Goal: Transaction & Acquisition: Book appointment/travel/reservation

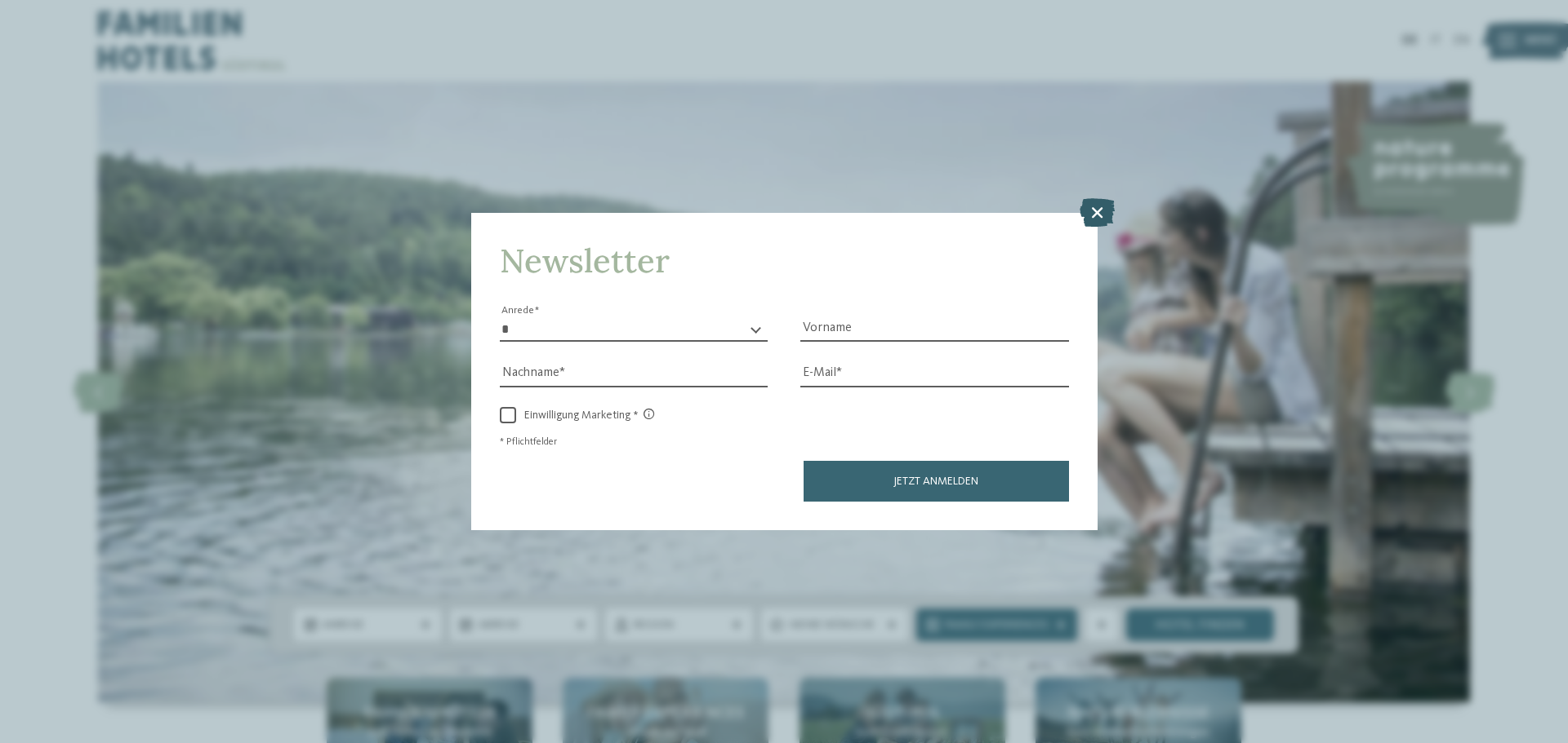
click at [1107, 210] on icon at bounding box center [1096, 212] width 35 height 29
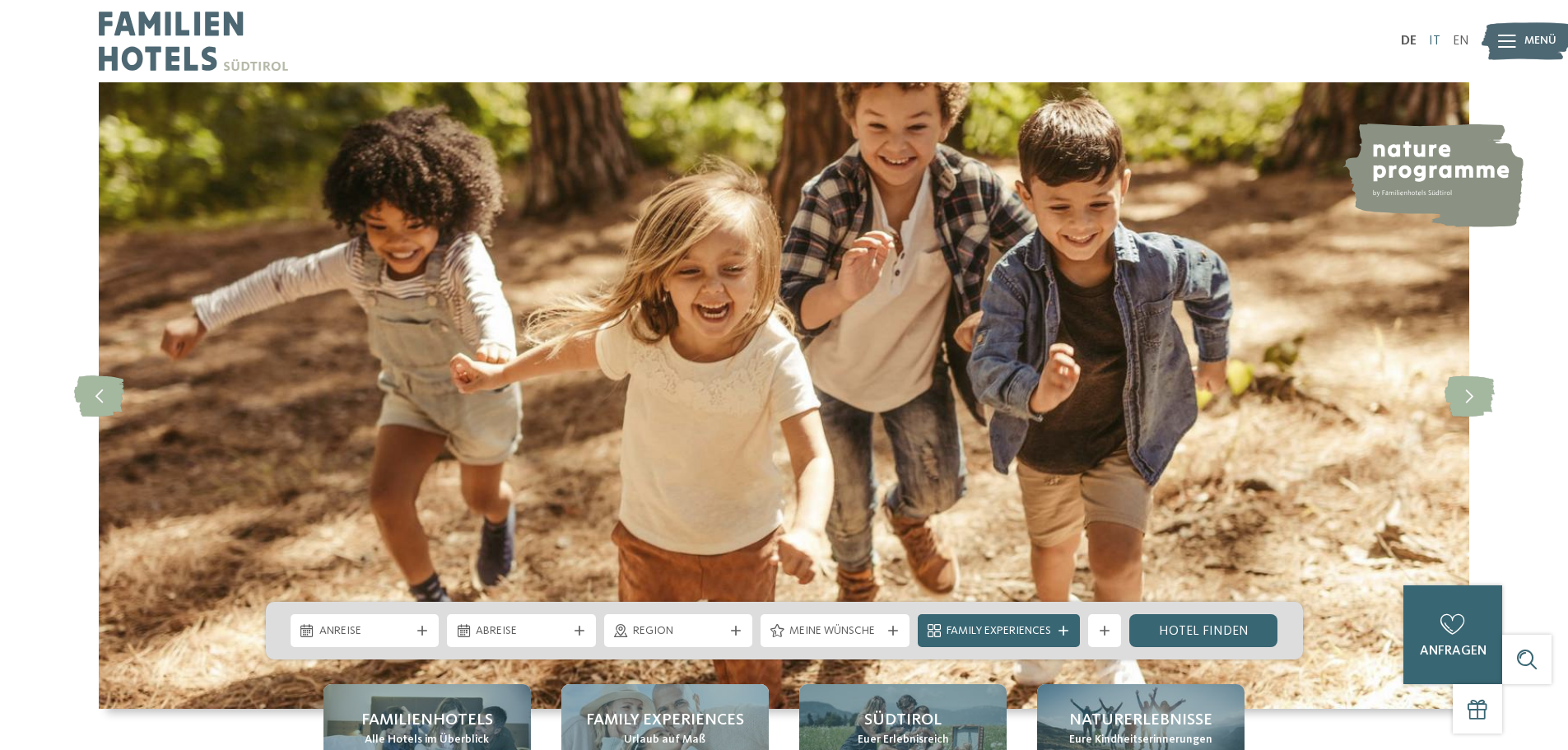
click at [1432, 40] on link "IT" at bounding box center [1435, 41] width 12 height 14
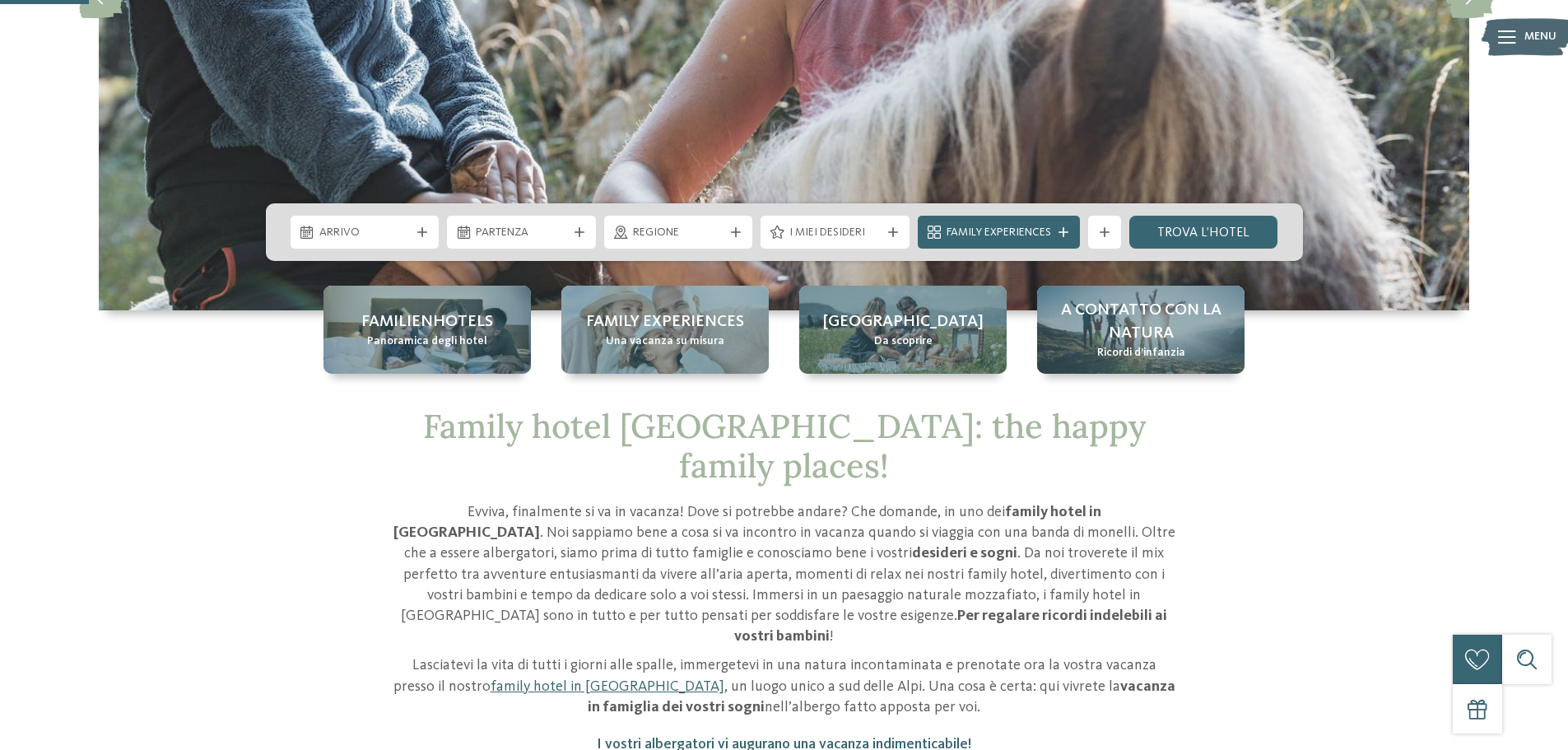
scroll to position [412, 0]
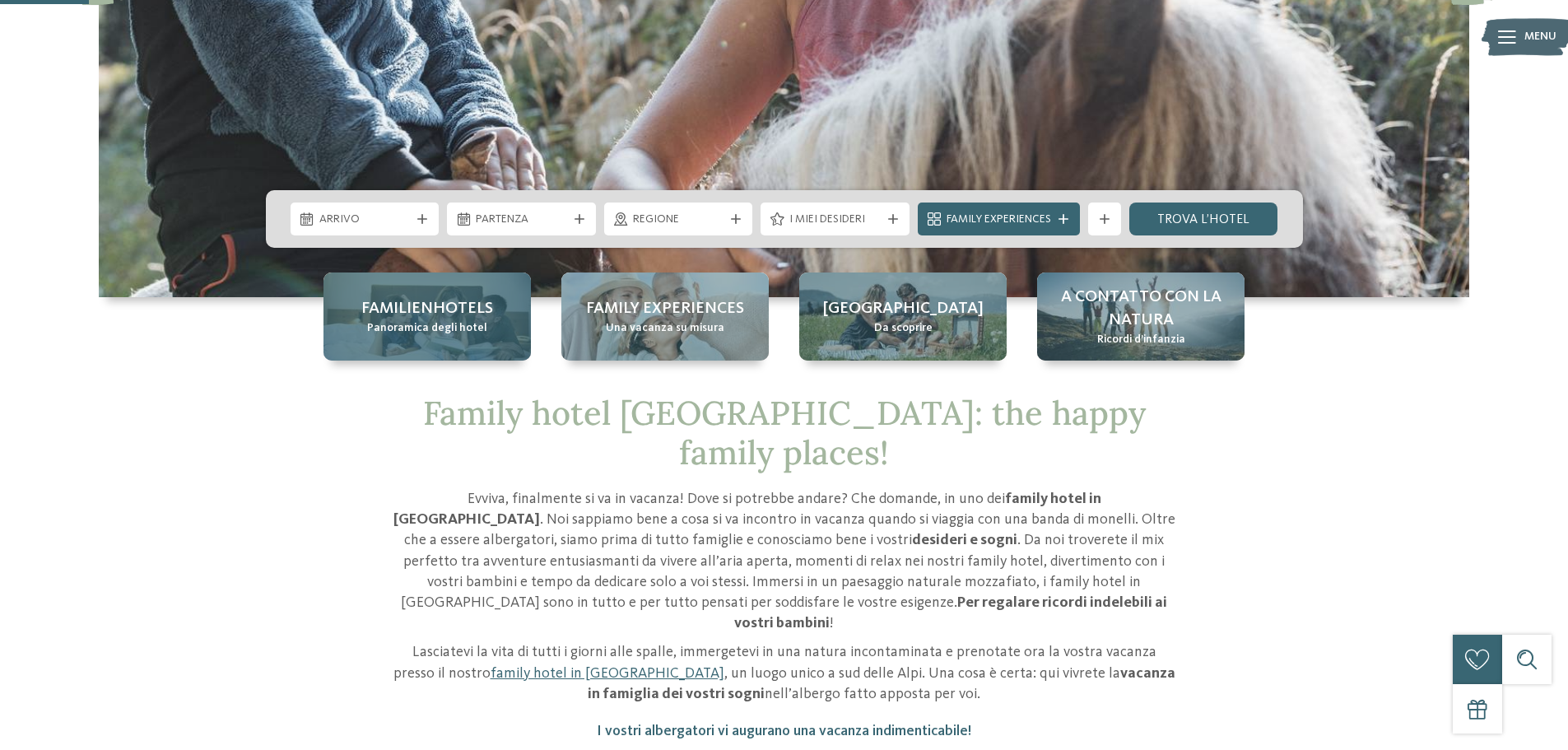
click at [433, 311] on span "Familienhotels" at bounding box center [426, 308] width 132 height 23
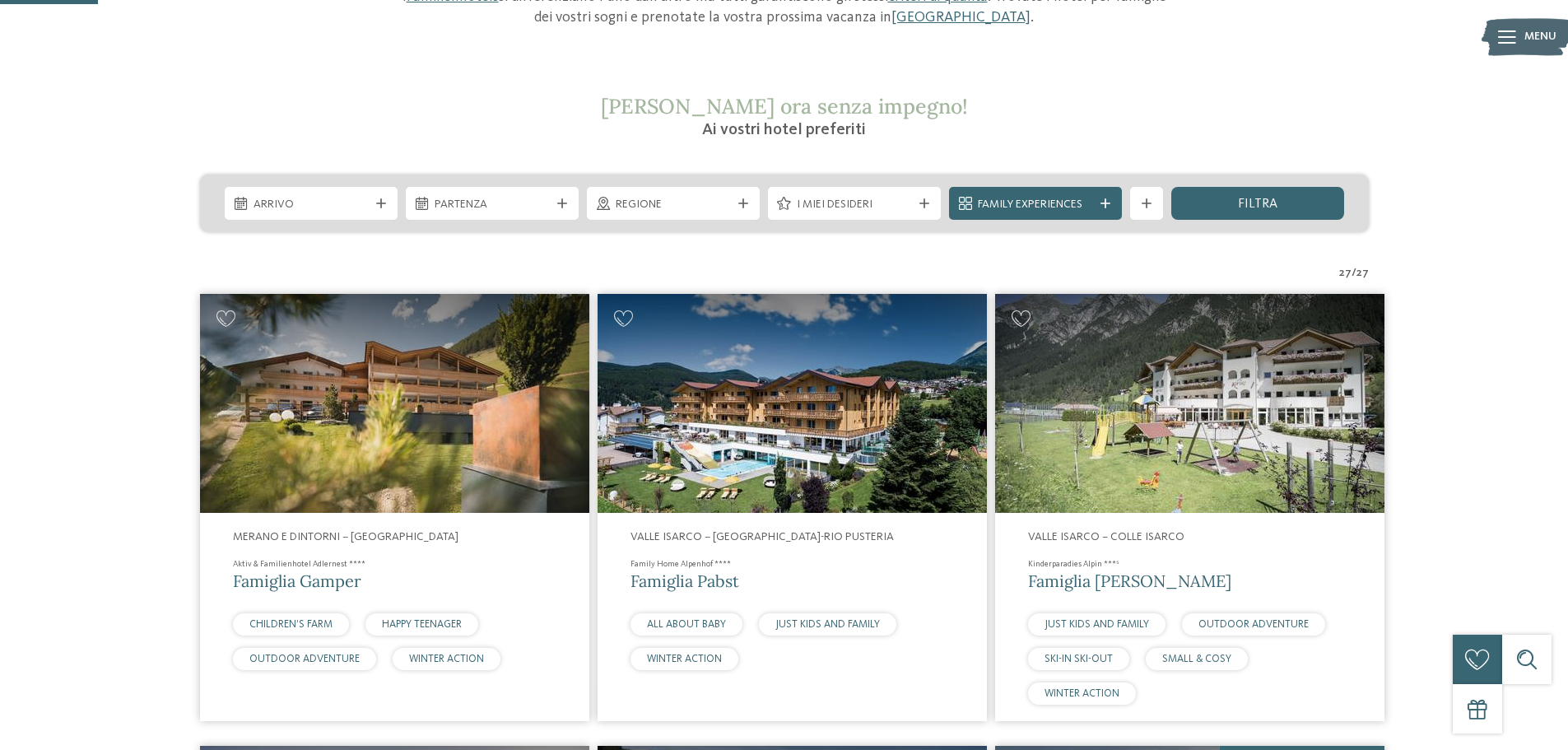
scroll to position [247, 0]
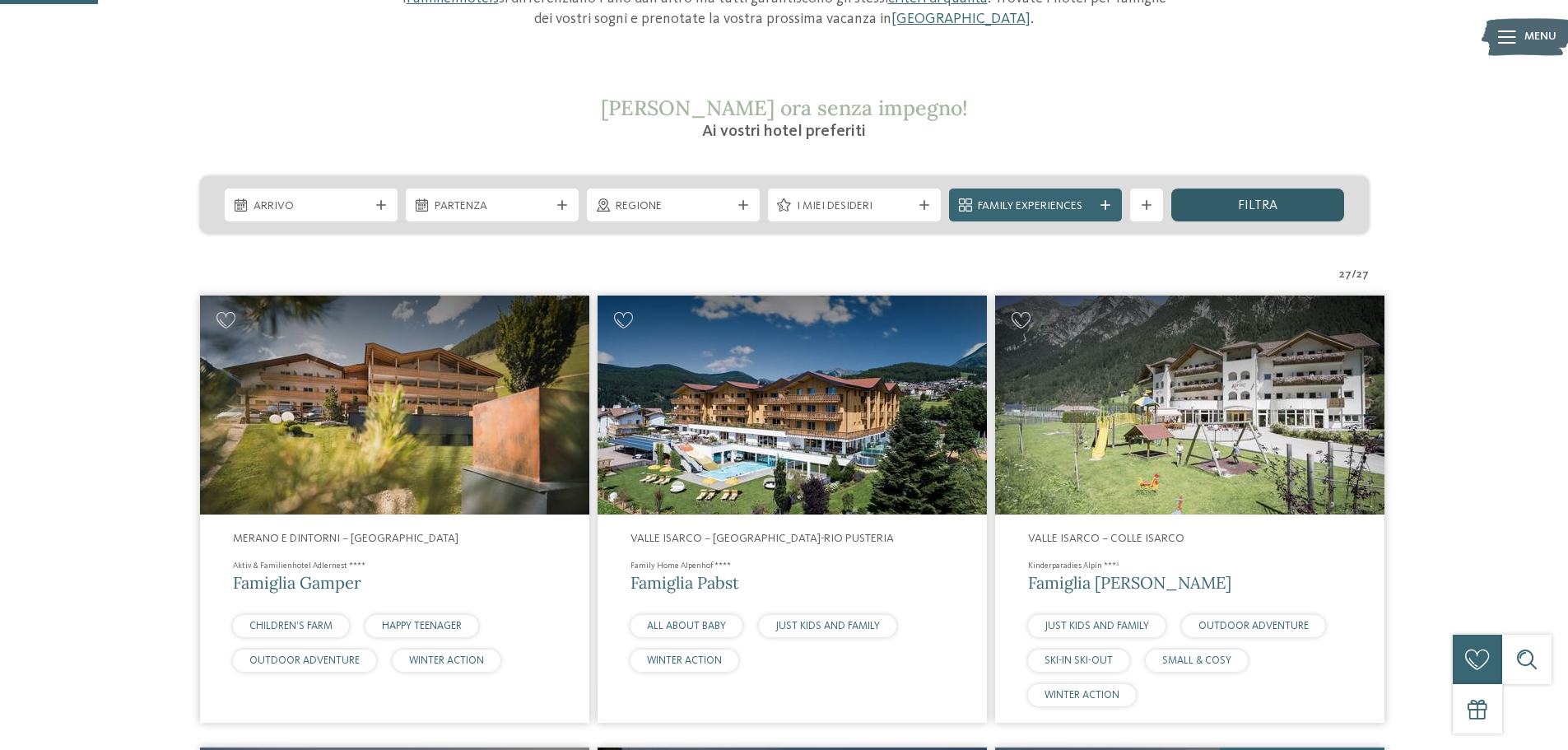
click at [1250, 195] on div "filtra" at bounding box center [1258, 205] width 172 height 33
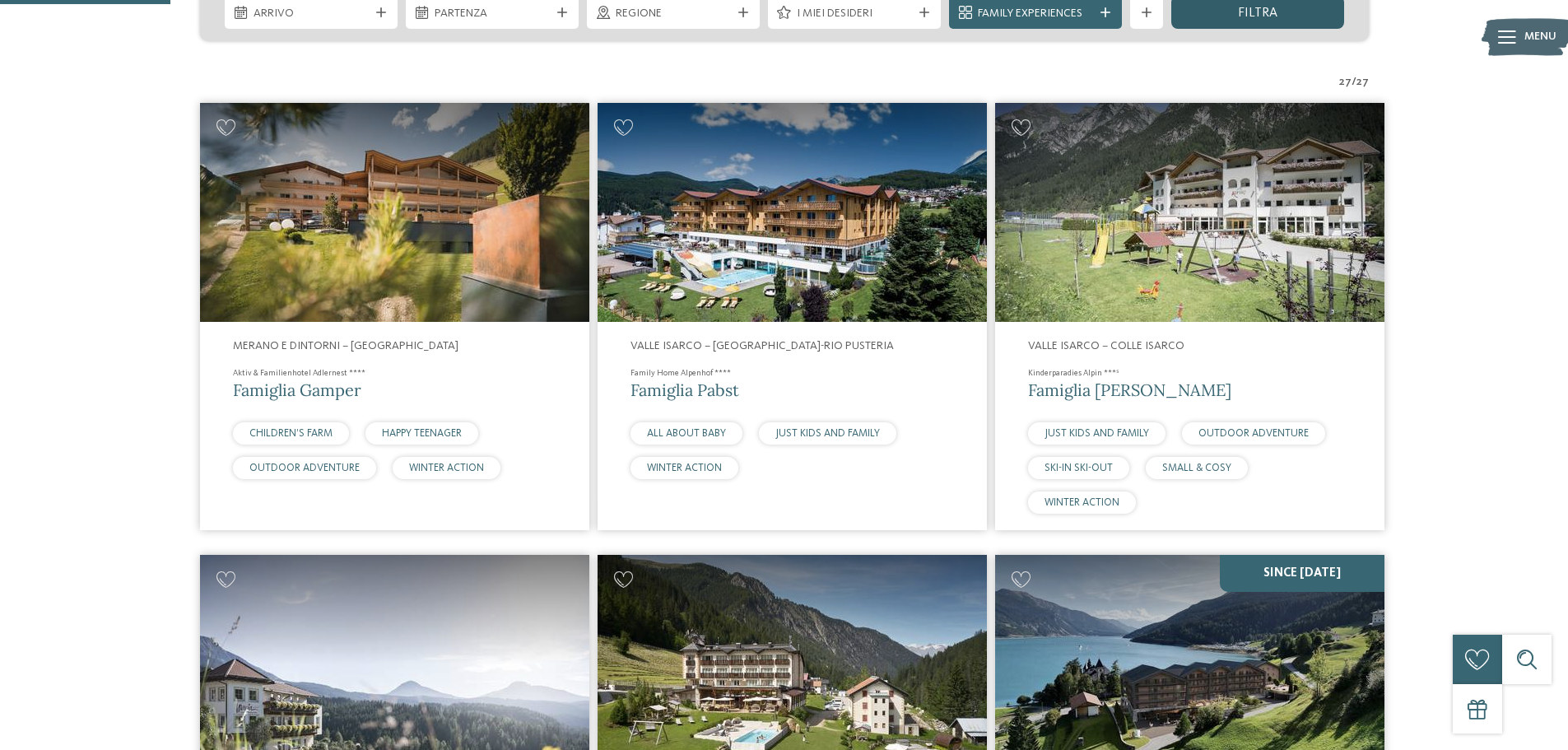
scroll to position [358, 0]
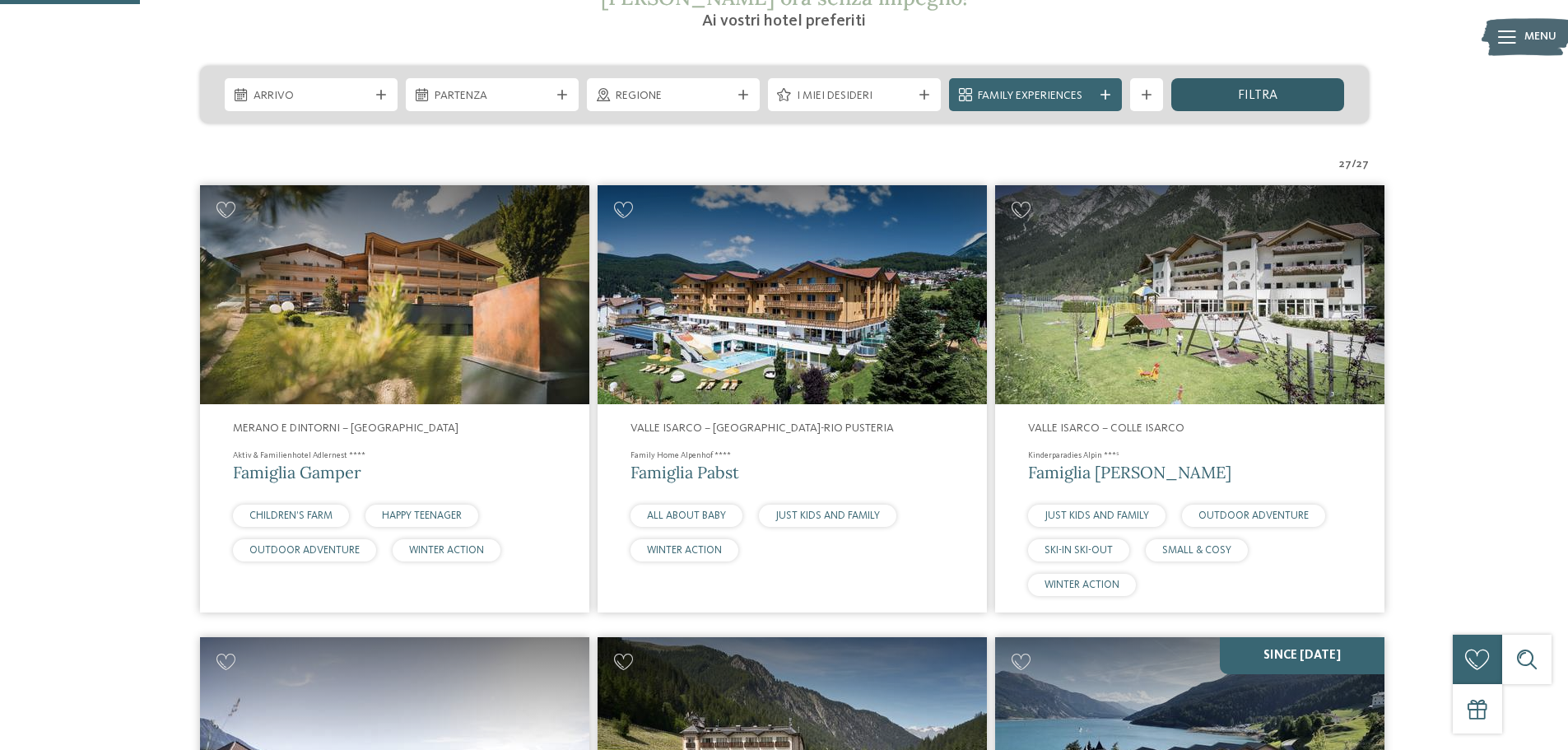
click at [1262, 94] on span "filtra" at bounding box center [1258, 95] width 40 height 14
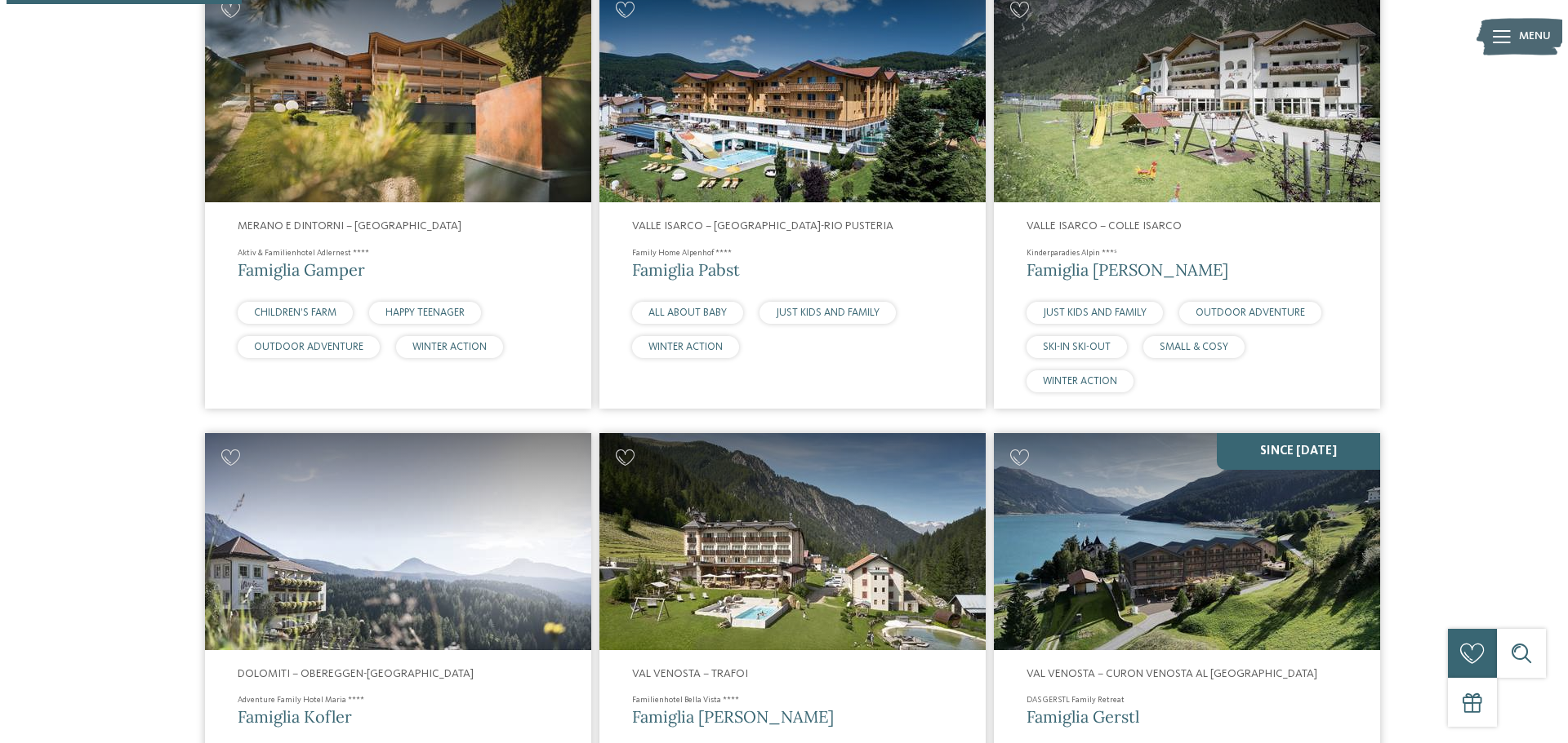
scroll to position [191, 0]
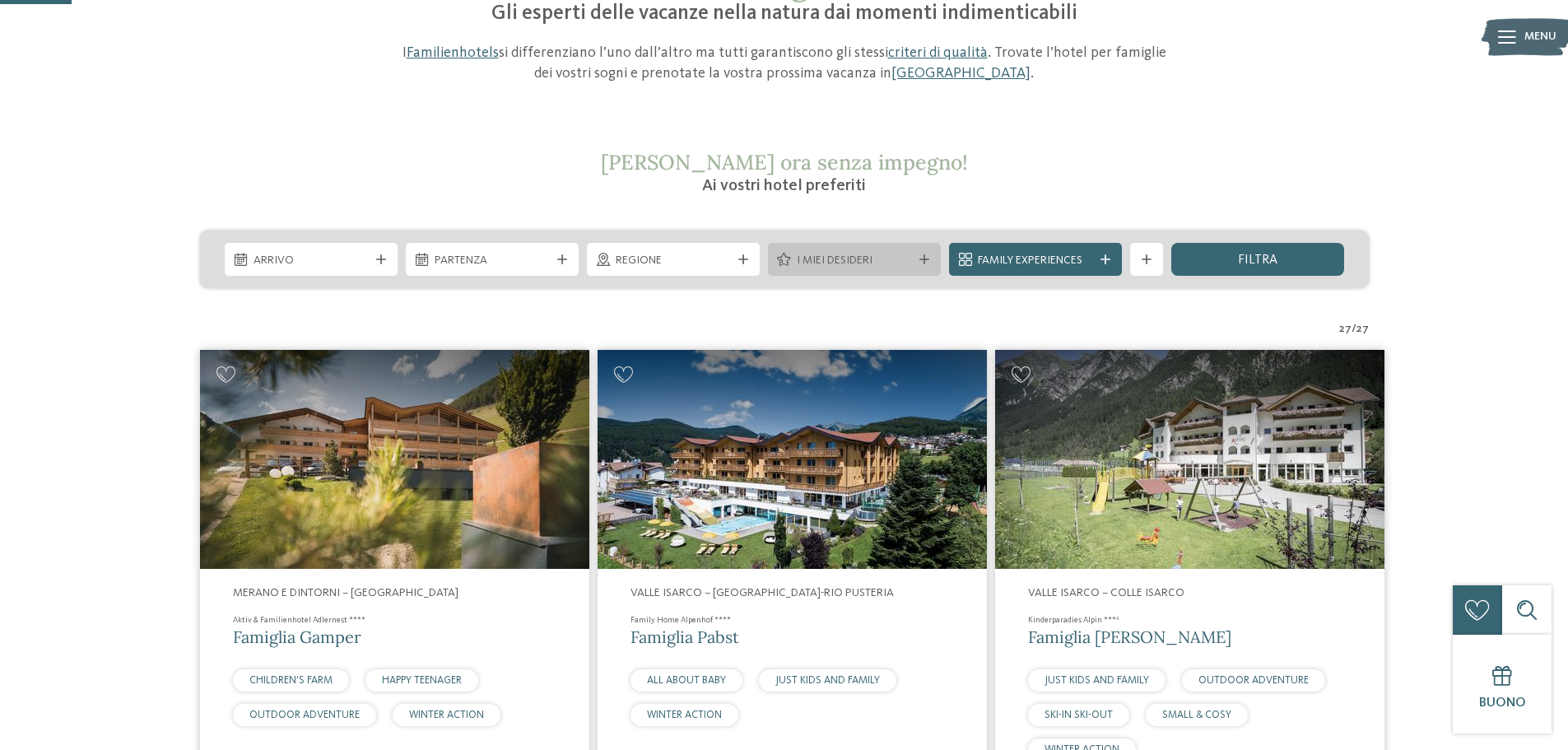
click at [876, 262] on span "I miei desideri" at bounding box center [854, 261] width 115 height 16
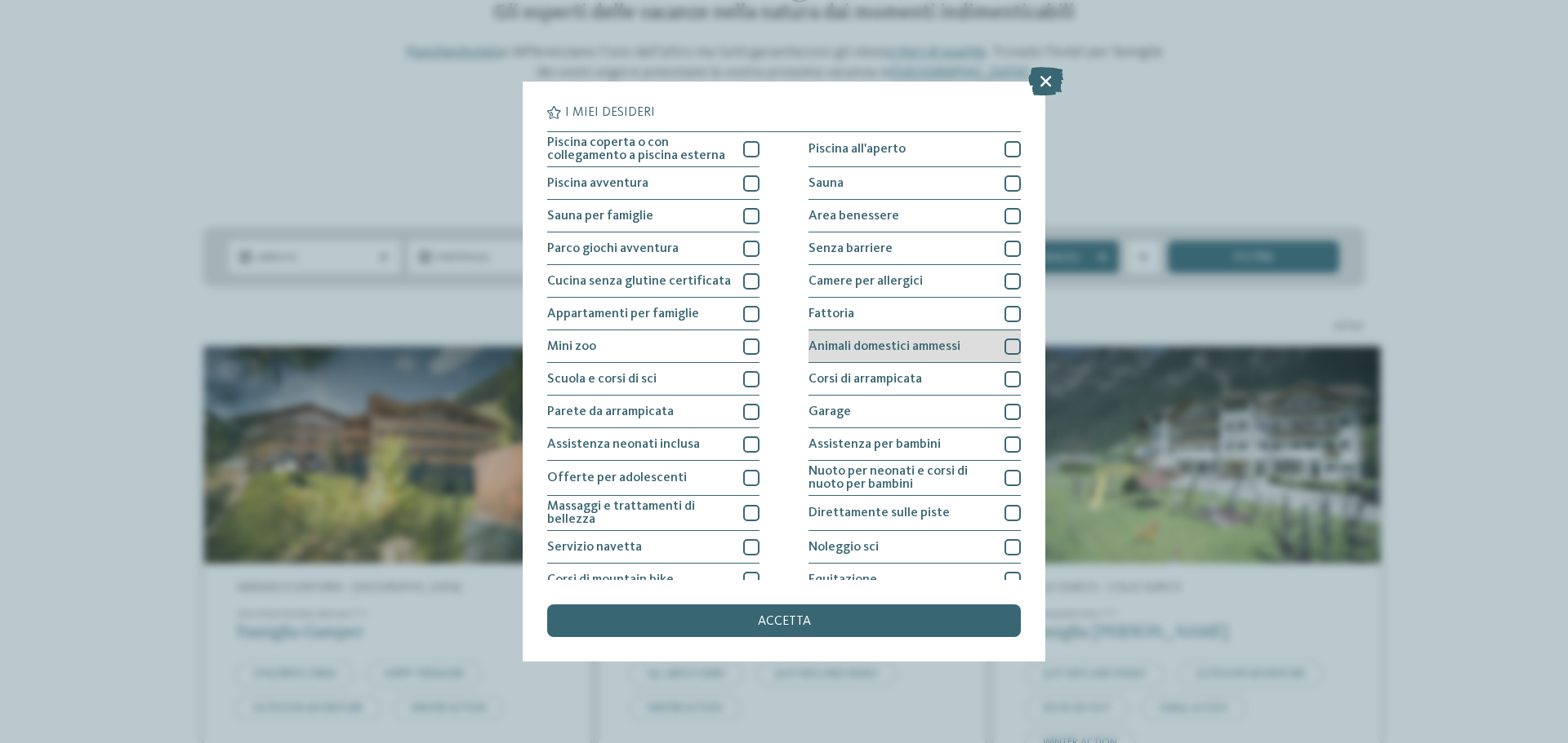
scroll to position [114, 0]
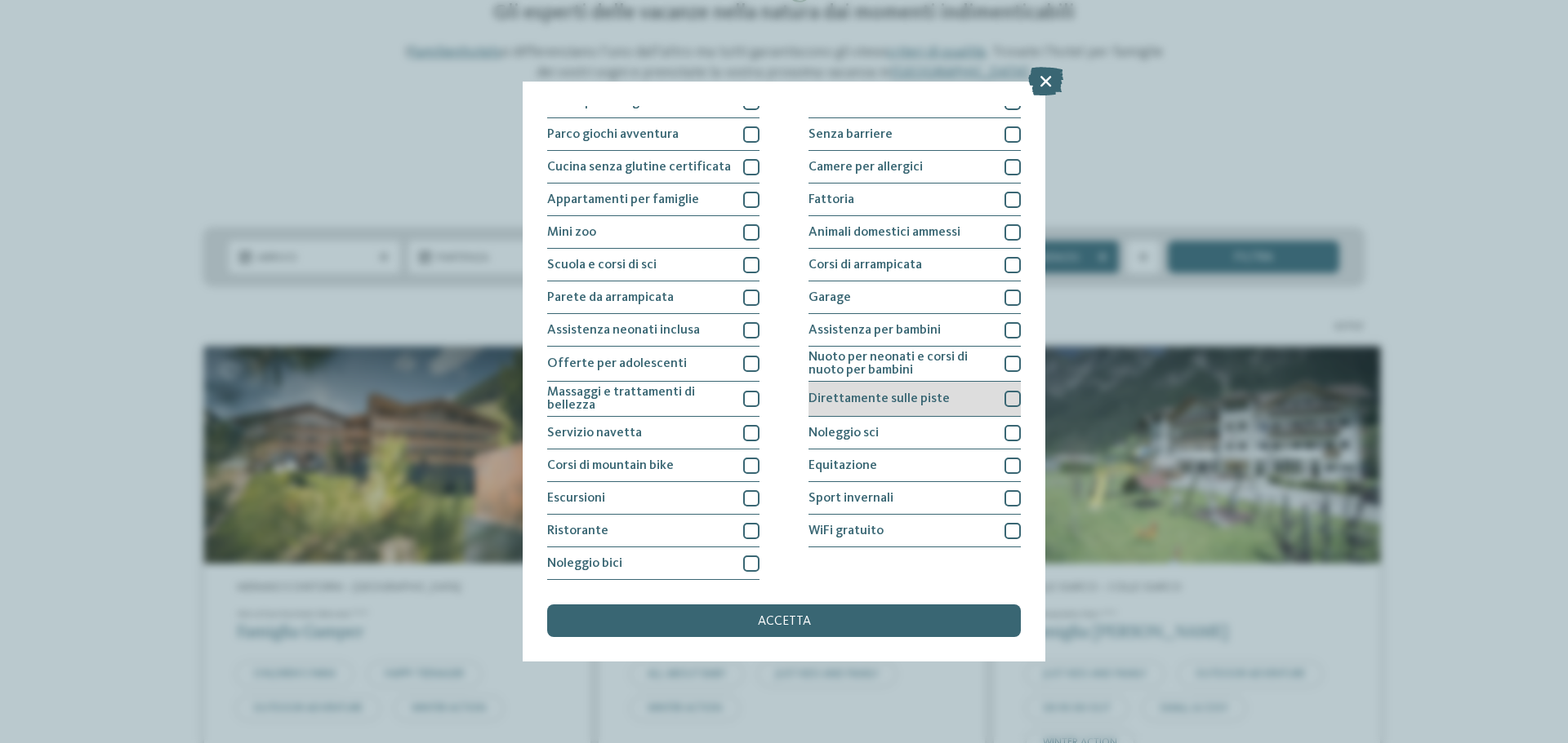
click at [1008, 398] on div at bounding box center [1013, 399] width 16 height 16
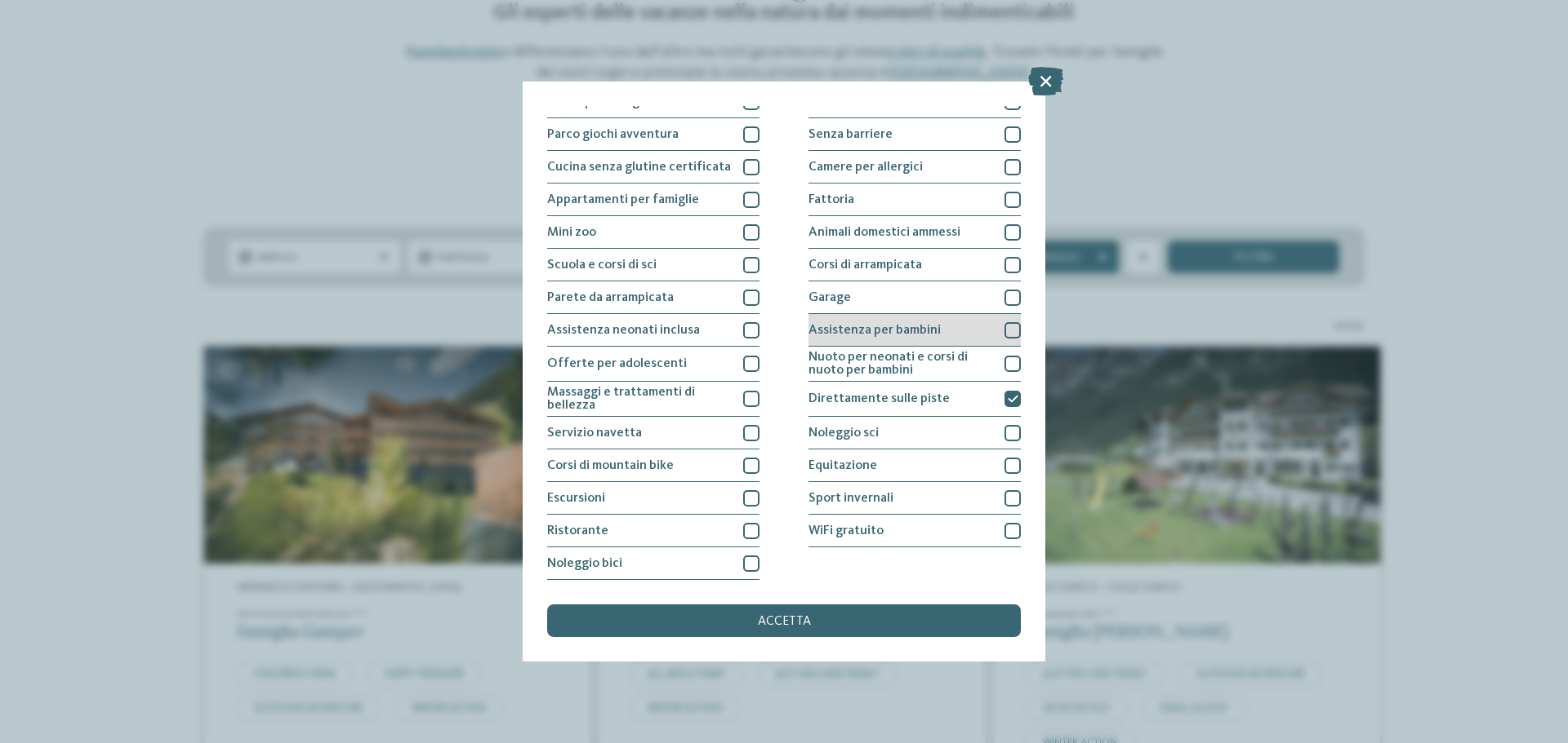
click at [1008, 326] on div at bounding box center [1013, 330] width 16 height 16
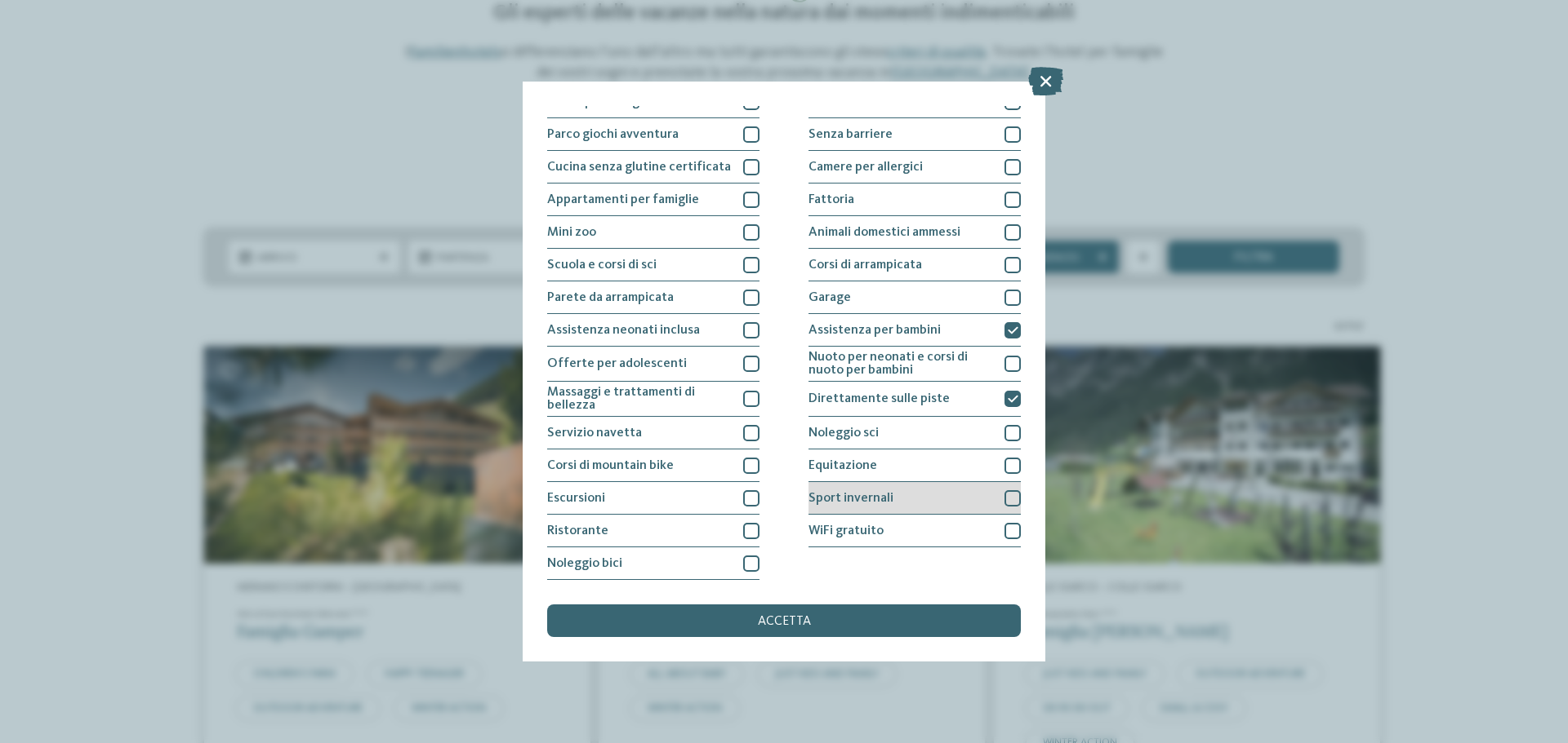
click at [976, 497] on div "Sport invernali" at bounding box center [915, 498] width 212 height 32
click at [944, 434] on div "Noleggio sci" at bounding box center [915, 434] width 212 height 32
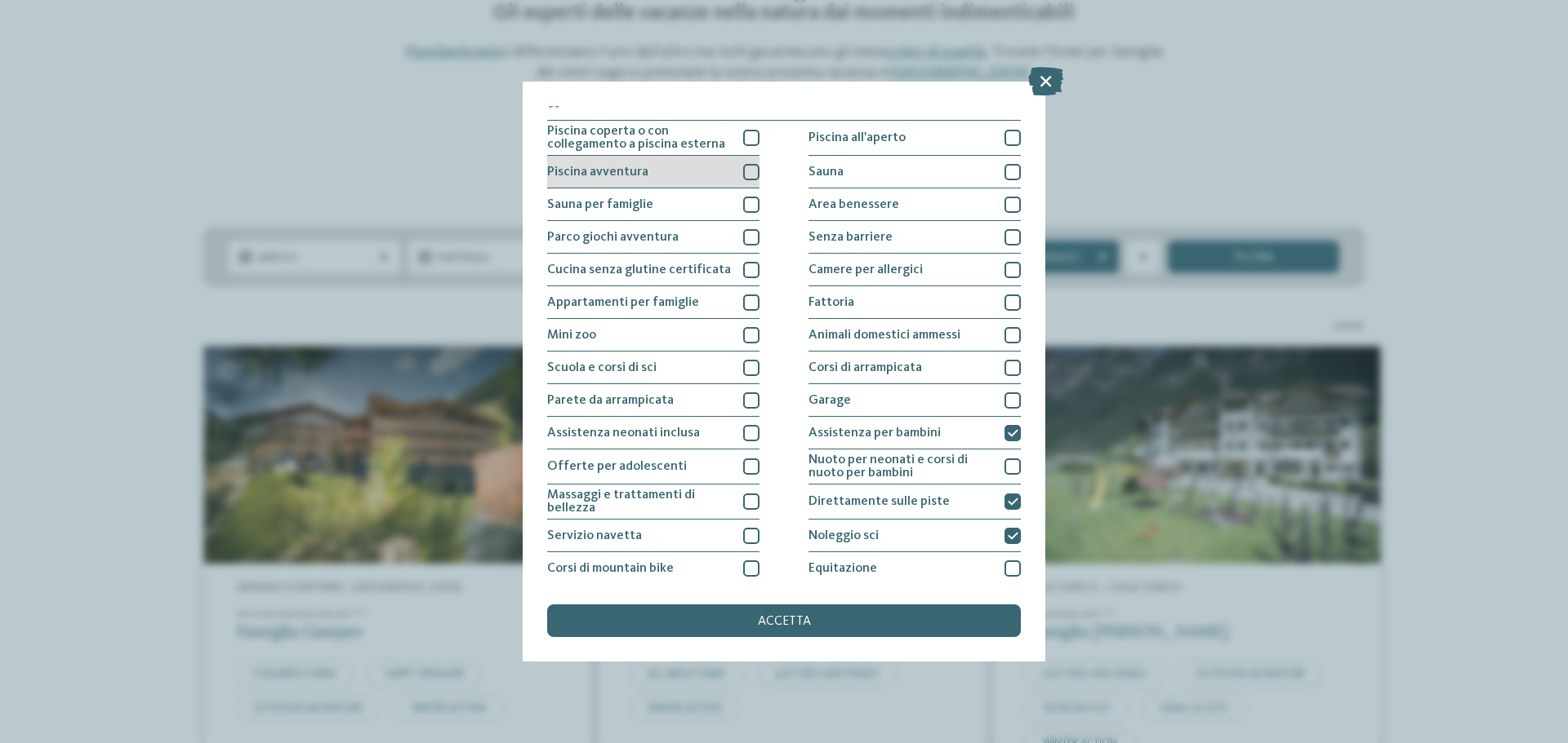
scroll to position [0, 0]
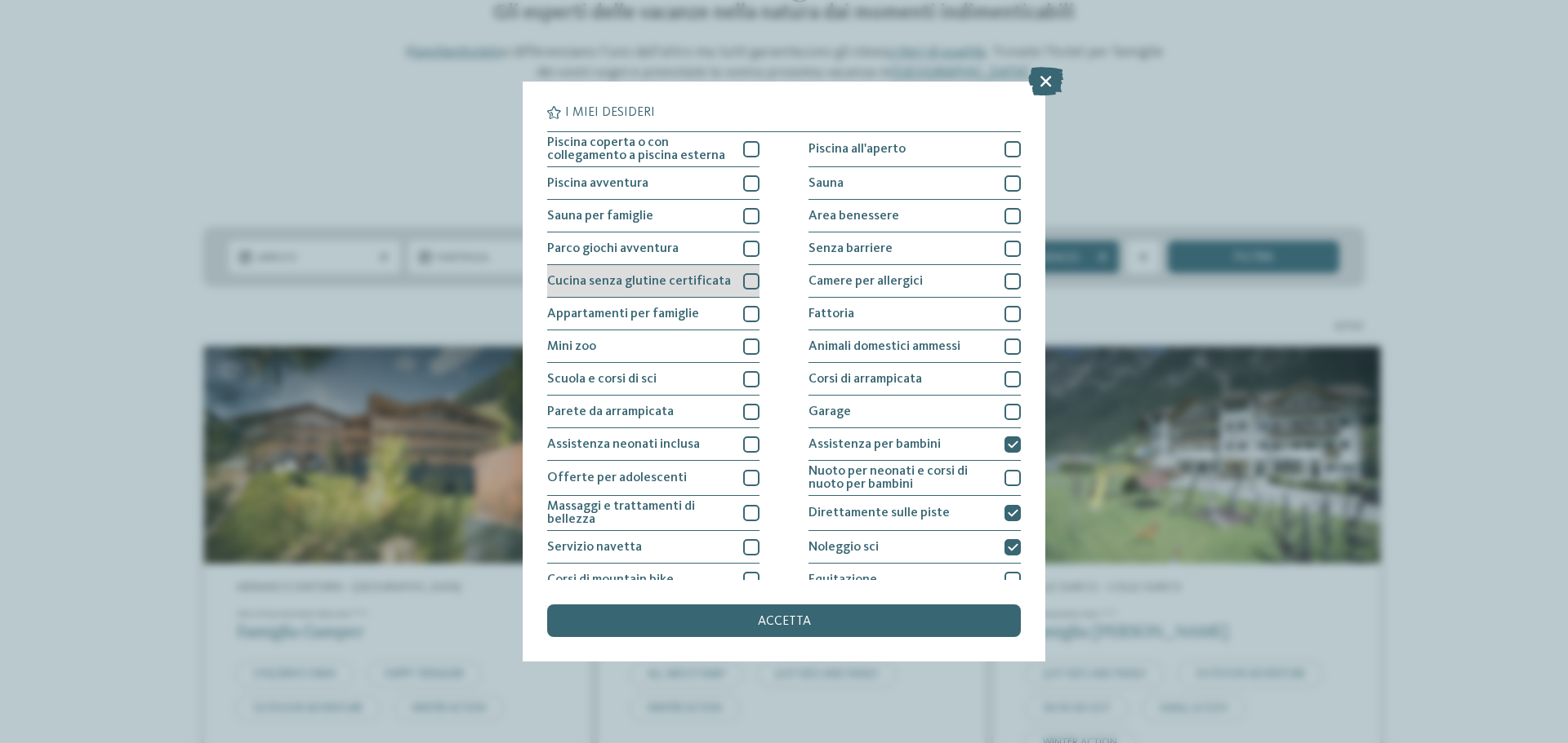
click at [698, 282] on span "Cucina senza glutine certificata" at bounding box center [639, 282] width 184 height 13
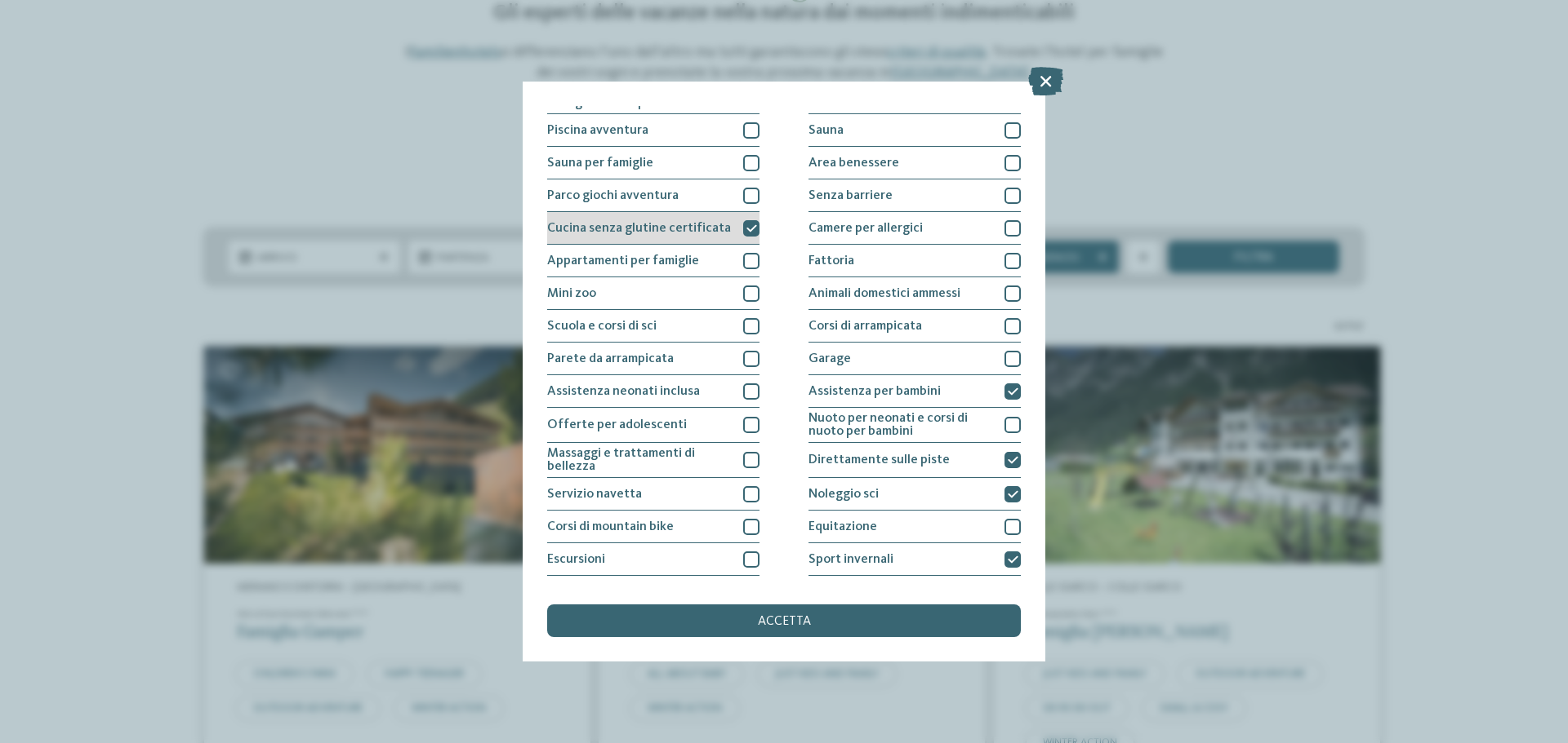
scroll to position [82, 0]
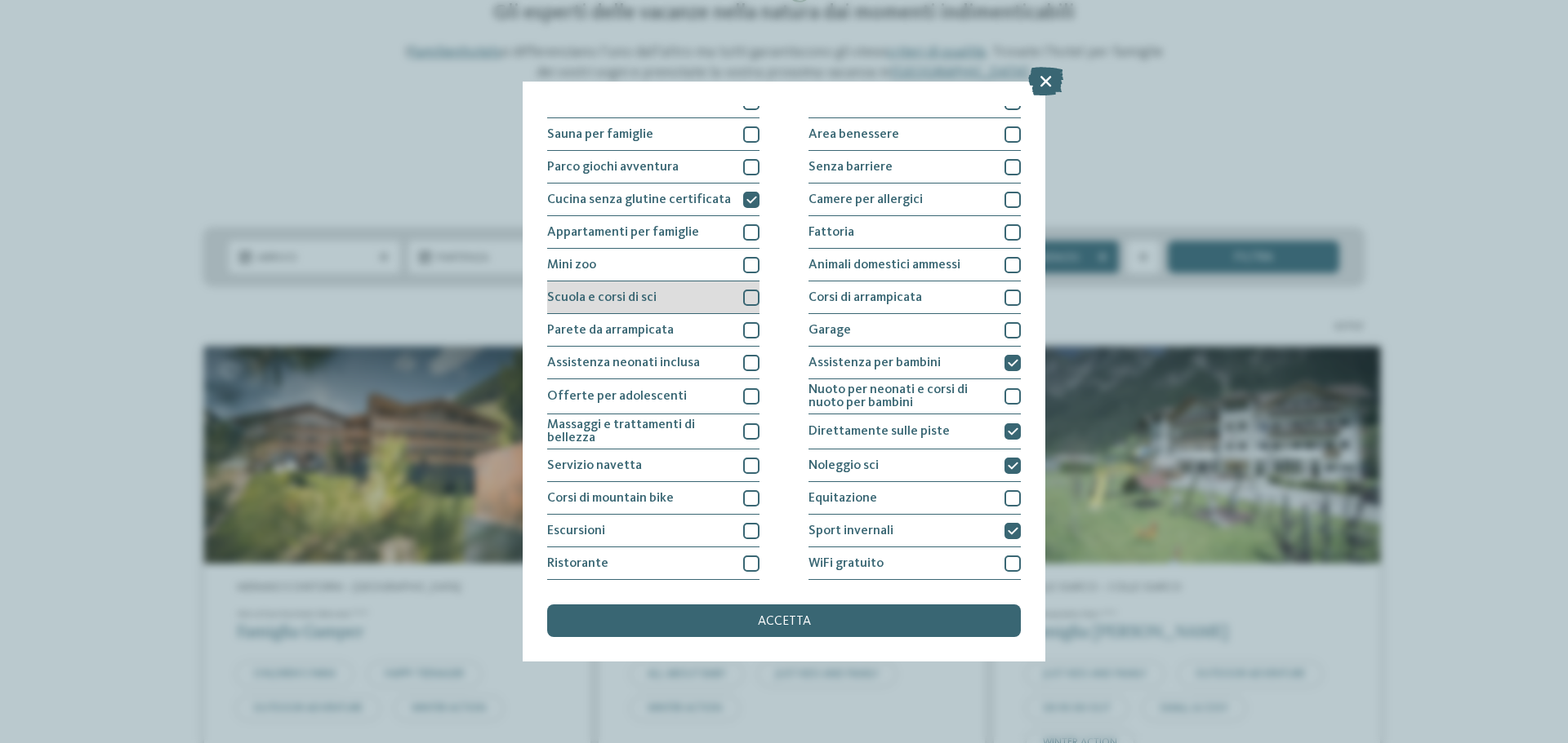
click at [698, 292] on div "Scuola e corsi di sci" at bounding box center [653, 298] width 212 height 32
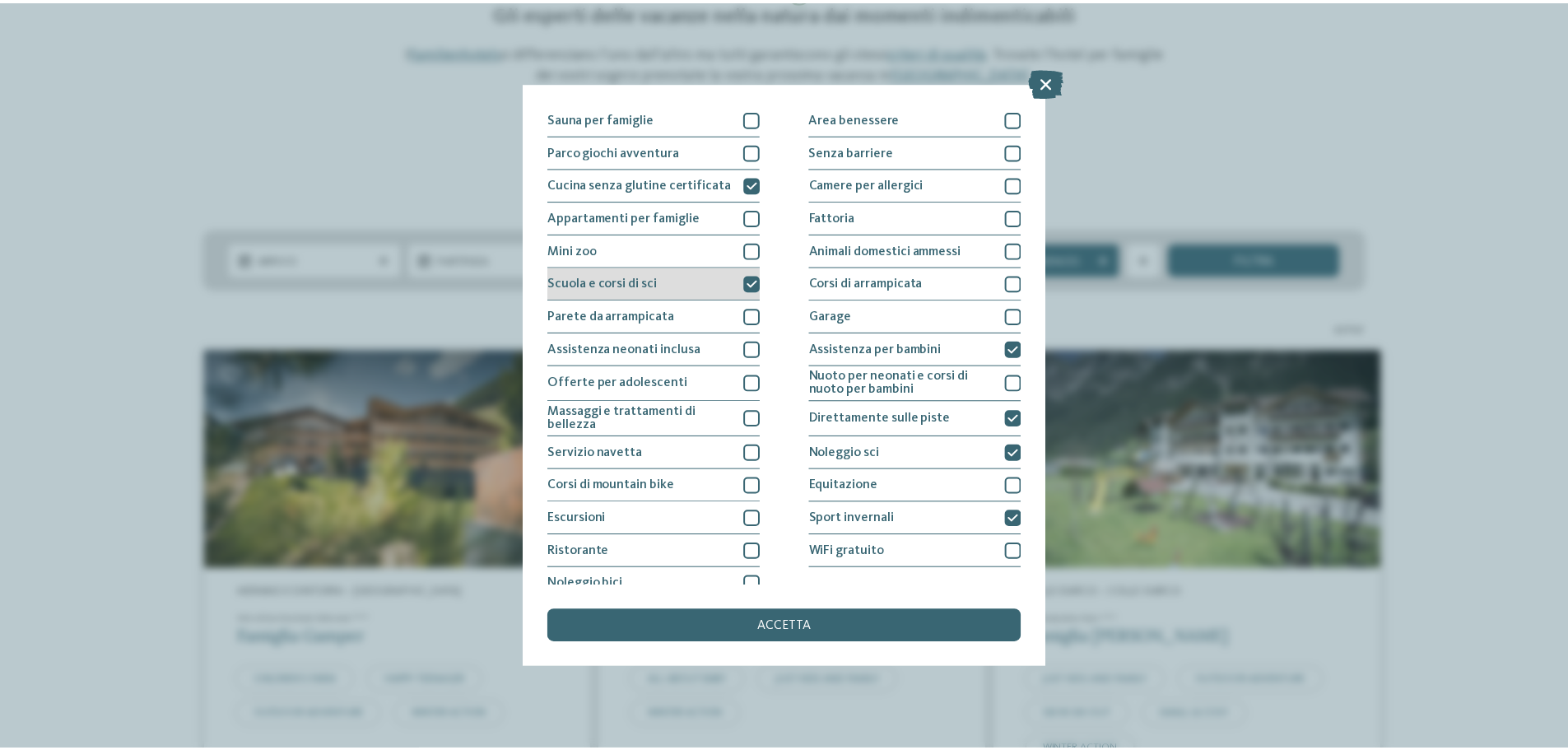
scroll to position [115, 0]
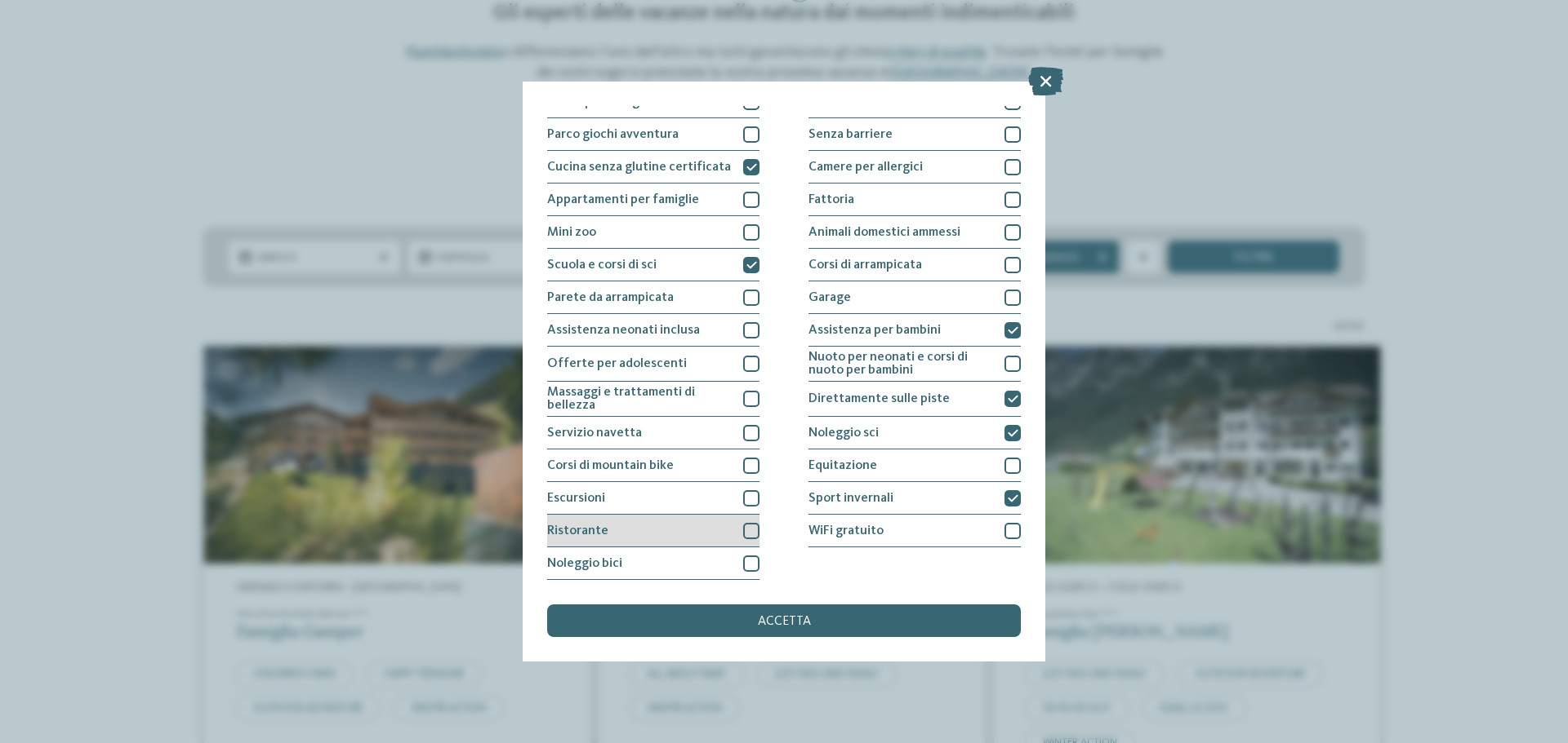
click at [699, 525] on div "Ristorante" at bounding box center [653, 531] width 212 height 32
click at [819, 621] on div "accetta" at bounding box center [784, 621] width 473 height 32
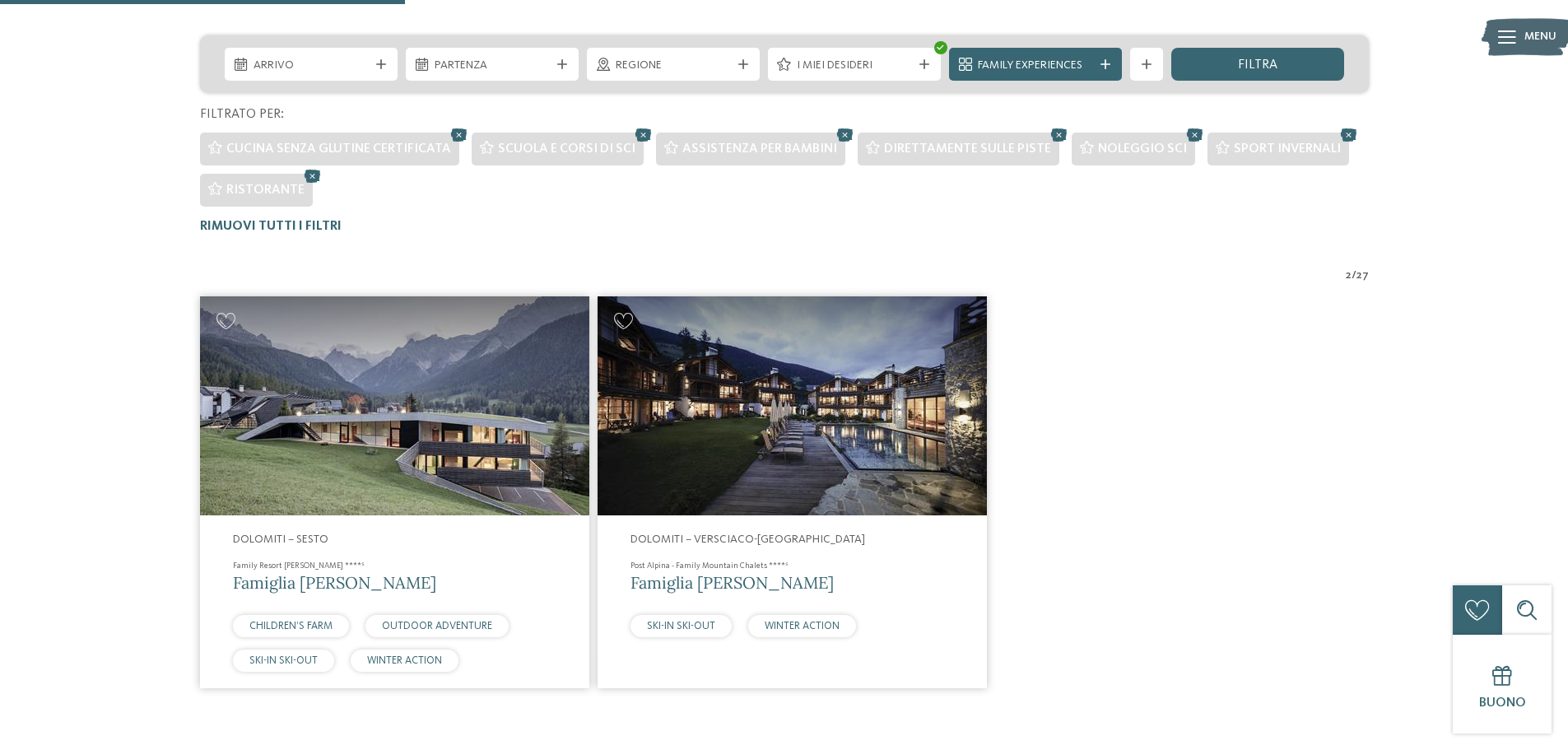
scroll to position [417, 0]
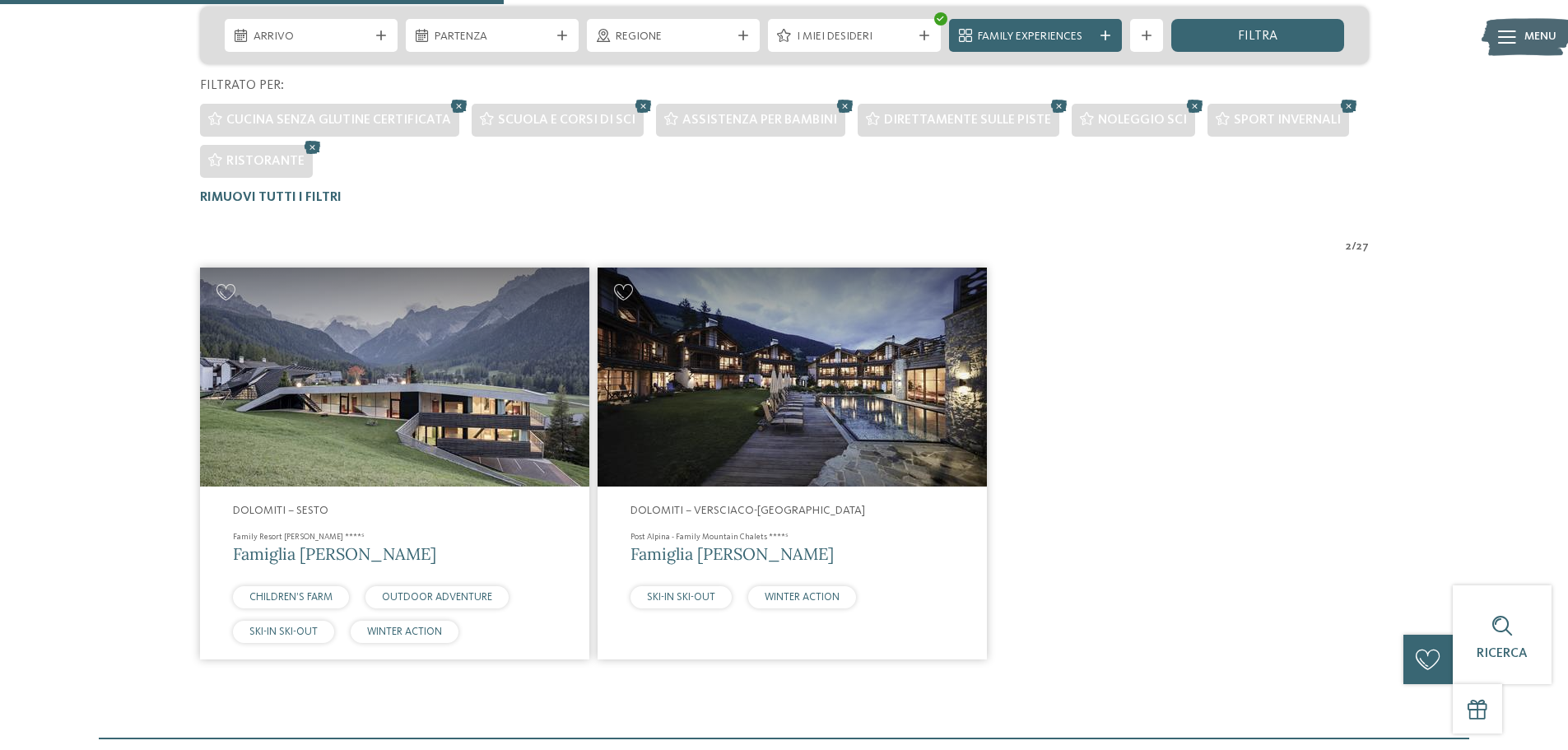
click at [282, 549] on span "Famiglia Rainer" at bounding box center [335, 554] width 203 height 21
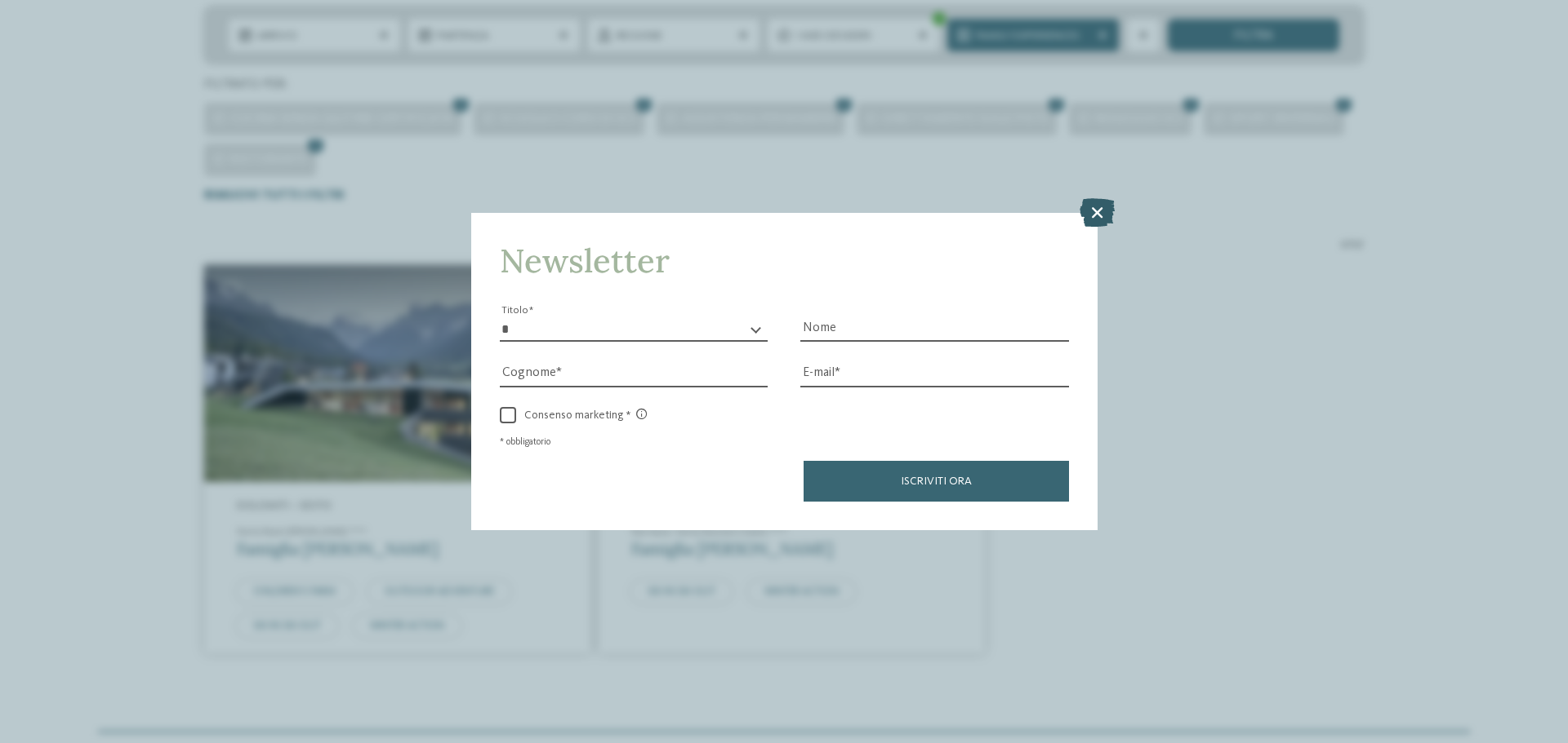
click at [1095, 214] on icon at bounding box center [1096, 212] width 35 height 29
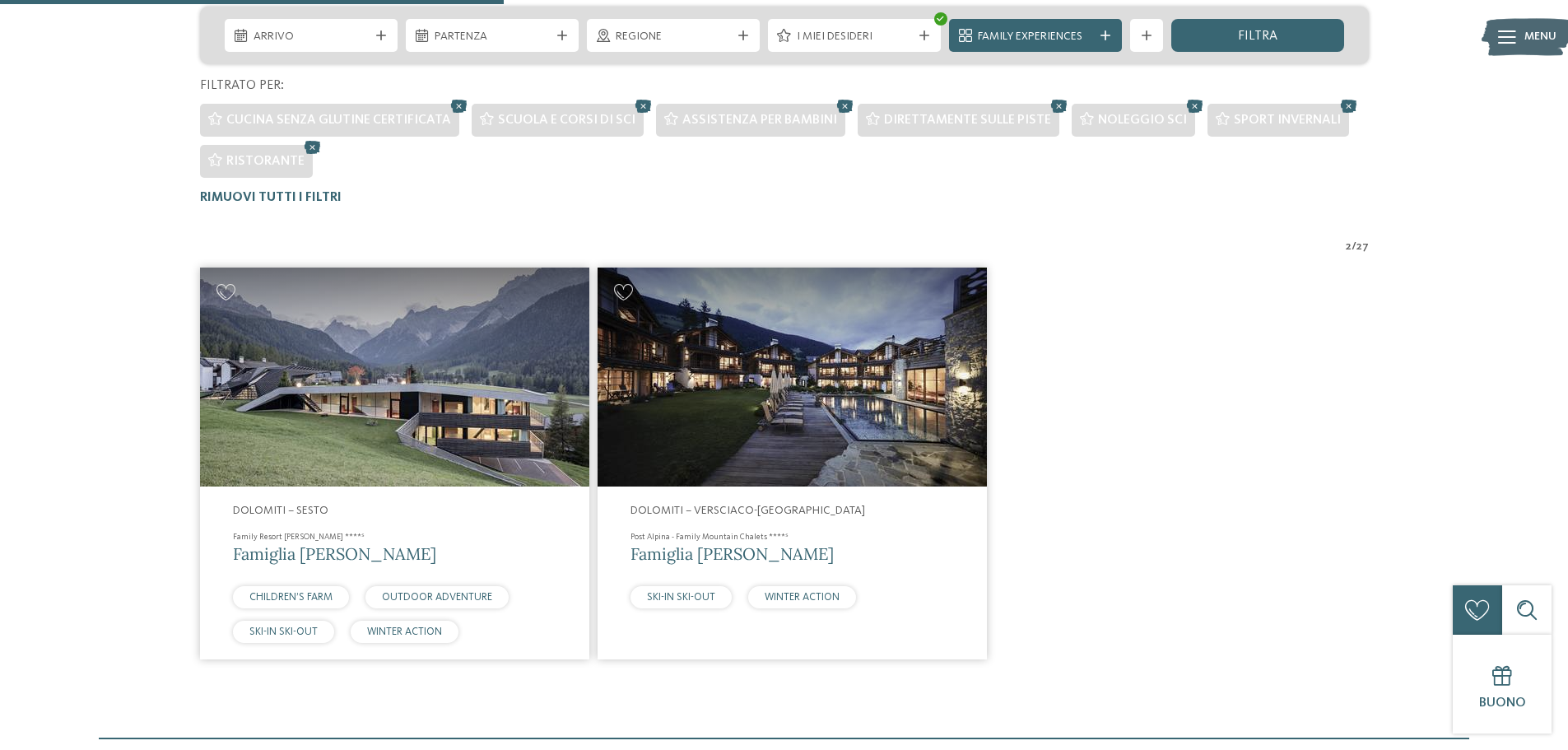
click at [779, 410] on img at bounding box center [792, 377] width 389 height 219
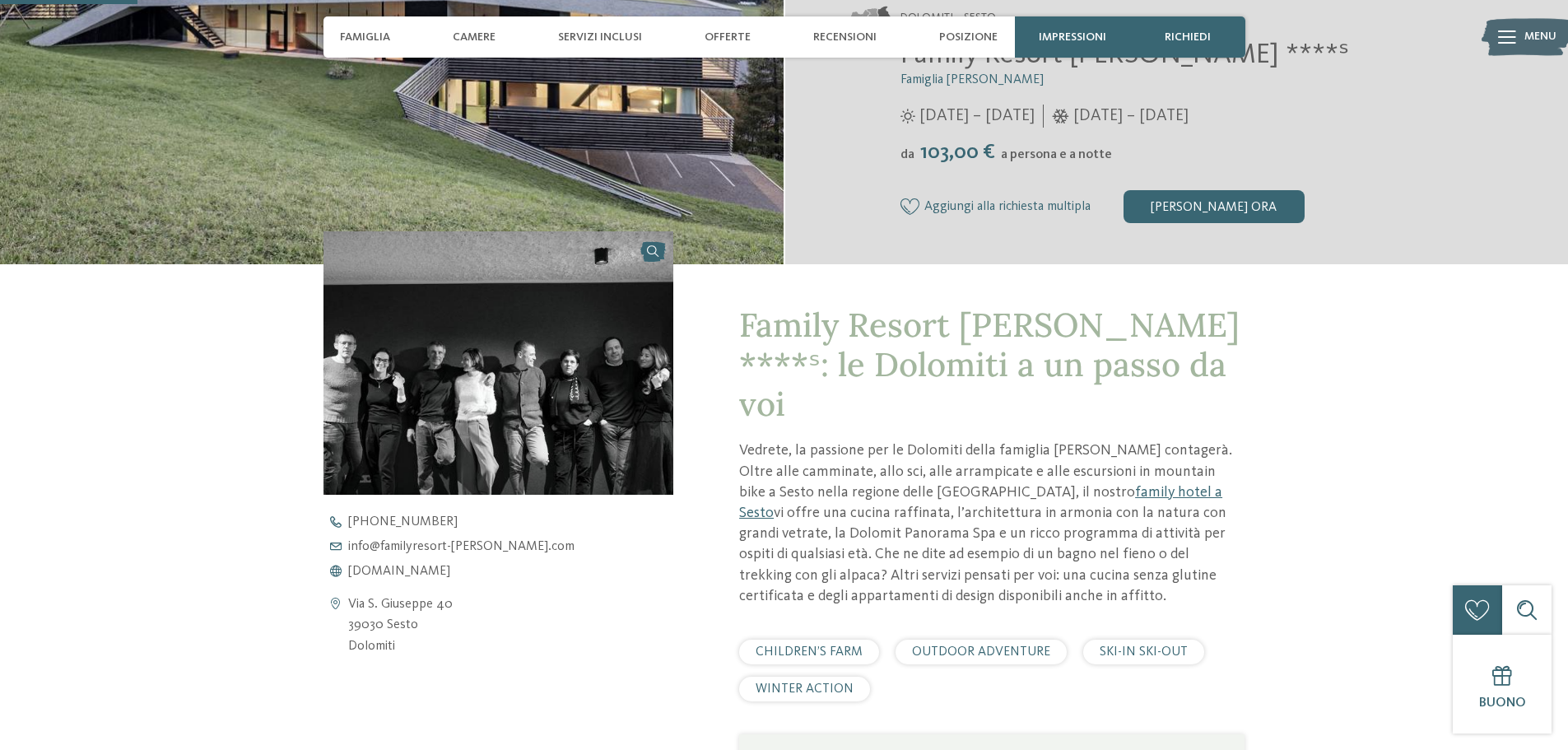
scroll to position [494, 0]
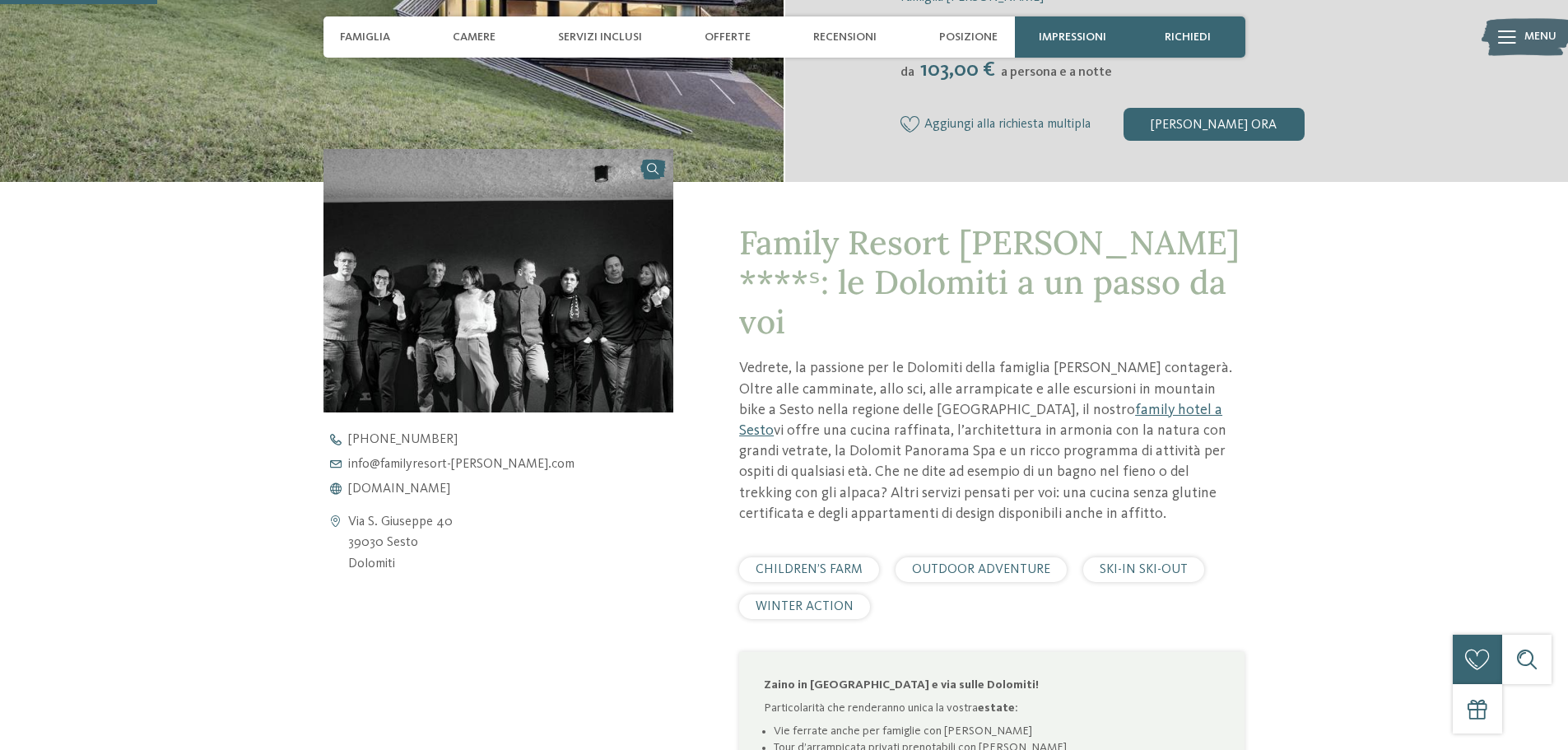
drag, startPoint x: 348, startPoint y: 522, endPoint x: 395, endPoint y: 539, distance: 50.0
click at [422, 547] on address "Via S. Giuseppe 40 39030 Sesto Dolomiti" at bounding box center [400, 544] width 104 height 64
click at [367, 528] on address "Via S. Giuseppe 40 39030 Sesto Dolomiti" at bounding box center [400, 544] width 104 height 64
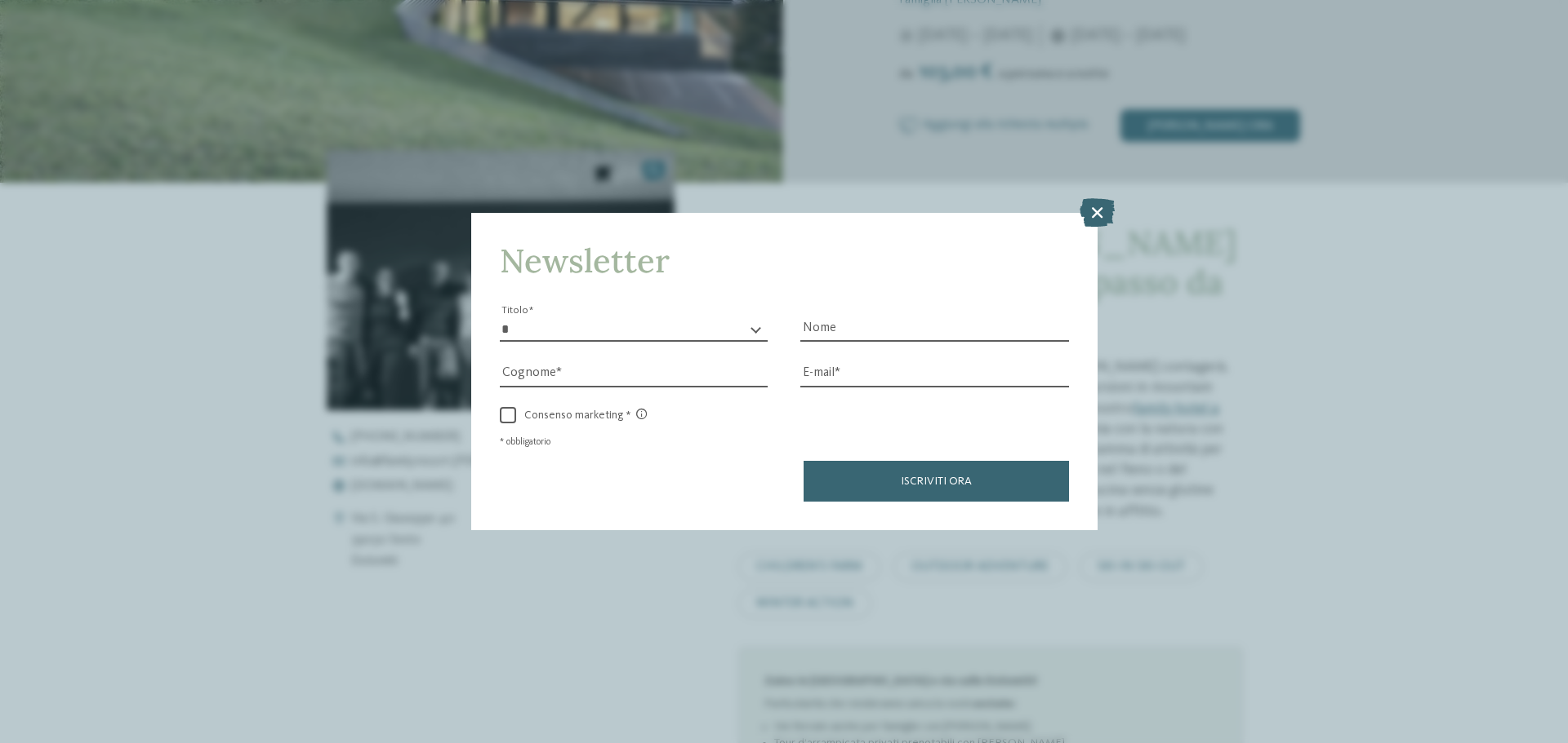
click at [347, 516] on div "Newsletter * ****** ******* ******** ****** Titolo Nome Cognome Fax" at bounding box center [784, 372] width 1568 height 743
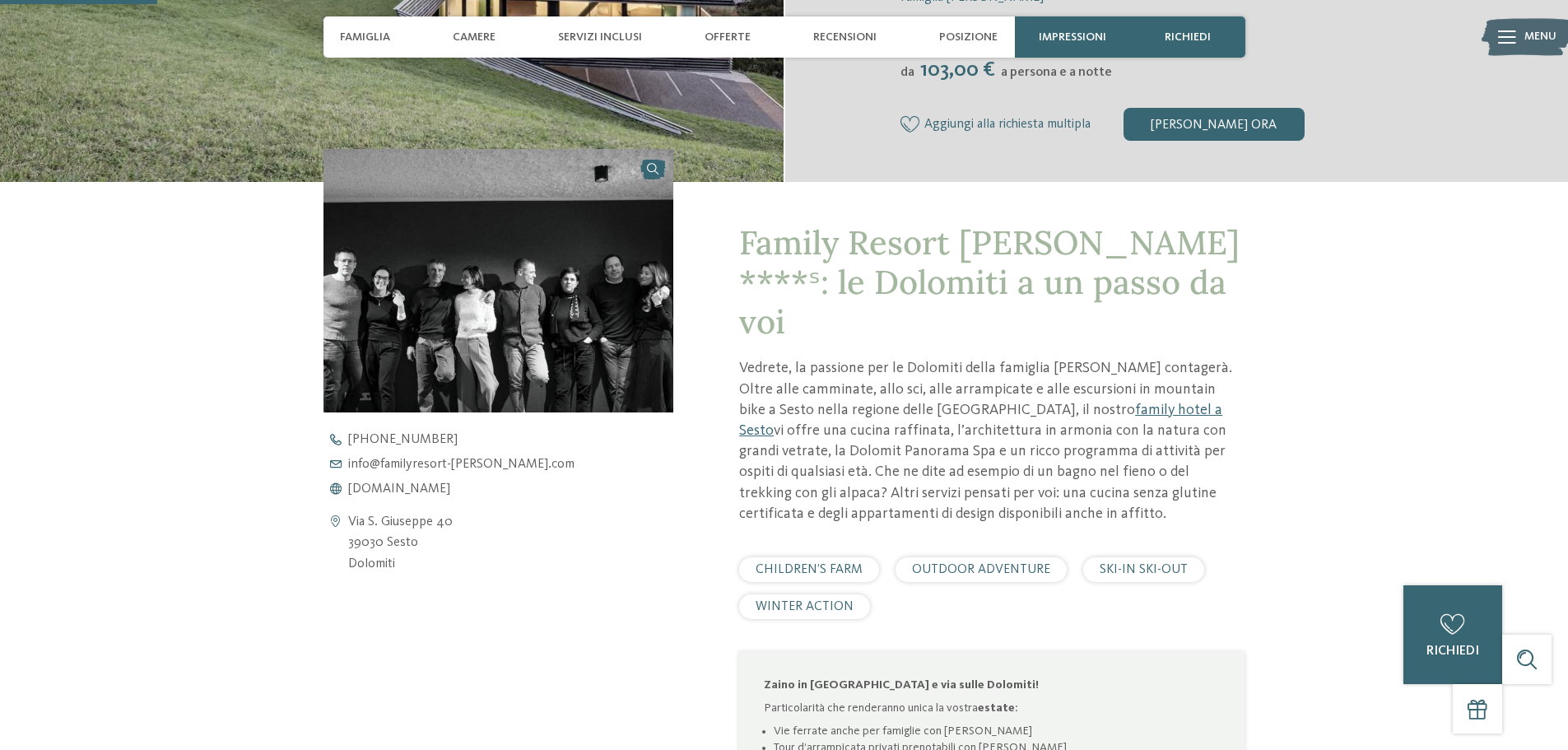
drag, startPoint x: 349, startPoint y: 520, endPoint x: 375, endPoint y: 544, distance: 35.4
click at [412, 563] on address "Via S. Giuseppe 40 39030 Sesto Dolomiti" at bounding box center [400, 544] width 104 height 64
copy address "Via S. Giuseppe 40 39030 Sesto Dolomiti"
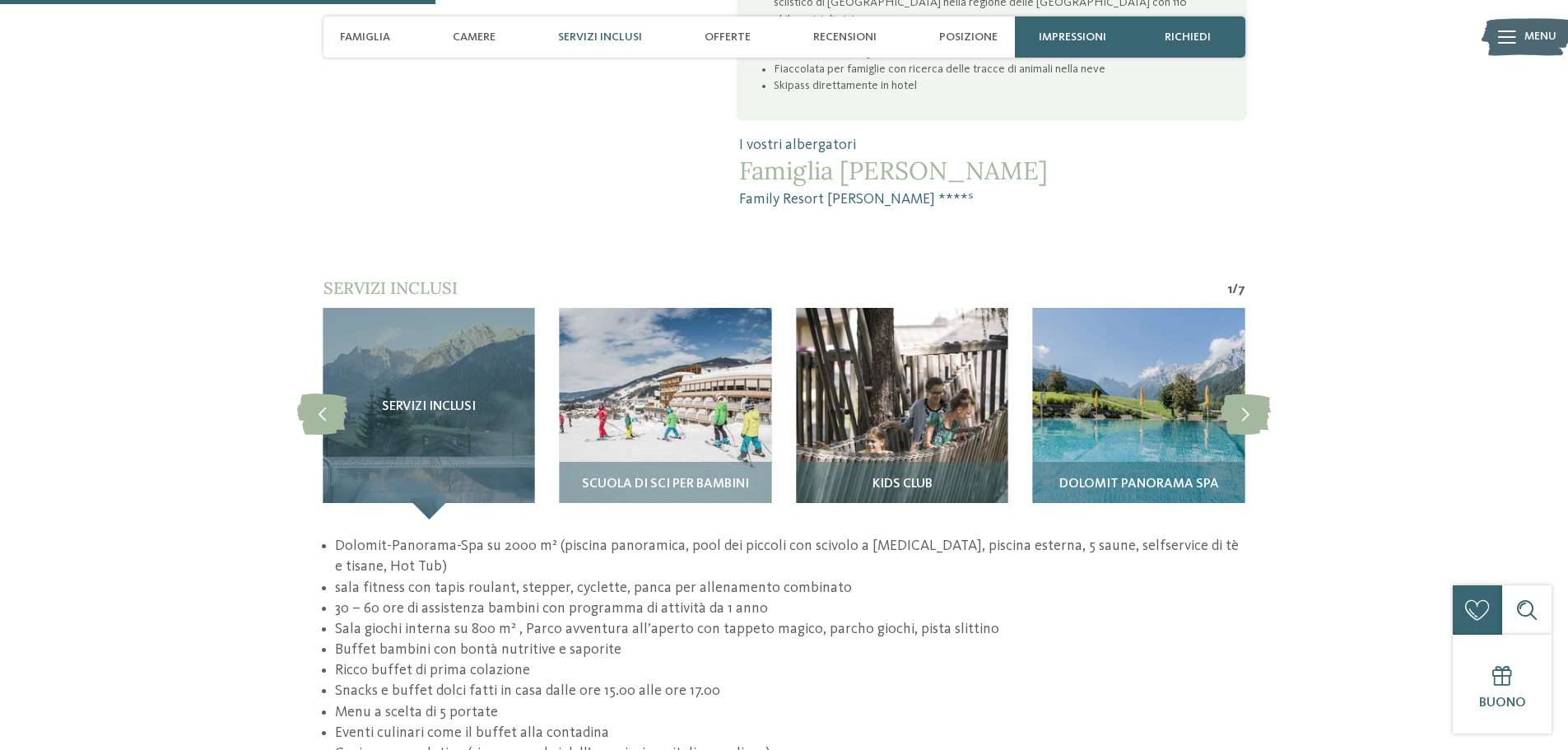
scroll to position [1400, 0]
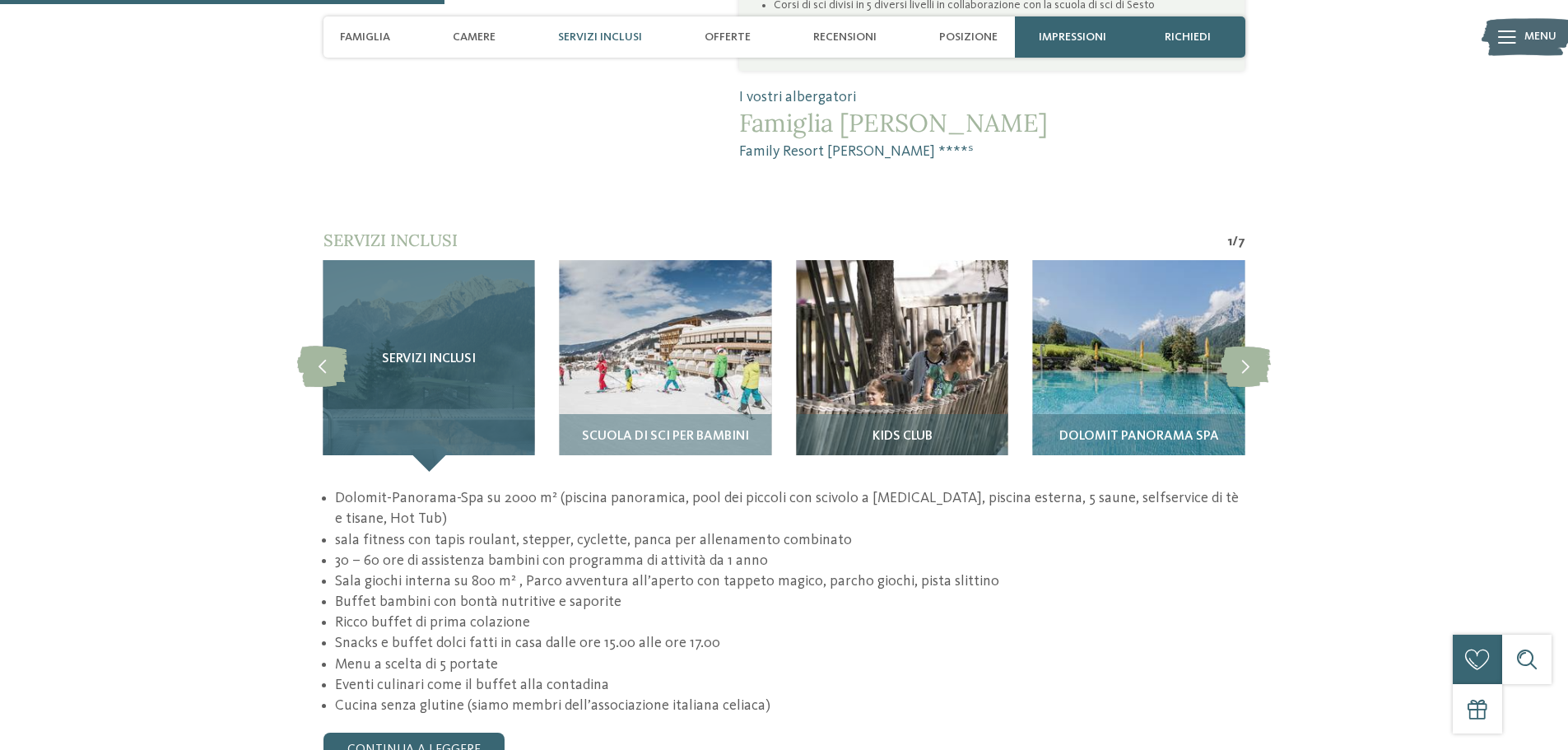
click at [403, 344] on div "Servizi inclusi" at bounding box center [428, 366] width 211 height 212
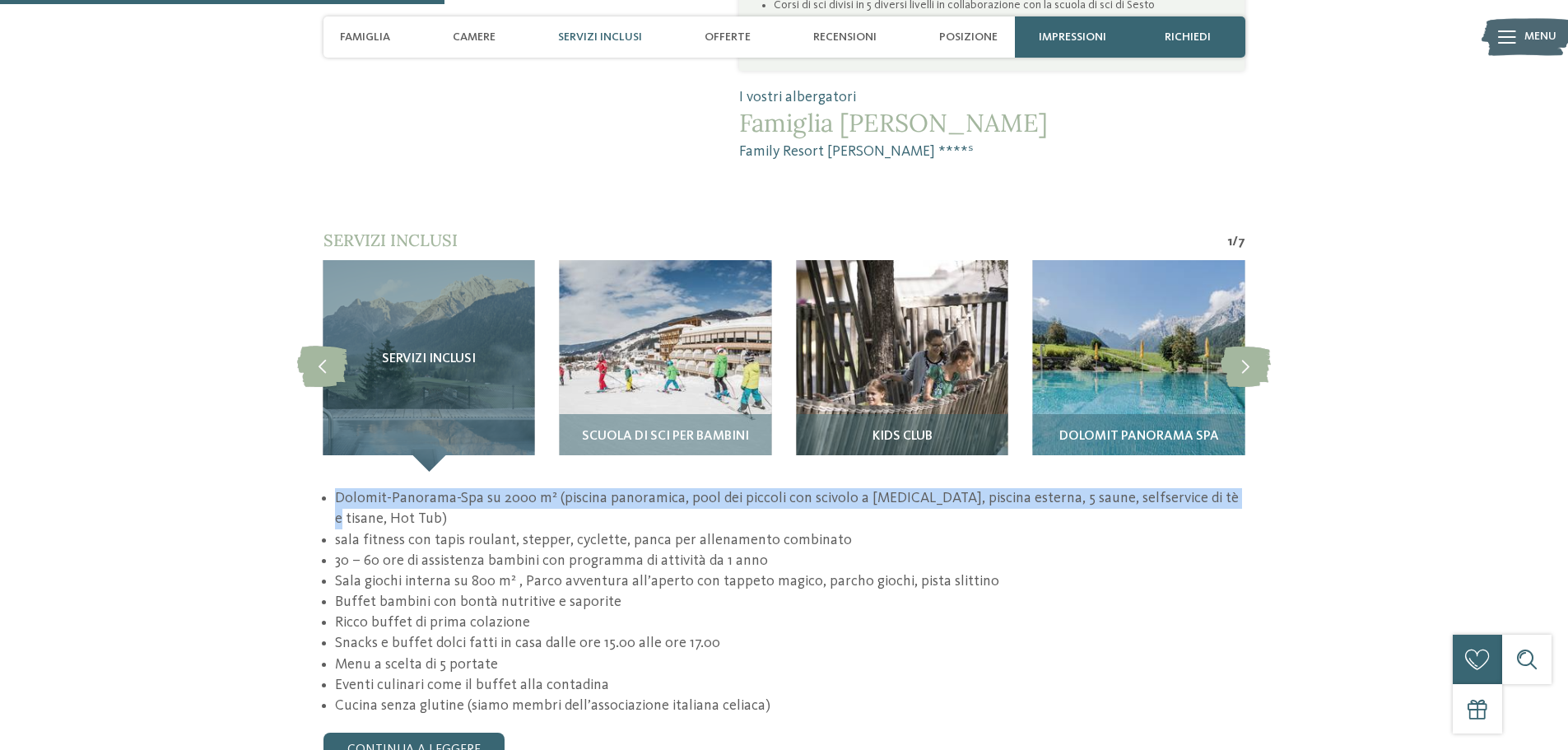
drag, startPoint x: 338, startPoint y: 439, endPoint x: 1203, endPoint y: 448, distance: 865.0
click at [1203, 488] on li "Dolomit-Panorama-Spa su 2000 m² (piscina panoramica, pool dei piccoli con scivo…" at bounding box center [789, 508] width 909 height 41
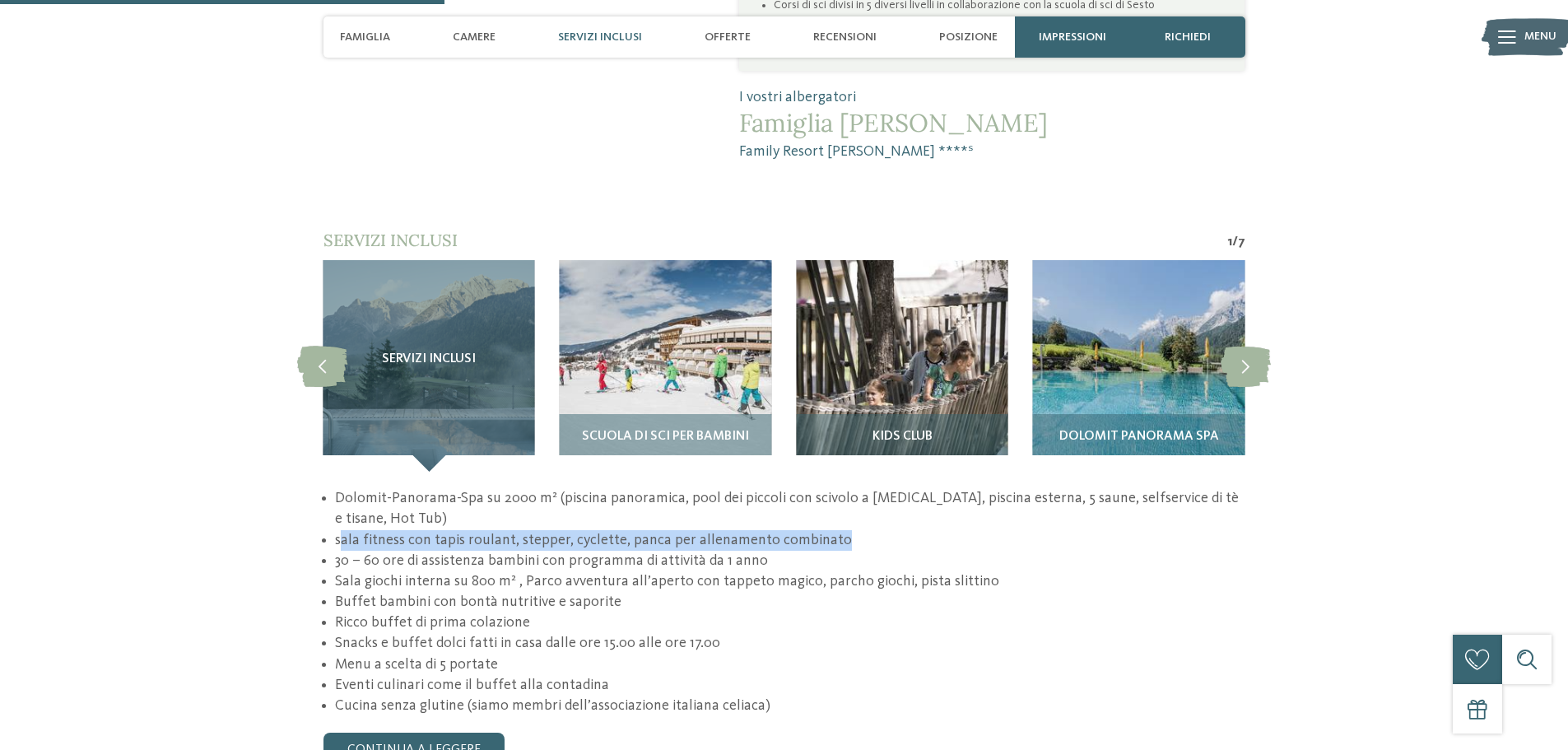
drag, startPoint x: 343, startPoint y: 483, endPoint x: 832, endPoint y: 475, distance: 489.1
click at [832, 530] on li "sala fitness con tapis roulant, stepper, cyclette, panca per allenamento combin…" at bounding box center [789, 540] width 909 height 21
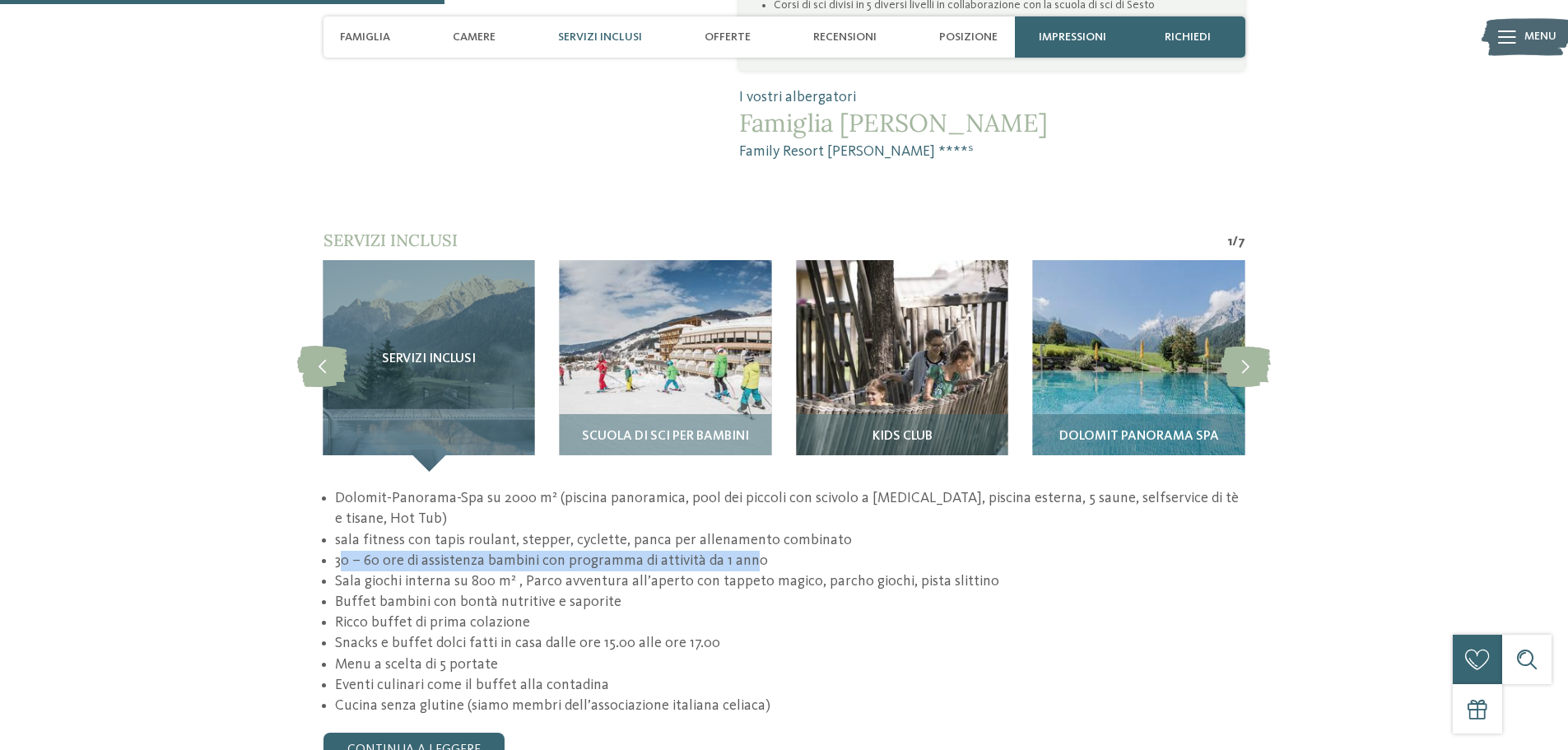
drag, startPoint x: 341, startPoint y: 503, endPoint x: 753, endPoint y: 502, distance: 412.0
click at [751, 551] on li "30 – 60 ore di assistenza bambini con programma di attività da 1 anno" at bounding box center [789, 561] width 909 height 21
click at [754, 551] on li "30 – 60 ore di assistenza bambini con programma di attività da 1 anno" at bounding box center [789, 561] width 909 height 21
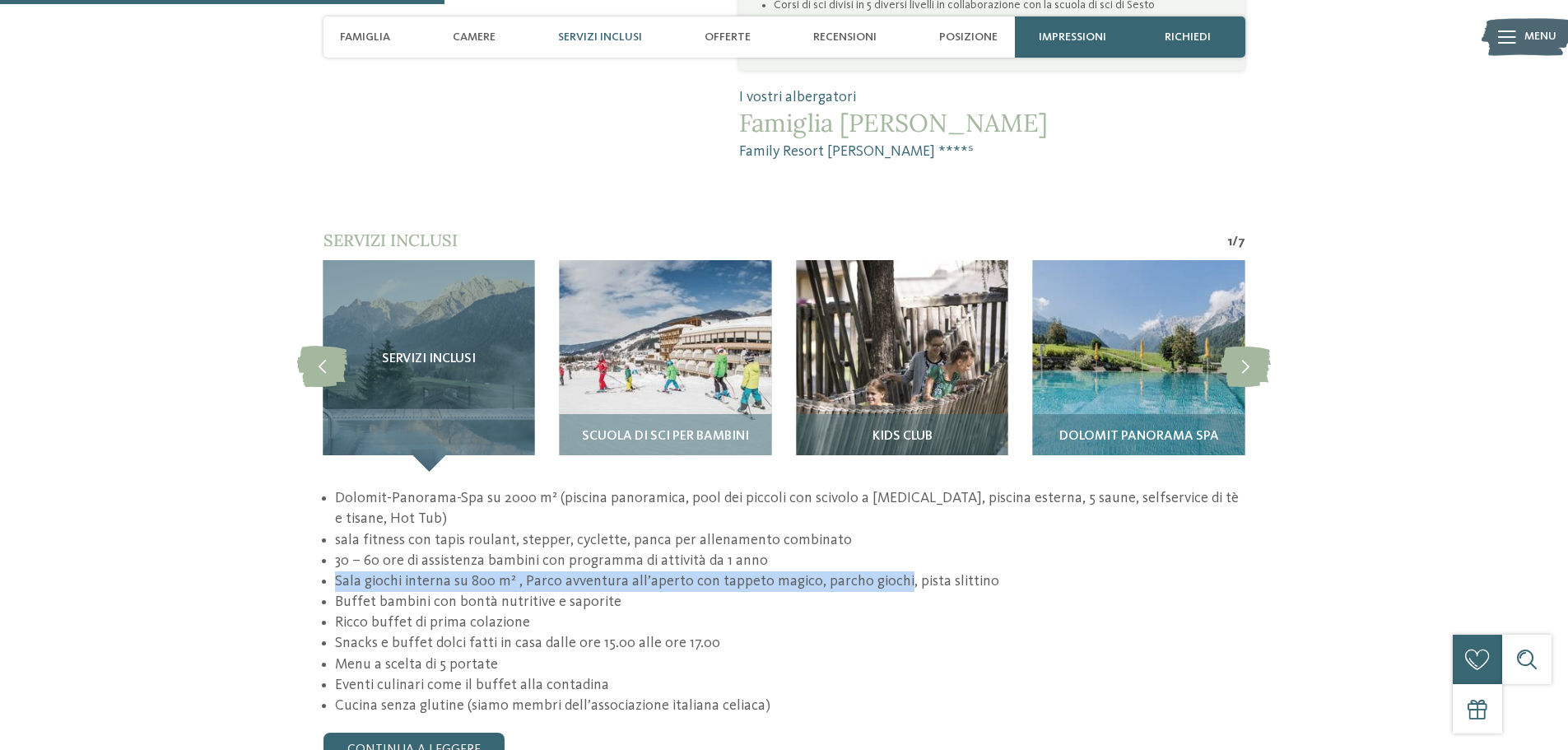
drag, startPoint x: 332, startPoint y: 524, endPoint x: 838, endPoint y: 528, distance: 506.0
click at [895, 528] on ul "Dolomit-Panorama-Spa su 2000 m² (piscina panoramica, pool dei piccoli con scivo…" at bounding box center [784, 602] width 922 height 228
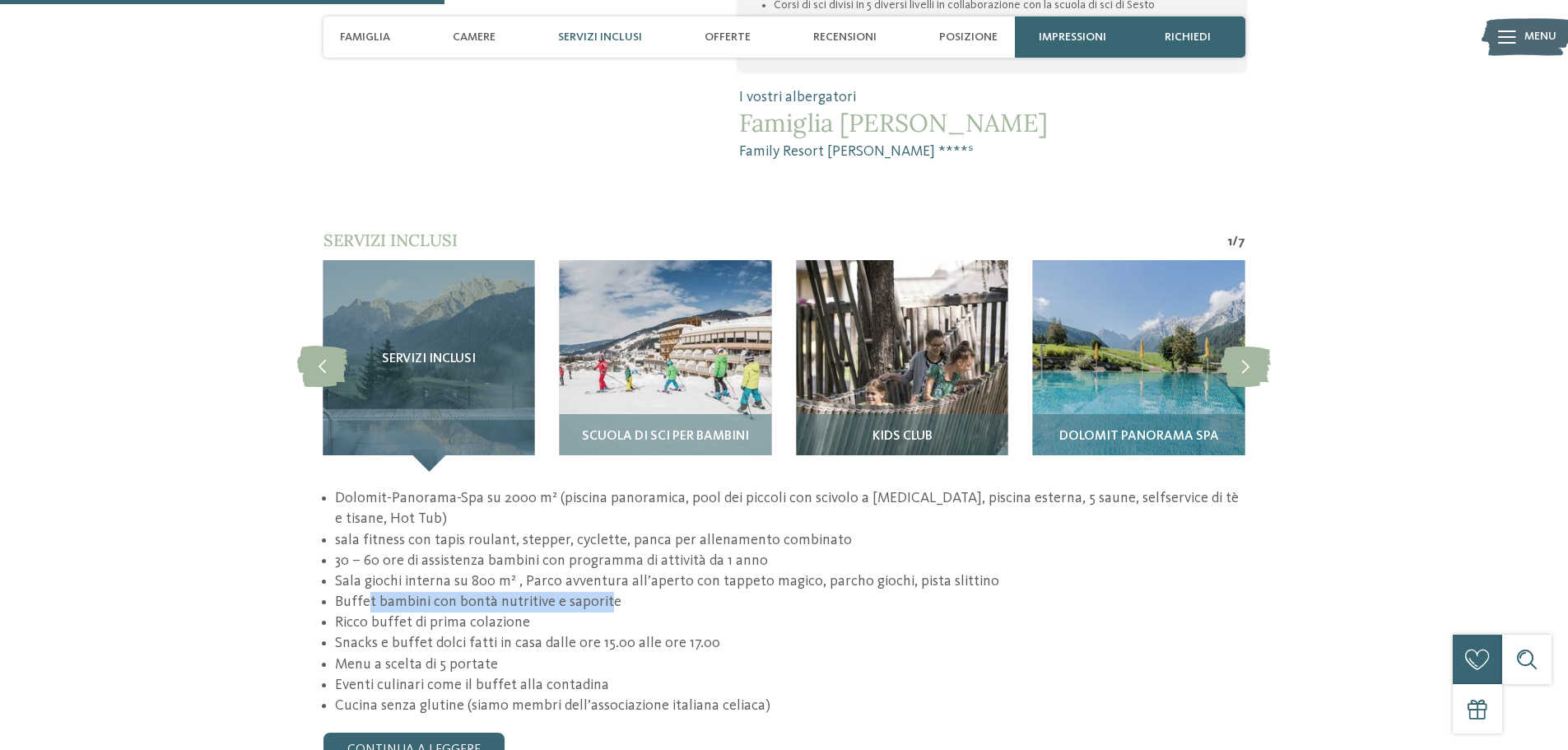
drag, startPoint x: 368, startPoint y: 542, endPoint x: 603, endPoint y: 546, distance: 235.0
click at [603, 592] on li "Buffet bambini con bontà nutritive e saporite" at bounding box center [789, 602] width 909 height 21
drag, startPoint x: 330, startPoint y: 565, endPoint x: 415, endPoint y: 572, distance: 85.3
click at [449, 572] on ul "Dolomit-Panorama-Spa su 2000 m² (piscina panoramica, pool dei piccoli con scivo…" at bounding box center [784, 602] width 922 height 228
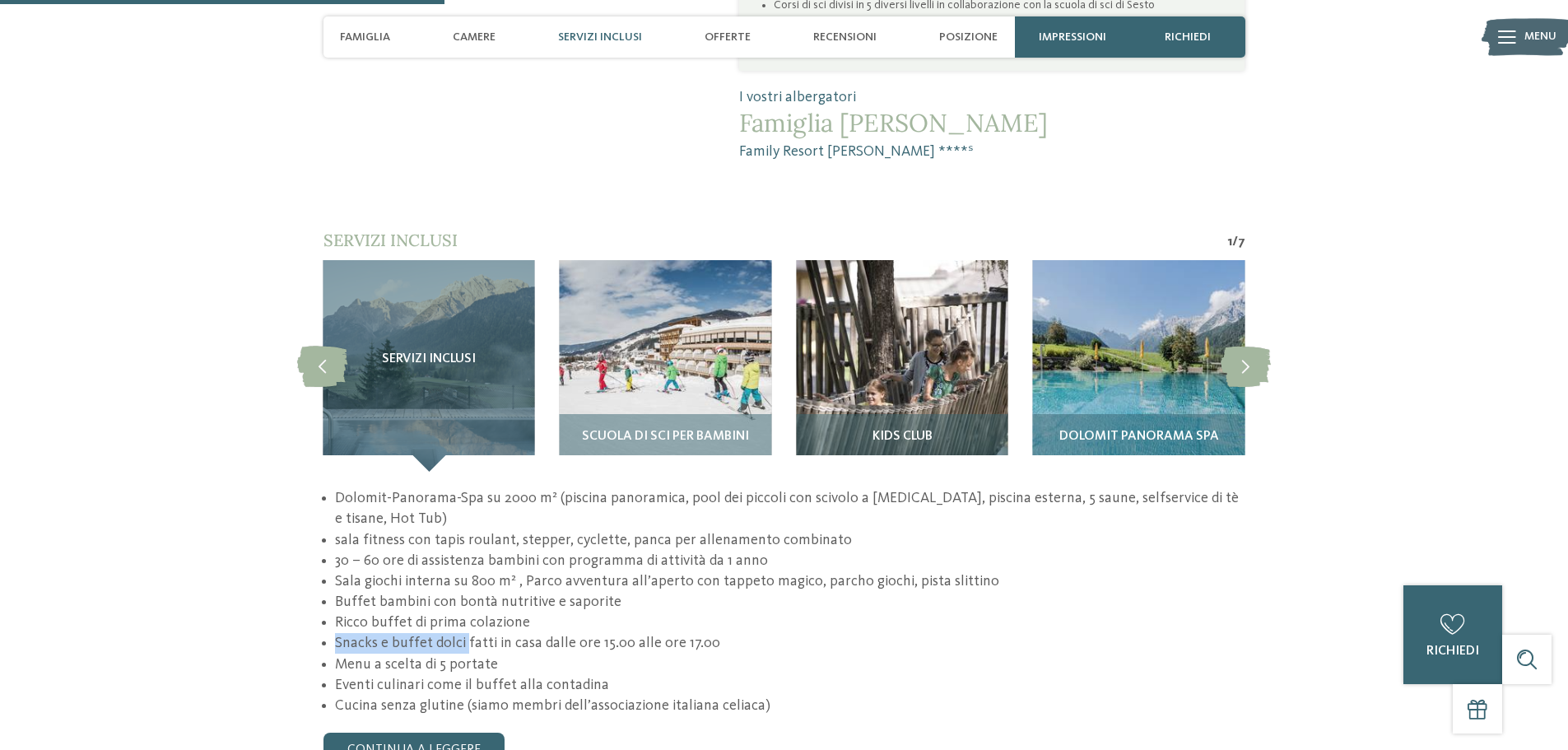
drag, startPoint x: 338, startPoint y: 584, endPoint x: 461, endPoint y: 589, distance: 123.1
click at [465, 634] on li "Snacks e buffet dolci fatti in casa dalle ore 15.00 alle ore 17.00" at bounding box center [789, 644] width 909 height 21
drag, startPoint x: 363, startPoint y: 606, endPoint x: 408, endPoint y: 613, distance: 45.5
click at [444, 655] on li "Menu a scelta di 5 portate" at bounding box center [789, 665] width 909 height 21
drag, startPoint x: 358, startPoint y: 624, endPoint x: 452, endPoint y: 625, distance: 94.0
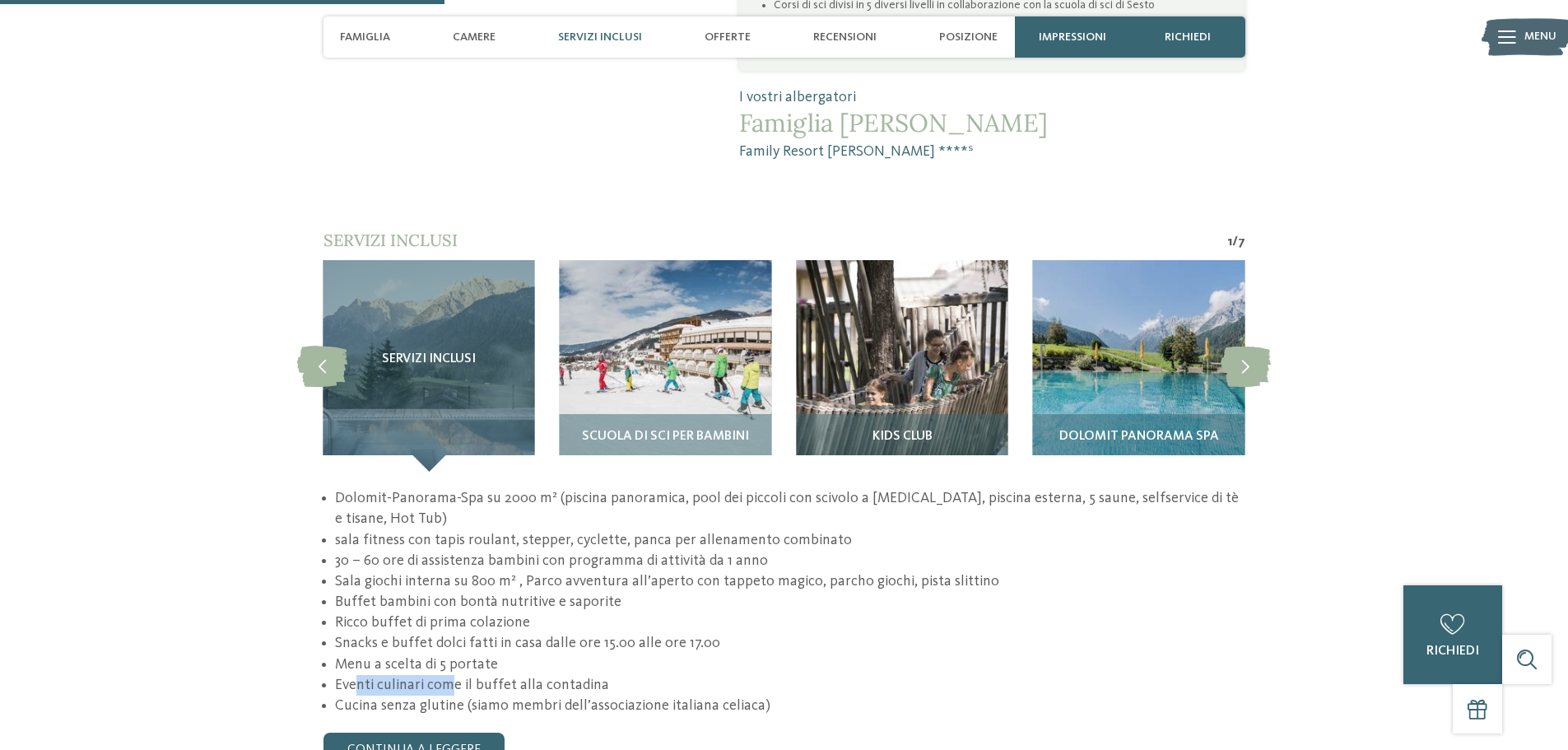
click at [452, 676] on li "Eventi culinari come il buffet alla contadina" at bounding box center [789, 686] width 909 height 21
click at [547, 696] on li "Cucina senza glutine (siamo membri dell’associazione italiana celiaca)" at bounding box center [789, 706] width 909 height 21
click at [473, 733] on link "continua a leggere" at bounding box center [414, 749] width 181 height 33
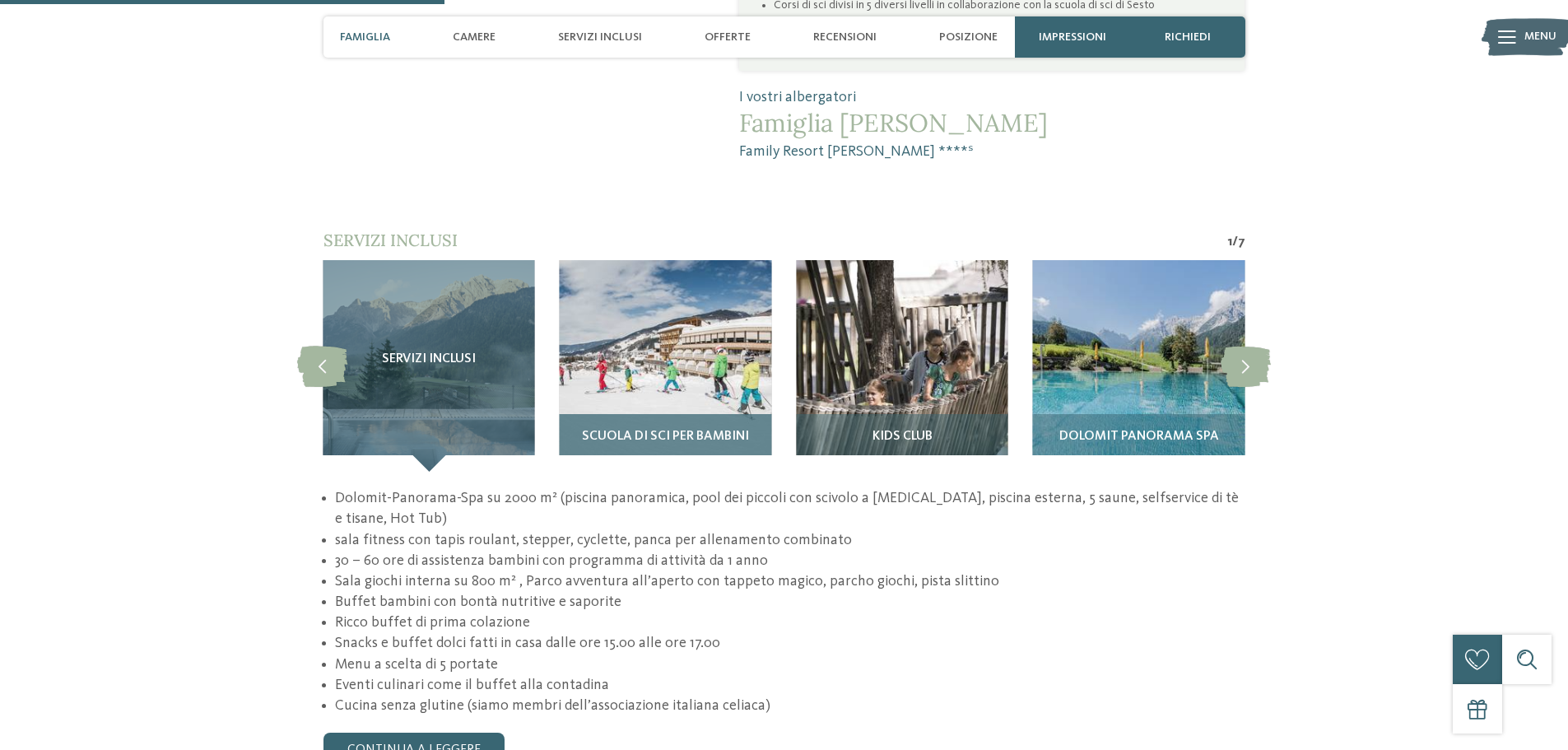
click at [630, 430] on span "Scuola di sci per bambini" at bounding box center [665, 438] width 167 height 15
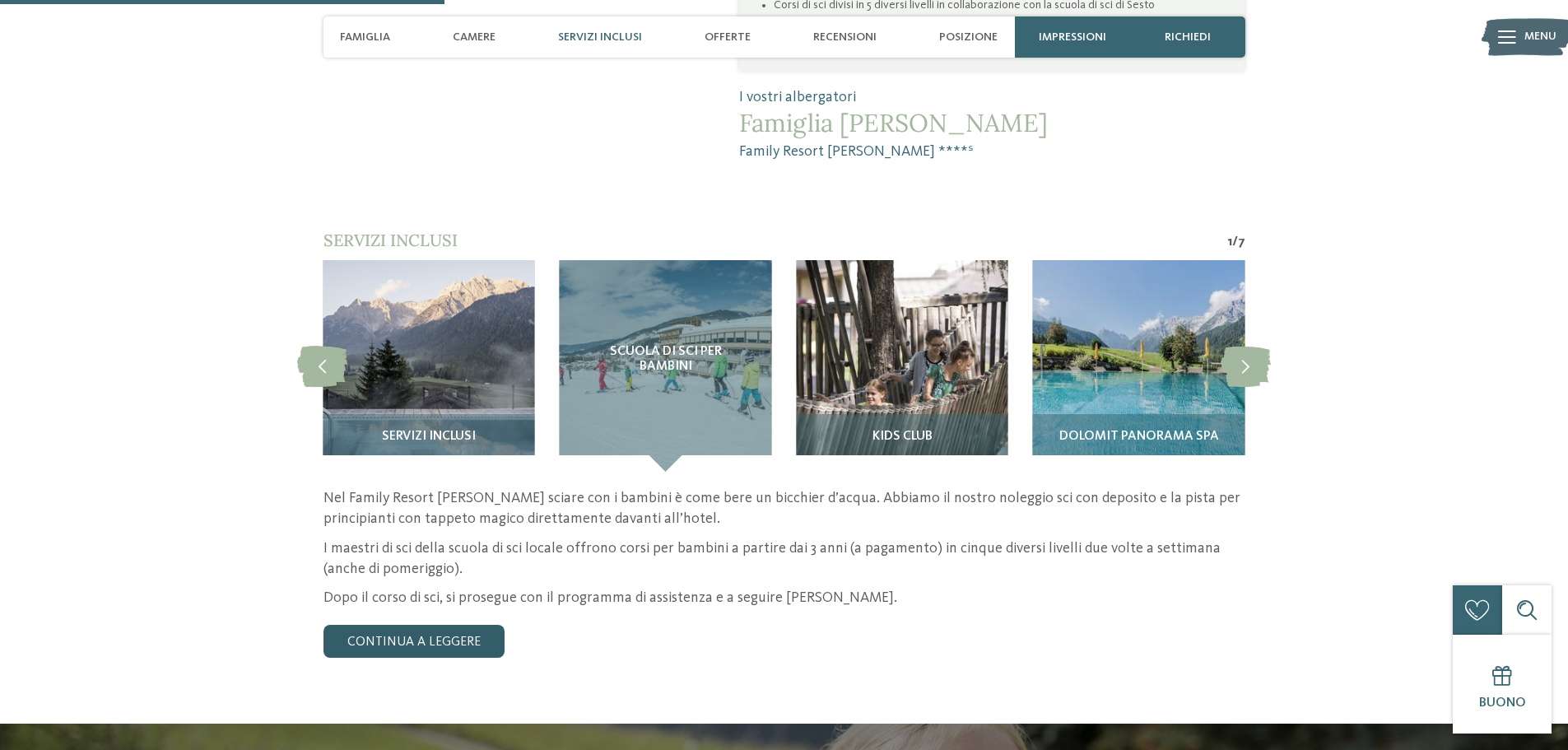
click at [446, 625] on link "continua a leggere" at bounding box center [414, 641] width 181 height 33
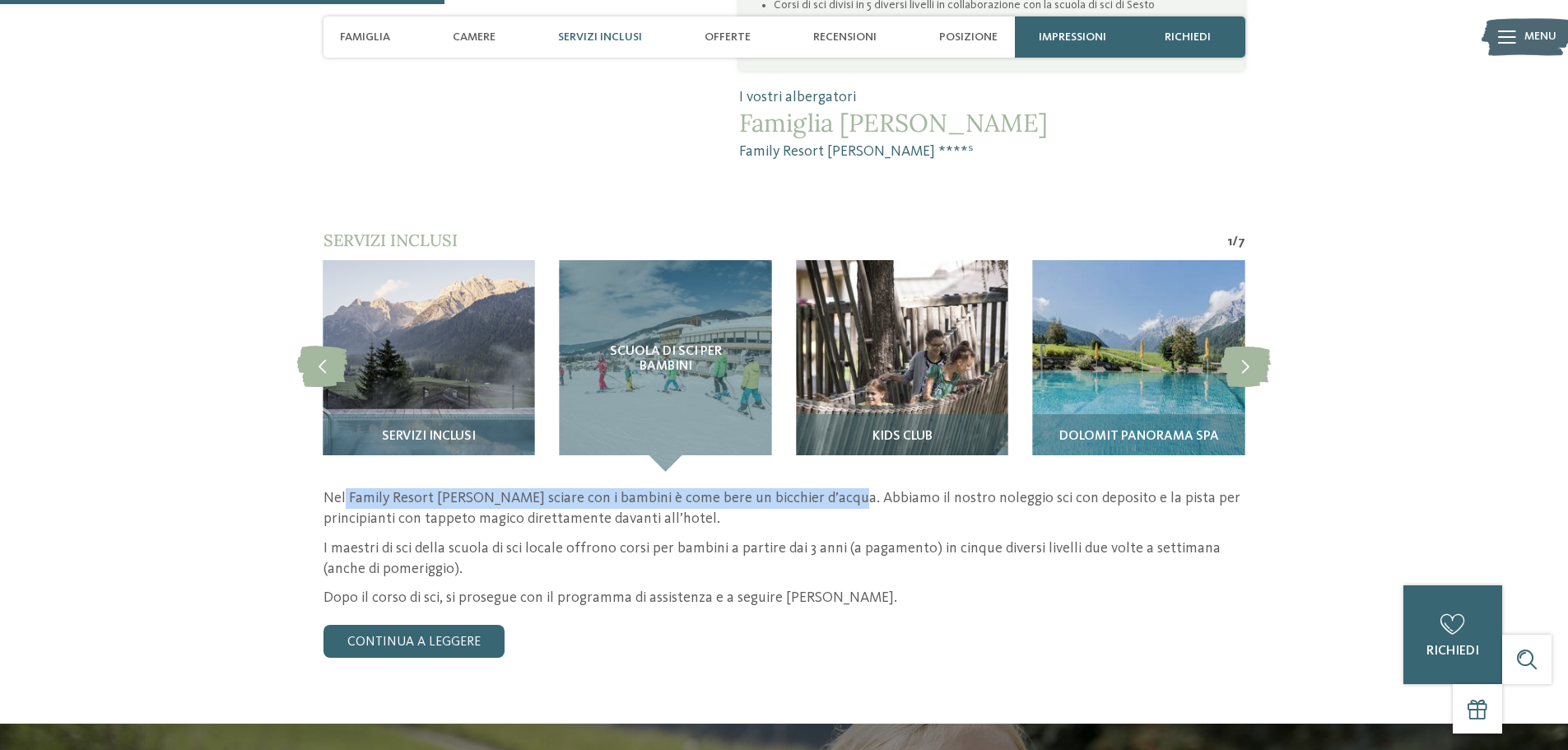
drag, startPoint x: 361, startPoint y: 440, endPoint x: 831, endPoint y: 443, distance: 470.0
click at [831, 488] on p "Nel Family Resort Rainer sciare con i bambini è come bere un bicchier d’acqua. …" at bounding box center [784, 508] width 922 height 41
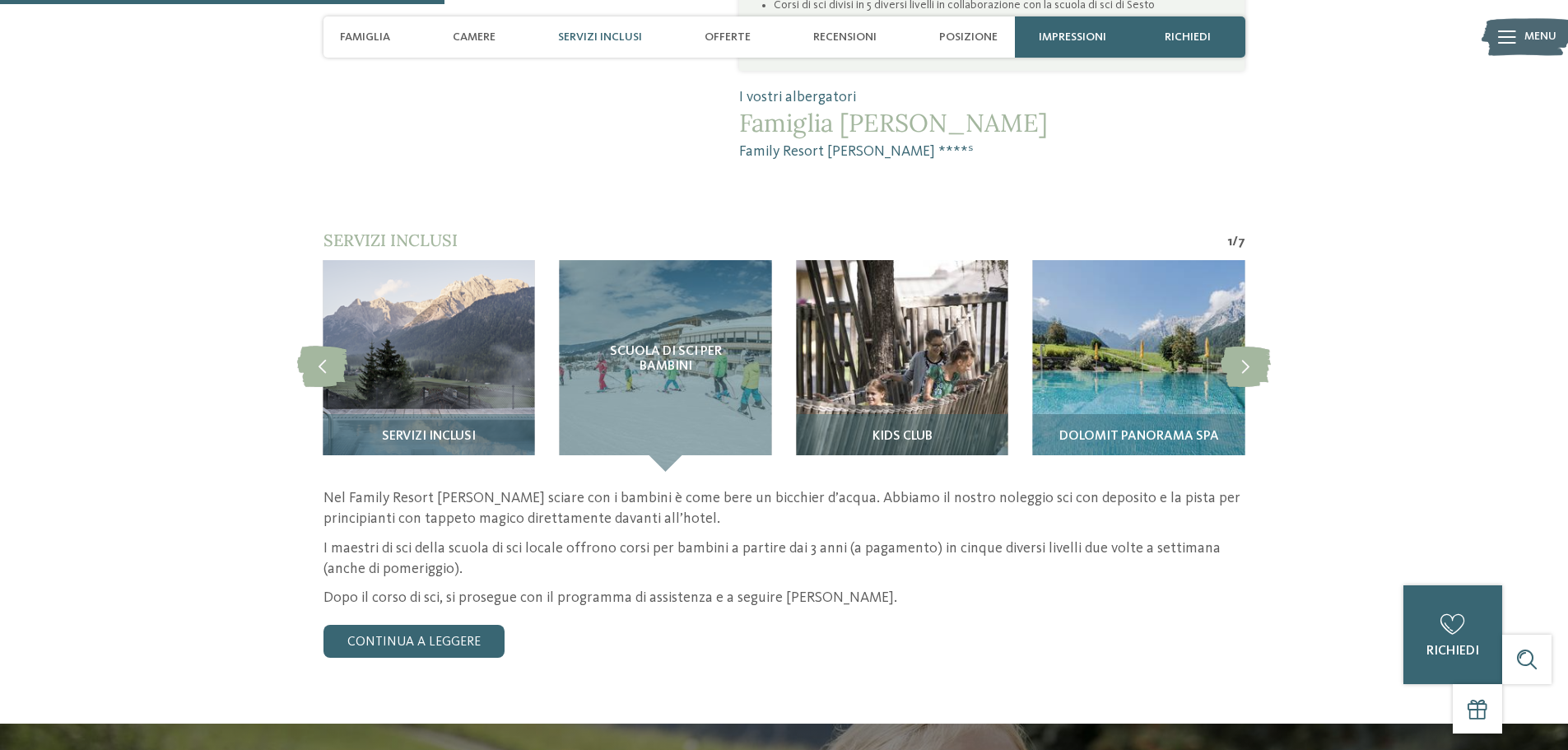
click at [906, 488] on p "Nel Family Resort Rainer sciare con i bambini è come bere un bicchier d’acqua. …" at bounding box center [784, 508] width 922 height 41
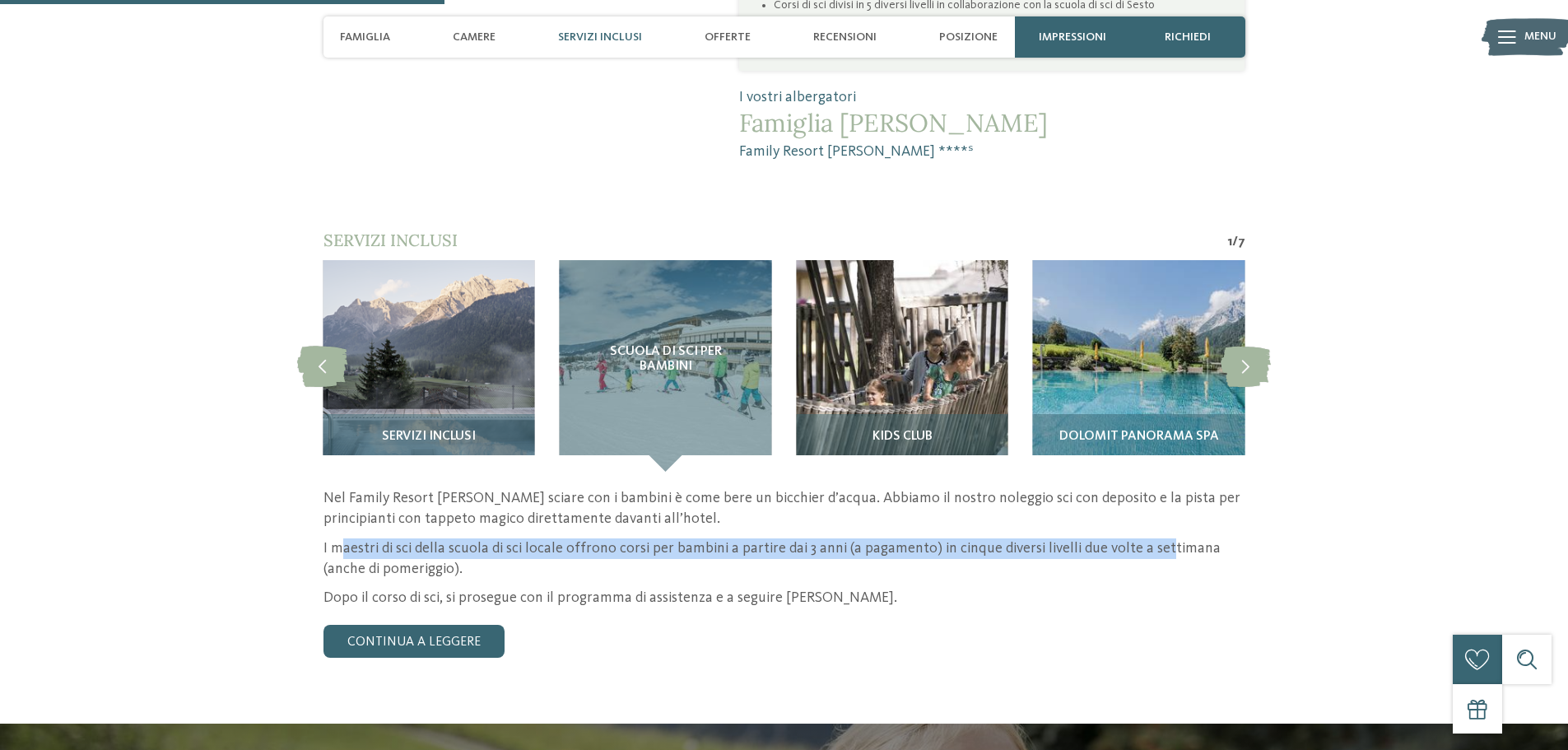
drag, startPoint x: 338, startPoint y: 490, endPoint x: 1156, endPoint y: 493, distance: 818.0
click at [1156, 538] on p "I maestri di sci della scuola di sci locale offrono corsi per bambini a partire…" at bounding box center [784, 558] width 922 height 41
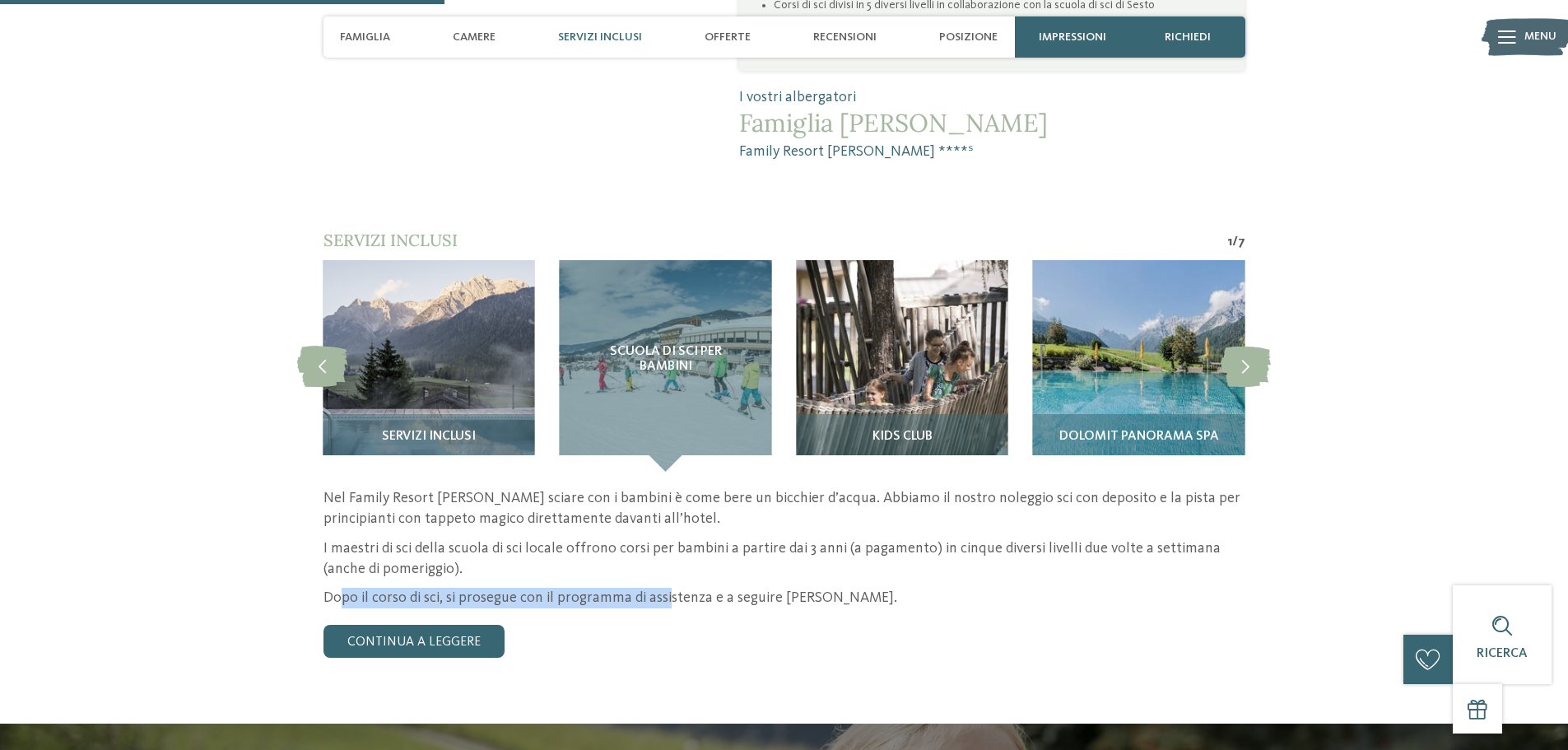
drag, startPoint x: 344, startPoint y: 540, endPoint x: 667, endPoint y: 542, distance: 323.0
click at [664, 588] on p "Dopo il corso di sci, si prosegue con il programma di assistenza e a seguire pr…" at bounding box center [784, 598] width 922 height 21
click at [889, 306] on img at bounding box center [901, 366] width 211 height 212
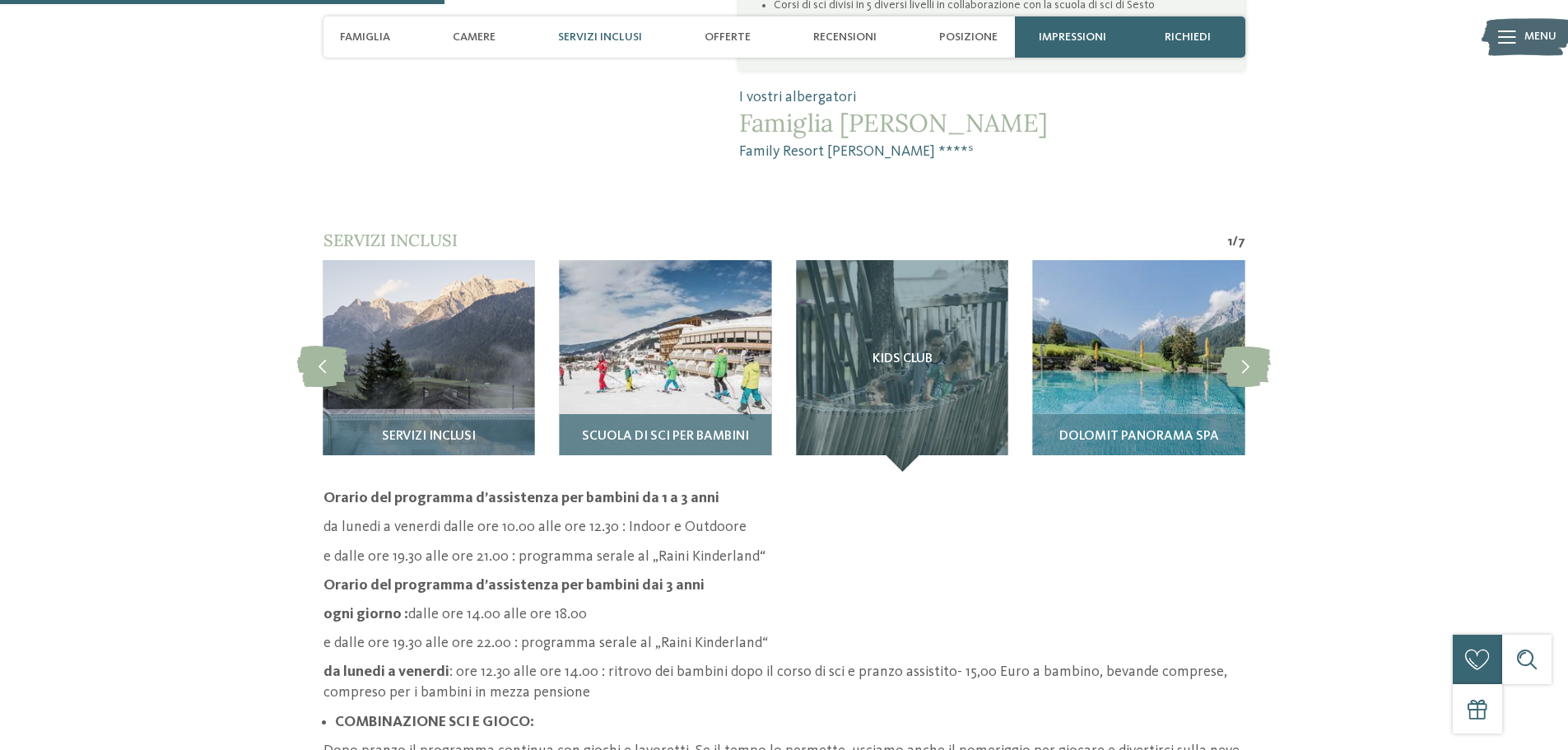
click at [678, 347] on img at bounding box center [665, 366] width 211 height 212
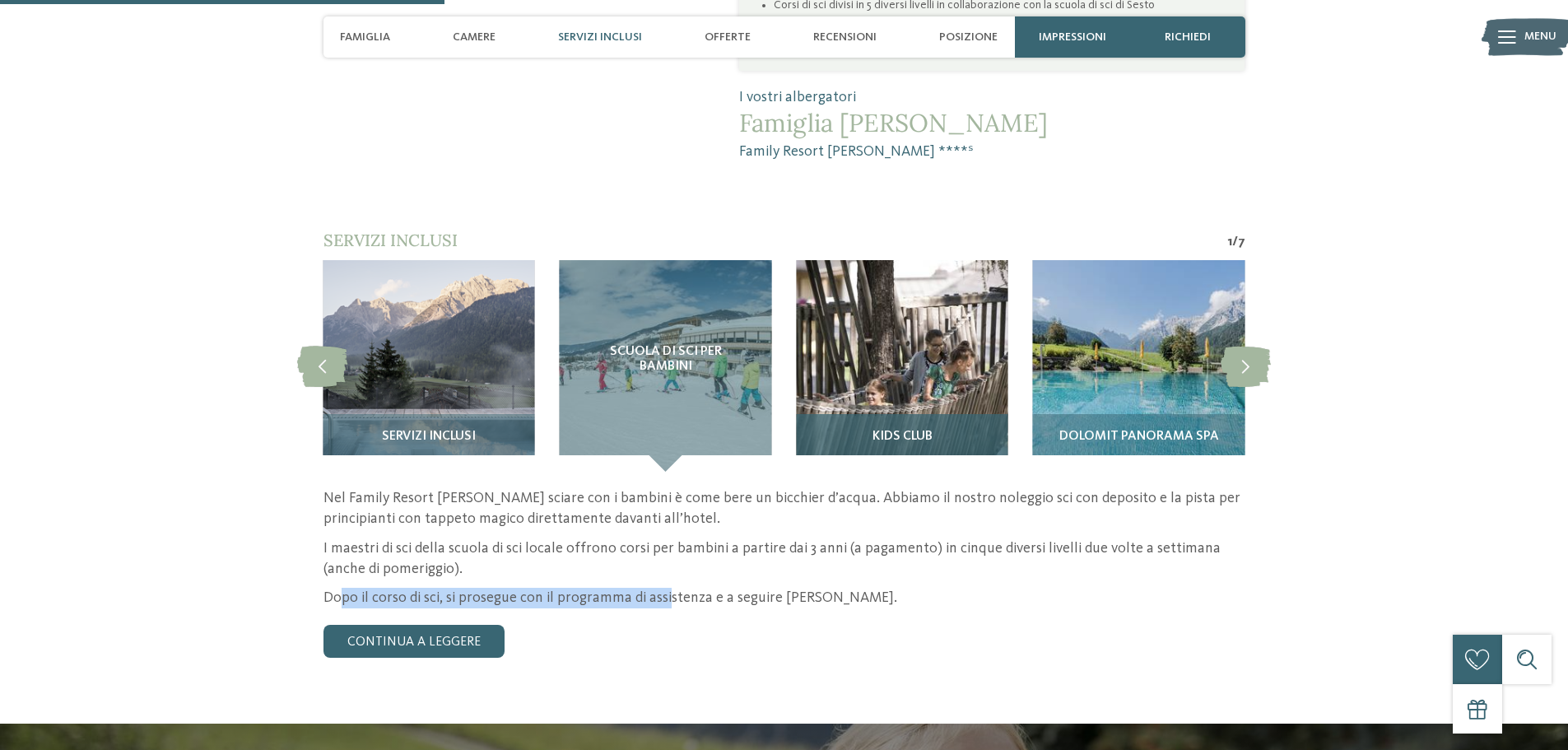
click at [894, 339] on img at bounding box center [901, 366] width 211 height 212
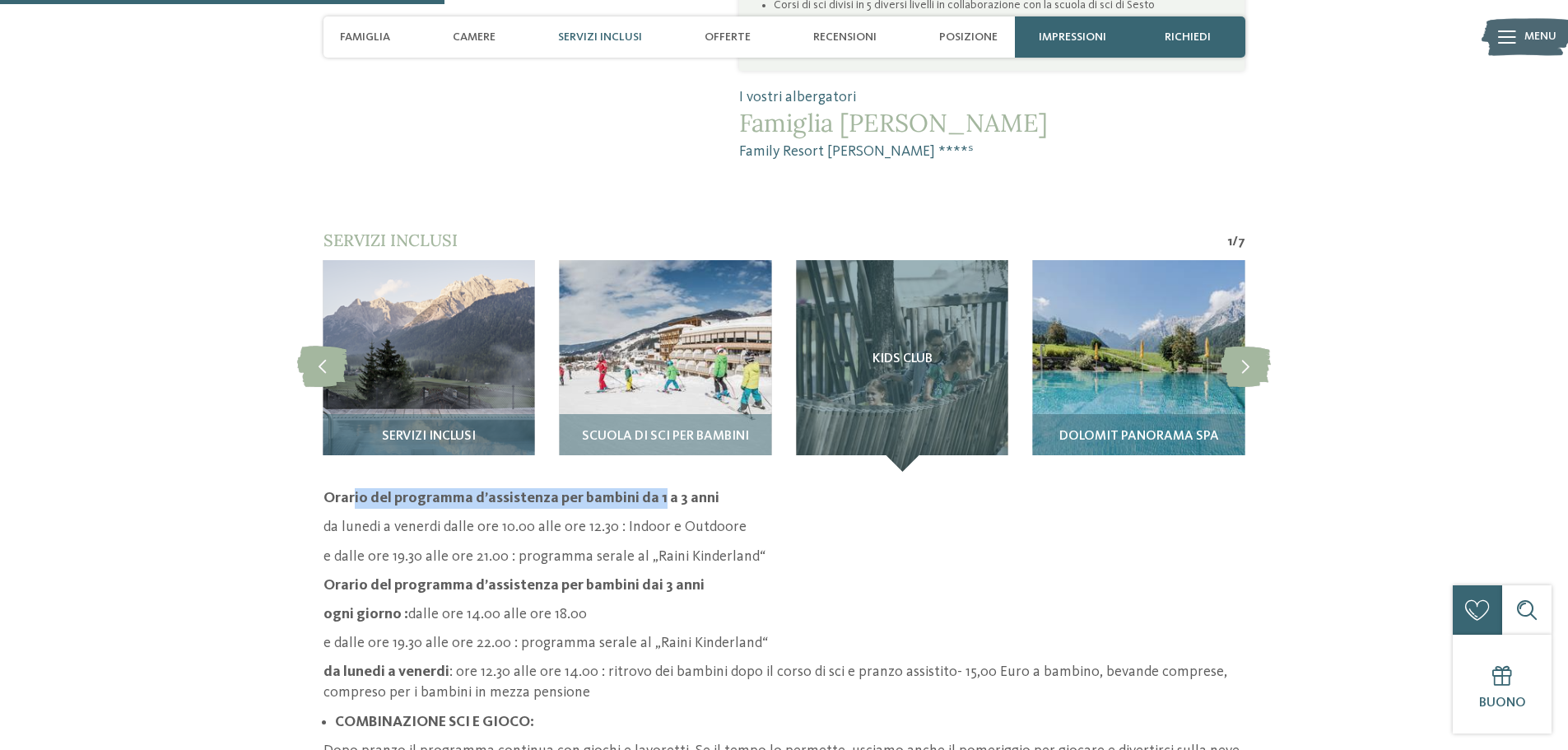
drag, startPoint x: 351, startPoint y: 435, endPoint x: 654, endPoint y: 434, distance: 303.0
click at [654, 488] on p "Orario del programma d’assistenza per bambini da 1 a 3 anni" at bounding box center [784, 498] width 922 height 21
click at [681, 491] on strong "Orario del programma d’assistenza per bambini da 1 a 3 anni" at bounding box center [521, 498] width 396 height 15
drag, startPoint x: 627, startPoint y: 439, endPoint x: 716, endPoint y: 444, distance: 89.1
click at [716, 488] on p "Orario del programma d’assistenza per bambini da 1 a 3 anni" at bounding box center [784, 498] width 922 height 21
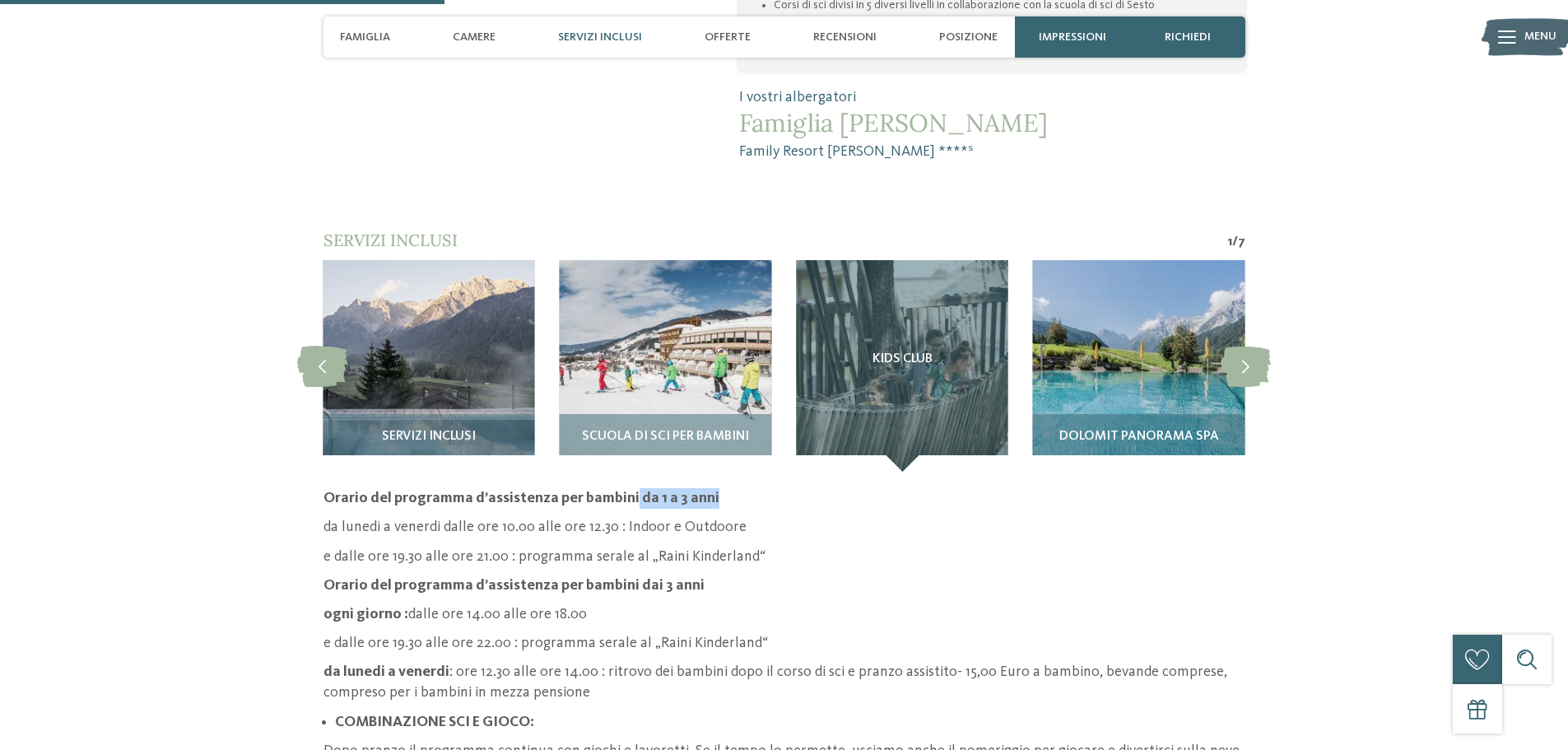
drag, startPoint x: 690, startPoint y: 442, endPoint x: 255, endPoint y: 479, distance: 436.6
click at [688, 491] on strong "Orario del programma d’assistenza per bambini da 1 a 3 anni" at bounding box center [521, 498] width 396 height 15
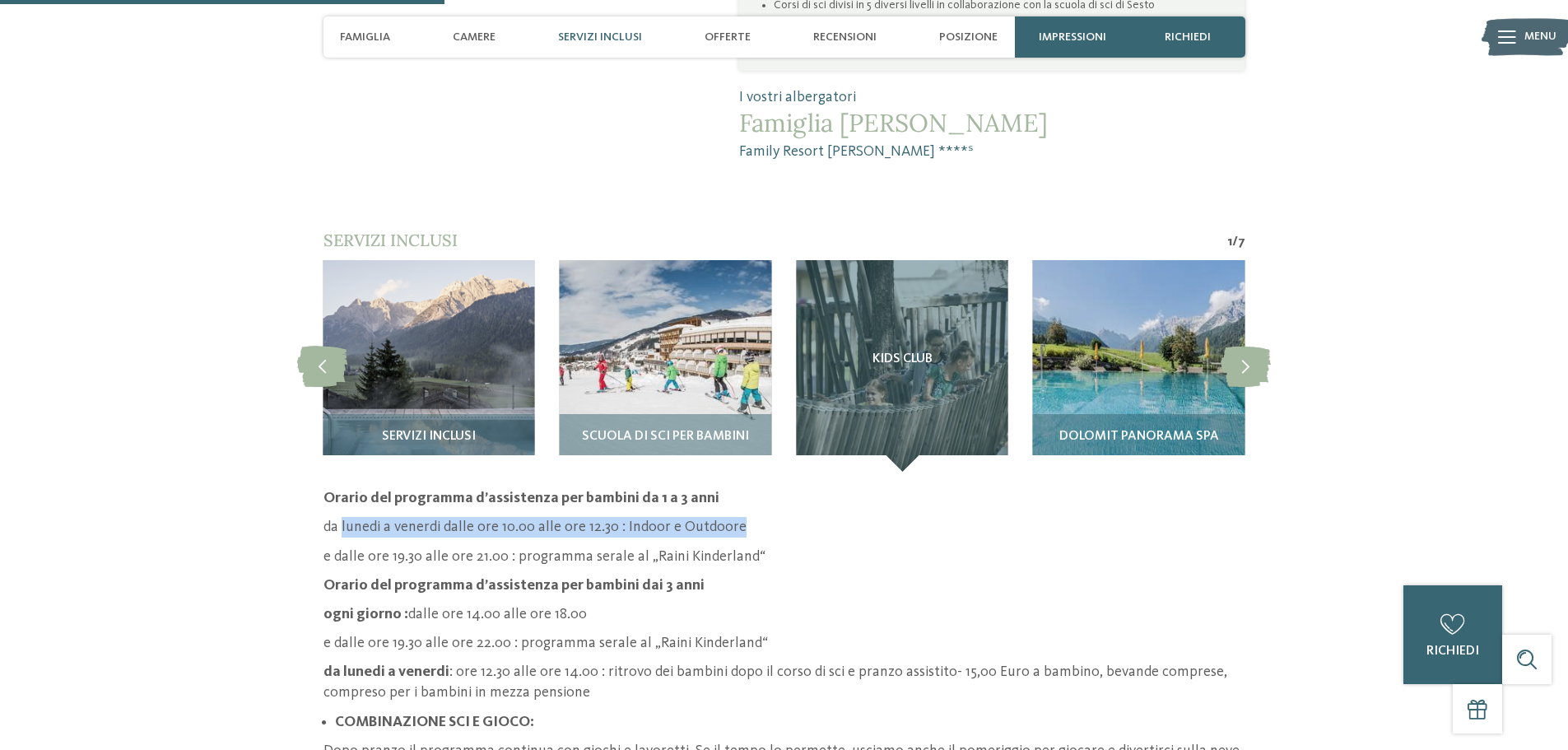
drag, startPoint x: 341, startPoint y: 471, endPoint x: 741, endPoint y: 471, distance: 400.0
click at [741, 518] on p "da lunedi a venerdi dalle ore 10.00 alle ore 12.30 : Indoor e Outdoore" at bounding box center [784, 528] width 922 height 21
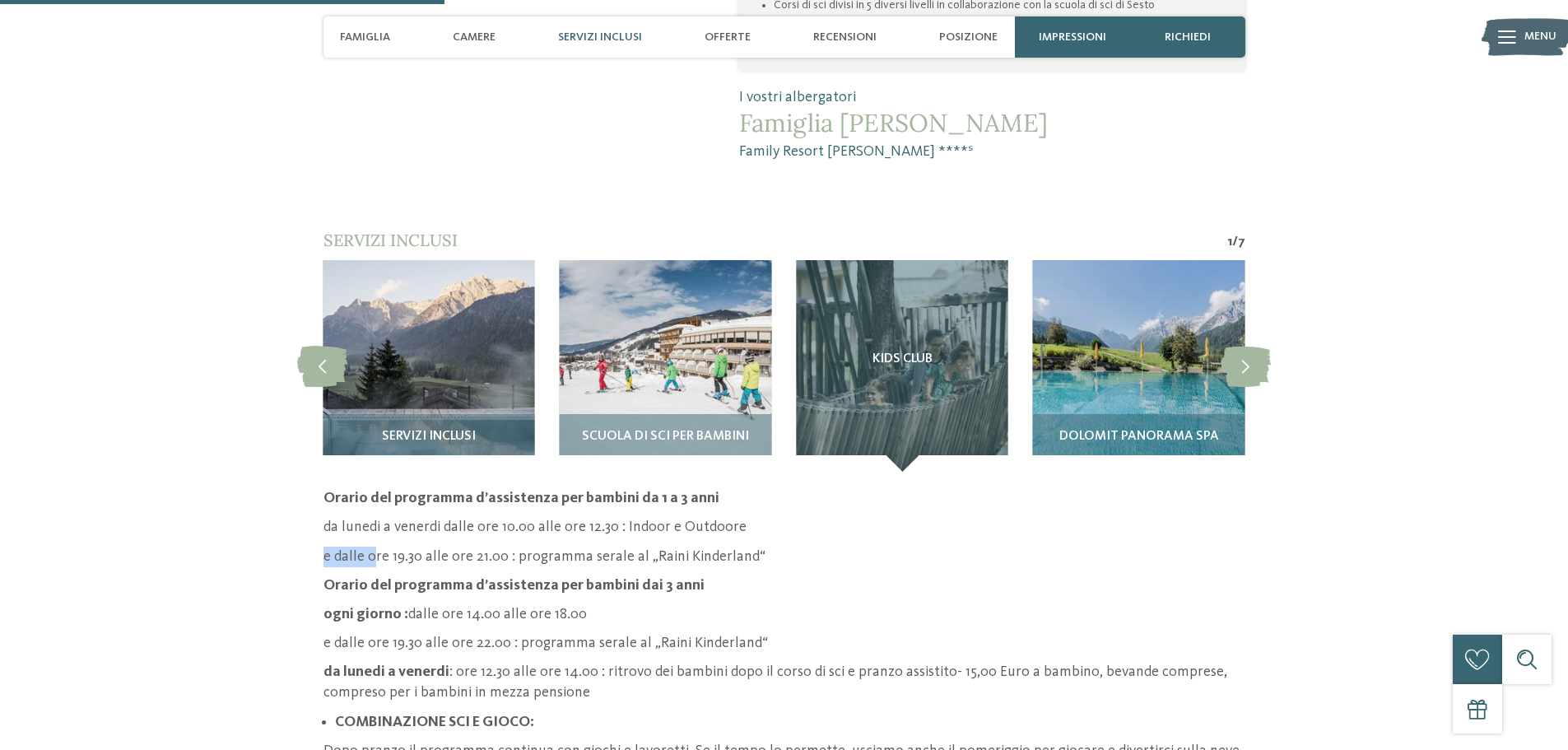
drag, startPoint x: 323, startPoint y: 501, endPoint x: 372, endPoint y: 501, distance: 49.0
click at [372, 547] on p "e dalle ore 19.30 alle ore 21.00 : programma serale al „Raini Kinderland“" at bounding box center [784, 557] width 922 height 21
click at [474, 547] on p "e dalle ore 19.30 alle ore 21.00 : programma serale al „Raini Kinderland“" at bounding box center [784, 557] width 922 height 21
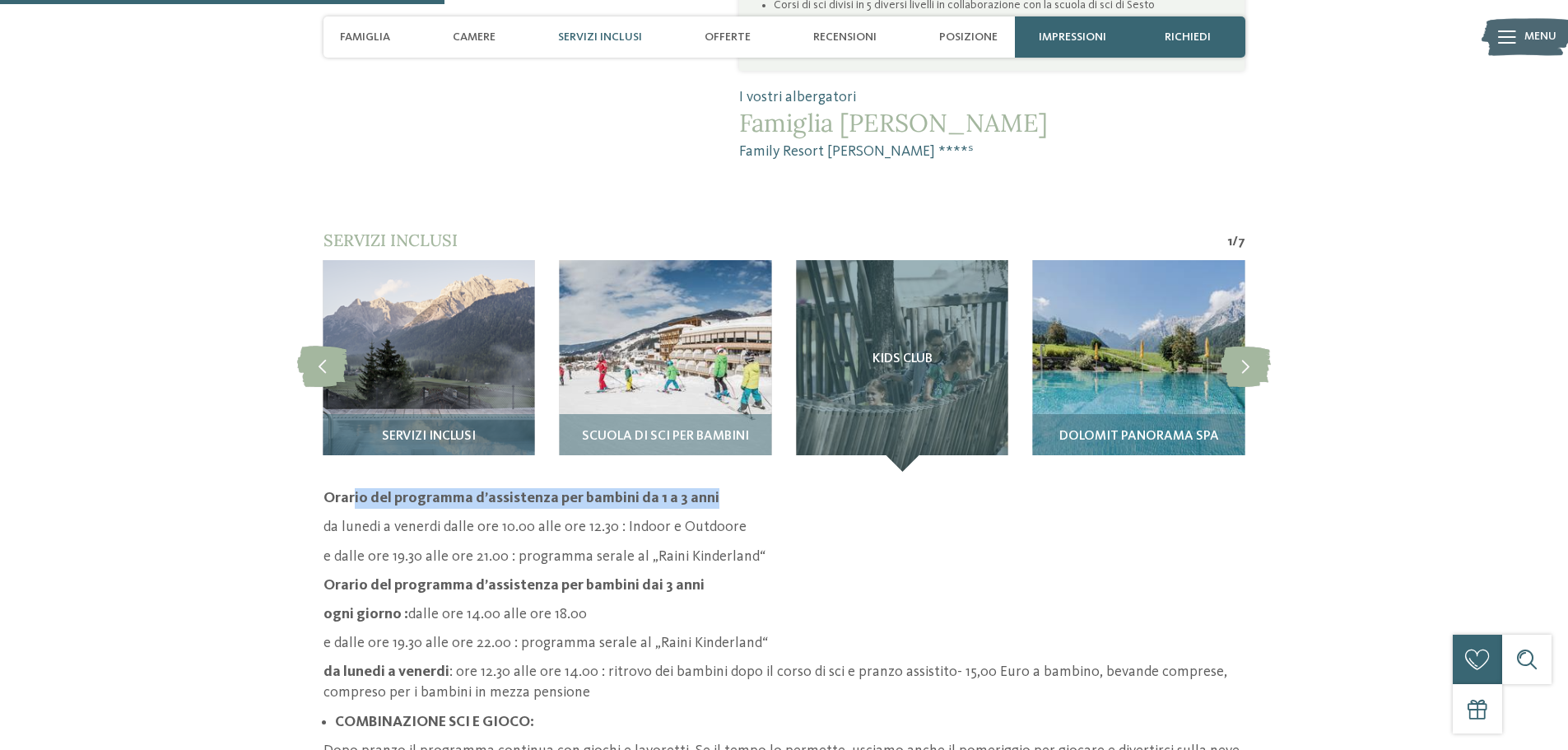
drag, startPoint x: 490, startPoint y: 440, endPoint x: 704, endPoint y: 440, distance: 214.0
click at [704, 491] on strong "Orario del programma d’assistenza per bambini da 1 a 3 anni" at bounding box center [521, 498] width 396 height 15
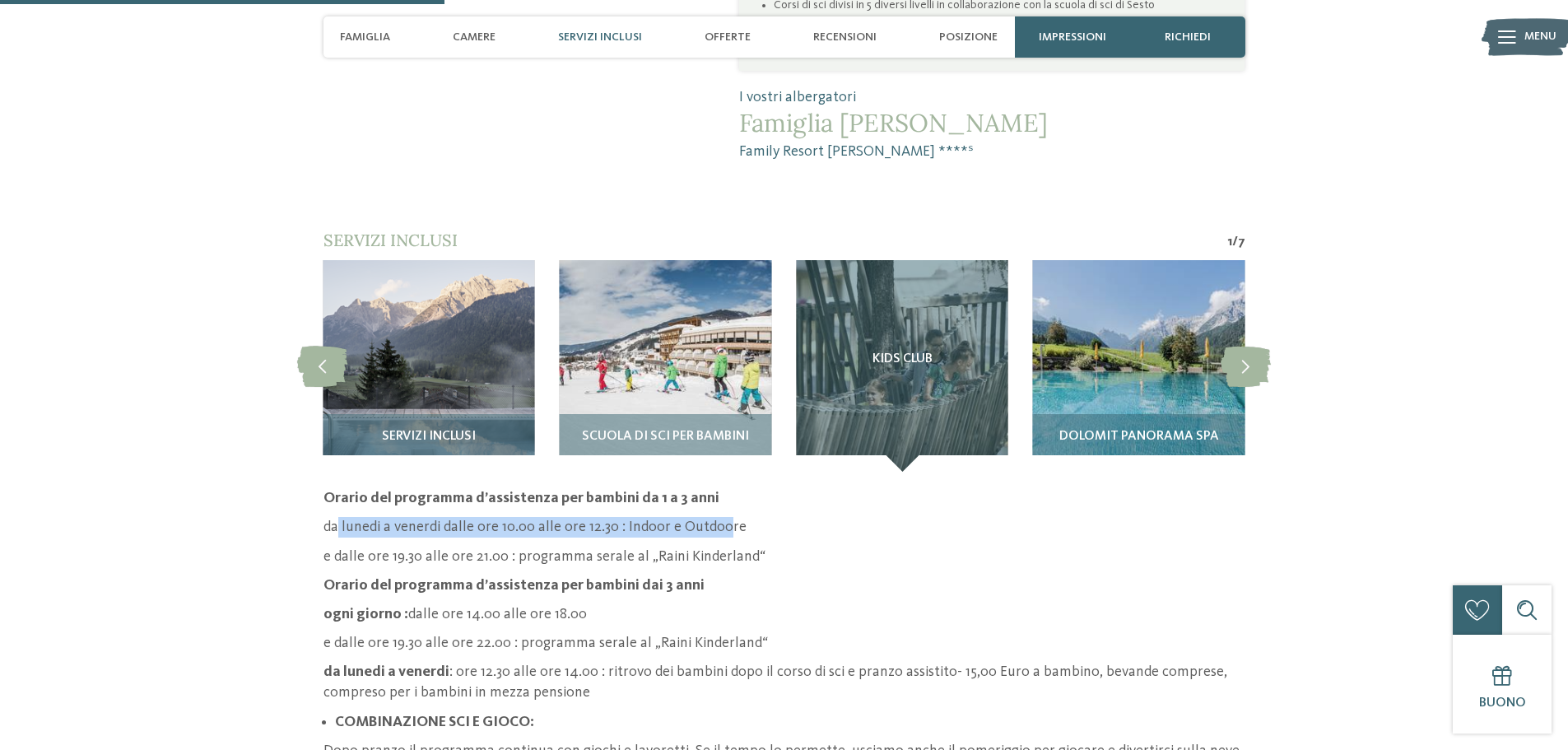
drag, startPoint x: 337, startPoint y: 470, endPoint x: 722, endPoint y: 472, distance: 385.0
click at [722, 518] on p "da lunedi a venerdi dalle ore 10.00 alle ore 12.30 : Indoor e Outdoore" at bounding box center [784, 528] width 922 height 21
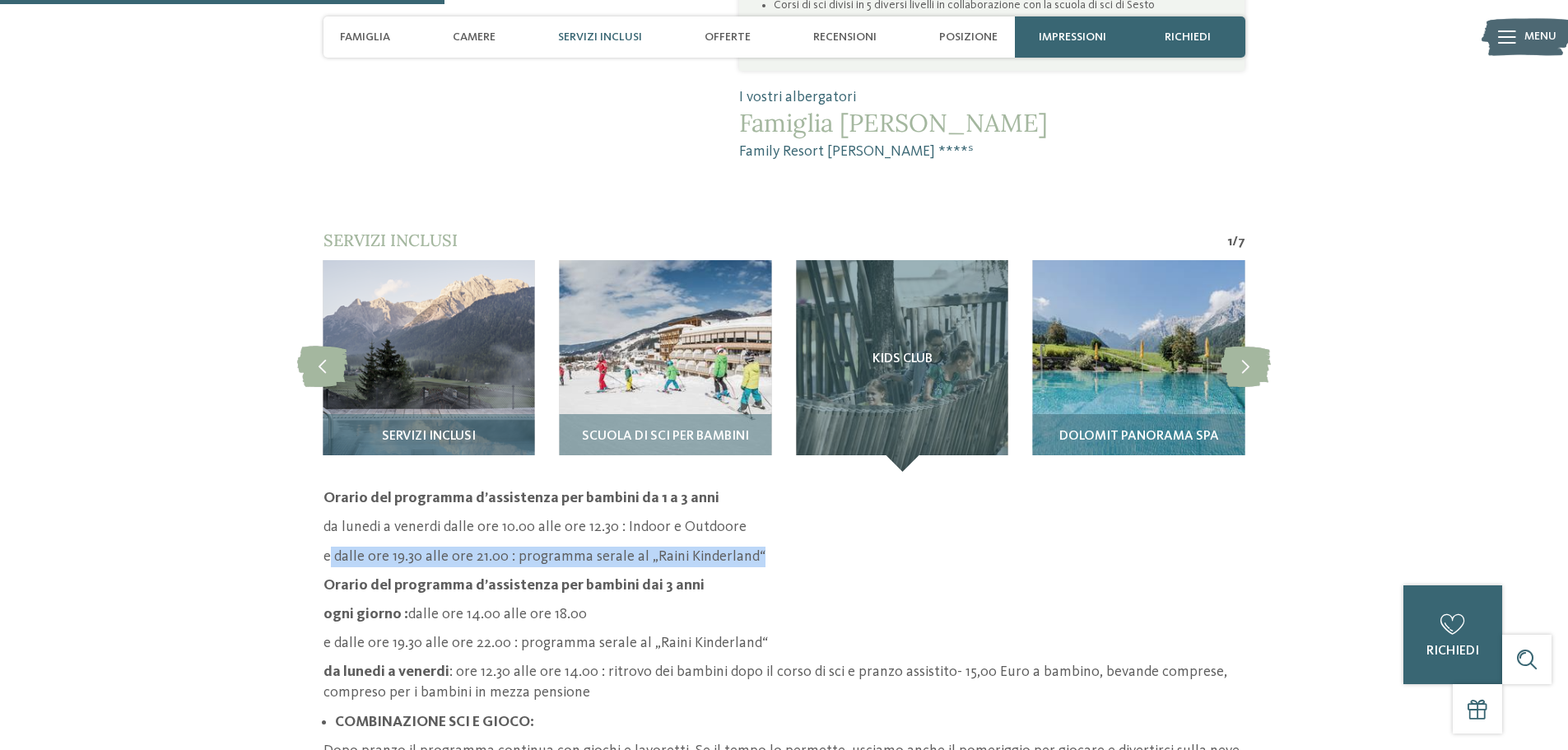
drag, startPoint x: 329, startPoint y: 498, endPoint x: 757, endPoint y: 501, distance: 428.0
click at [754, 547] on p "e dalle ore 19.30 alle ore 21.00 : programma serale al „Raini Kinderland“" at bounding box center [784, 557] width 922 height 21
click at [744, 547] on p "e dalle ore 19.30 alle ore 21.00 : programma serale al „Raini Kinderland“" at bounding box center [784, 557] width 922 height 21
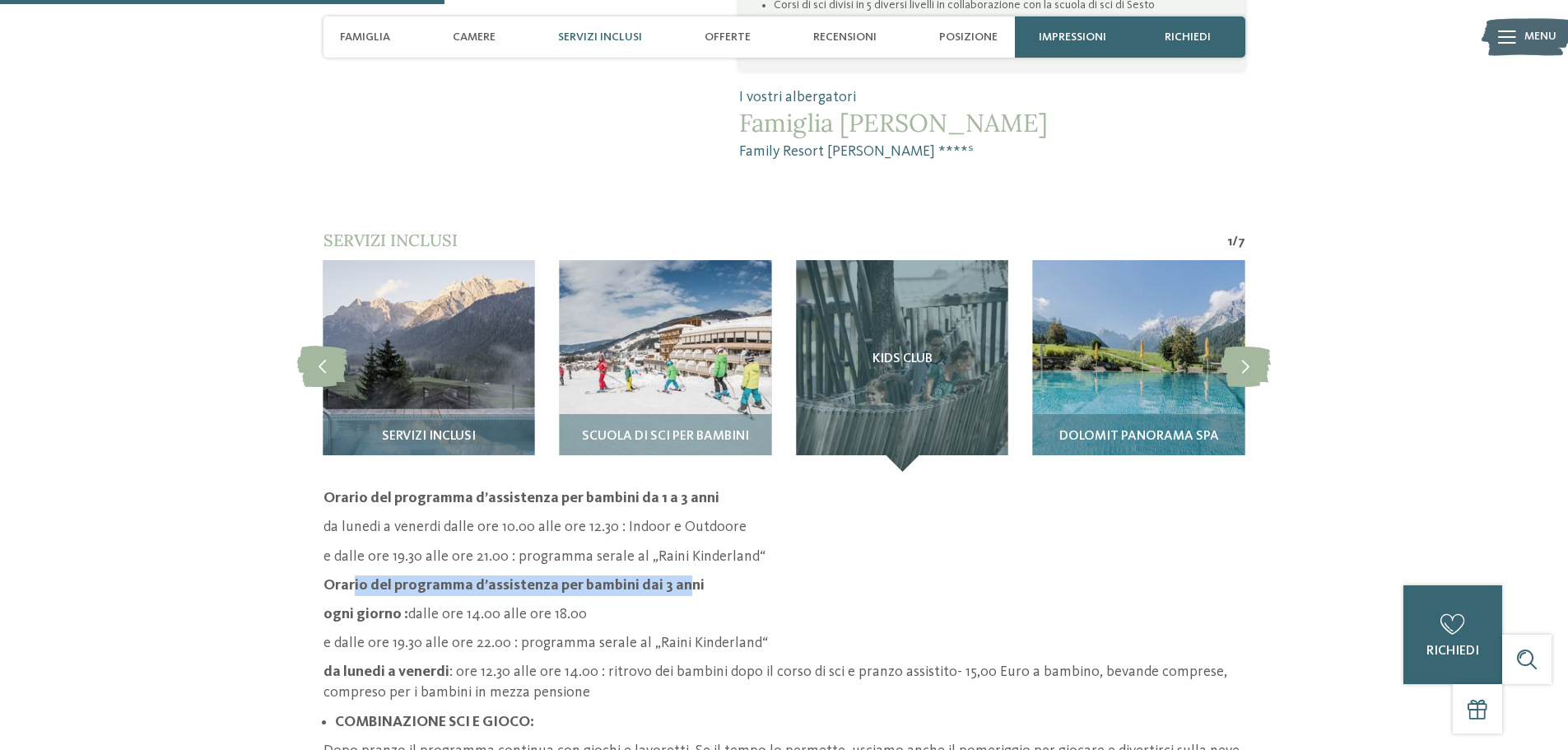
drag, startPoint x: 350, startPoint y: 531, endPoint x: 680, endPoint y: 531, distance: 330.0
click at [680, 578] on strong "Orario del programma d’assistenza per bambini dai 3 anni" at bounding box center [514, 586] width 381 height 15
click at [677, 578] on strong "Orario del programma d’assistenza per bambini dai 3 anni" at bounding box center [514, 586] width 381 height 15
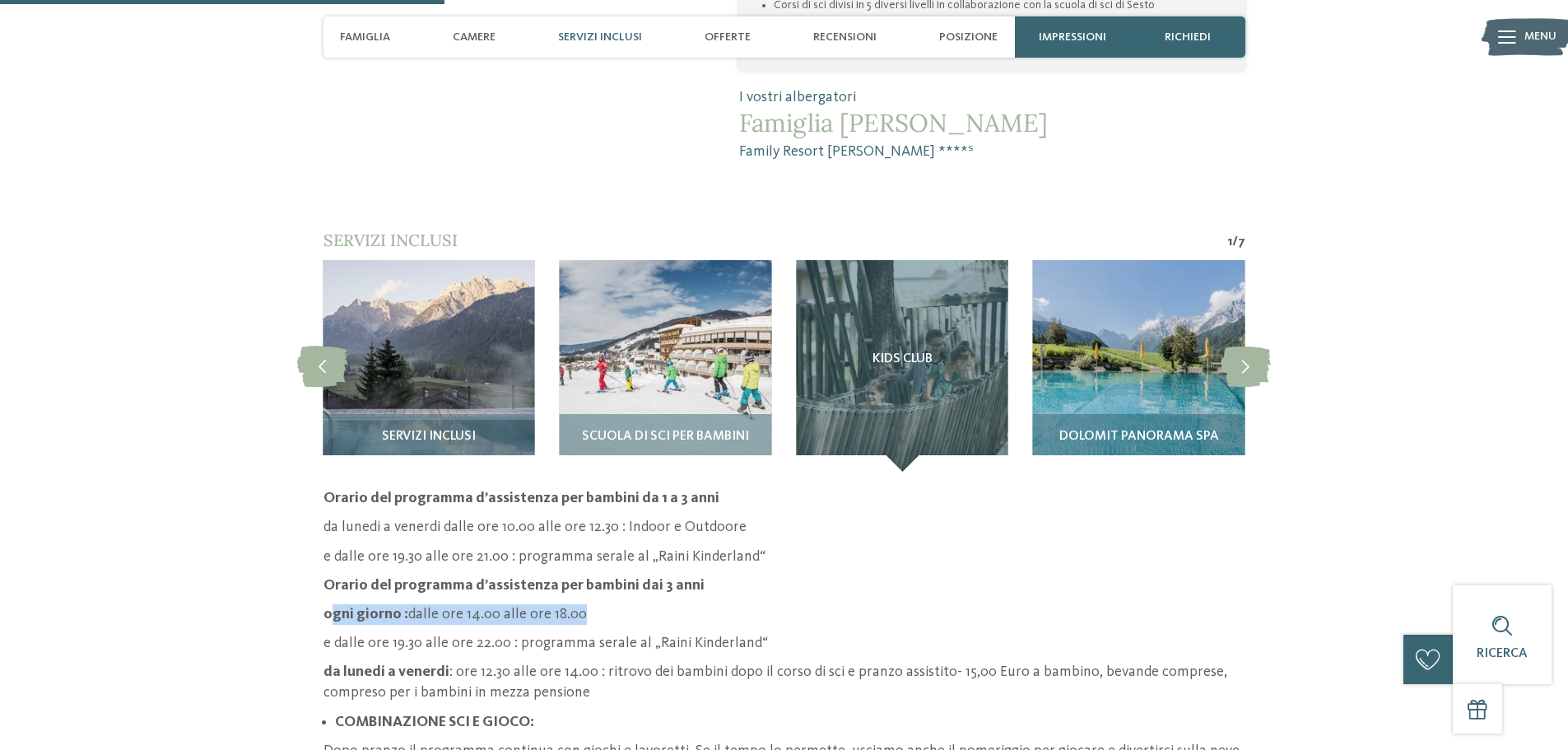
drag, startPoint x: 328, startPoint y: 555, endPoint x: 579, endPoint y: 560, distance: 251.0
click at [579, 605] on p "ogni giorno : dalle ore 14.00 alle ore 18.00" at bounding box center [784, 615] width 922 height 21
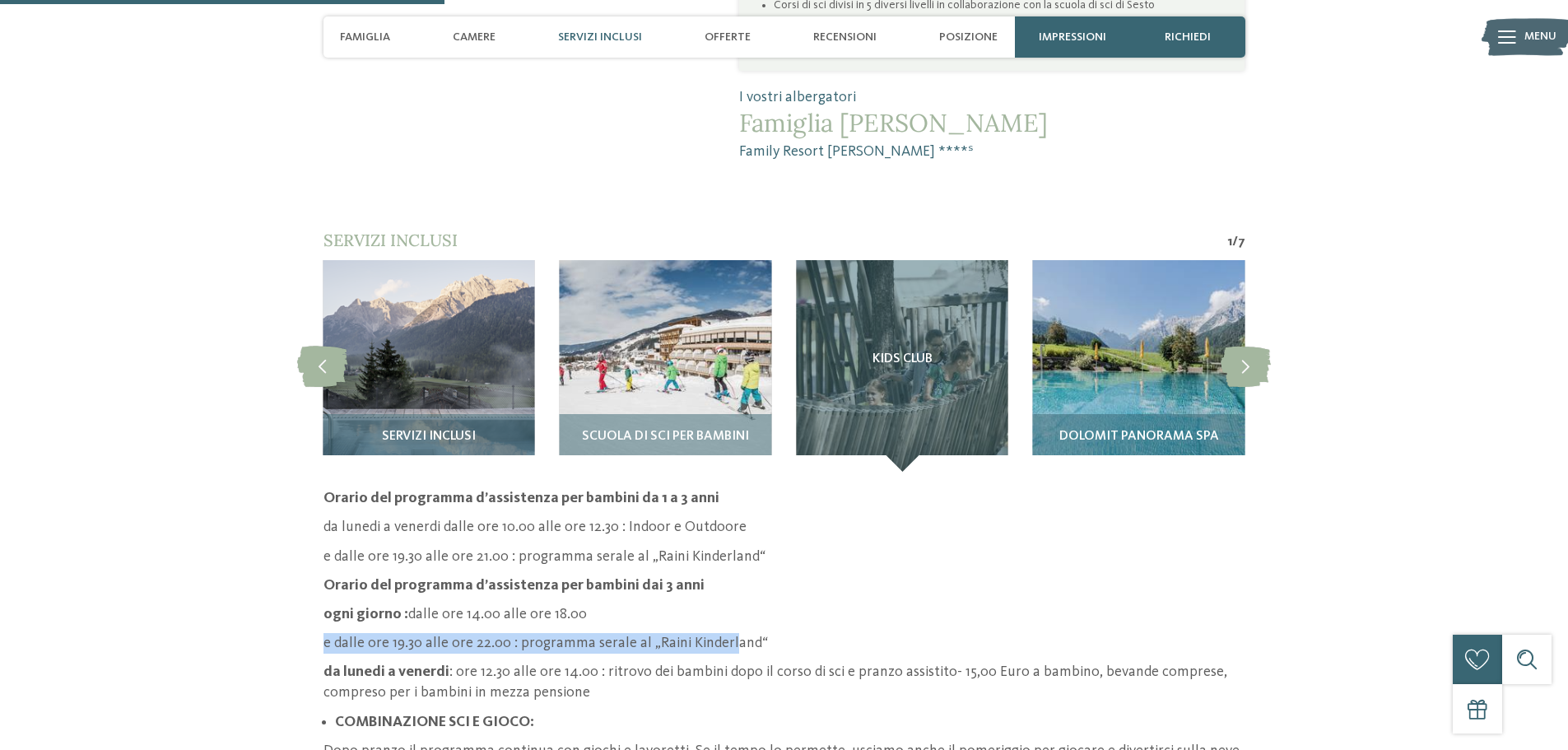
drag, startPoint x: 323, startPoint y: 587, endPoint x: 726, endPoint y: 587, distance: 403.0
click at [725, 634] on p "e dalle ore 19.30 alle ore 22.00 : programma serale al „Raini Kinderland“" at bounding box center [784, 644] width 922 height 21
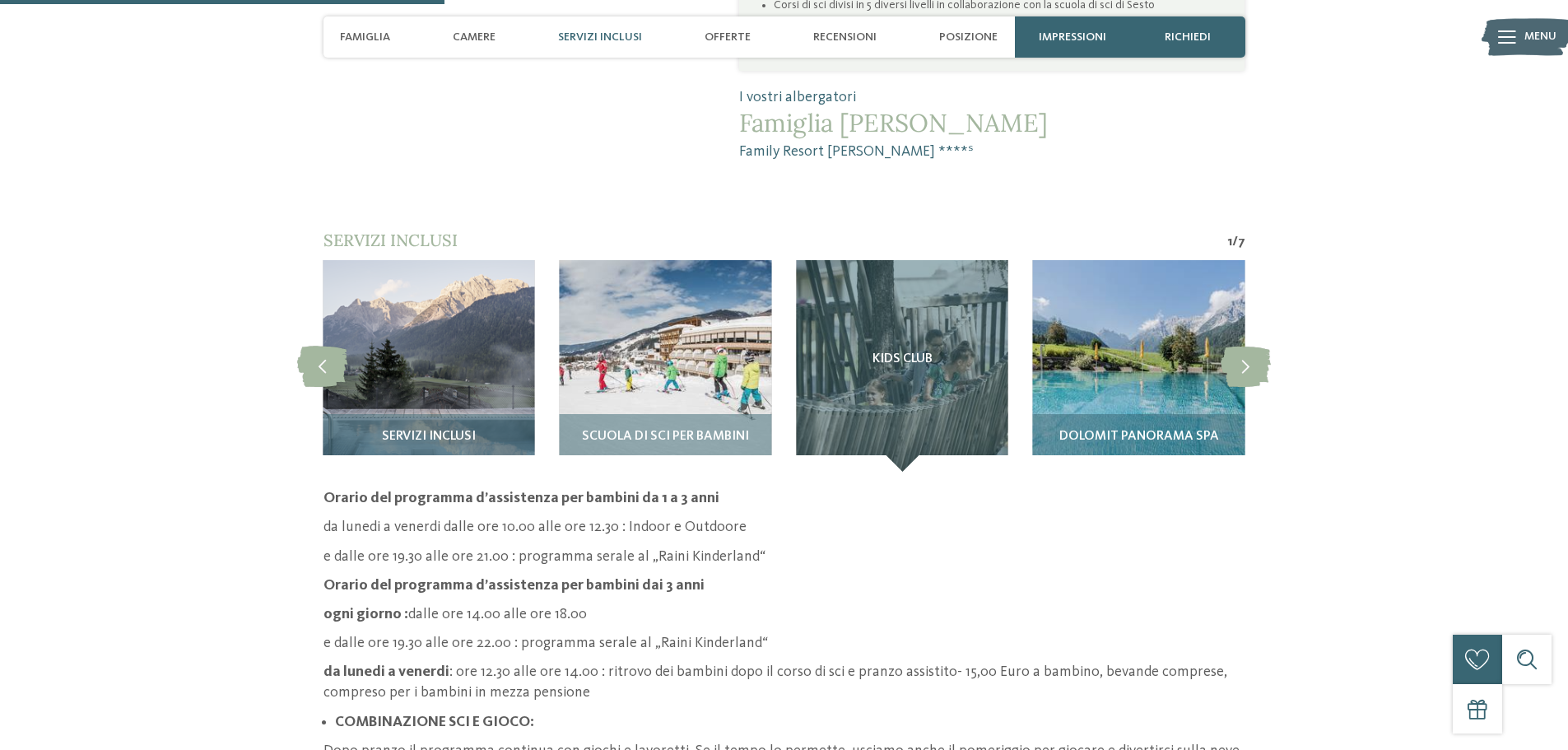
click at [731, 634] on p "e dalle ore 19.30 alle ore 22.00 : programma serale al „Raini Kinderland“" at bounding box center [784, 644] width 922 height 21
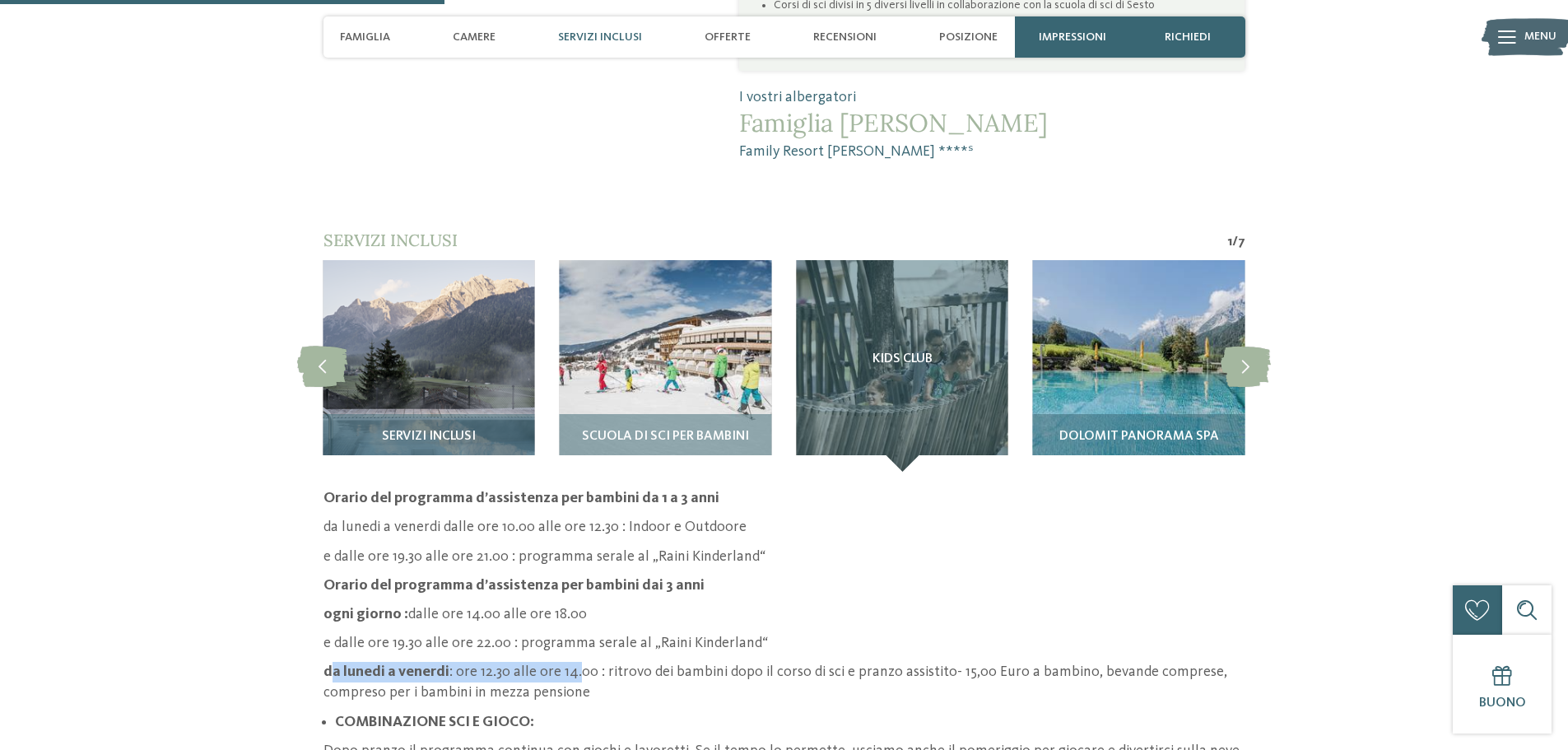
drag, startPoint x: 332, startPoint y: 613, endPoint x: 576, endPoint y: 610, distance: 244.0
click at [576, 662] on p "da lunedi a venerdi : ore 12.30 alle ore 14.00 : ritrovo dei bambini dopo il co…" at bounding box center [784, 682] width 922 height 41
click at [350, 665] on strong "da lunedi a venerdi" at bounding box center [386, 672] width 126 height 15
drag, startPoint x: 449, startPoint y: 619, endPoint x: 1208, endPoint y: 631, distance: 759.1
click at [1208, 662] on p "da lunedi a venerdi : ore 12.30 alle ore 14.00 : ritrovo dei bambini dopo il co…" at bounding box center [784, 682] width 922 height 41
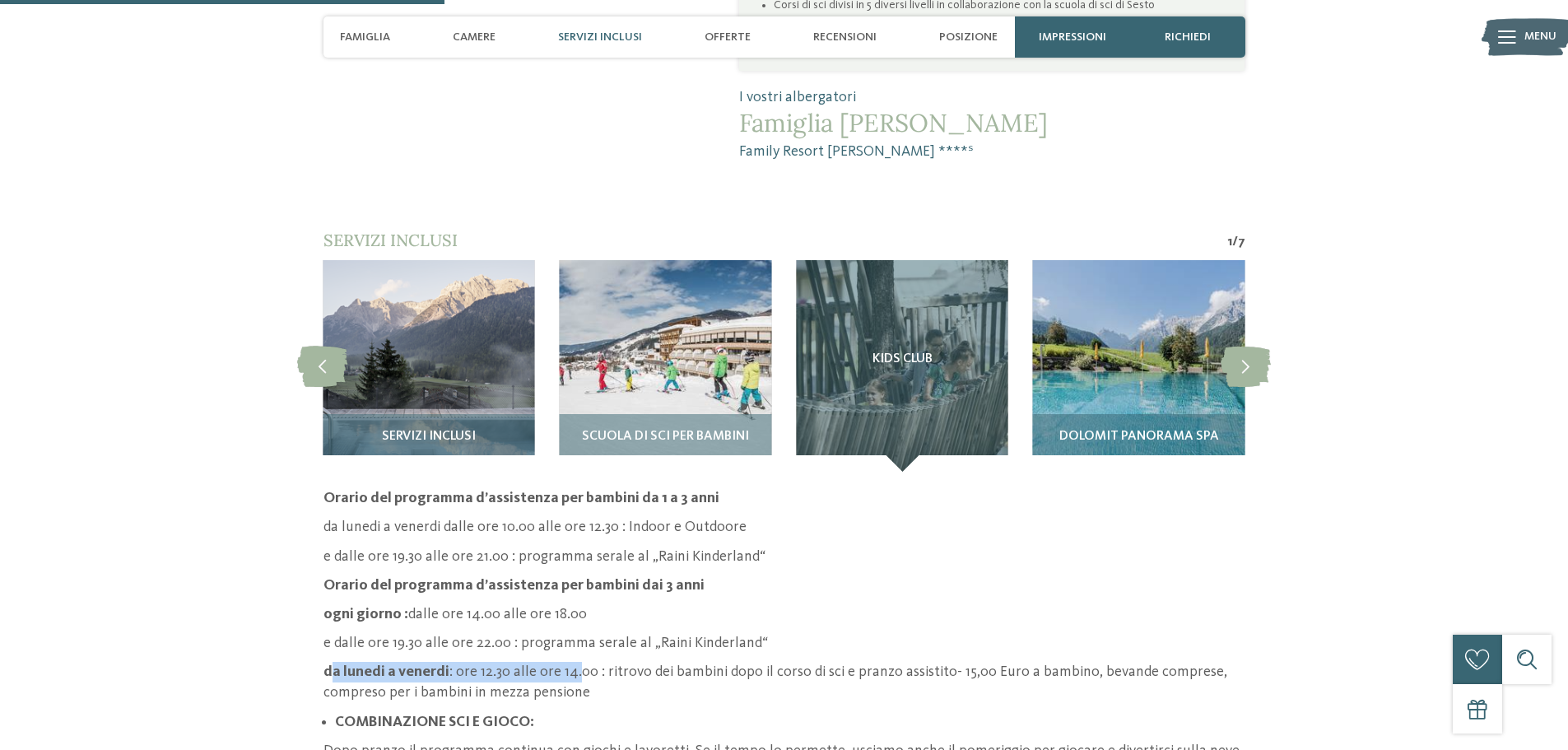
click at [562, 662] on p "da lunedi a venerdi : ore 12.30 alle ore 14.00 : ritrovo dei bambini dopo il co…" at bounding box center [784, 682] width 922 height 41
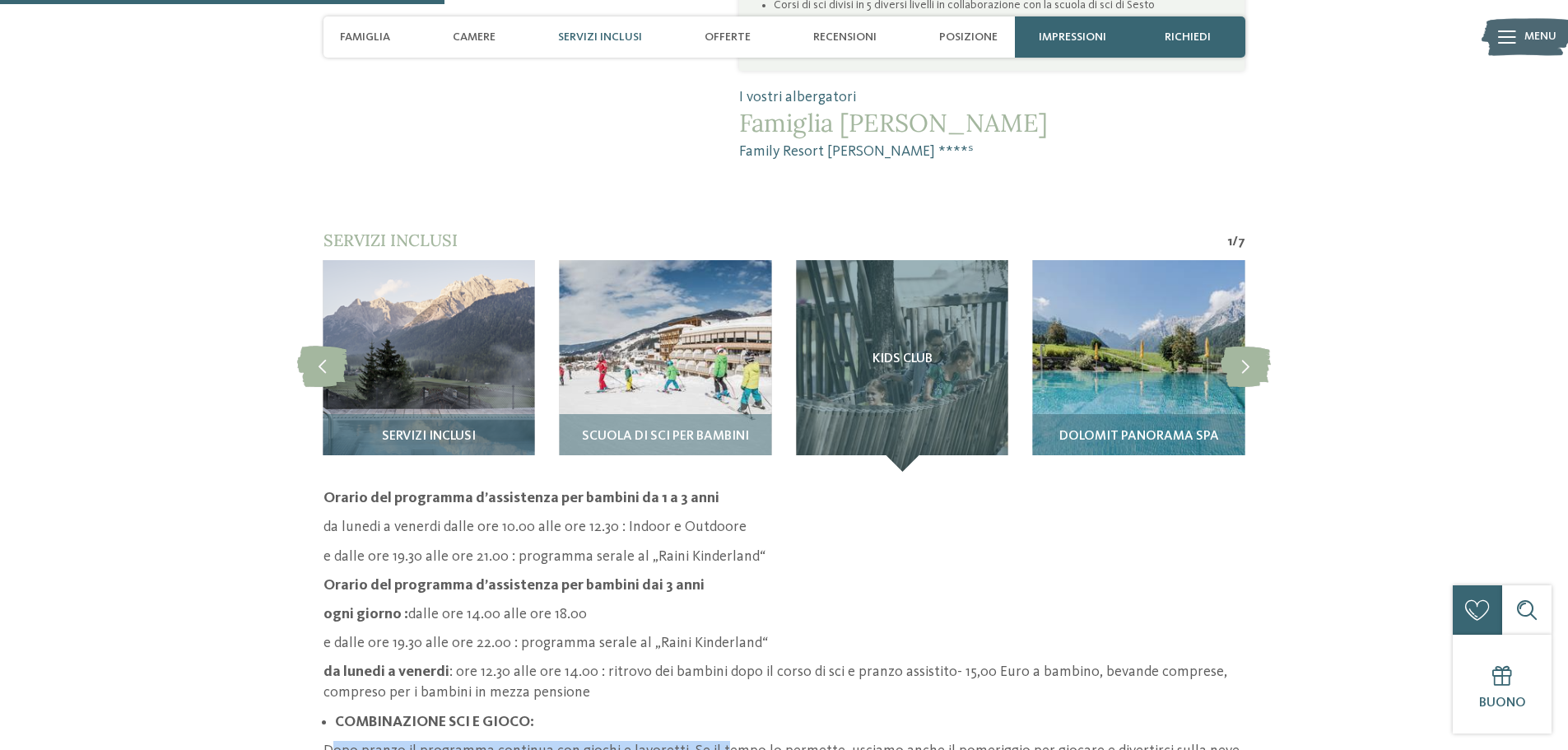
drag, startPoint x: 333, startPoint y: 696, endPoint x: 719, endPoint y: 699, distance: 386.0
click at [717, 741] on p "Dopo pranzo il programma continua con giochi e lavoretti. Se il tempo lo permet…" at bounding box center [784, 751] width 922 height 21
click at [730, 741] on p "Dopo pranzo il programma continua con giochi e lavoretti. Se il tempo lo permet…" at bounding box center [784, 751] width 922 height 21
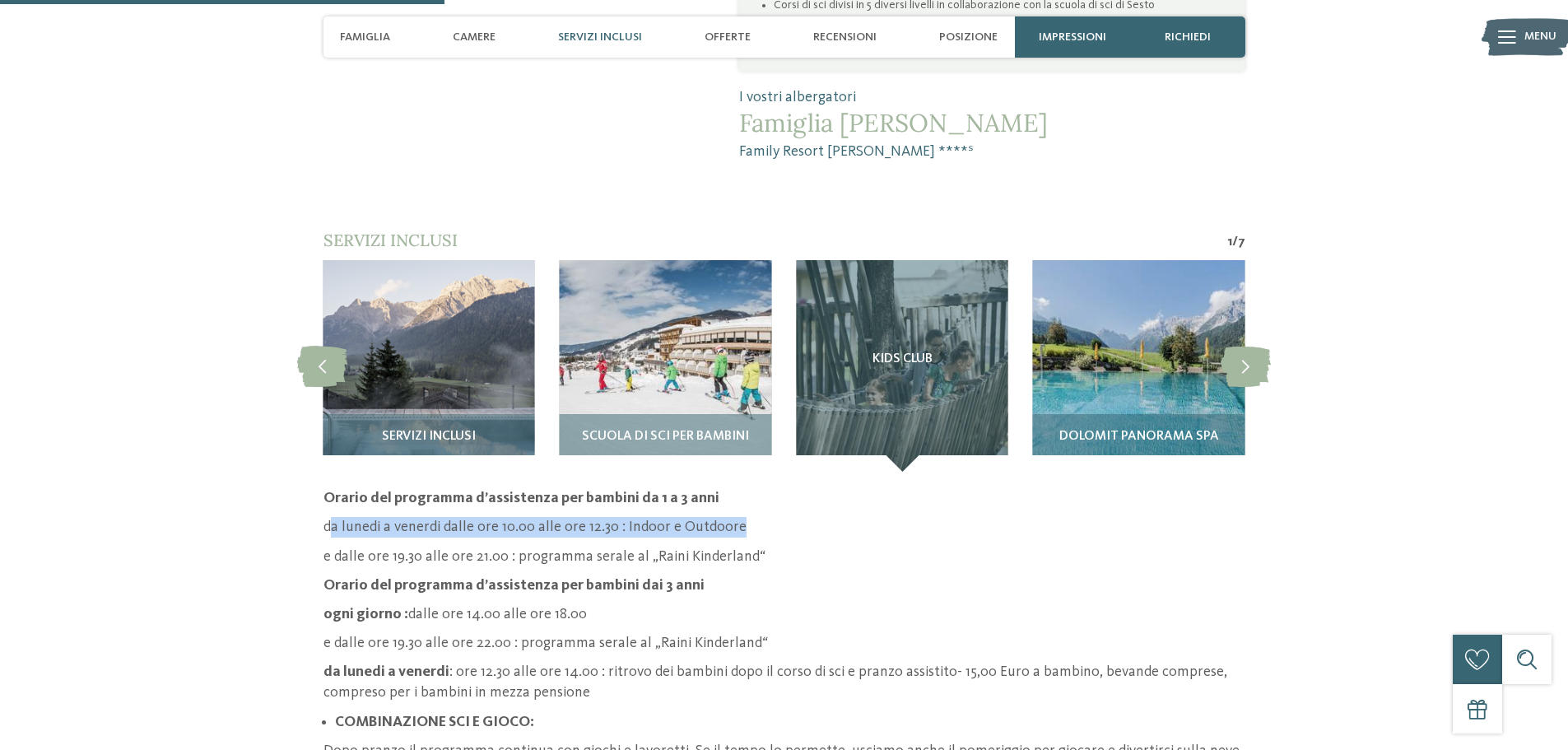
drag, startPoint x: 351, startPoint y: 474, endPoint x: 740, endPoint y: 472, distance: 389.0
click at [740, 518] on p "da lunedi a venerdi dalle ore 10.00 alle ore 12.30 : Indoor e Outdoore" at bounding box center [784, 528] width 922 height 21
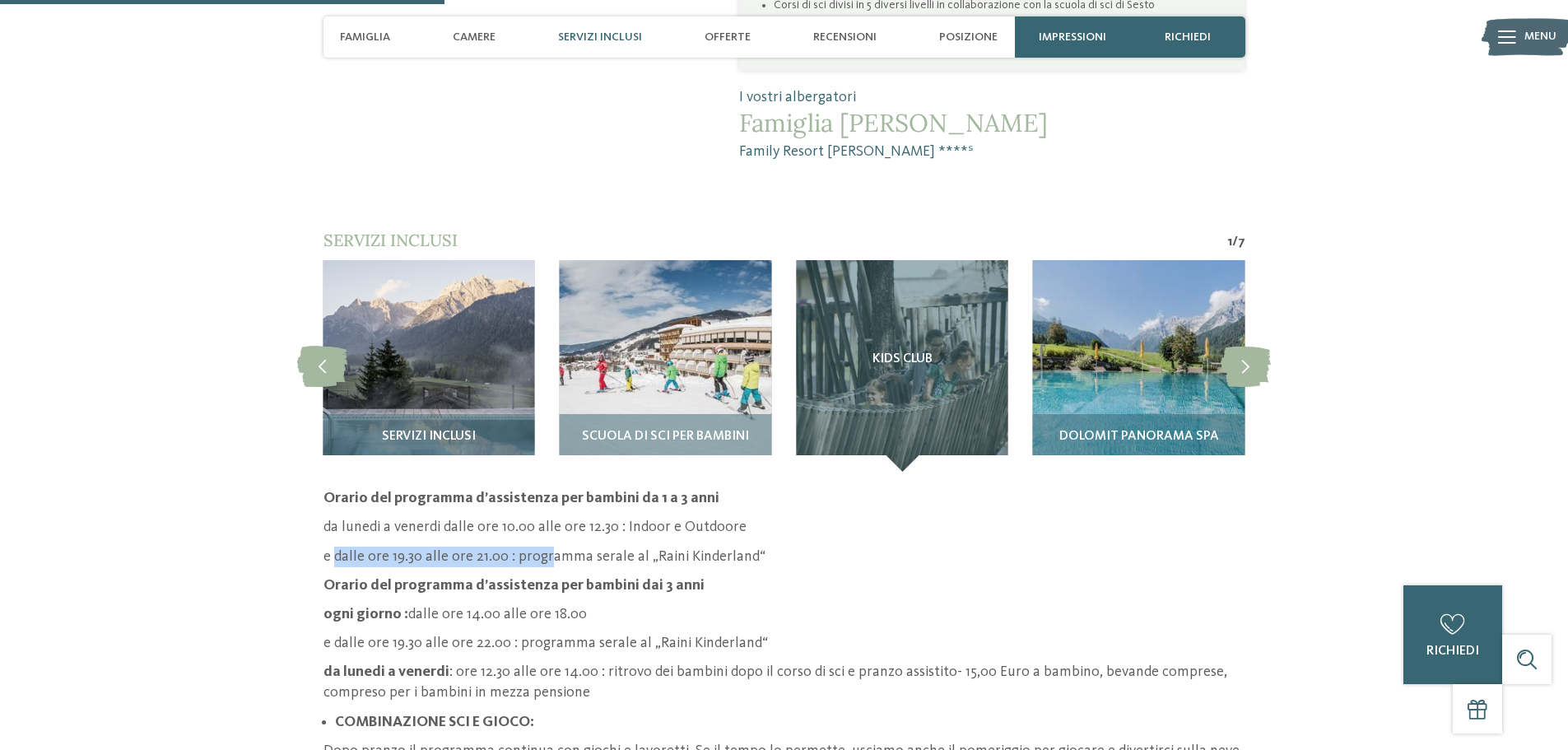
drag, startPoint x: 348, startPoint y: 503, endPoint x: 554, endPoint y: 504, distance: 206.0
click at [546, 547] on p "e dalle ore 19.30 alle ore 21.00 : programma serale al „Raini Kinderland“" at bounding box center [784, 557] width 922 height 21
click at [642, 547] on p "e dalle ore 19.30 alle ore 21.00 : programma serale al „Raini Kinderland“" at bounding box center [784, 557] width 922 height 21
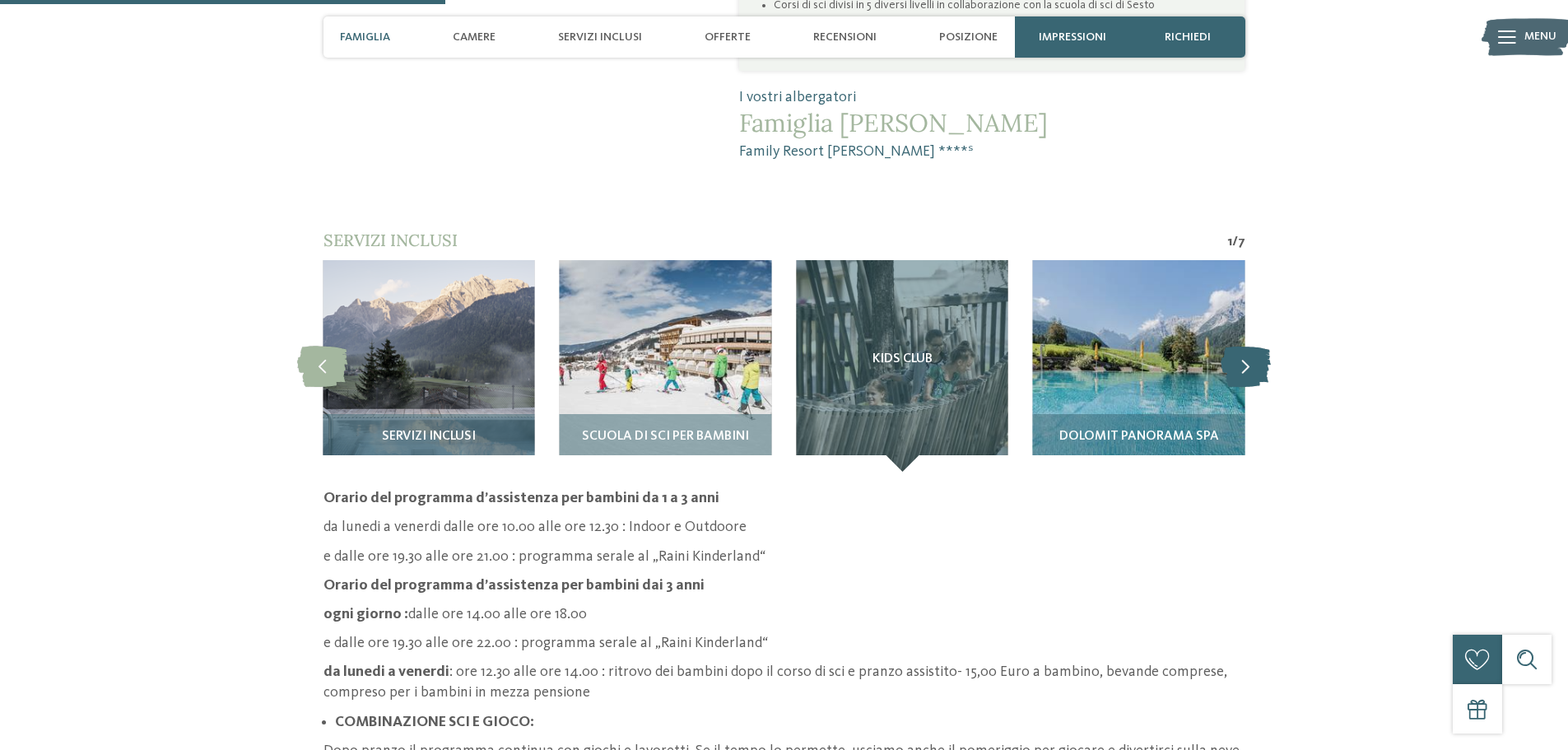
click at [1246, 345] on icon at bounding box center [1245, 365] width 50 height 41
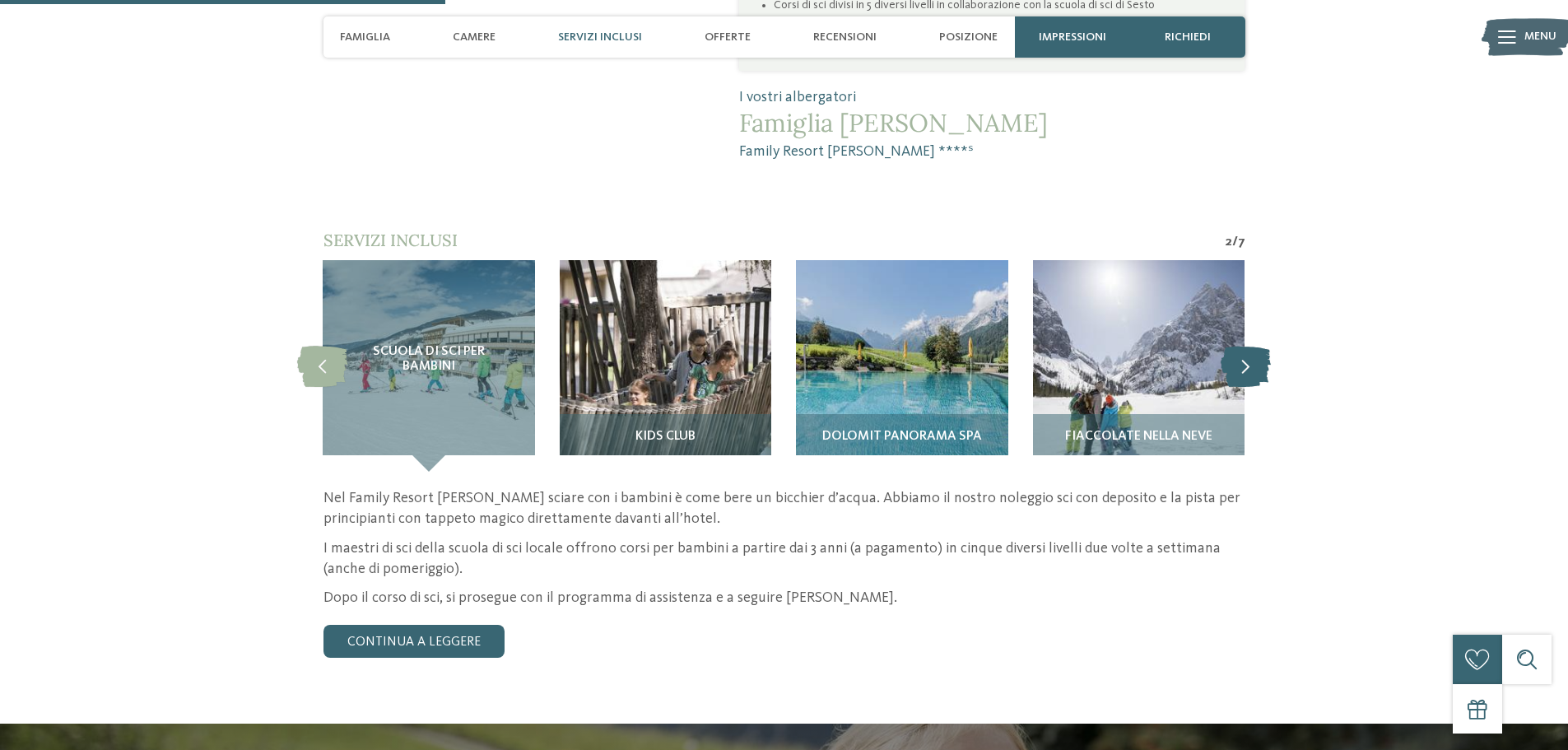
click at [1245, 345] on icon at bounding box center [1245, 365] width 50 height 41
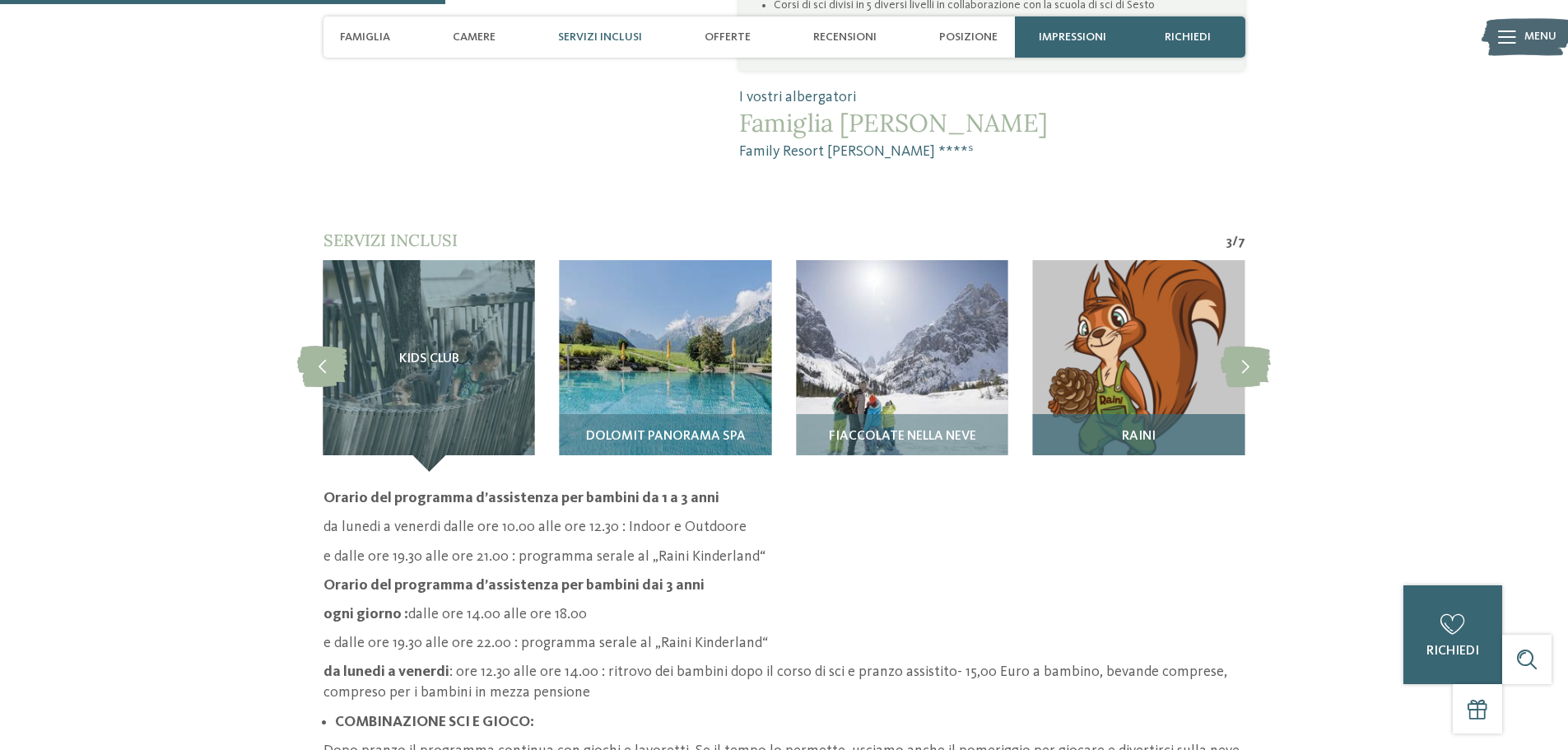
click at [1129, 313] on img at bounding box center [1138, 366] width 211 height 212
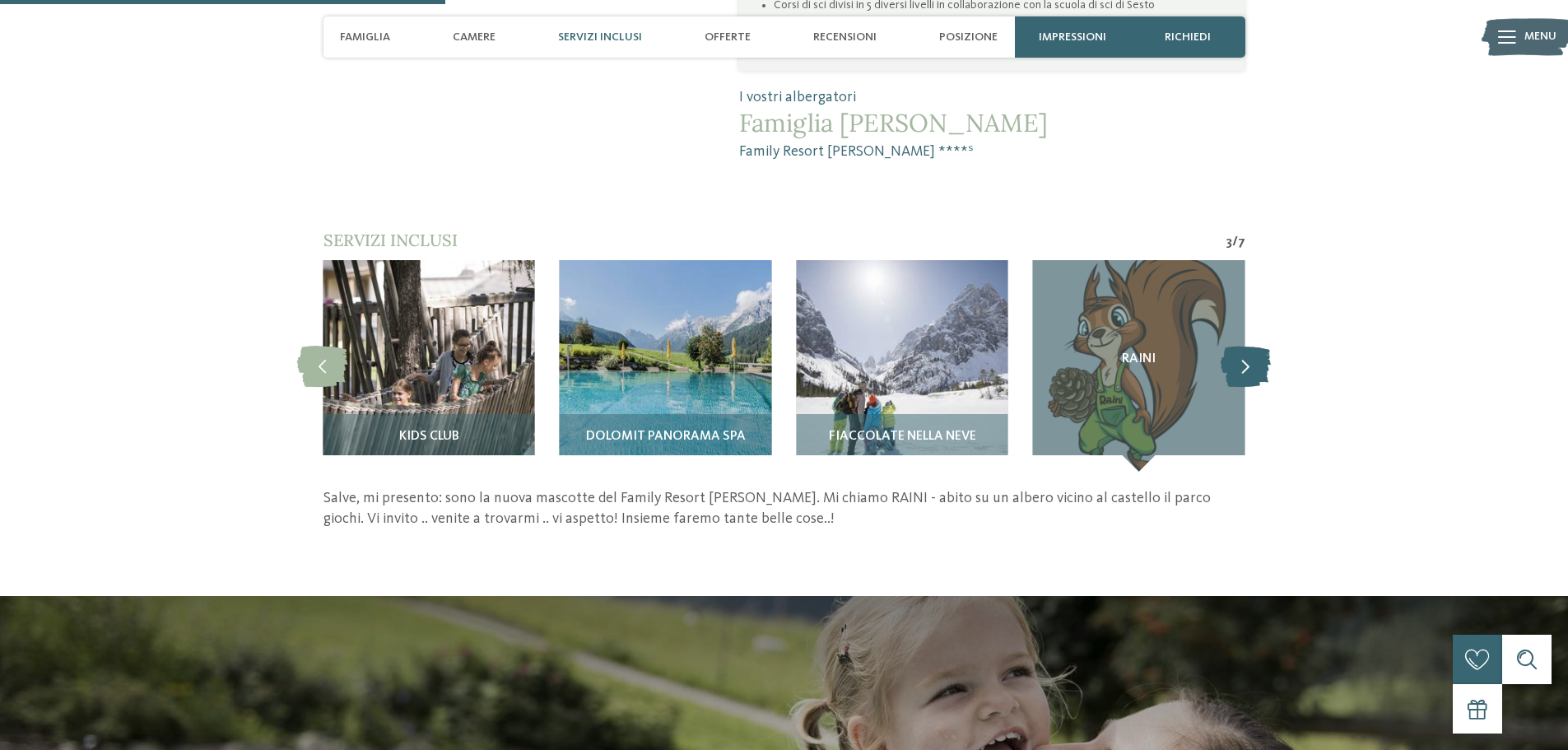
click at [1263, 345] on icon at bounding box center [1245, 365] width 50 height 41
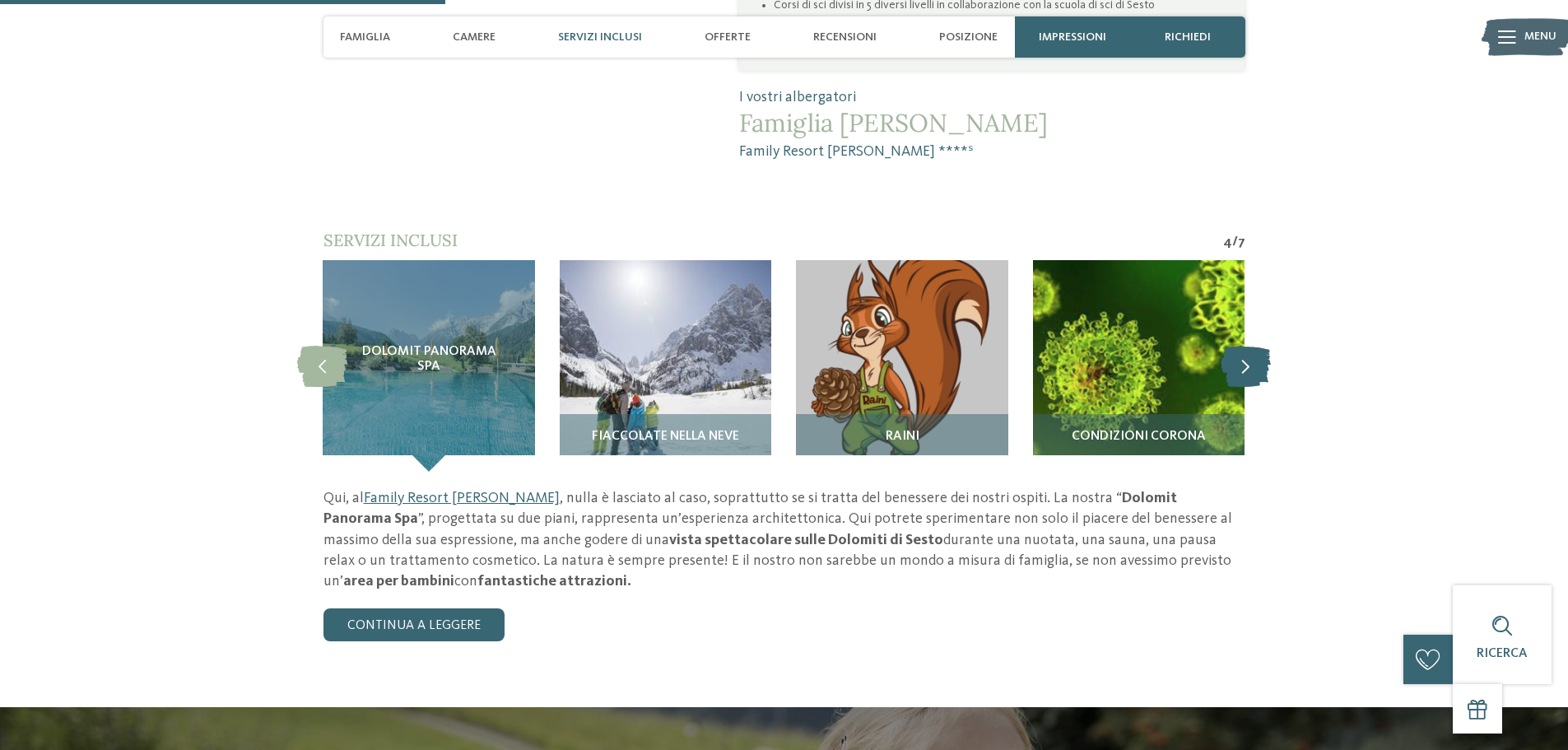
click at [1263, 345] on icon at bounding box center [1245, 365] width 50 height 41
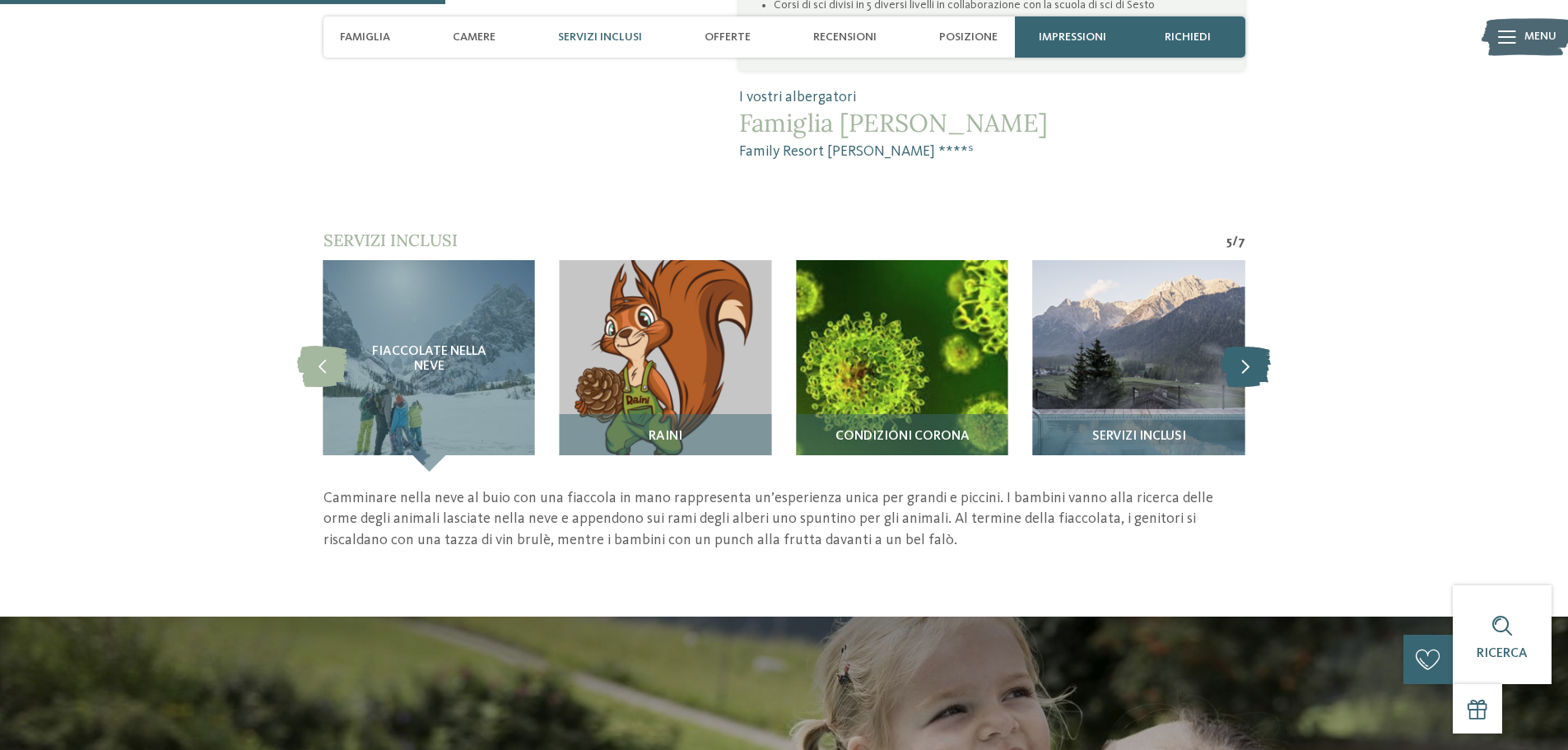
click at [1263, 345] on icon at bounding box center [1245, 365] width 50 height 41
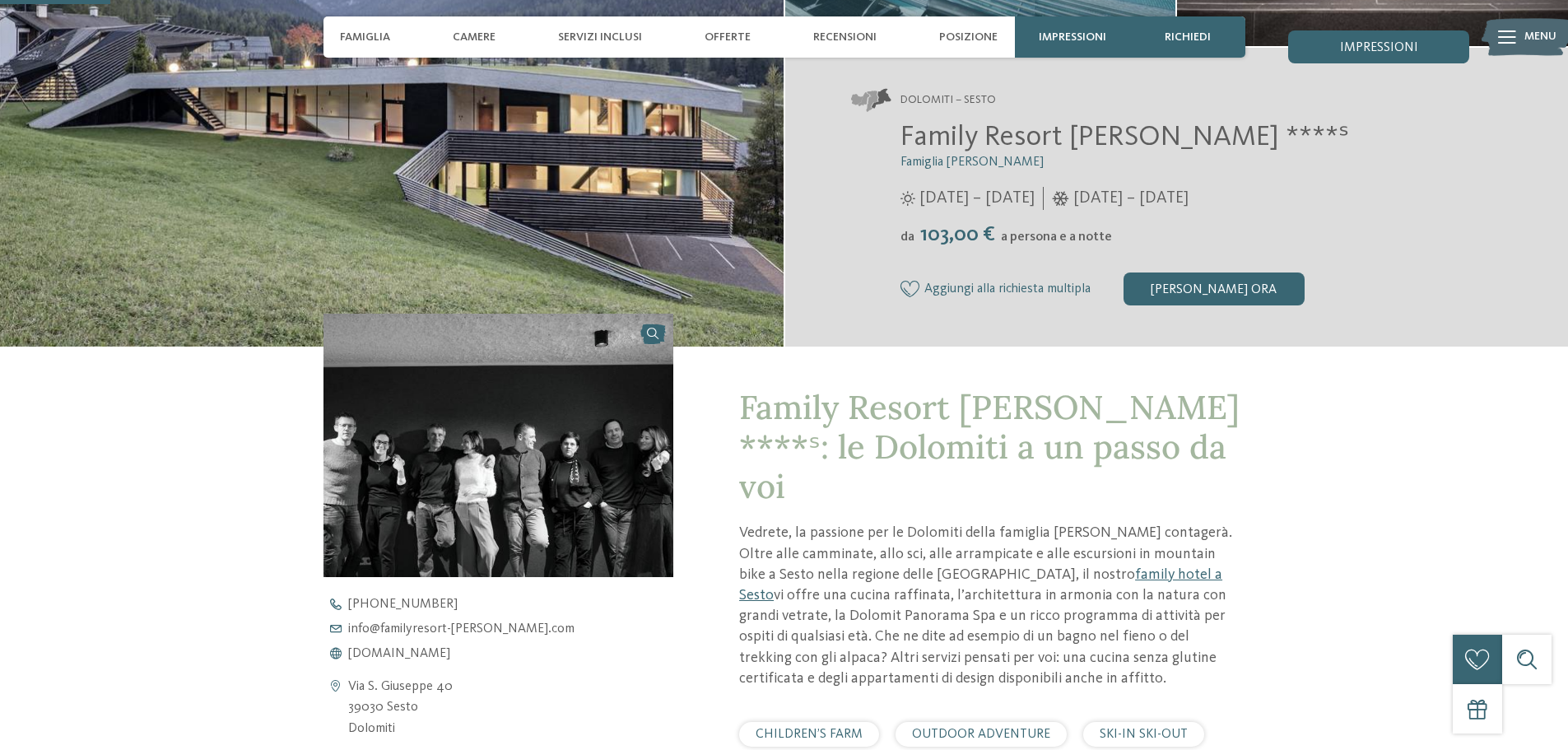
click at [1177, 288] on div "[PERSON_NAME] ora" at bounding box center [1214, 289] width 181 height 33
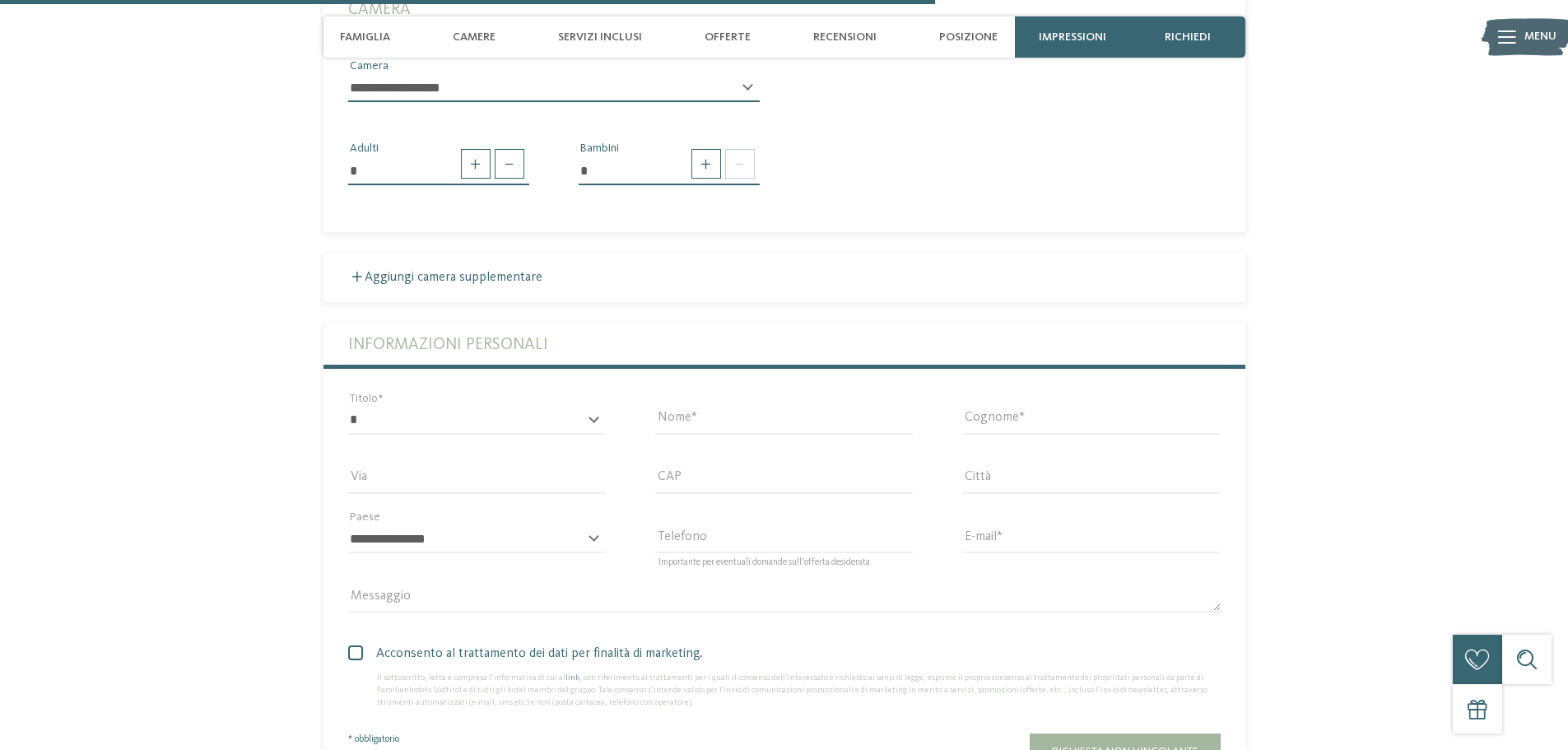
scroll to position [2418, 0]
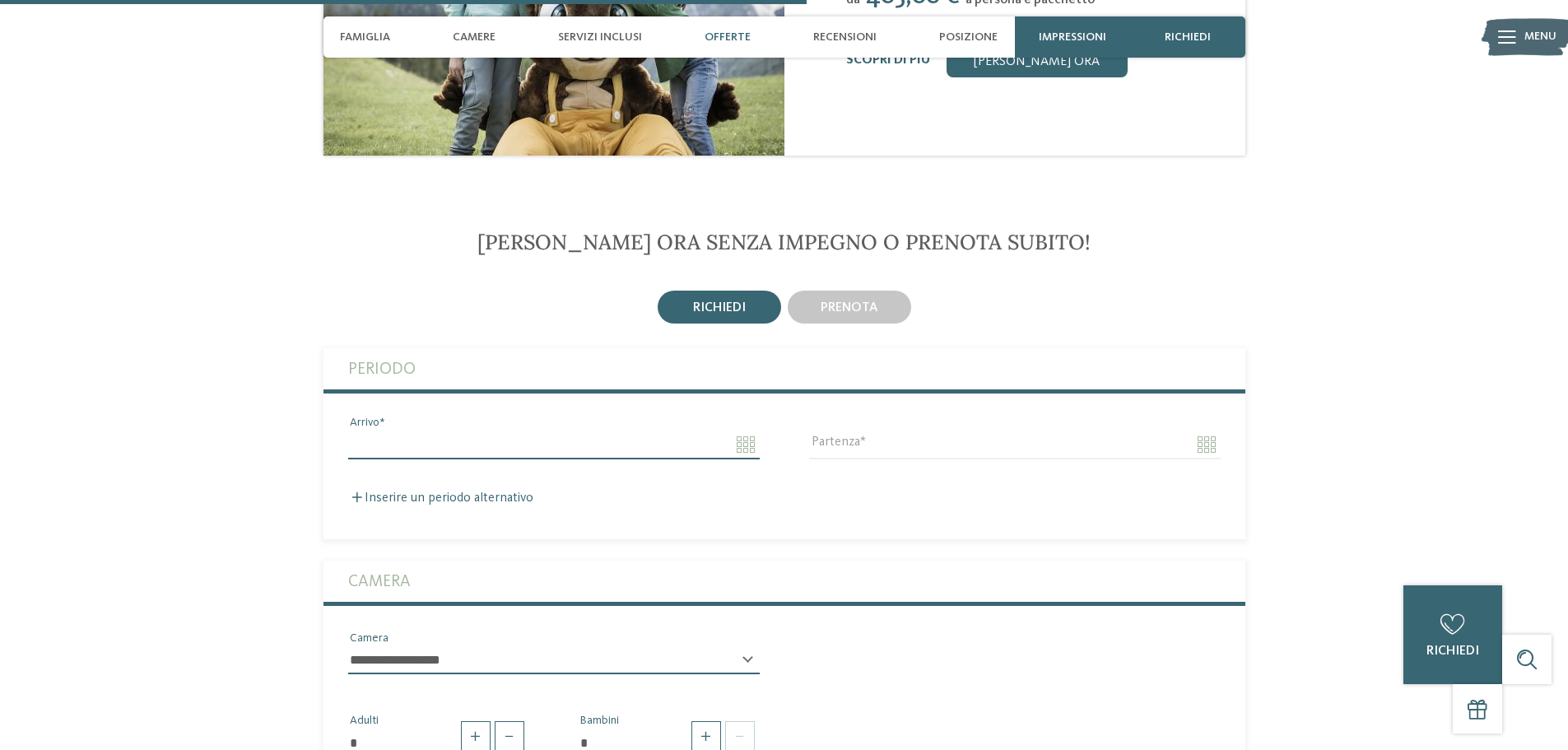
click at [438, 430] on input "Arrivo" at bounding box center [554, 444] width 412 height 28
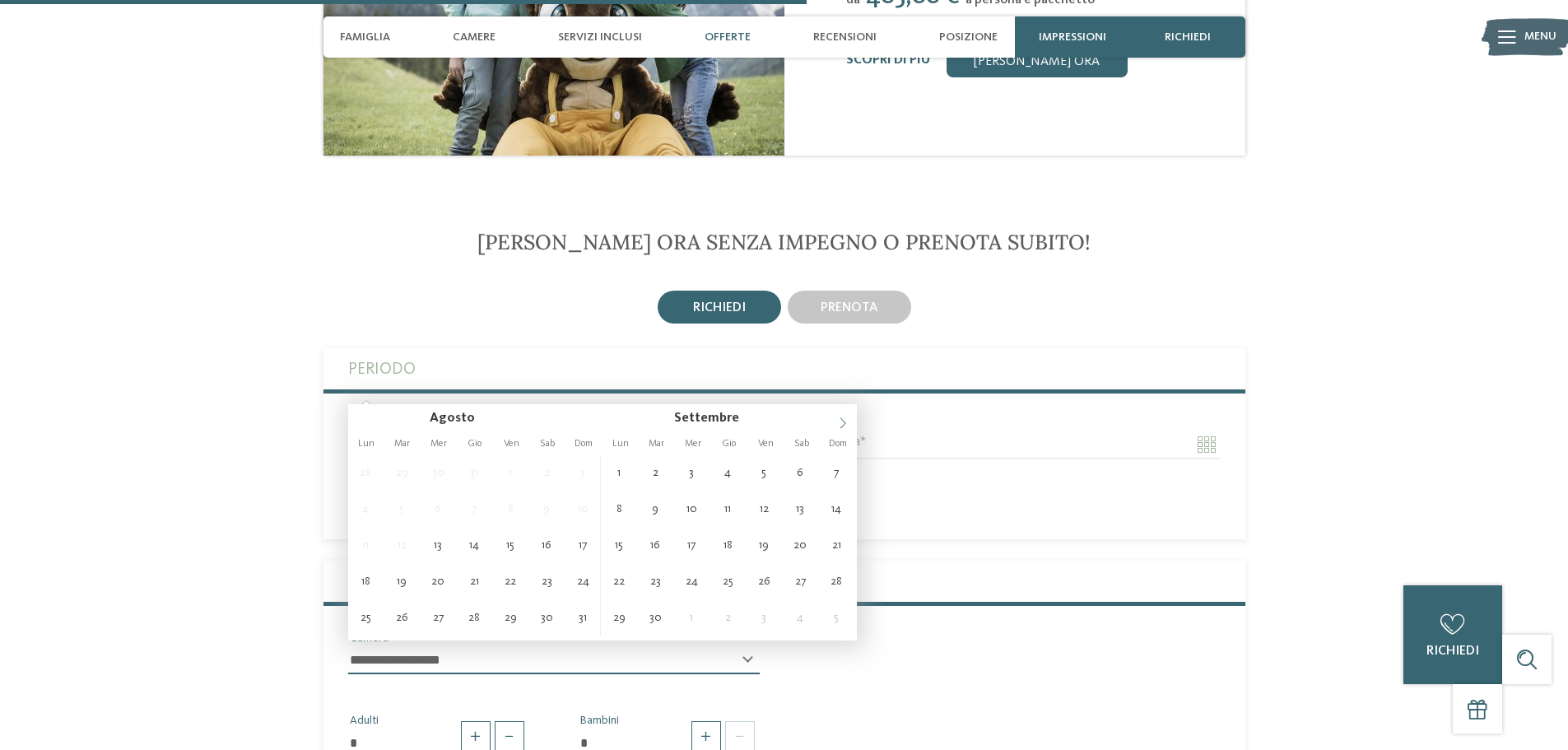
click at [846, 421] on icon at bounding box center [843, 423] width 12 height 12
type input "****"
click at [846, 421] on icon at bounding box center [843, 423] width 12 height 12
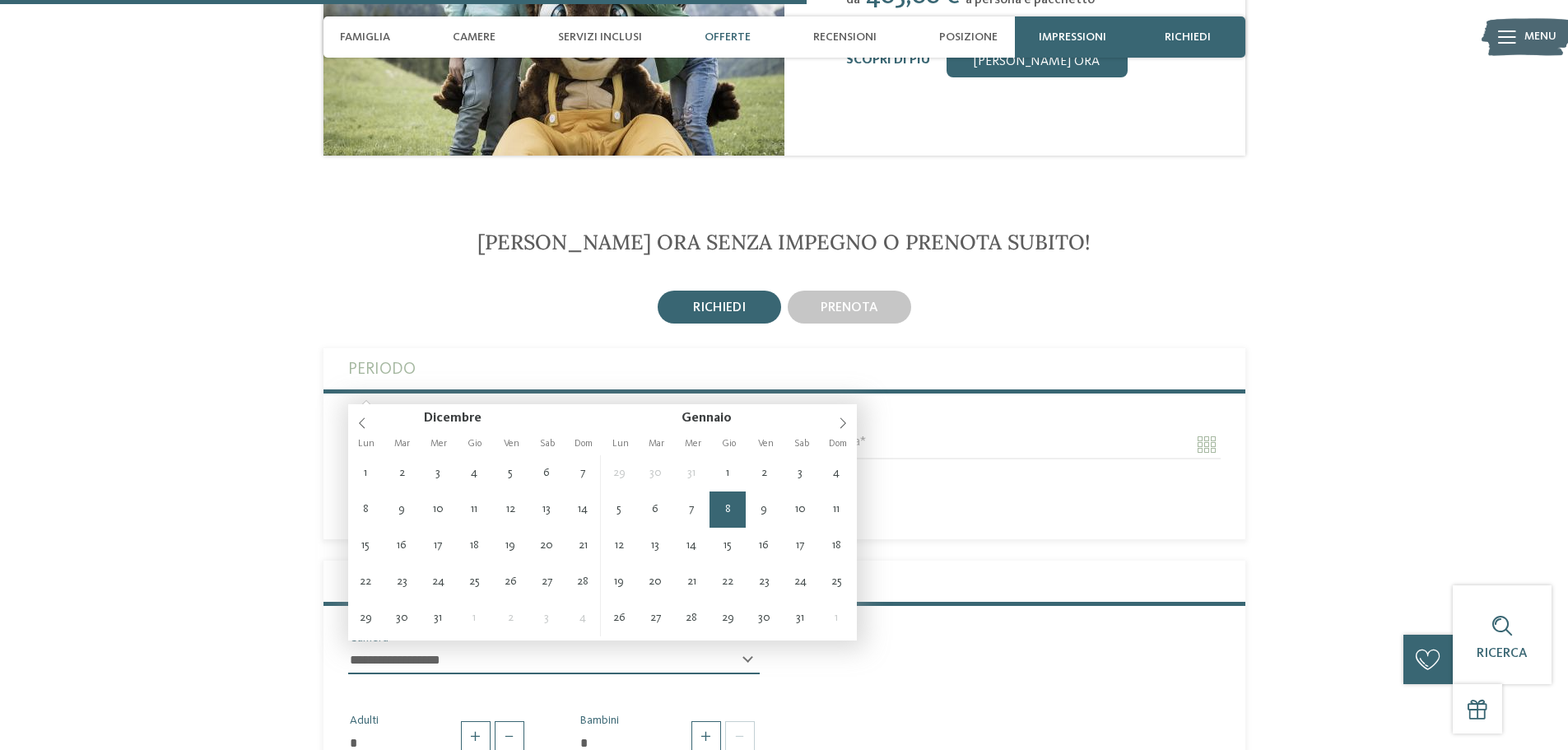
type input "**********"
type input "****"
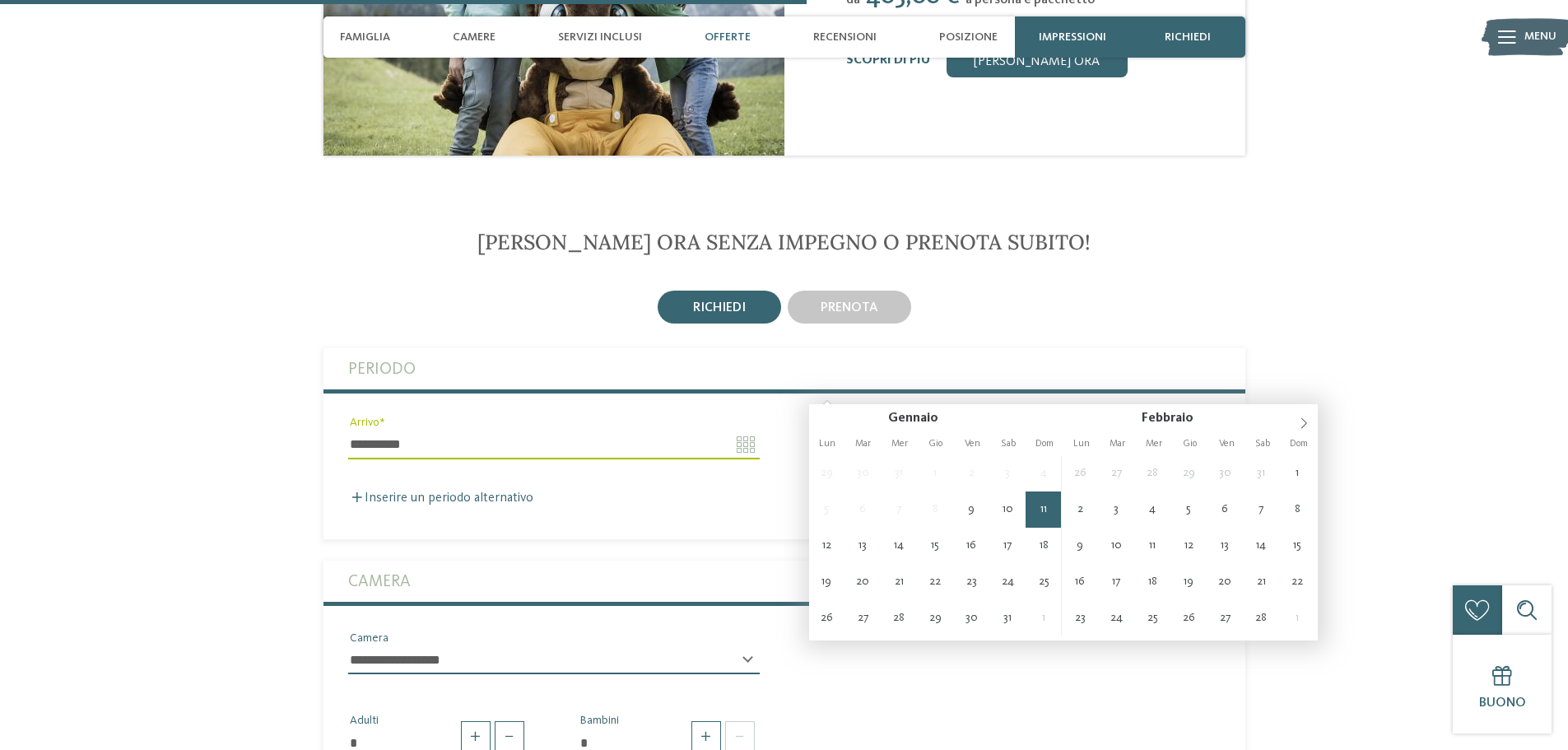
type input "**********"
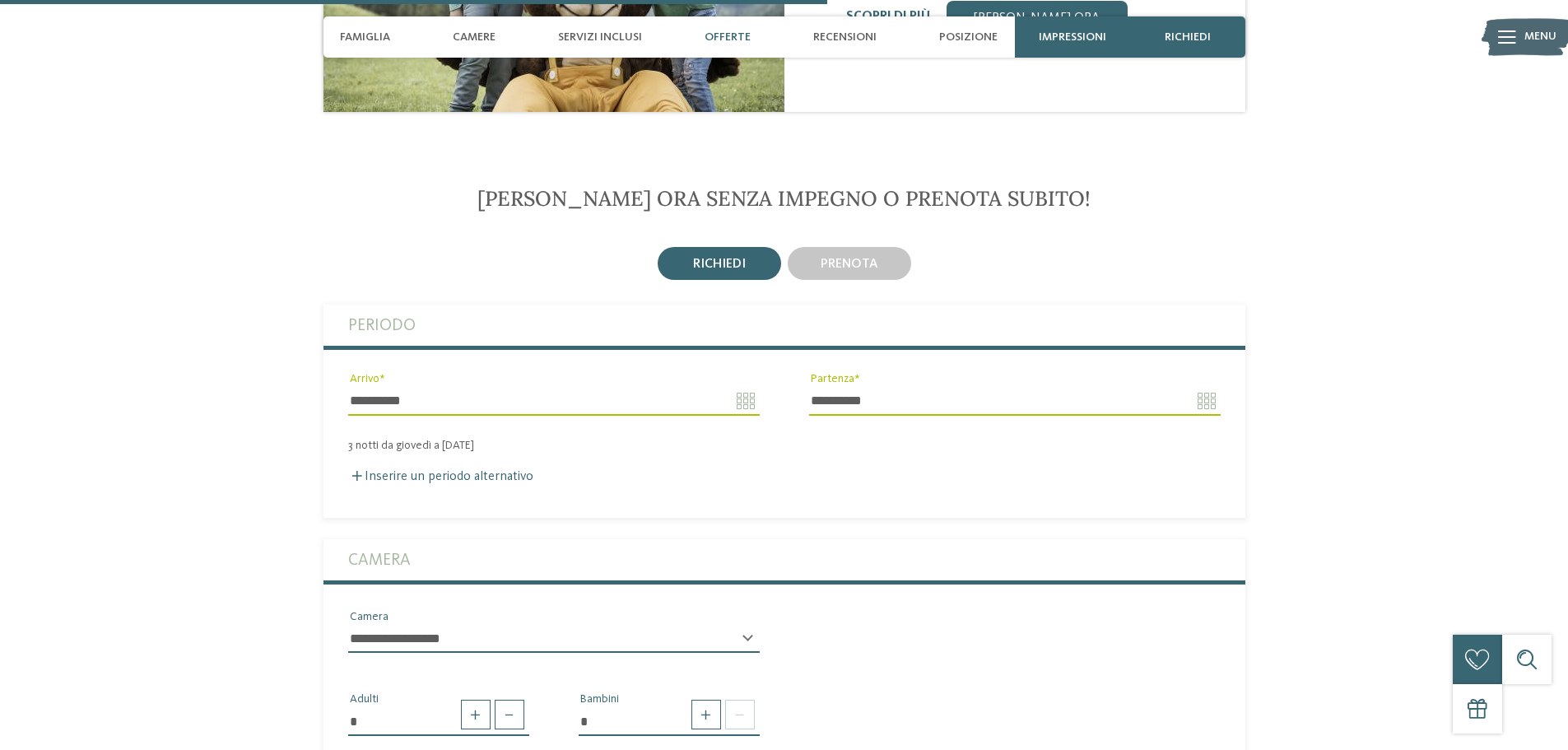
scroll to position [2501, 0]
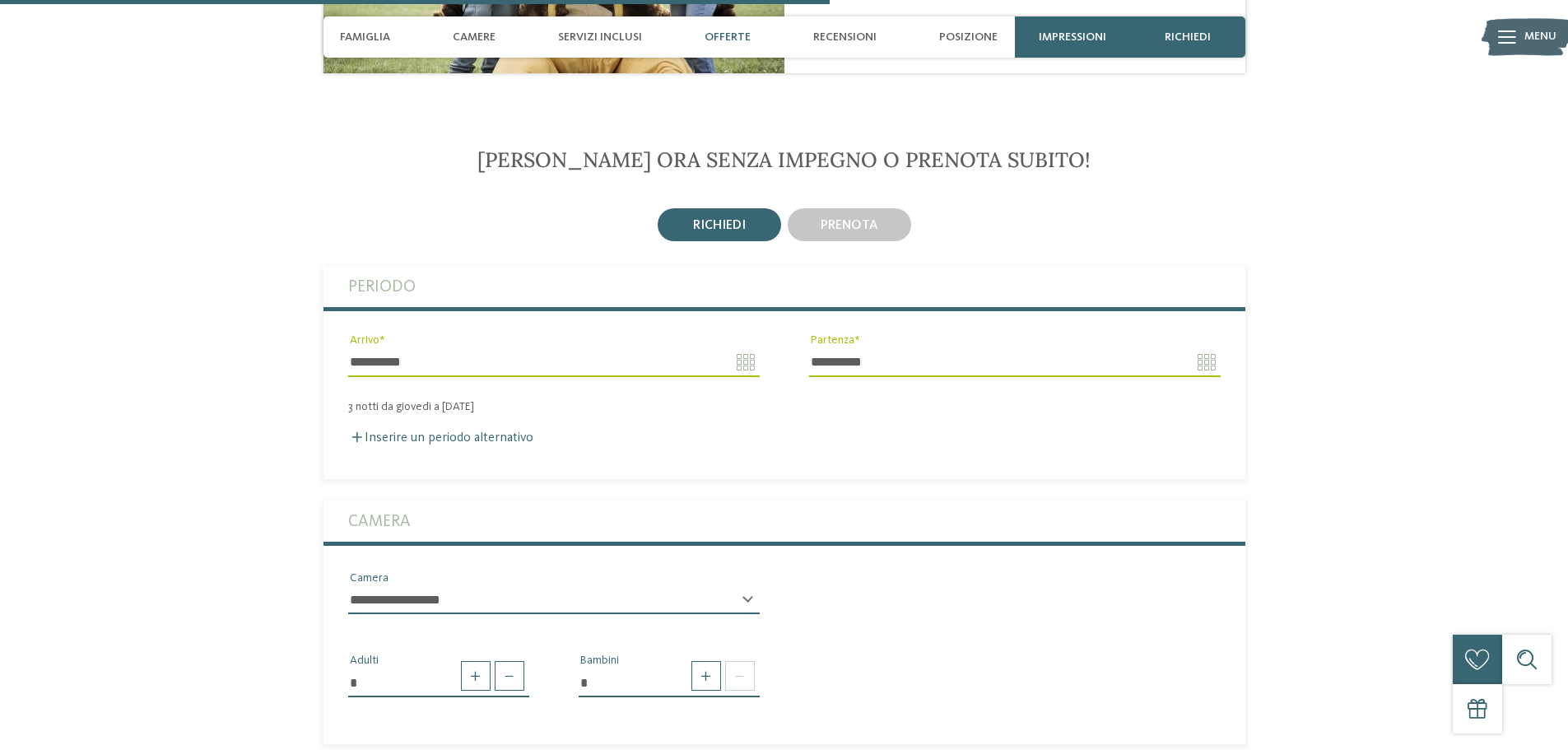
click at [426, 587] on select "**********" at bounding box center [554, 600] width 412 height 28
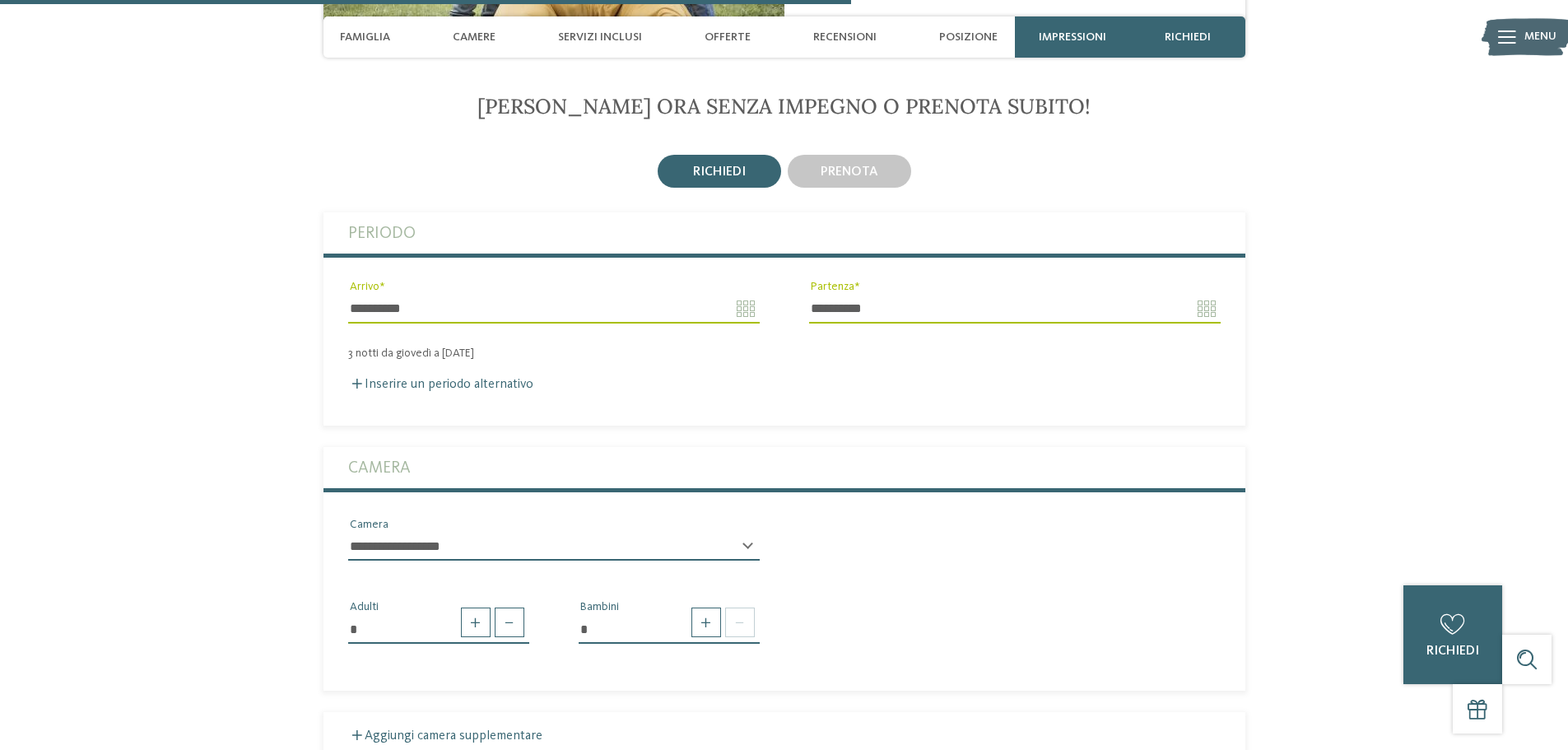
scroll to position [2583, 0]
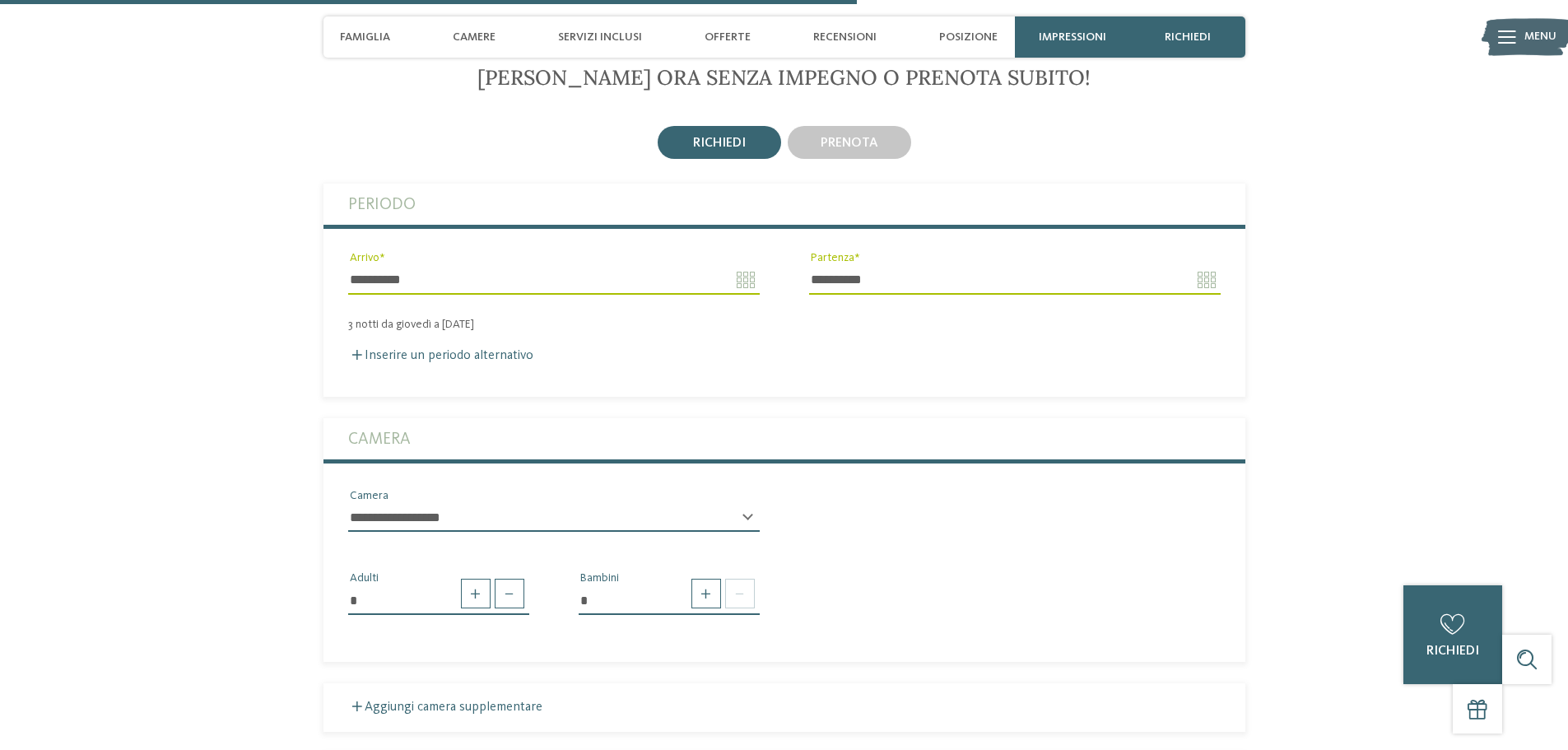
click at [505, 504] on select "**********" at bounding box center [554, 518] width 412 height 28
select select "*****"
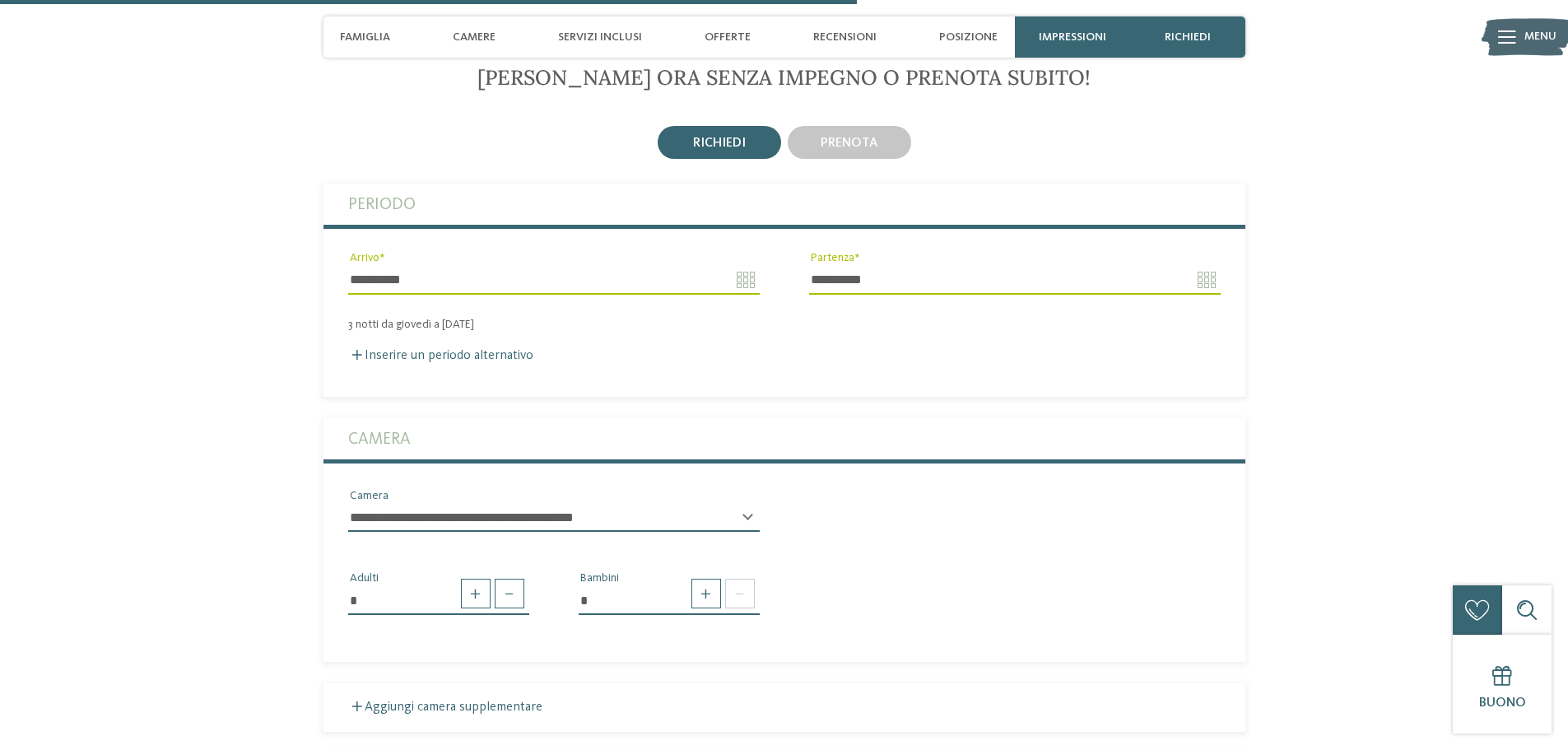
click at [348, 504] on select "**********" at bounding box center [554, 518] width 412 height 28
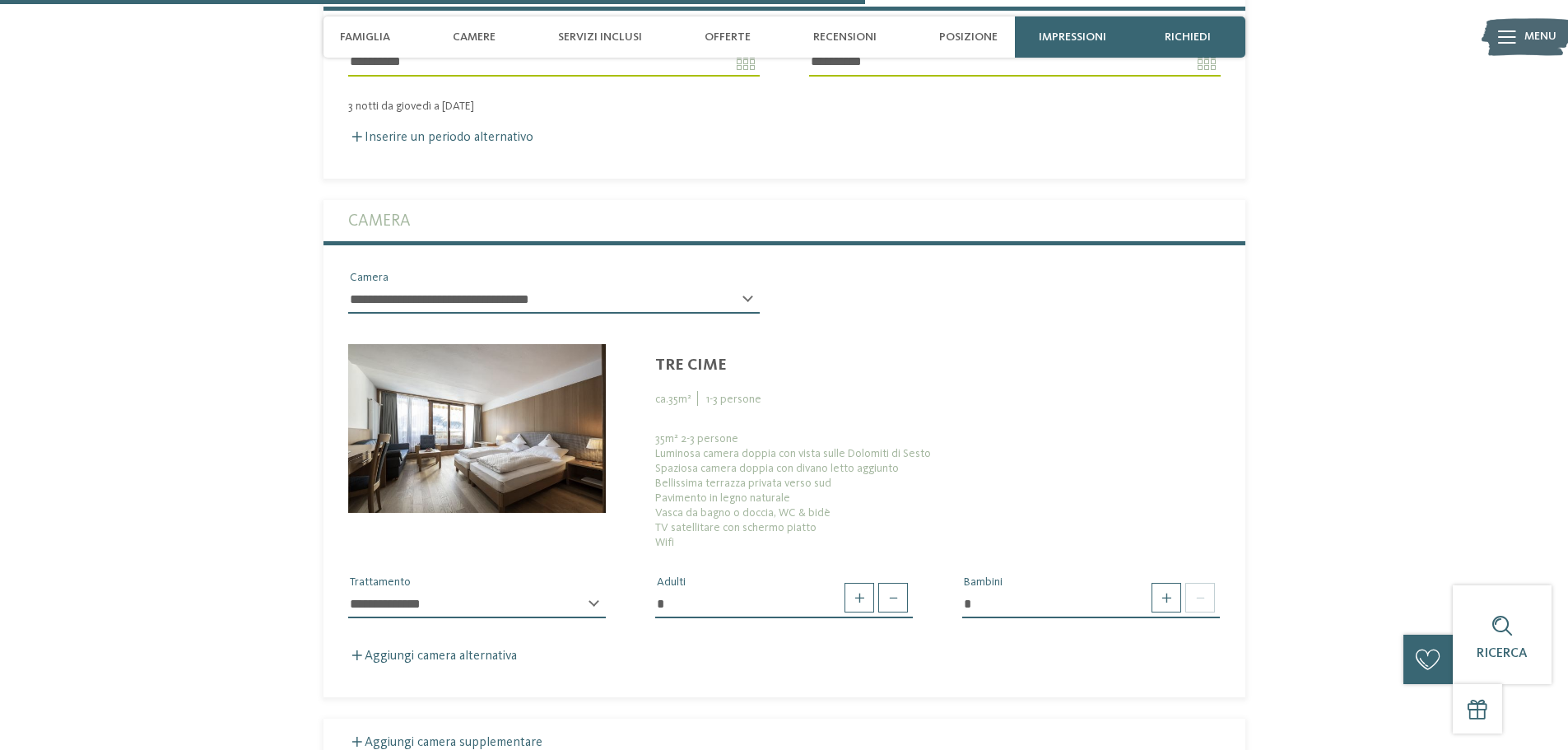
scroll to position [2830, 0]
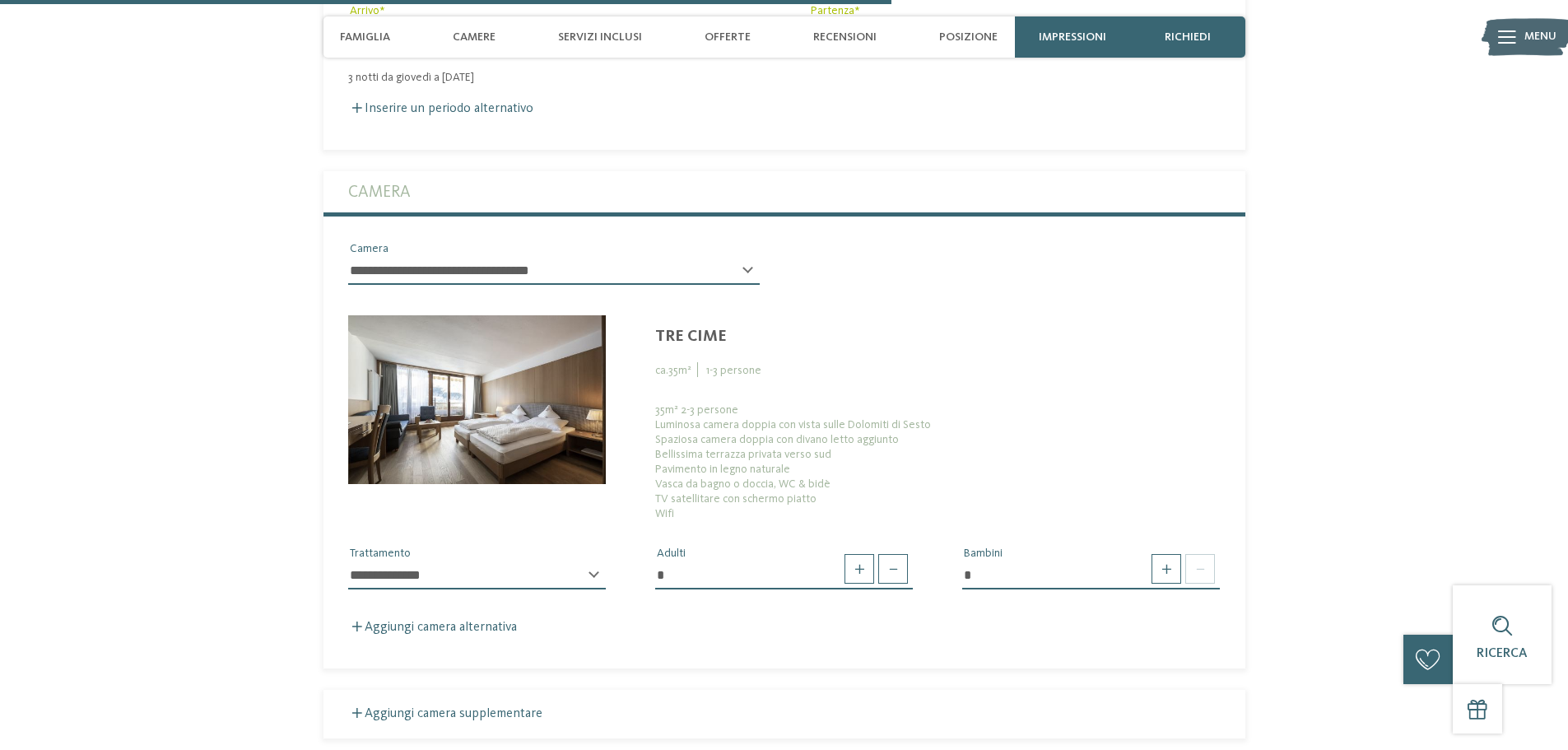
click at [487, 562] on select "**********" at bounding box center [477, 576] width 258 height 28
click at [1161, 554] on span at bounding box center [1166, 568] width 30 height 30
type input "*"
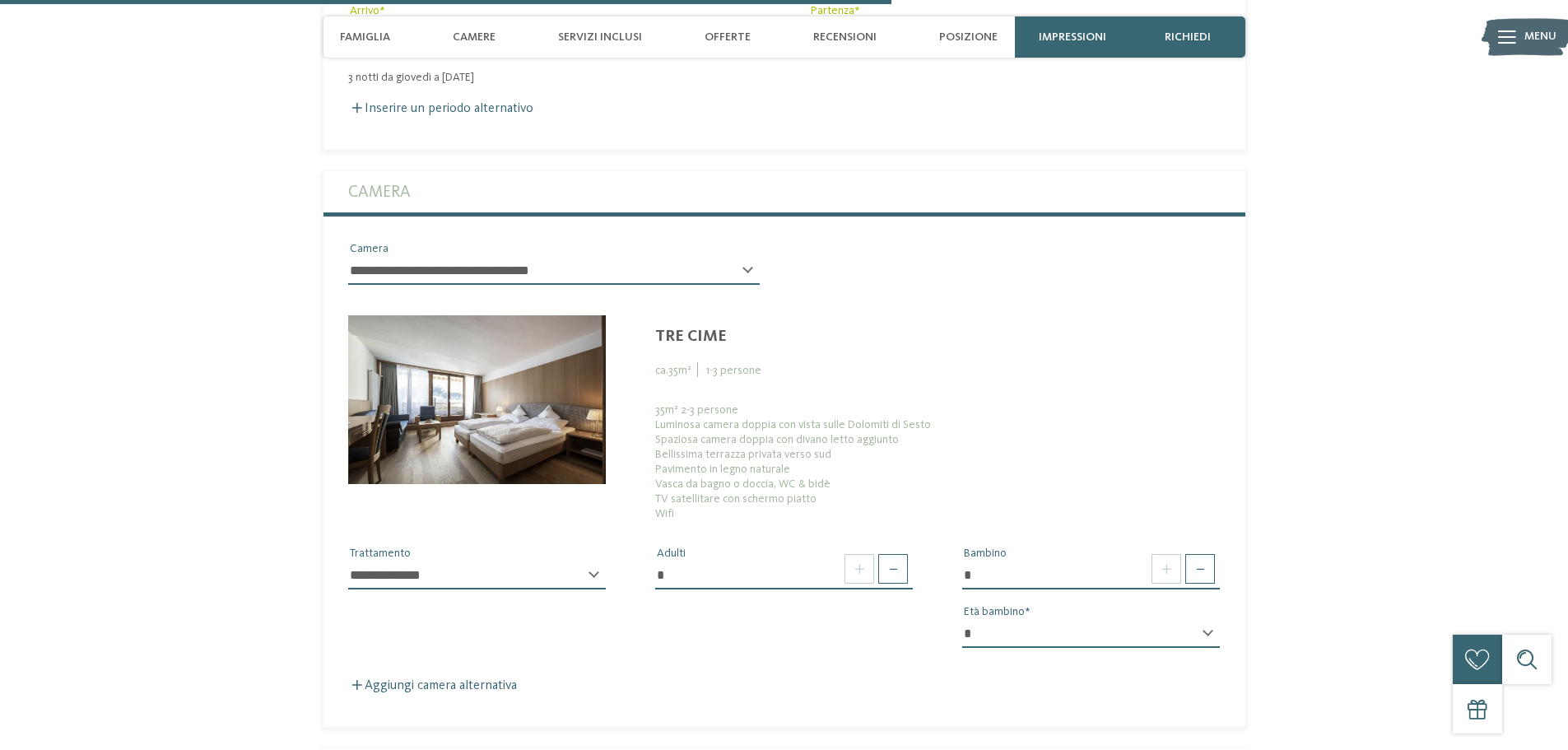
click at [1121, 620] on select "* * * * * * * * * * * ** ** ** ** ** ** ** **" at bounding box center [1091, 634] width 258 height 28
select select "*"
click at [962, 620] on select "* * * * * * * * * * * ** ** ** ** ** ** ** **" at bounding box center [1091, 634] width 258 height 28
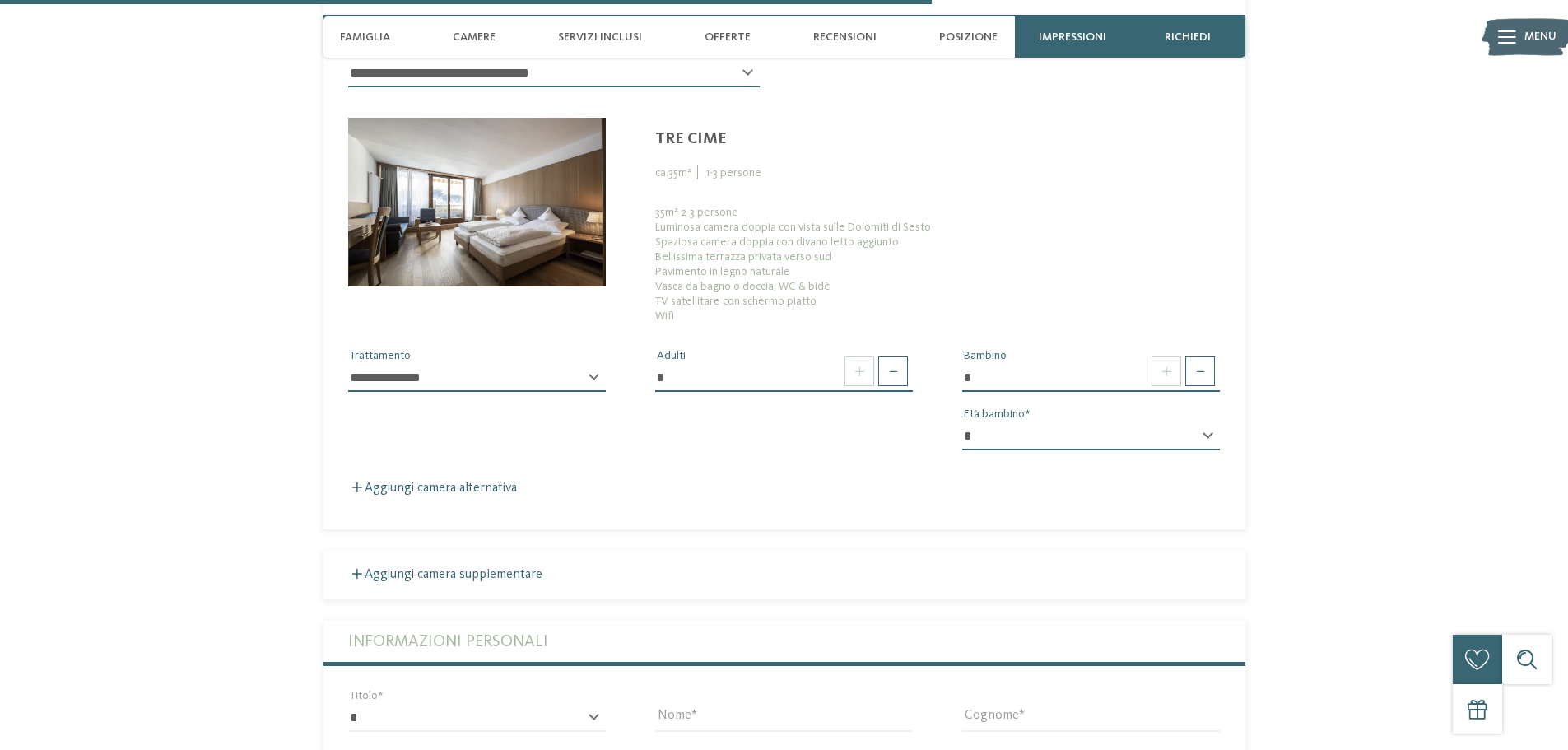
scroll to position [2995, 0]
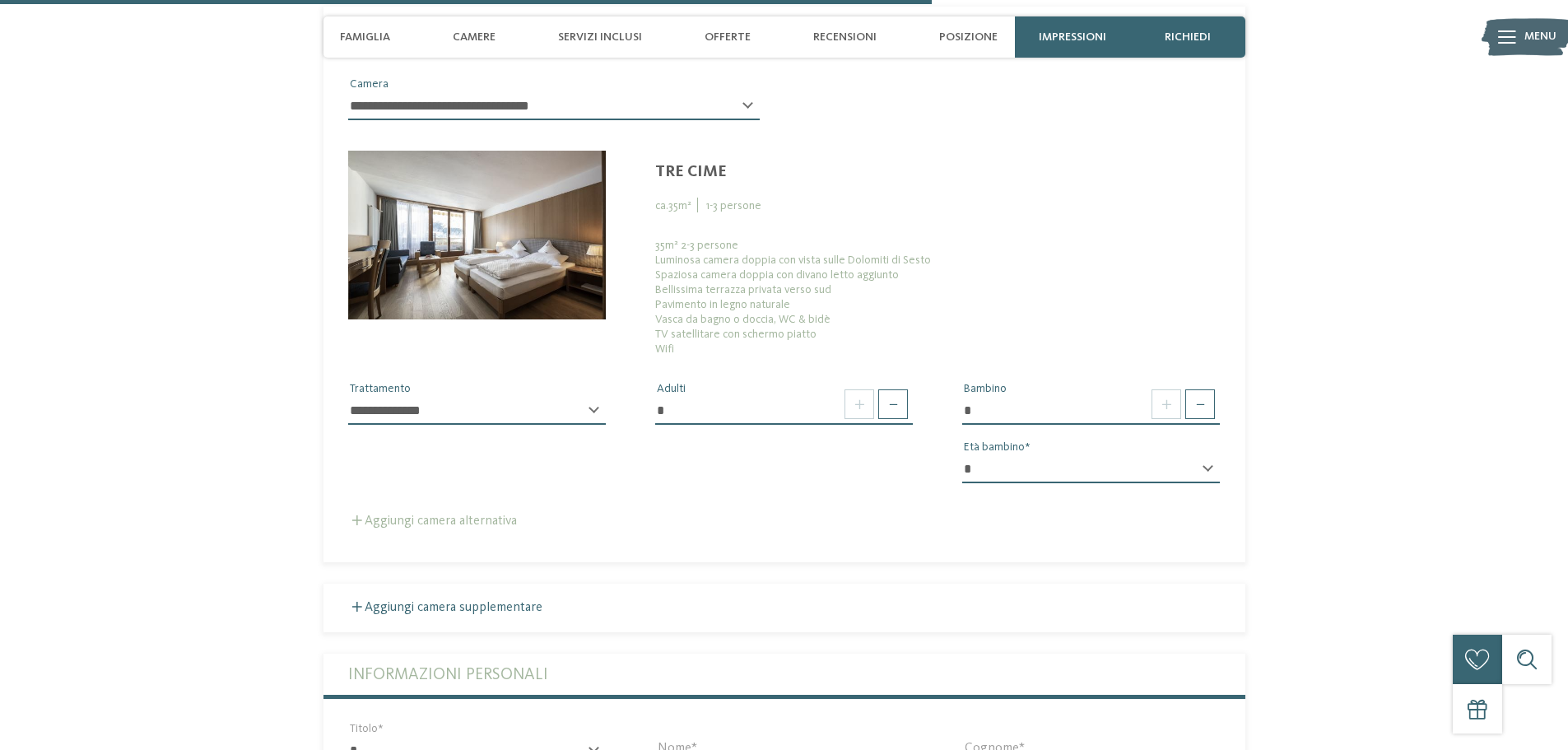
click at [360, 516] on span at bounding box center [357, 520] width 10 height 10
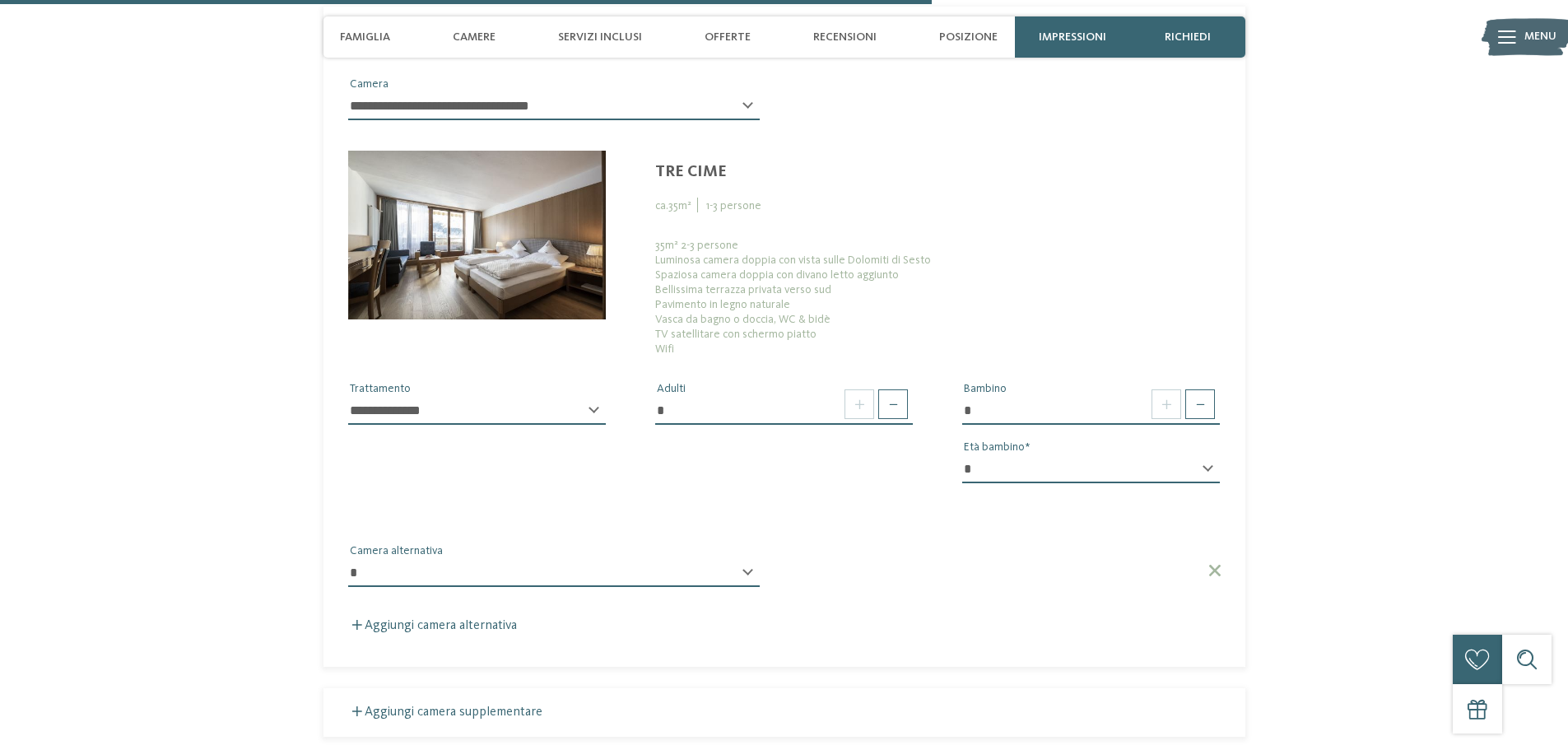
click at [505, 559] on select "**********" at bounding box center [554, 573] width 412 height 28
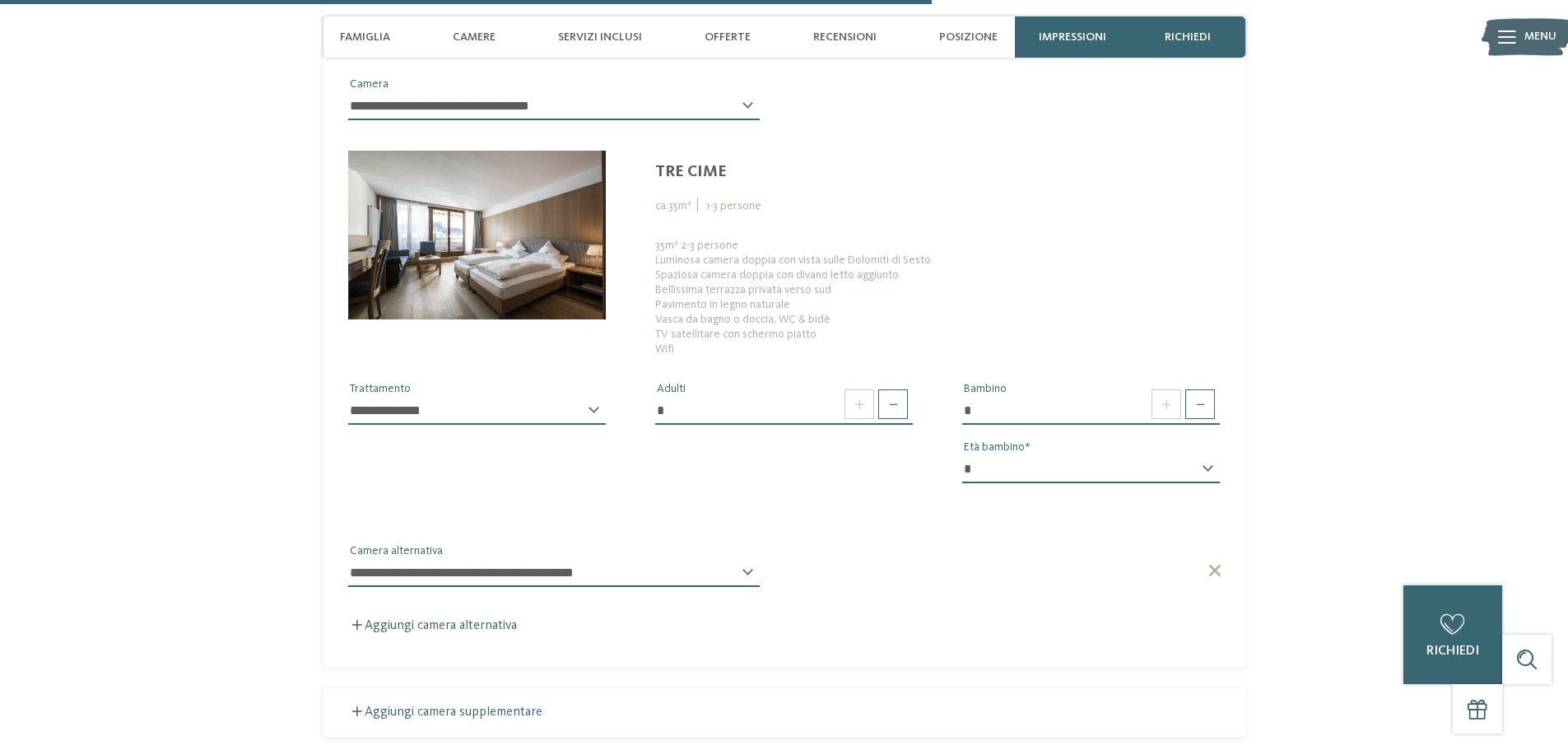
click at [348, 559] on select "**********" at bounding box center [554, 573] width 412 height 28
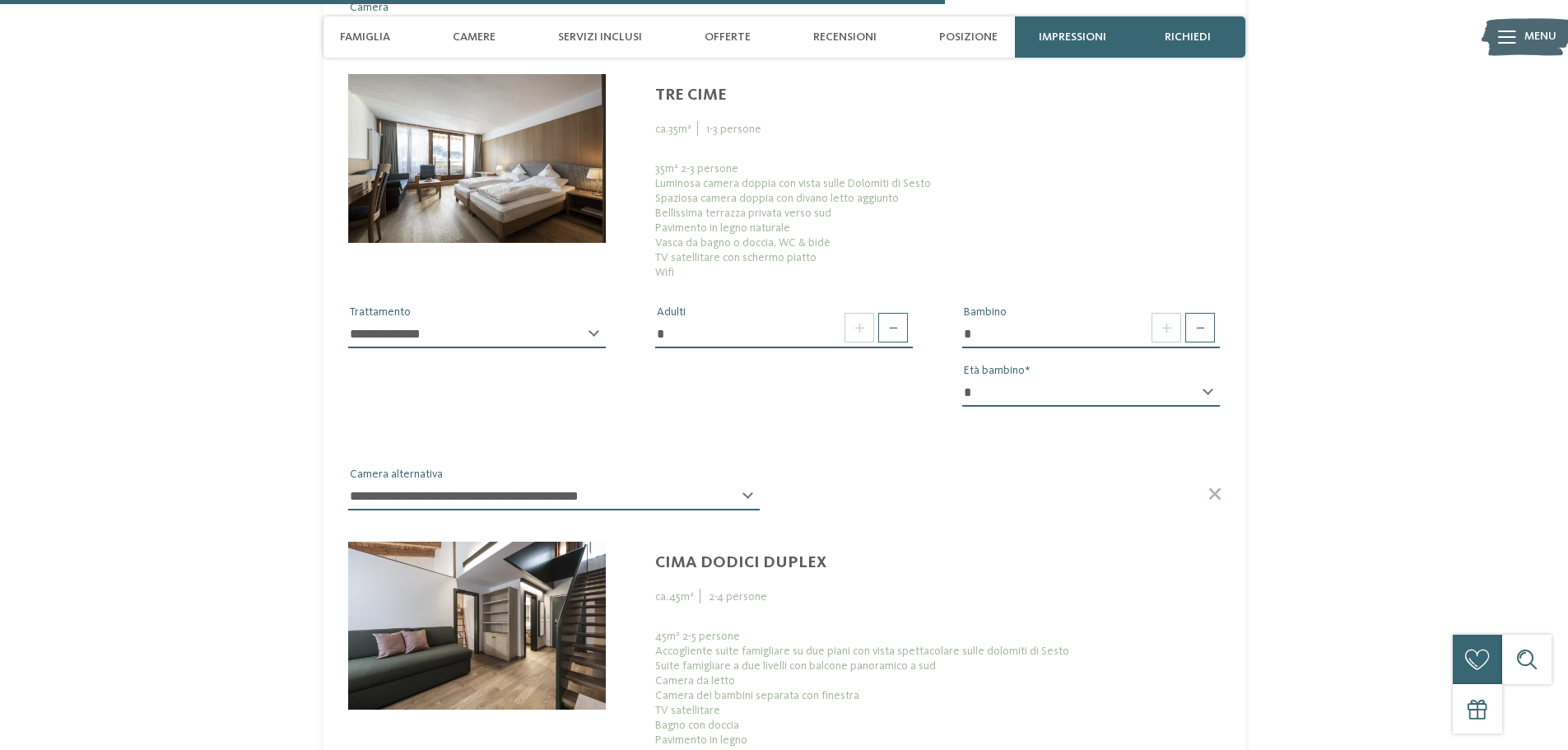
scroll to position [3242, 0]
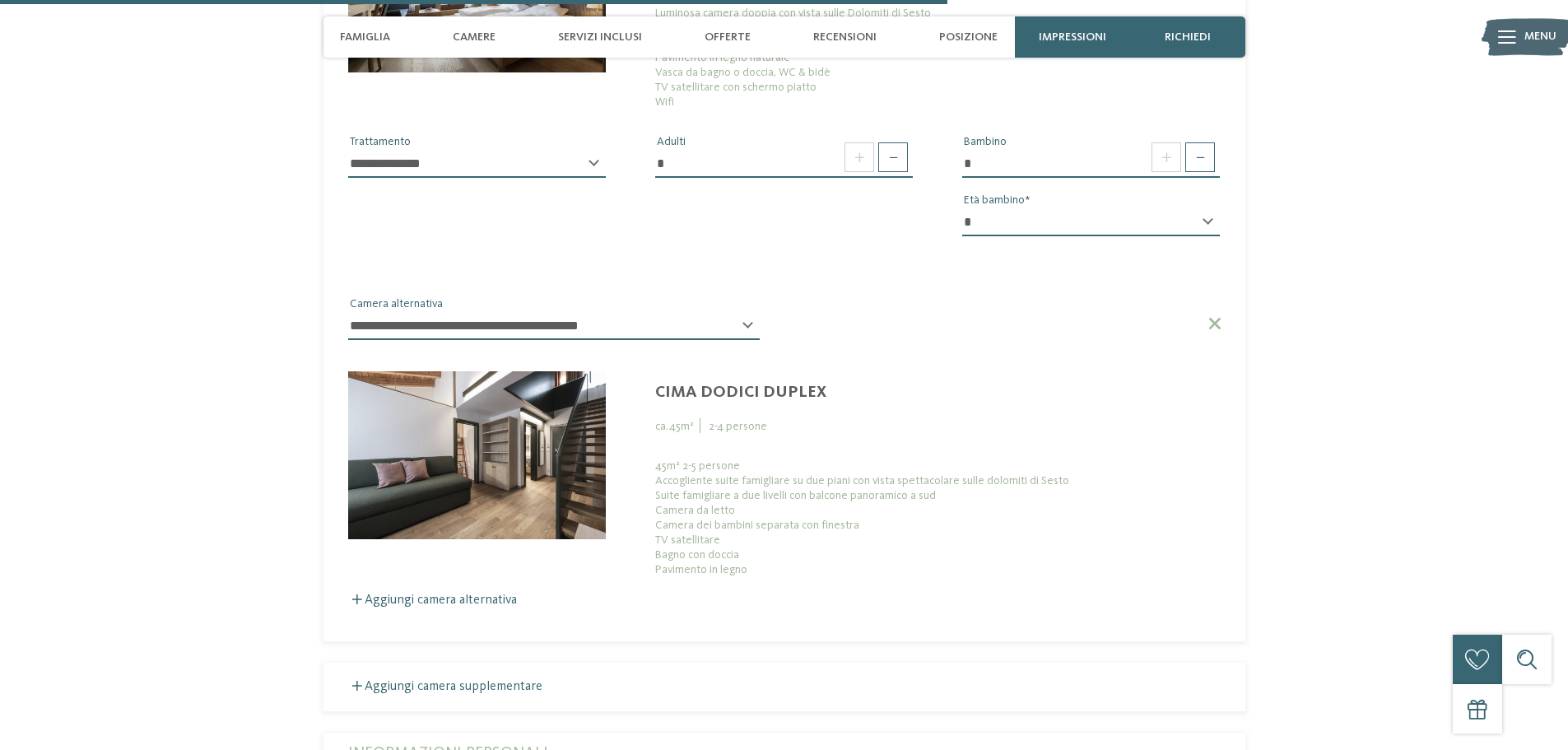
click at [549, 312] on select "**********" at bounding box center [554, 326] width 412 height 28
select select "*****"
click at [348, 312] on select "**********" at bounding box center [554, 326] width 412 height 28
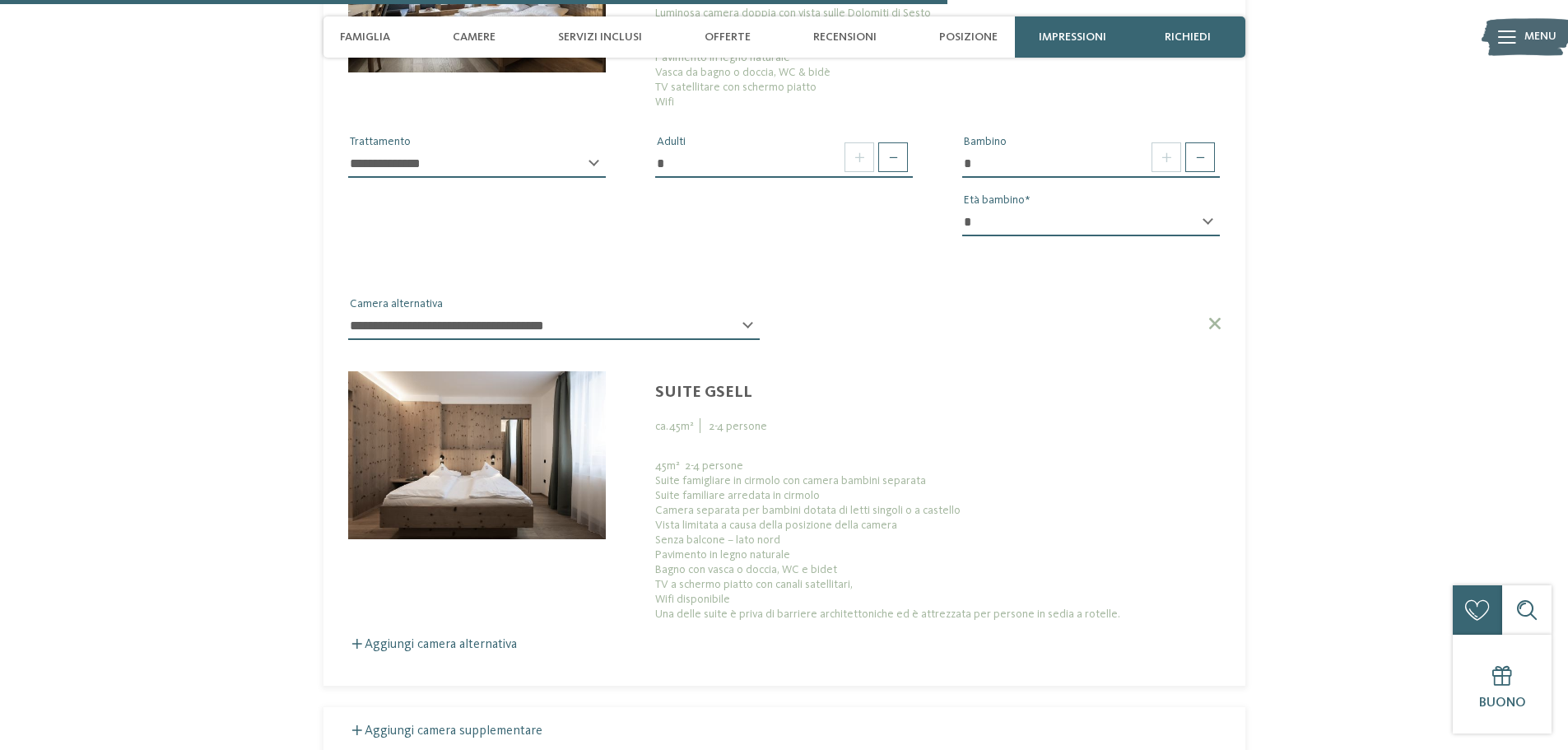
click at [513, 312] on select "**********" at bounding box center [554, 326] width 412 height 28
click at [533, 312] on select "**********" at bounding box center [554, 326] width 412 height 28
click at [1213, 318] on span at bounding box center [1213, 323] width 14 height 12
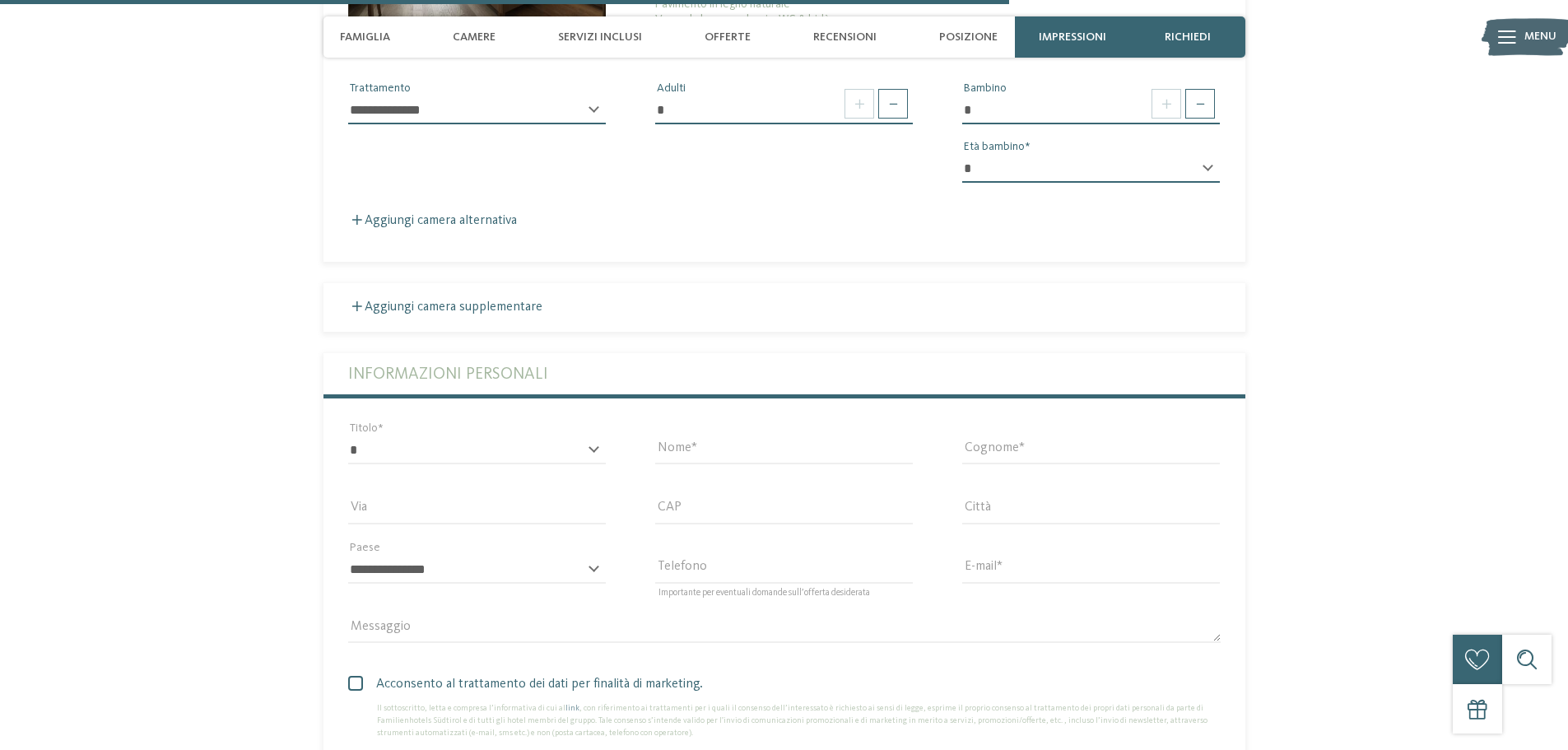
scroll to position [3324, 0]
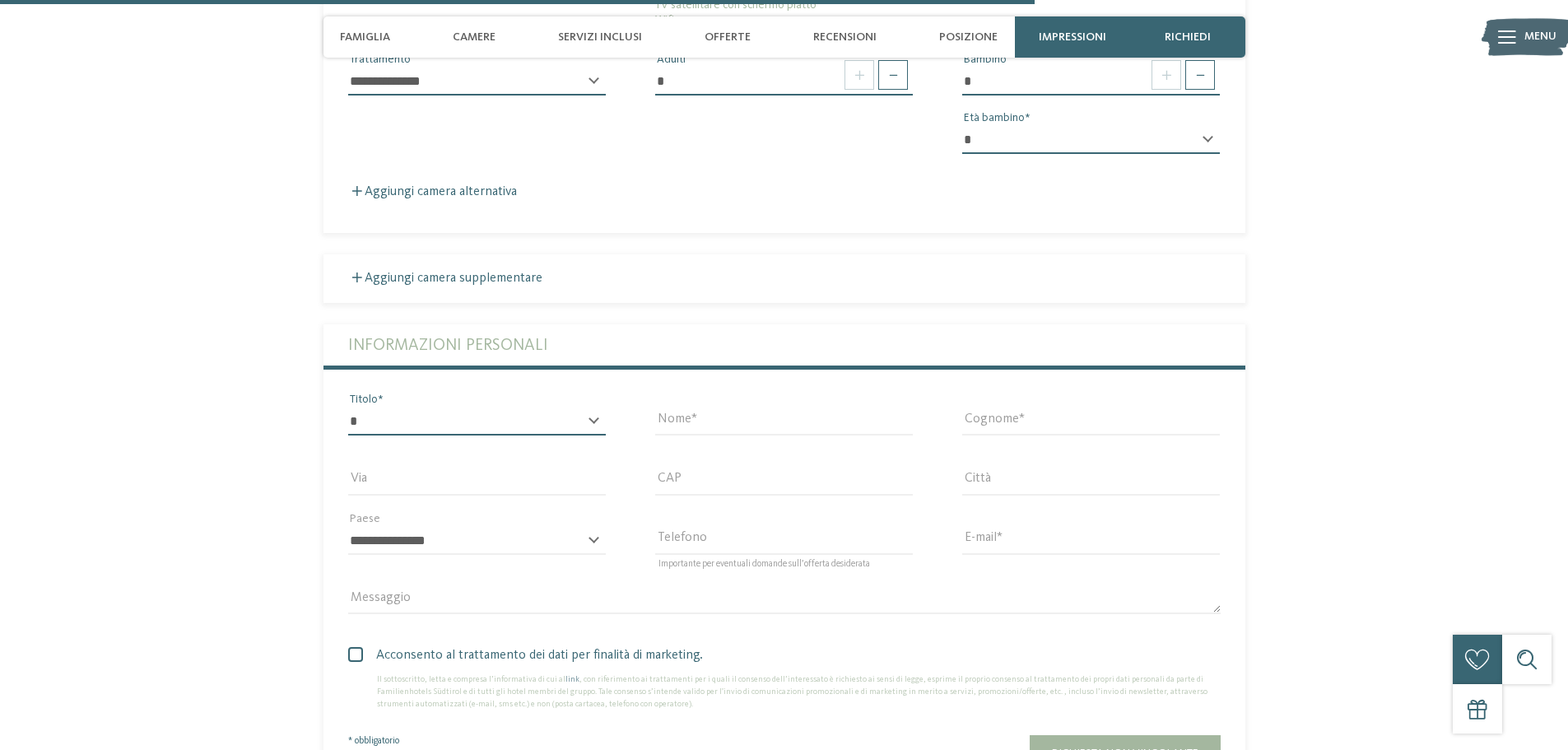
click at [397, 408] on select "* ****** ******* ******** ******" at bounding box center [477, 421] width 258 height 28
select select "*"
click at [348, 408] on select "* ****** ******* ******** ******" at bounding box center [477, 421] width 258 height 28
click at [727, 408] on input "Nome" at bounding box center [784, 421] width 258 height 28
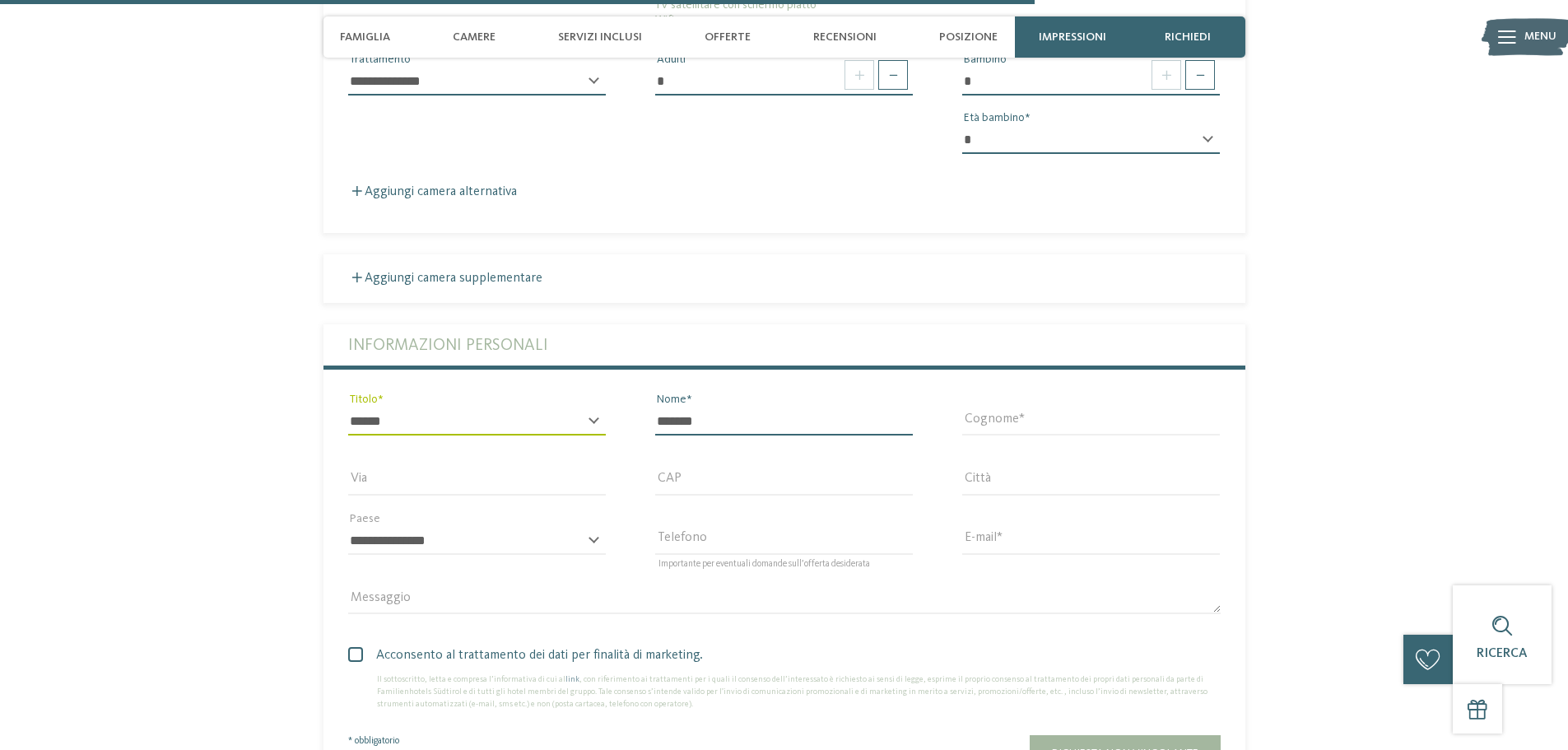
type input "*******"
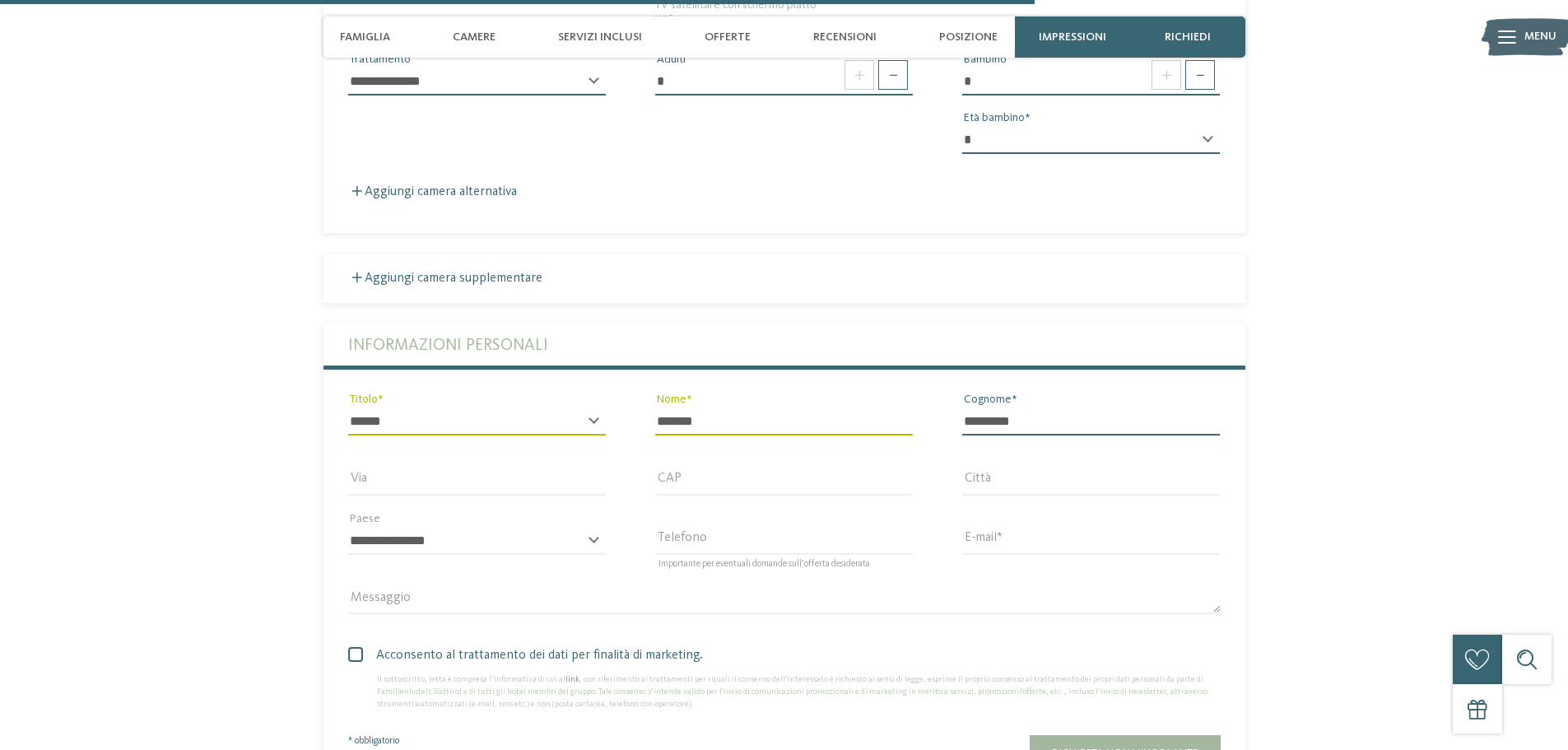
type input "*********"
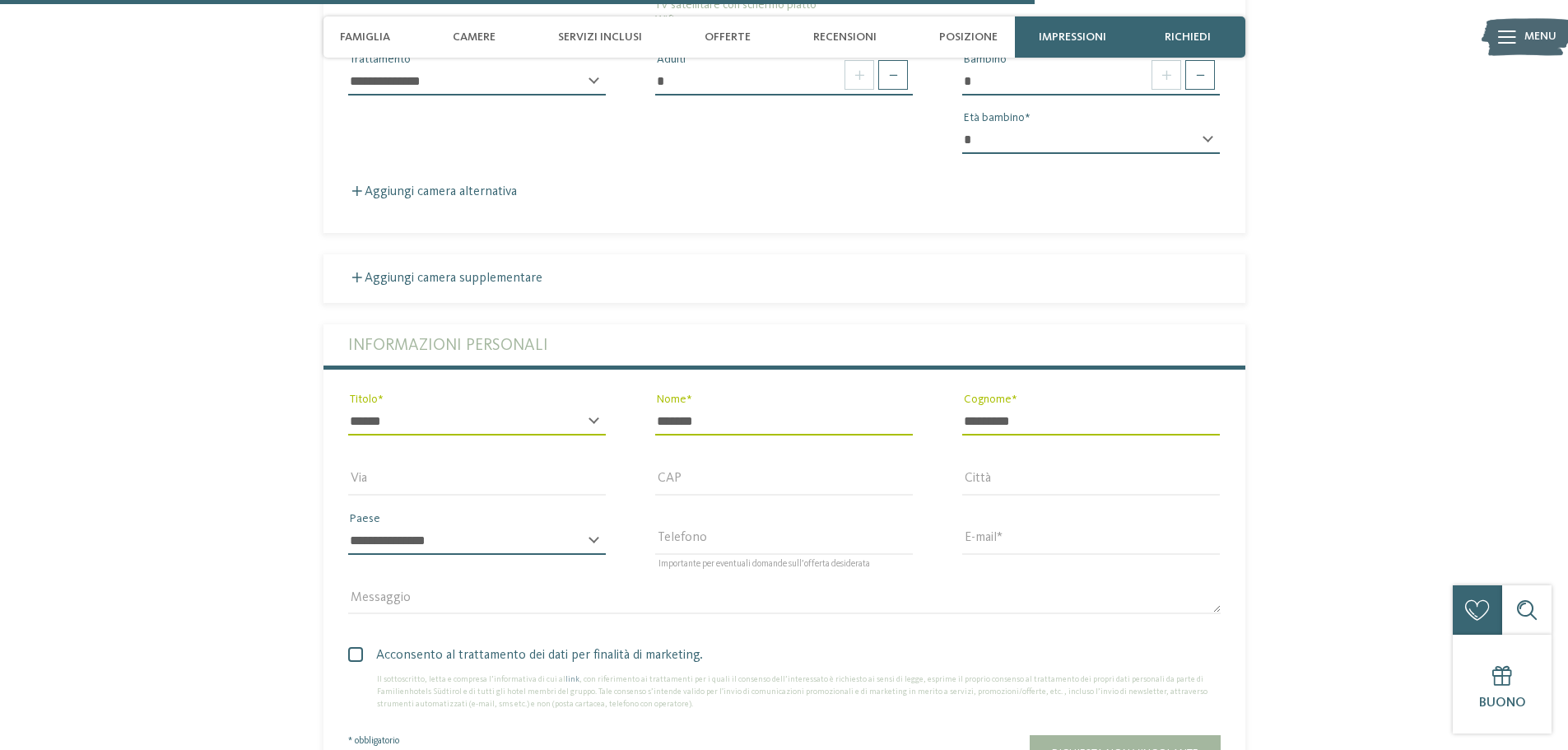
click at [436, 528] on select "**********" at bounding box center [477, 541] width 258 height 28
select select "**"
click at [348, 528] on select "**********" at bounding box center [477, 541] width 258 height 28
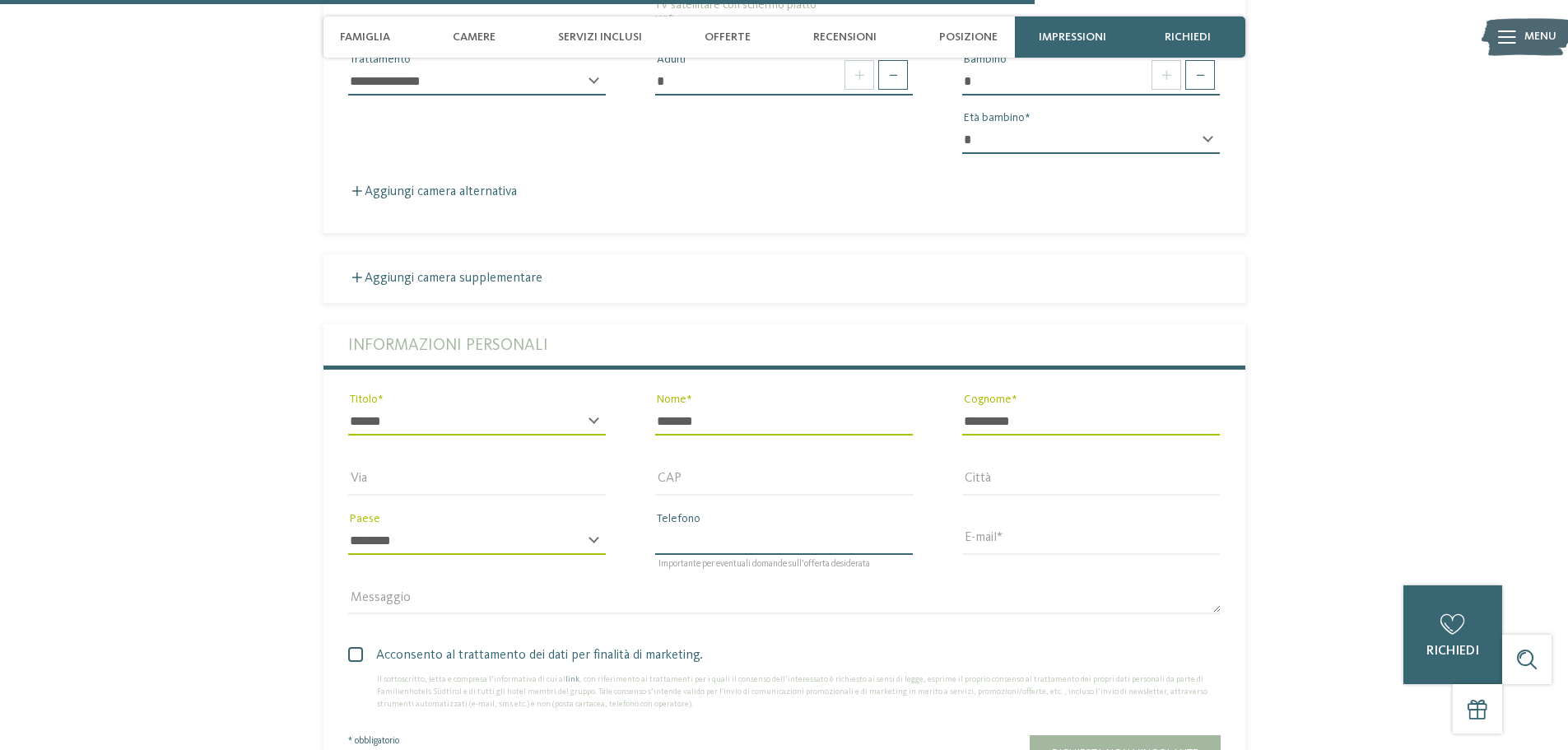
click at [706, 528] on input "Telefono" at bounding box center [784, 541] width 258 height 28
type input "**********"
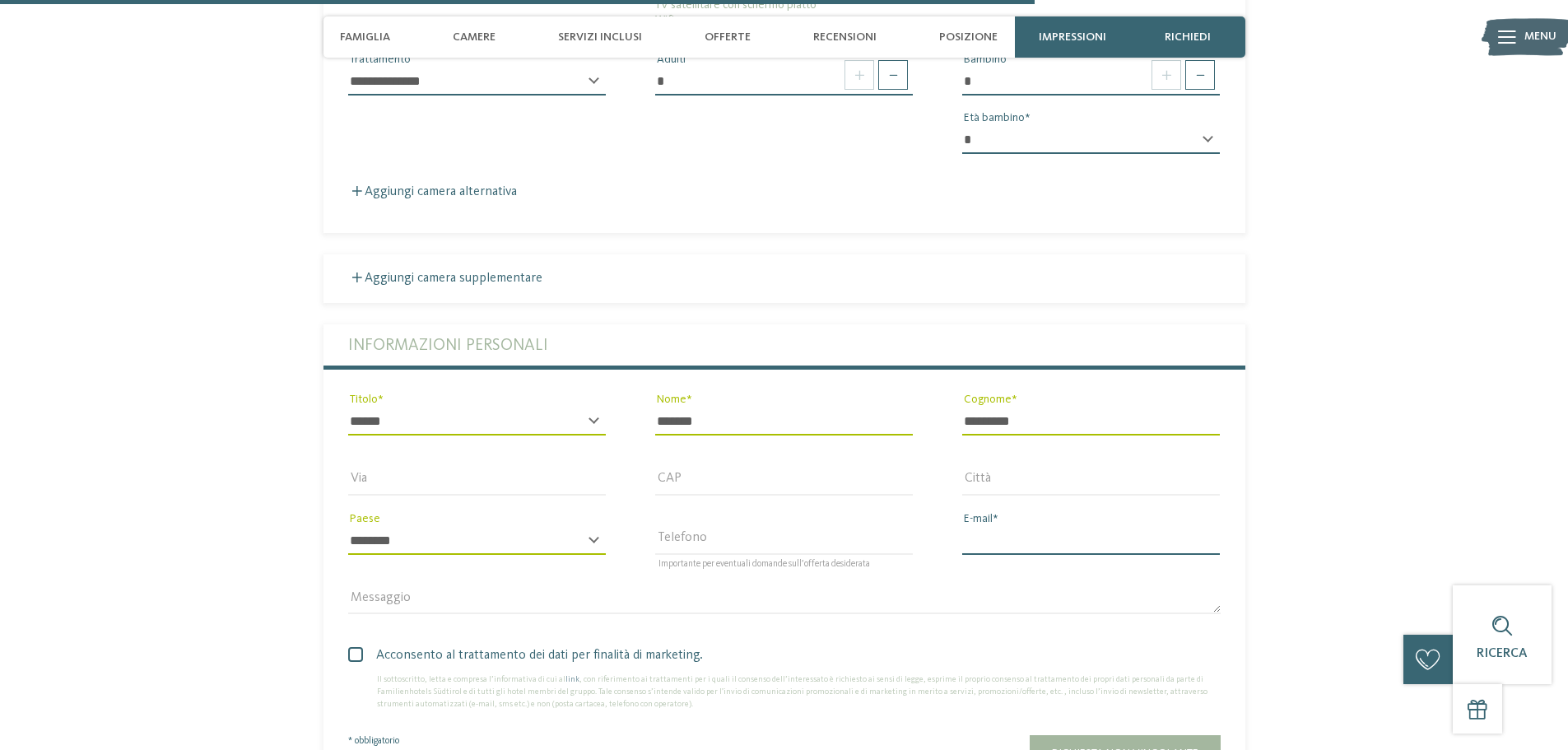
click at [1051, 528] on input "E-mail" at bounding box center [1091, 541] width 258 height 28
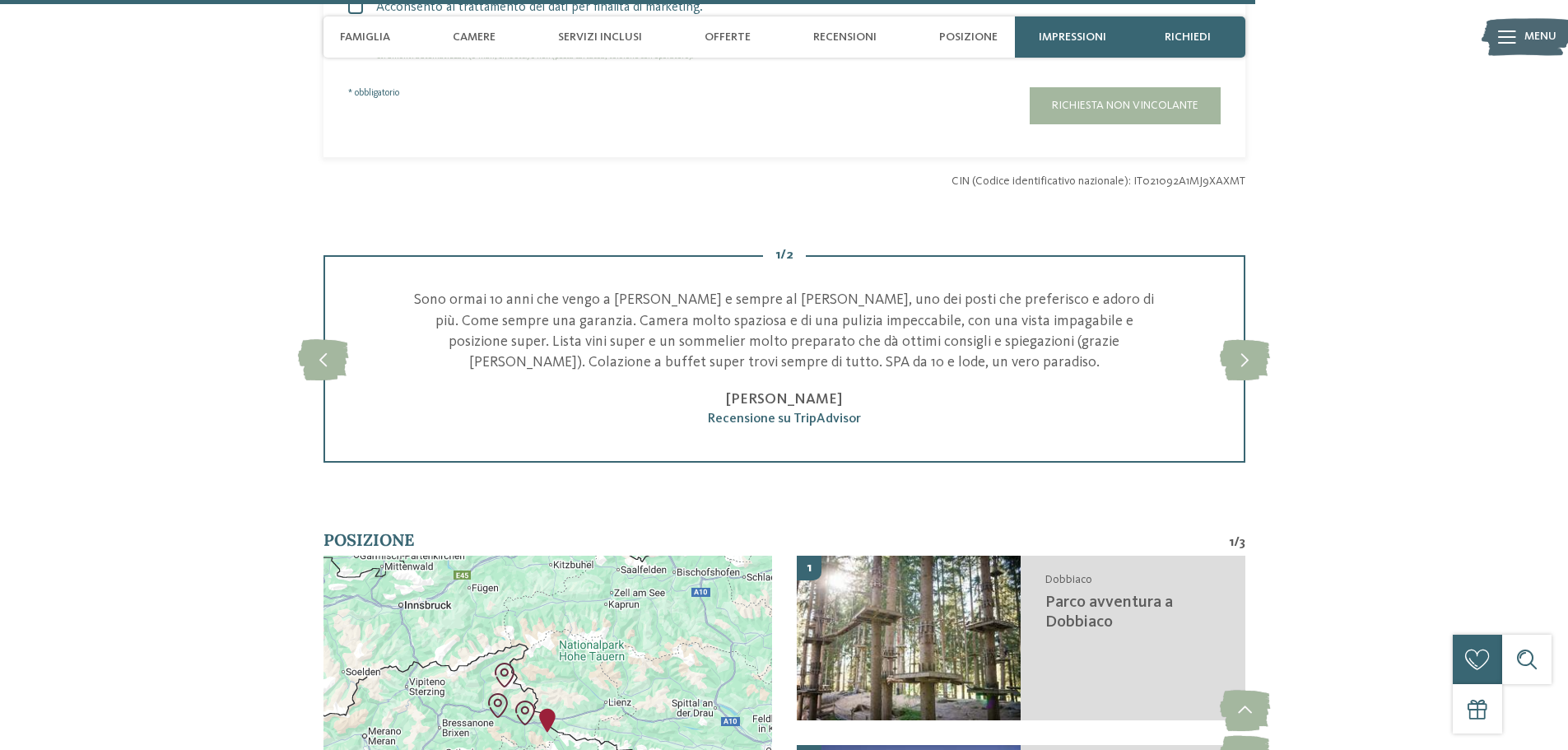
scroll to position [3901, 0]
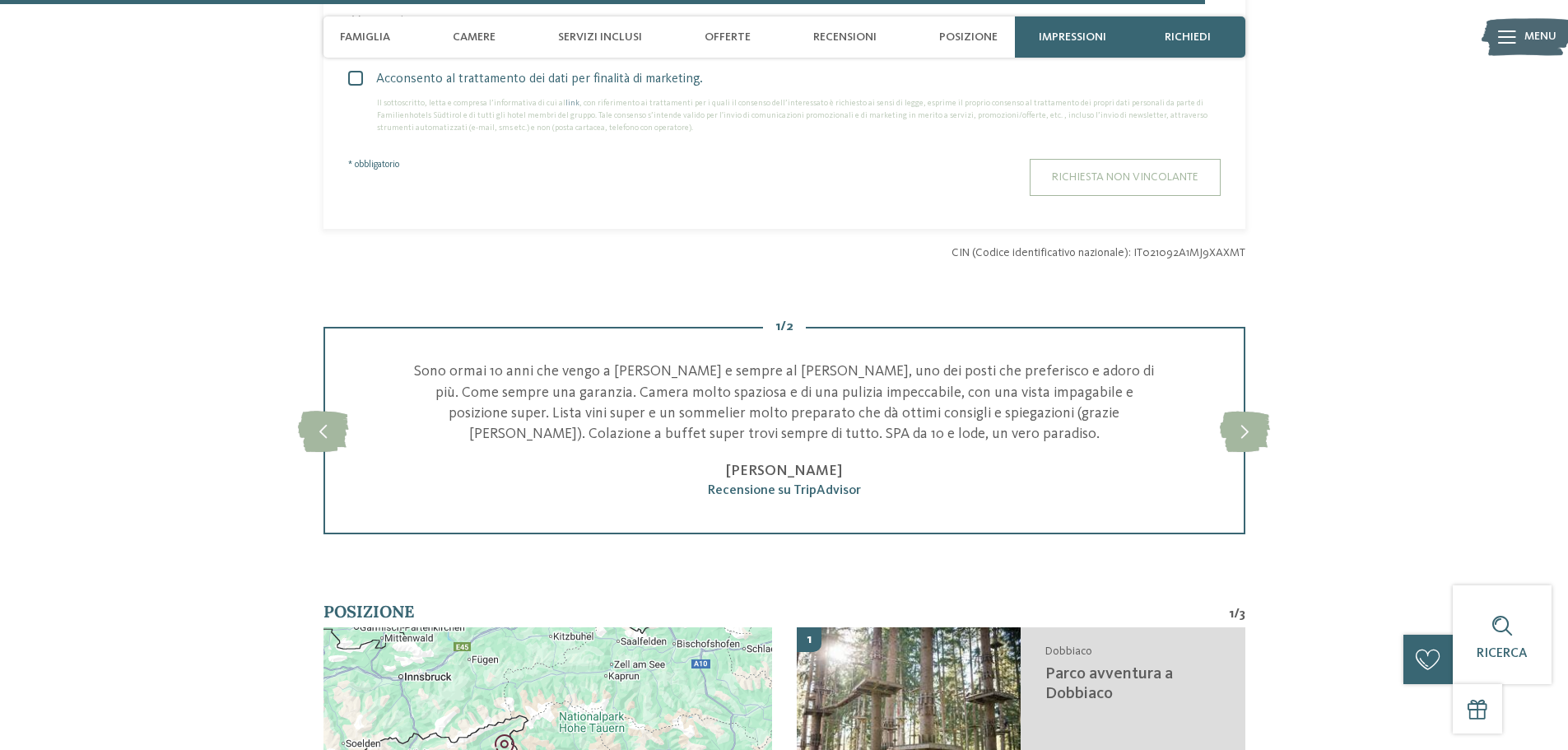
type input "**********"
click at [1103, 159] on button "Richiesta non vincolante" at bounding box center [1125, 177] width 191 height 37
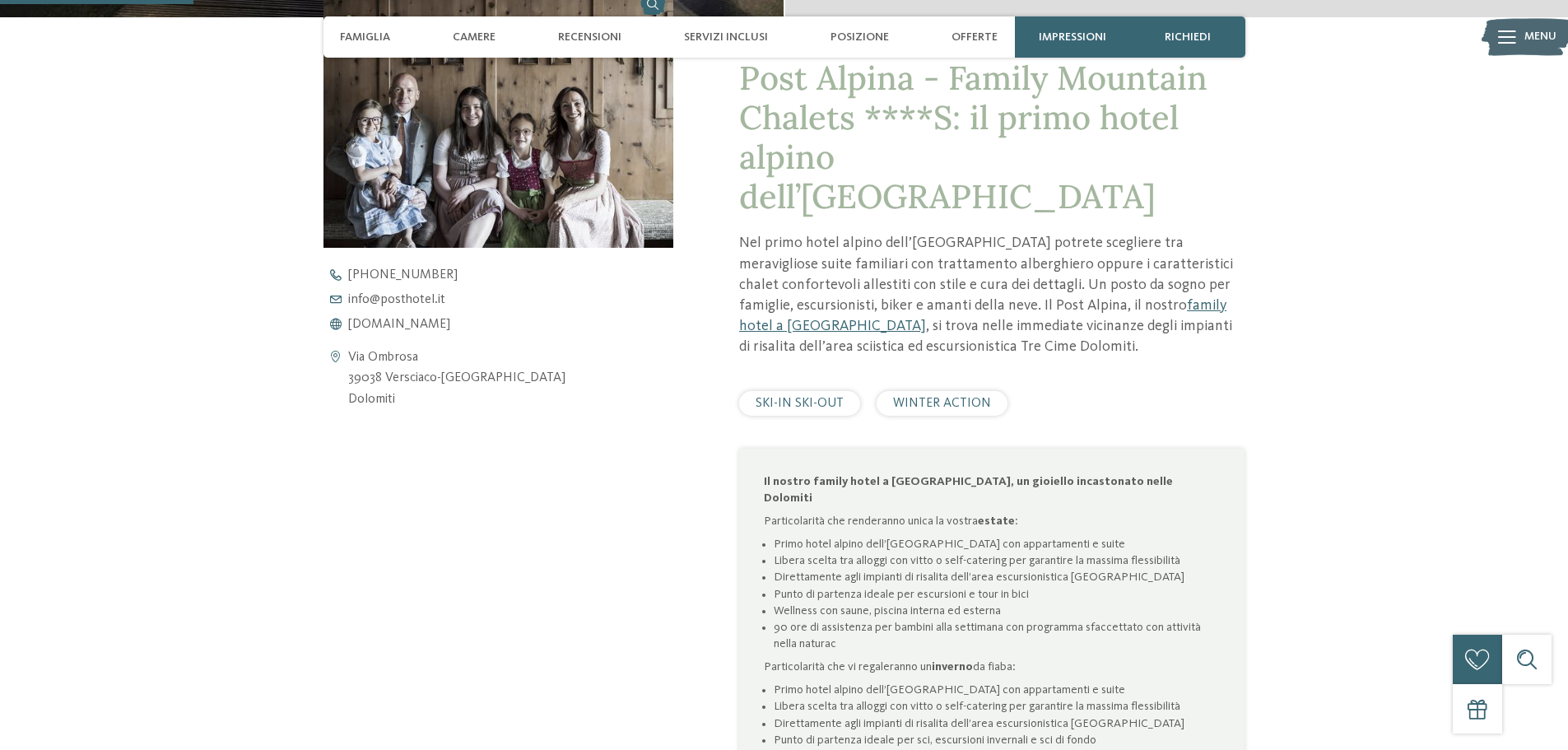
scroll to position [824, 0]
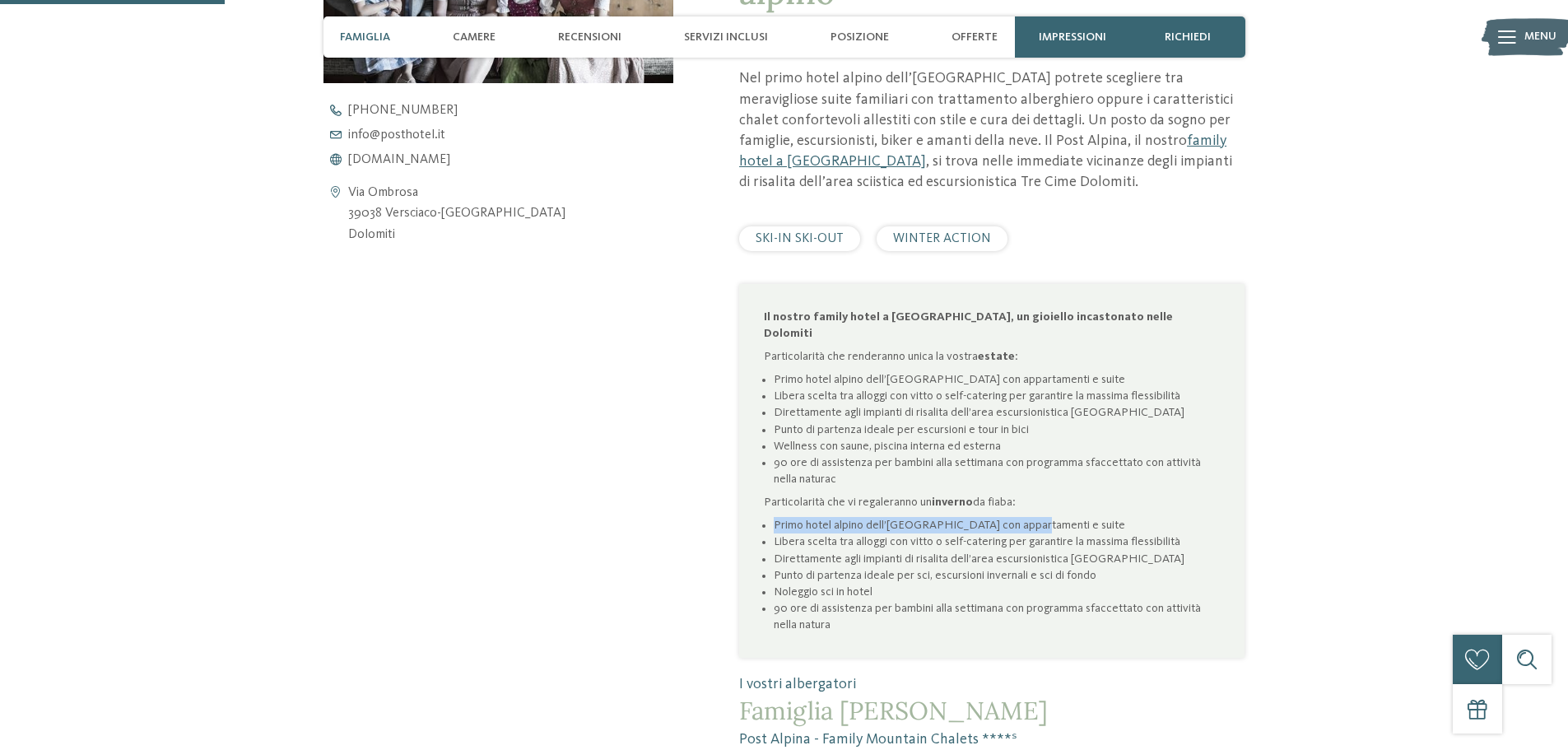
drag, startPoint x: 808, startPoint y: 470, endPoint x: 1033, endPoint y: 474, distance: 225.0
click at [1027, 518] on ul "Primo hotel alpino dell’[GEOGRAPHIC_DATA] con appartamenti e suite Libera scelt…" at bounding box center [992, 576] width 456 height 116
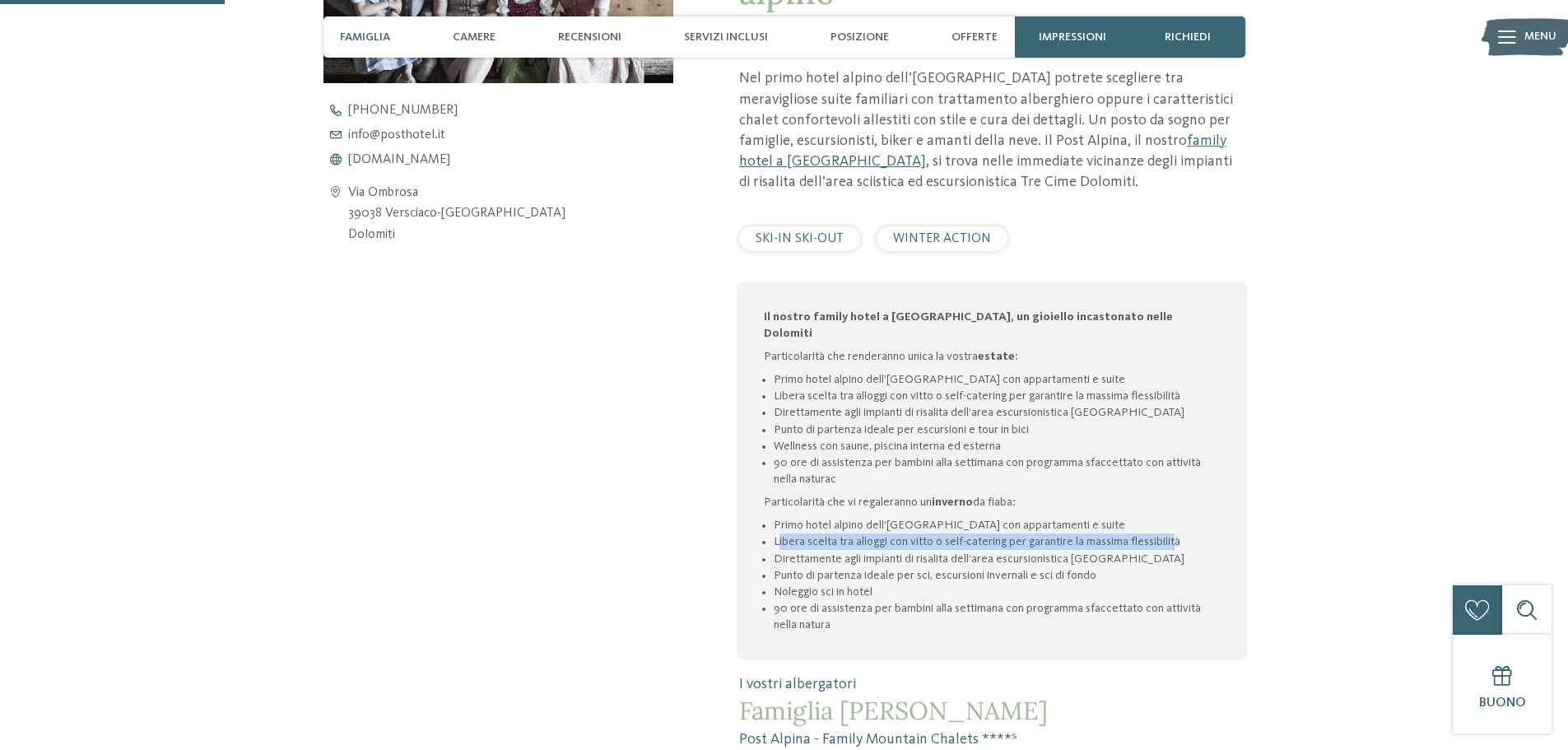
drag, startPoint x: 777, startPoint y: 481, endPoint x: 1180, endPoint y: 483, distance: 403.0
click at [1180, 534] on li "Libera scelta tra alloggi con vitto o self-catering per garantire la massima fl…" at bounding box center [997, 542] width 446 height 16
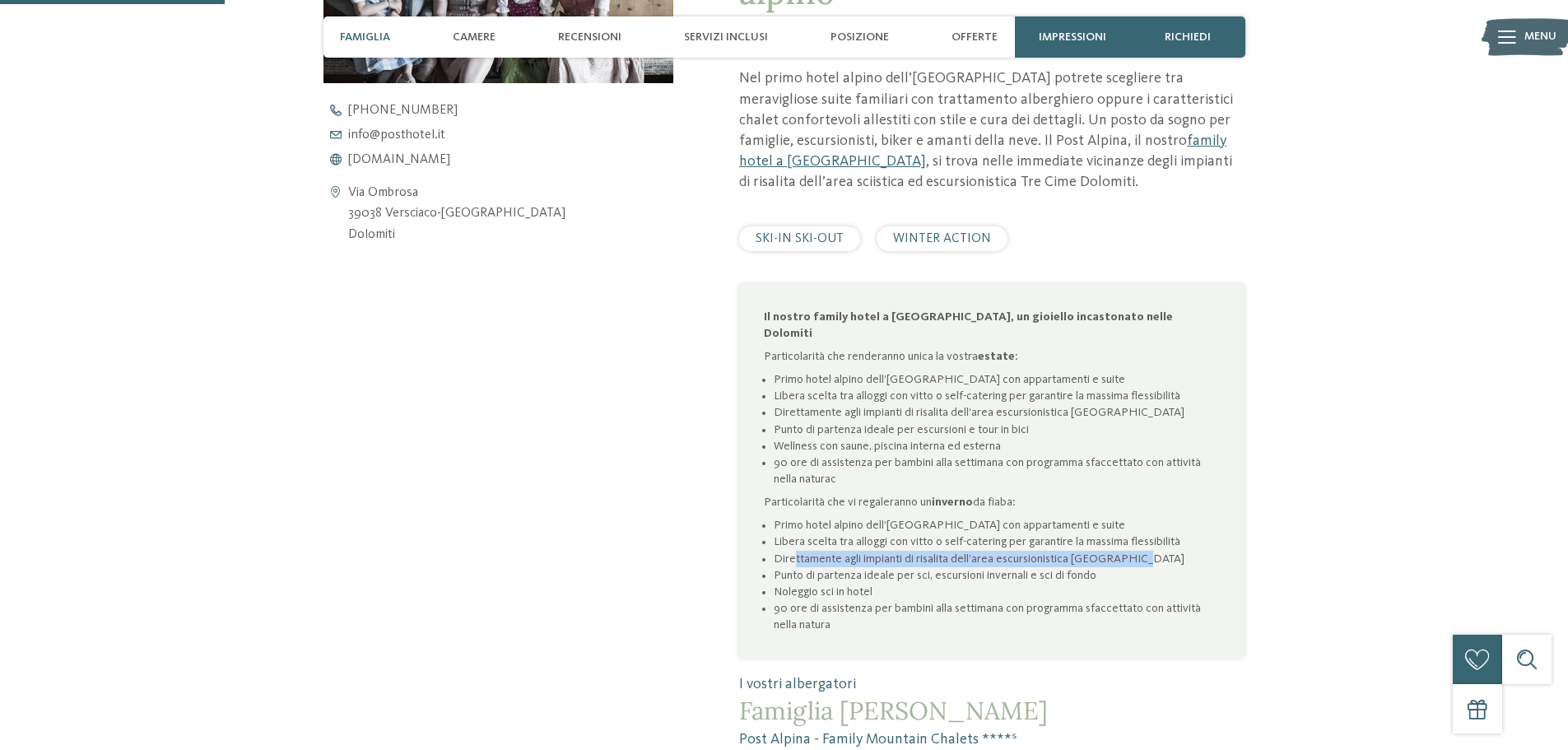
drag, startPoint x: 794, startPoint y: 498, endPoint x: 1151, endPoint y: 501, distance: 357.0
click at [1139, 551] on li "Direttamente agli impianti di risalita dell’area escursionistica [GEOGRAPHIC_DA…" at bounding box center [997, 559] width 446 height 16
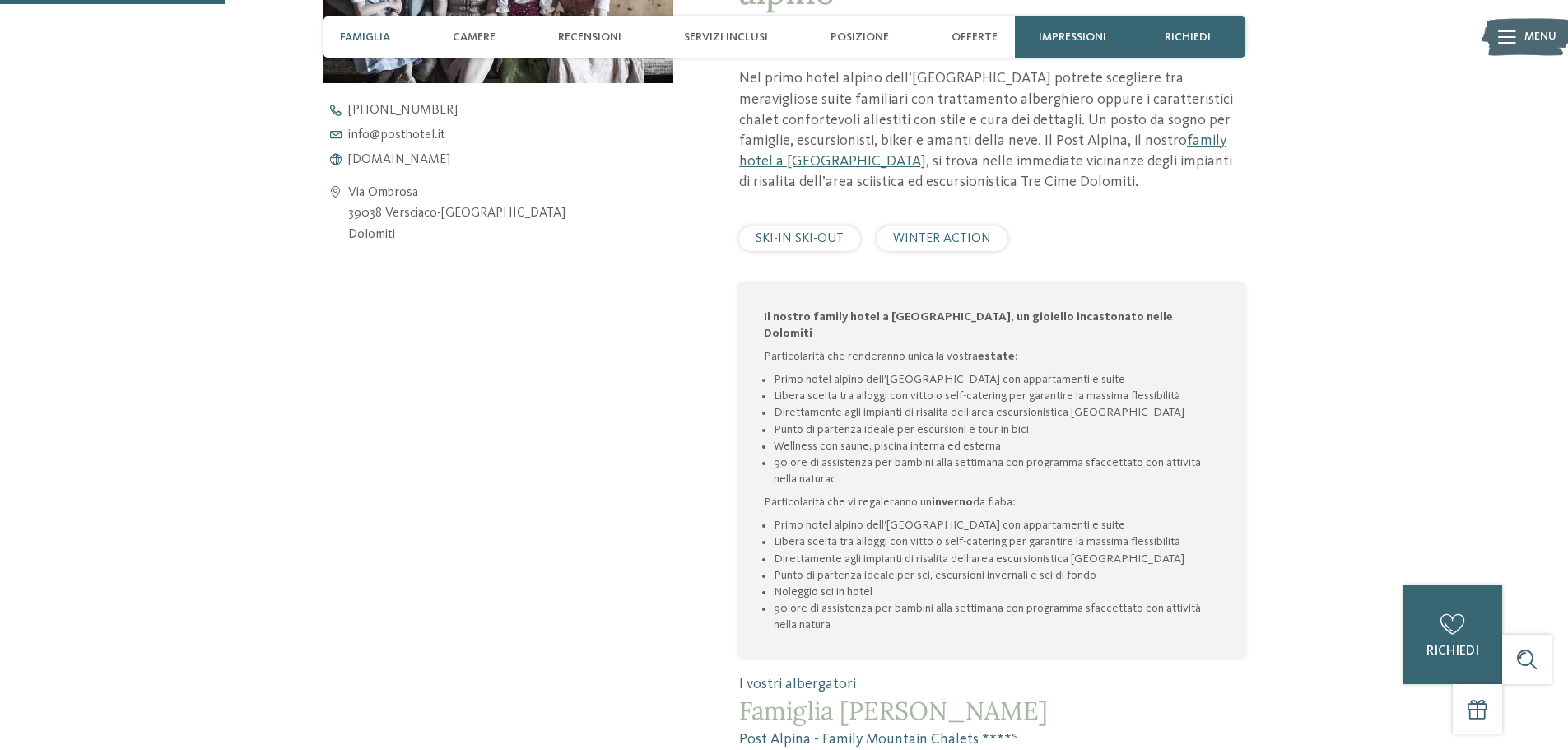
click at [1152, 551] on li "Direttamente agli impianti di risalita dell’area escursionistica [GEOGRAPHIC_DA…" at bounding box center [997, 559] width 446 height 16
drag, startPoint x: 822, startPoint y: 501, endPoint x: 945, endPoint y: 498, distance: 123.0
click at [945, 551] on li "Direttamente agli impianti di risalita dell’area escursionistica [GEOGRAPHIC_DA…" at bounding box center [997, 559] width 446 height 16
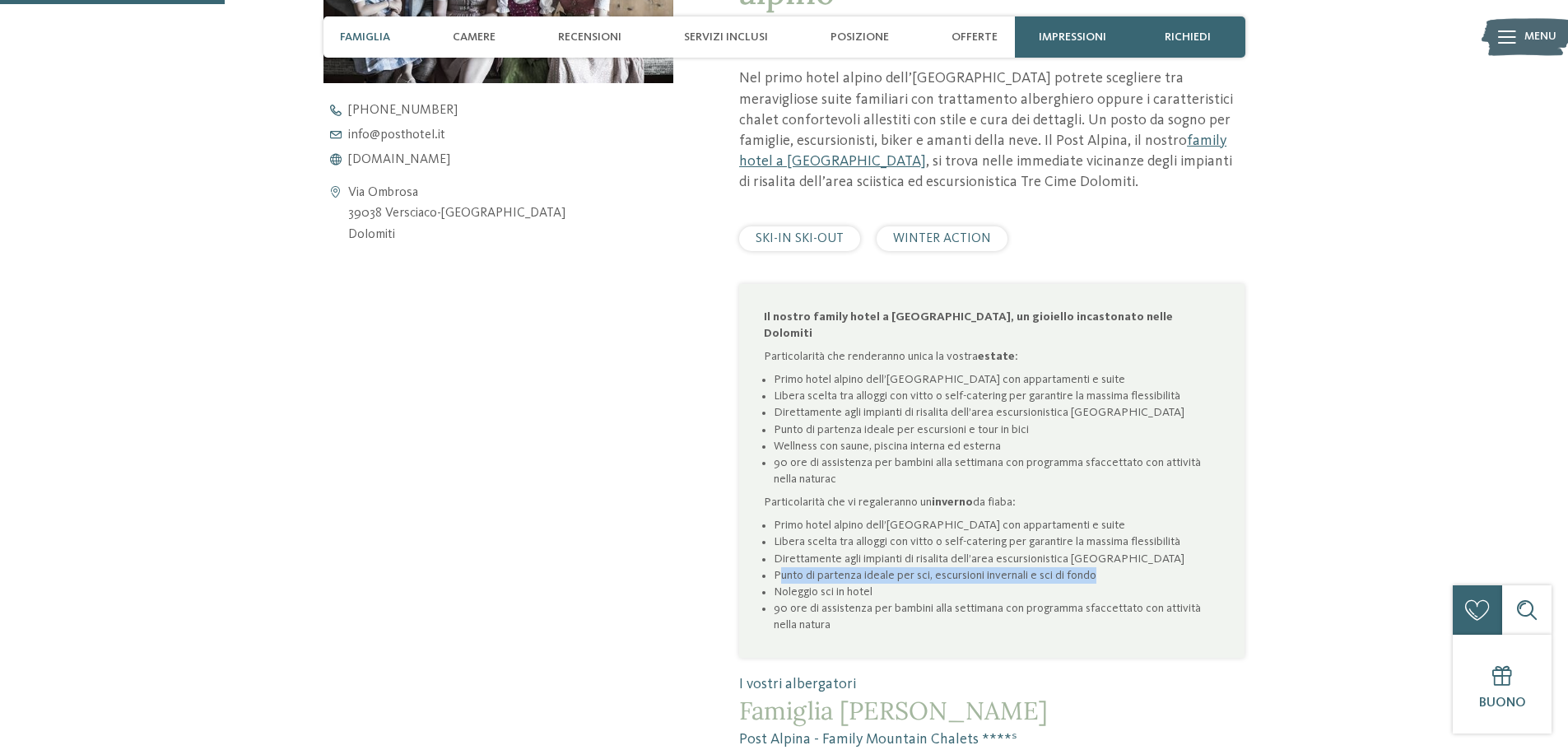
drag, startPoint x: 781, startPoint y: 522, endPoint x: 1041, endPoint y: 524, distance: 260.0
click at [1098, 567] on li "Punto di partenza ideale per sci, escursioni invernali e sci di fondo" at bounding box center [997, 576] width 446 height 16
drag, startPoint x: 782, startPoint y: 537, endPoint x: 877, endPoint y: 531, distance: 95.2
click at [877, 584] on li "Noleggio sci in hotel" at bounding box center [997, 592] width 446 height 16
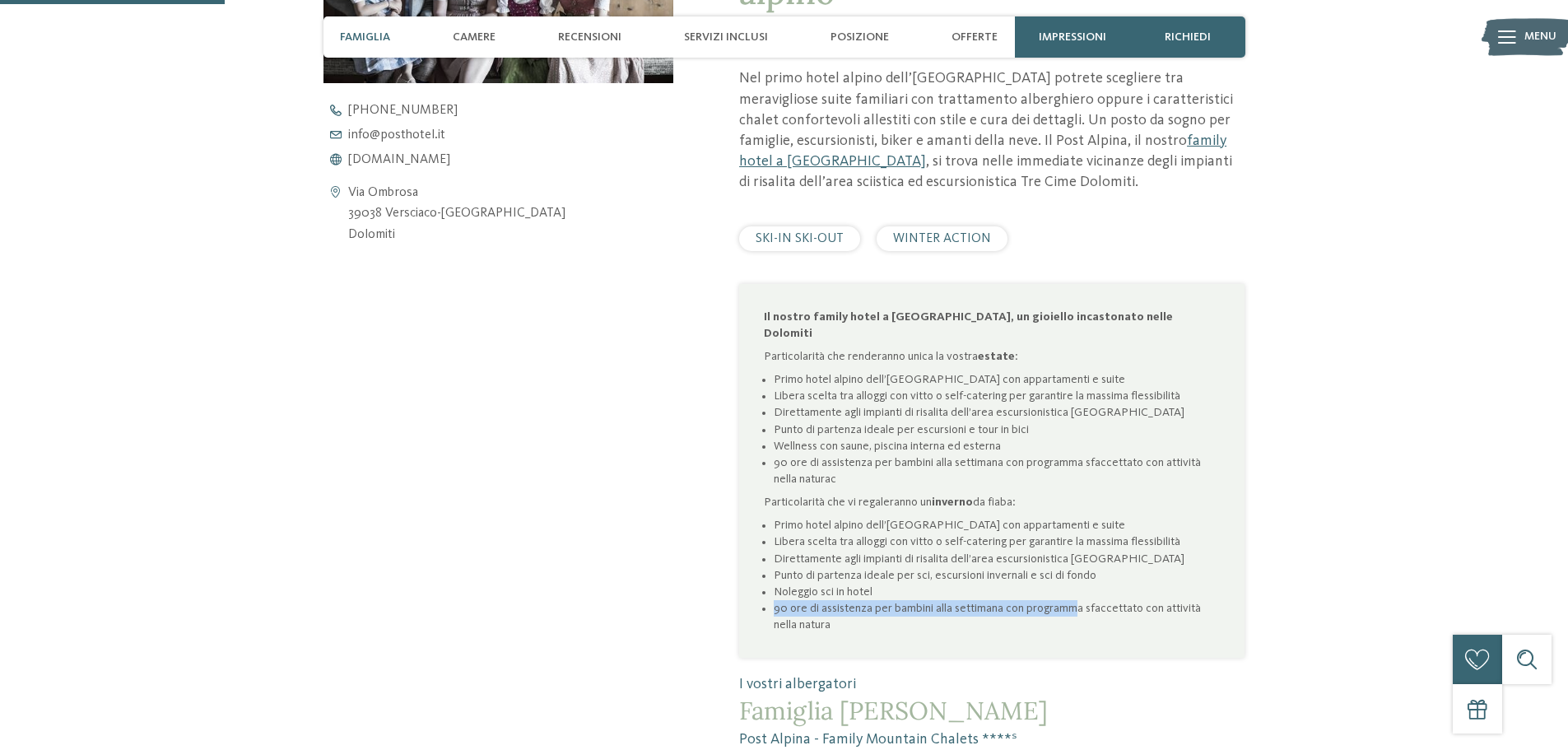
drag, startPoint x: 775, startPoint y: 553, endPoint x: 1078, endPoint y: 554, distance: 303.0
click at [1078, 600] on li "90 ore di assistenza per bambini alla settimana con programma sfaccettato con a…" at bounding box center [997, 617] width 446 height 33
click at [1082, 600] on li "90 ore di assistenza per bambini alla settimana con programma sfaccettato con a…" at bounding box center [997, 617] width 446 height 33
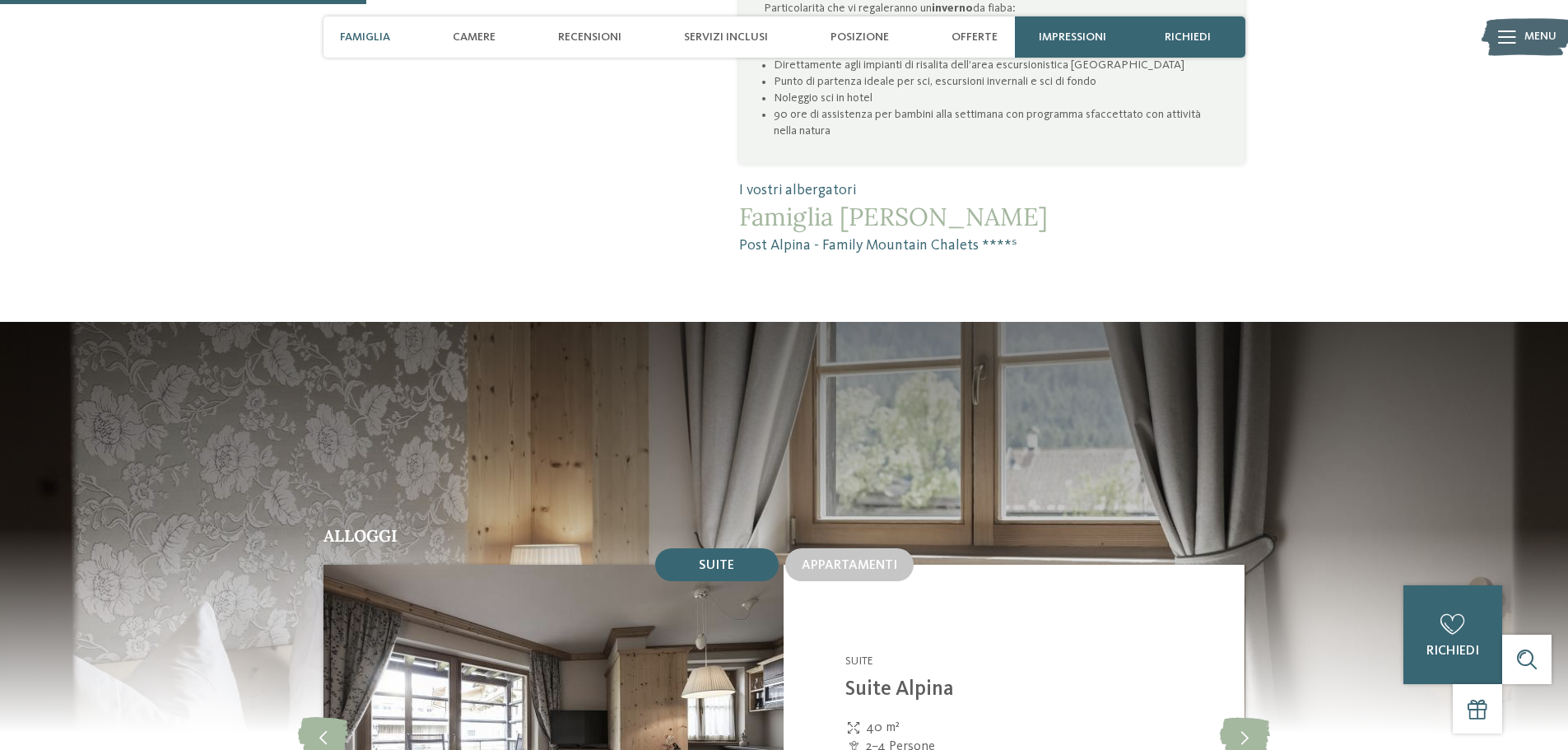
scroll to position [1647, 0]
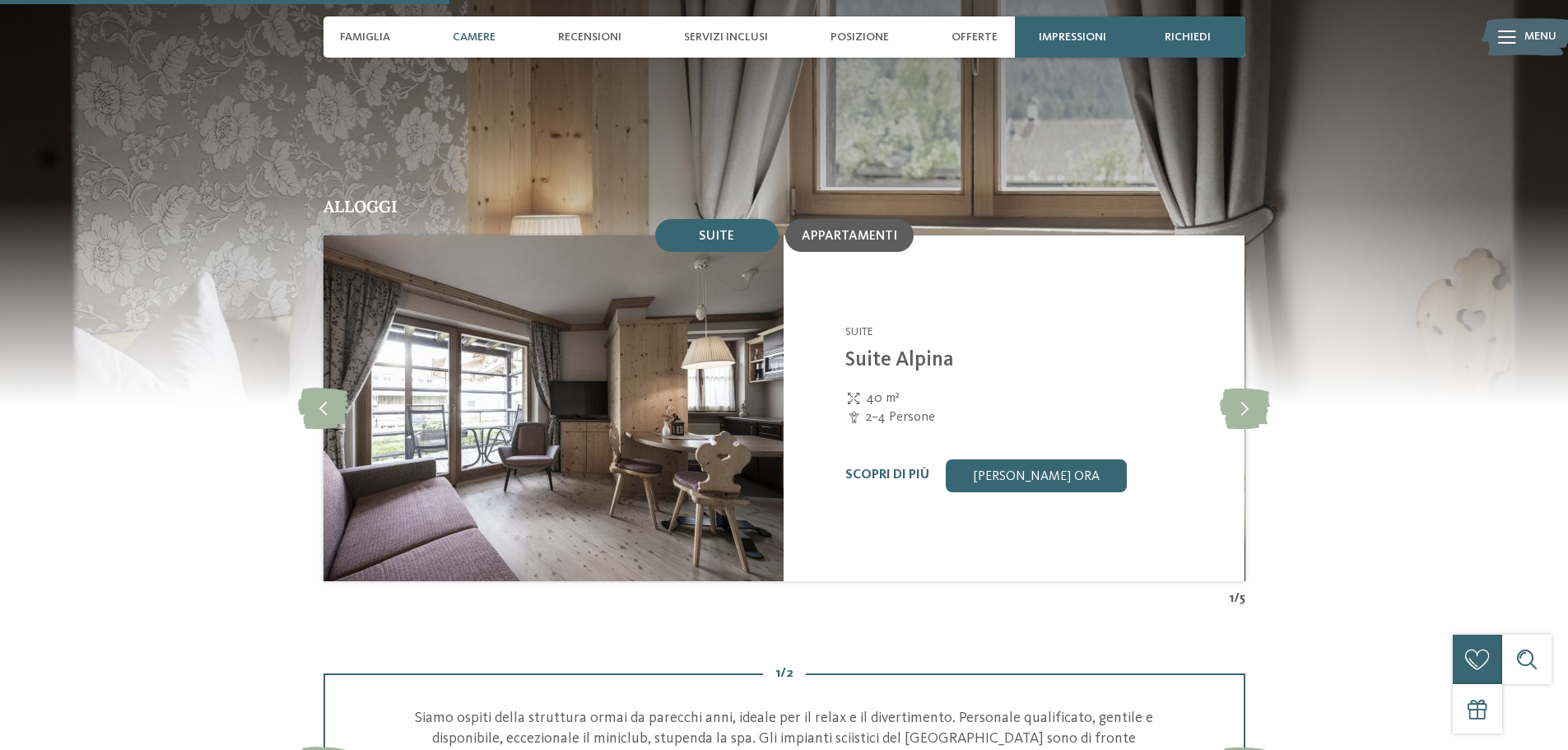
click at [829, 230] on span "Appartamenti" at bounding box center [849, 236] width 95 height 14
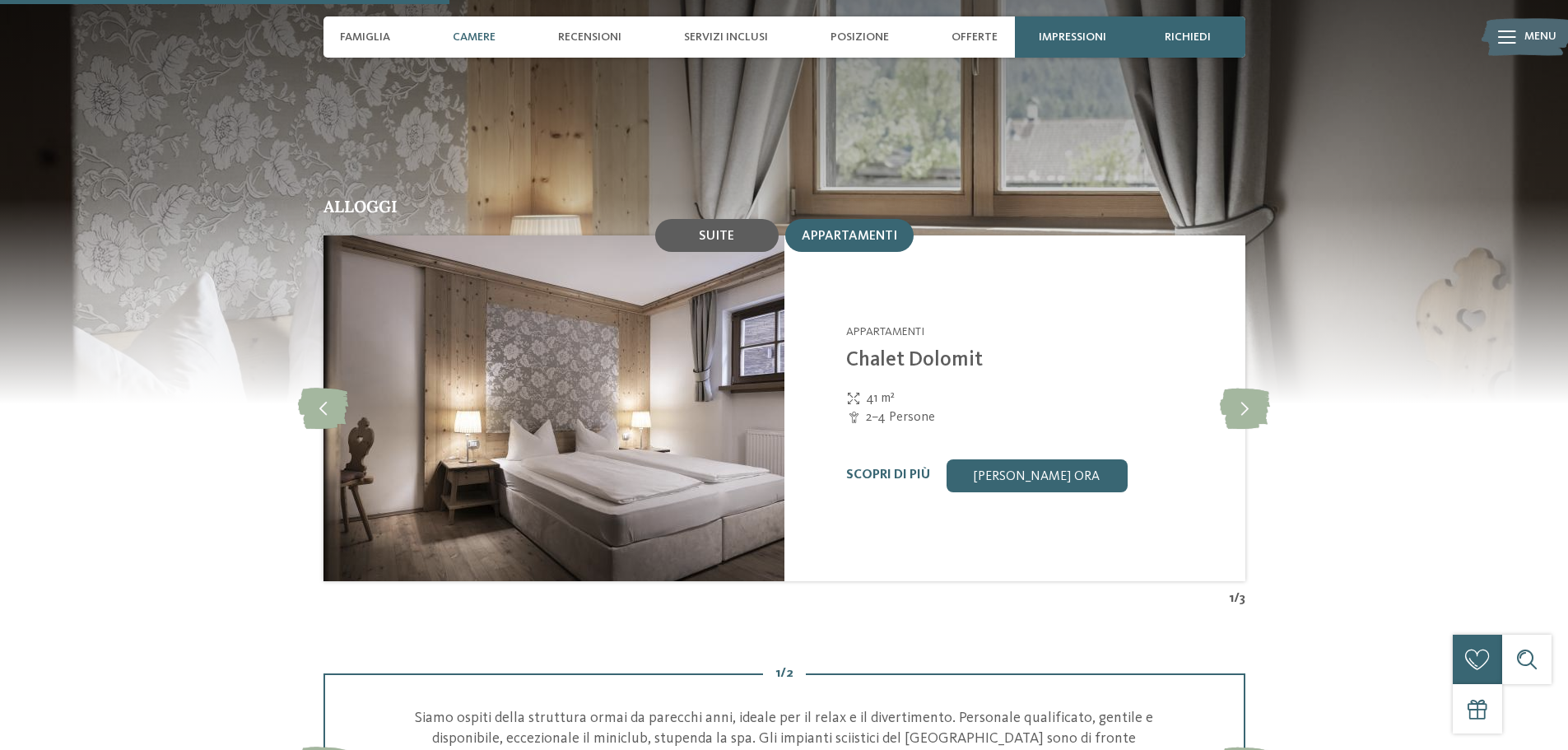
click at [731, 230] on span "Suite" at bounding box center [716, 236] width 35 height 14
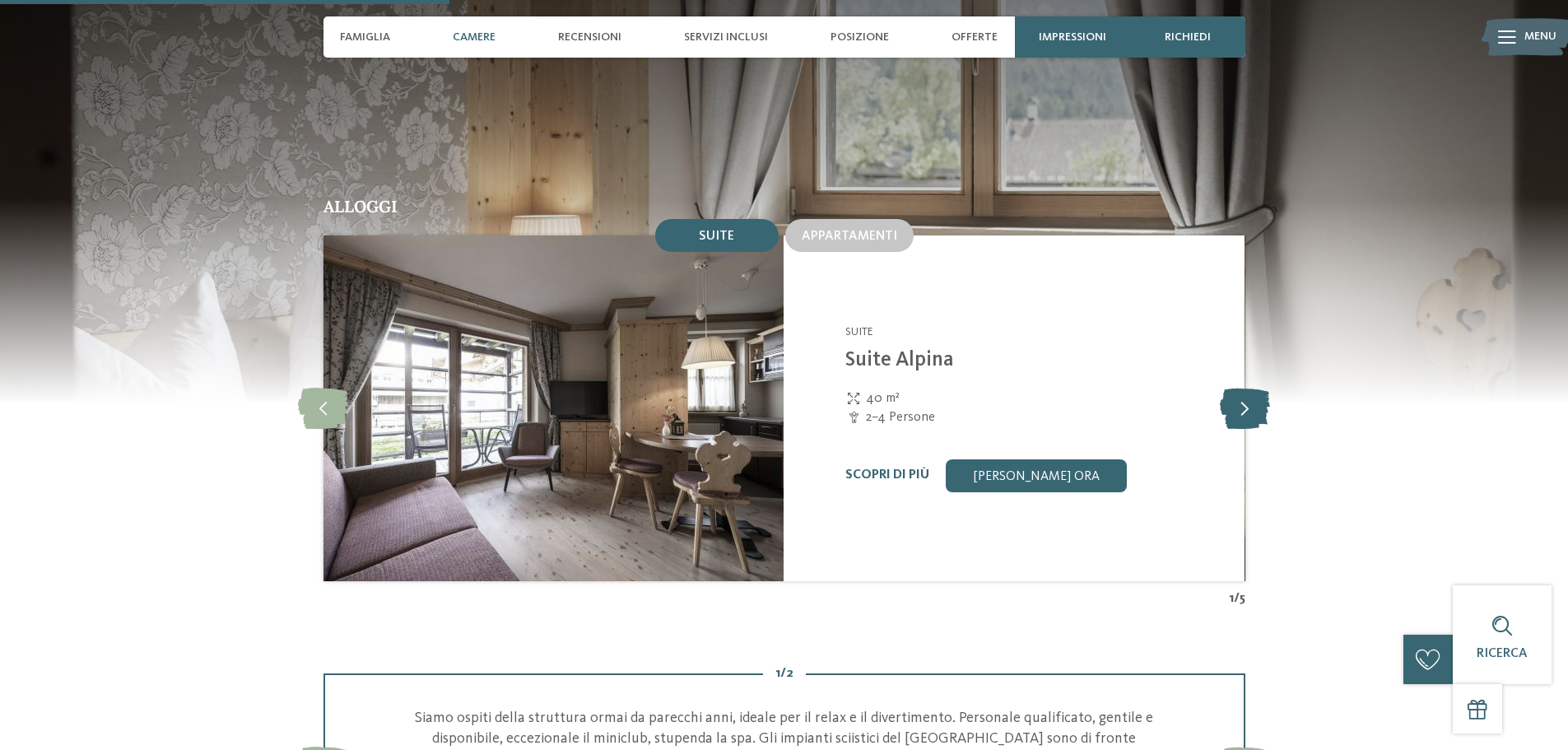
click at [1237, 388] on icon at bounding box center [1244, 408] width 50 height 41
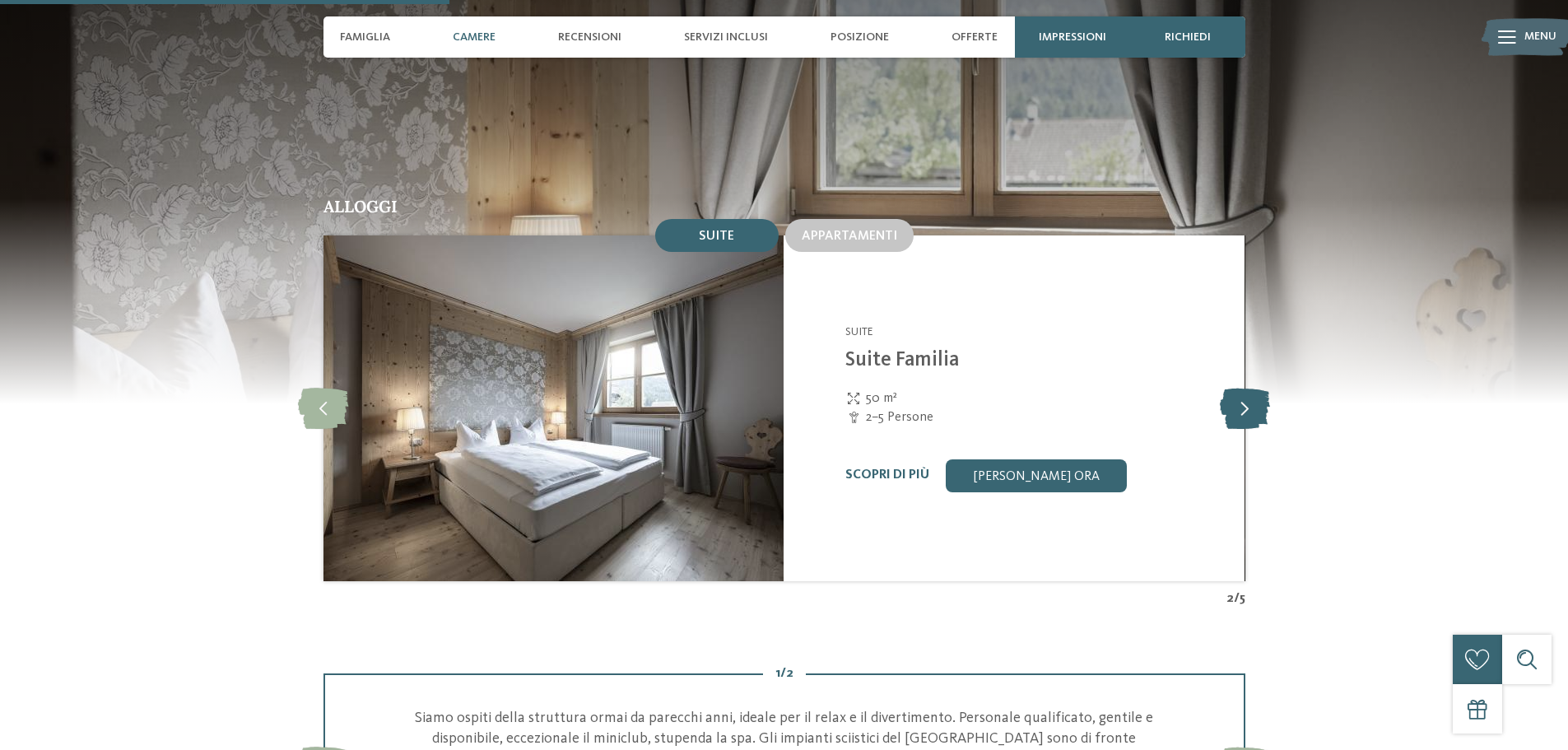
click at [1237, 388] on icon at bounding box center [1244, 408] width 50 height 41
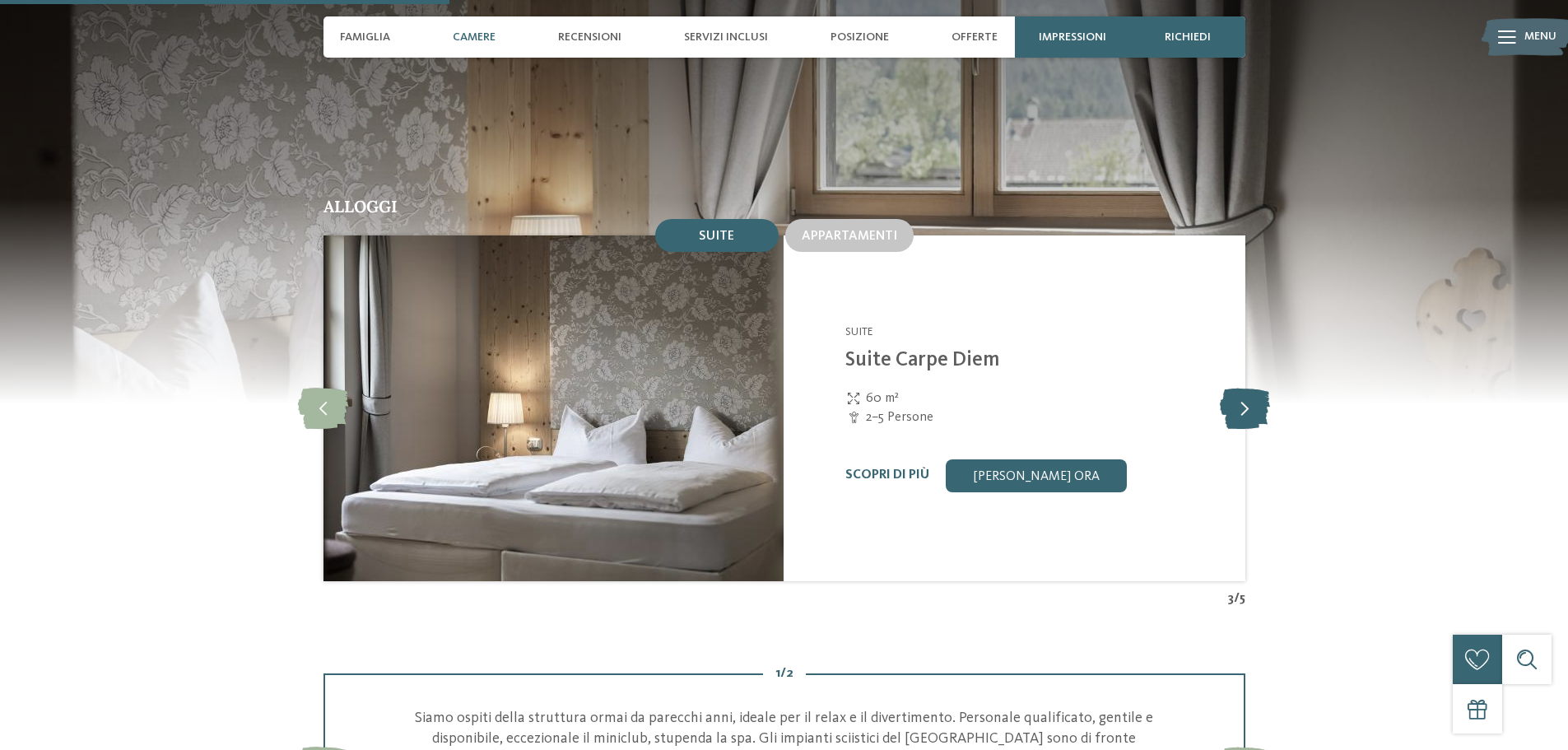
click at [1237, 388] on icon at bounding box center [1244, 408] width 50 height 41
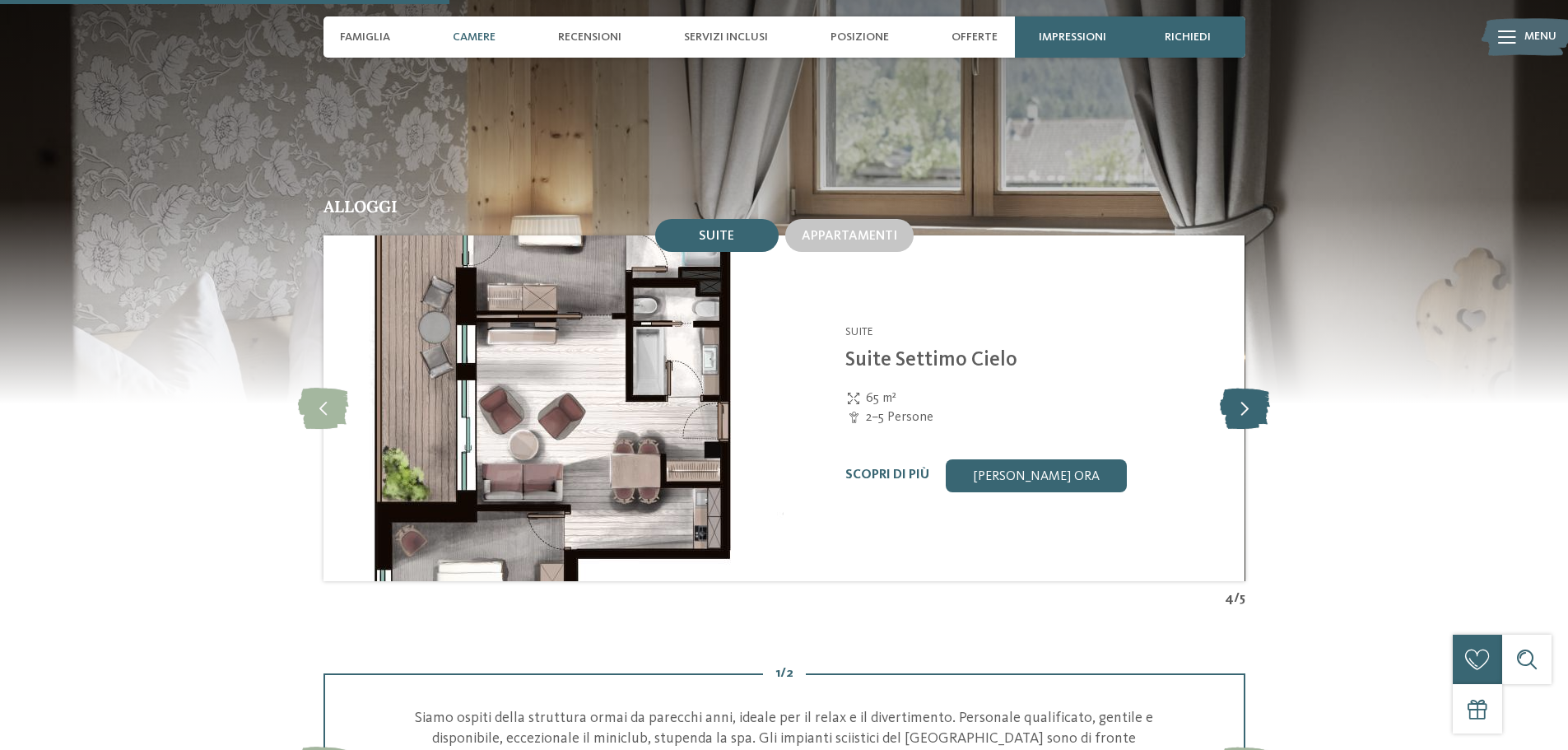
click at [1237, 388] on icon at bounding box center [1244, 408] width 50 height 41
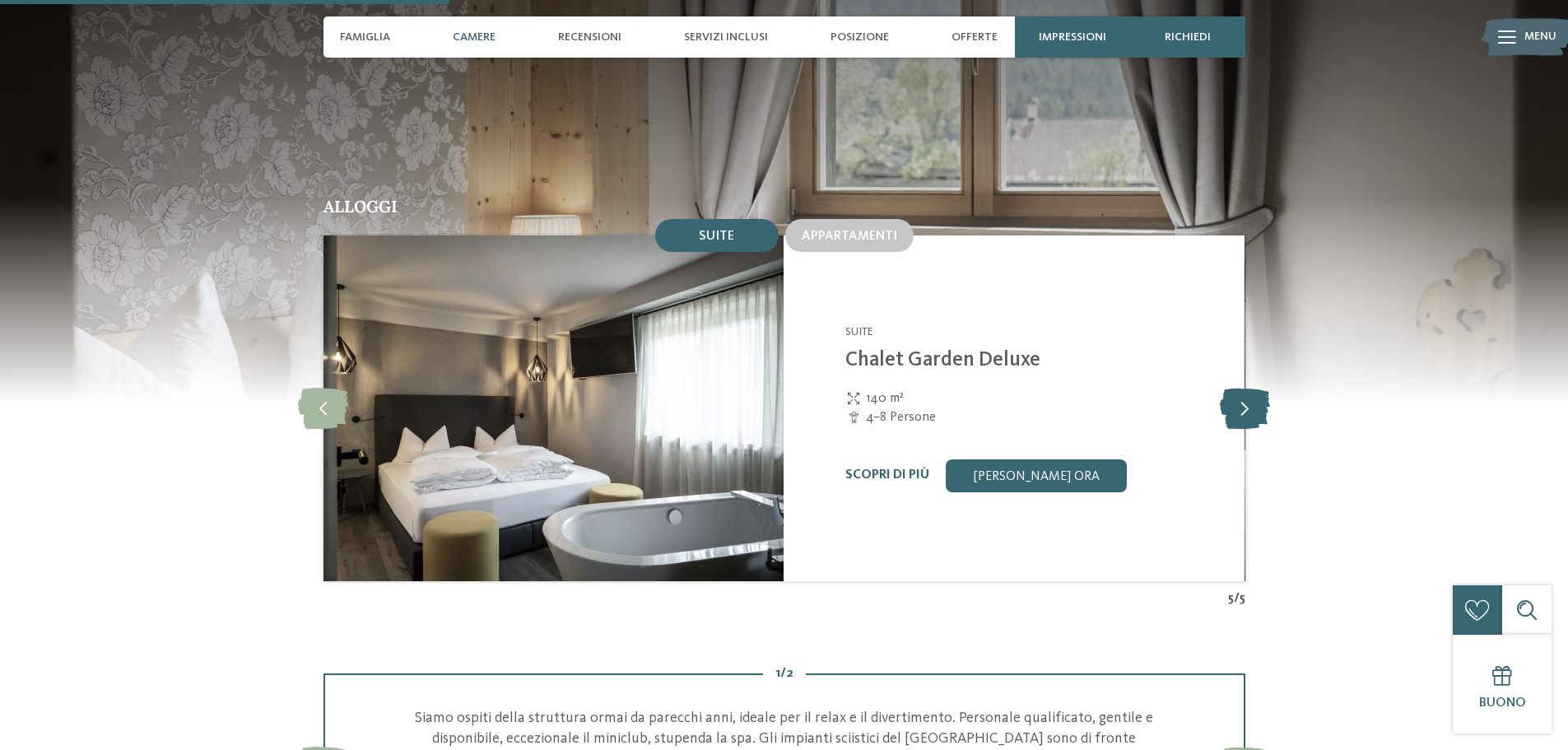
click at [1238, 388] on icon at bounding box center [1244, 408] width 50 height 41
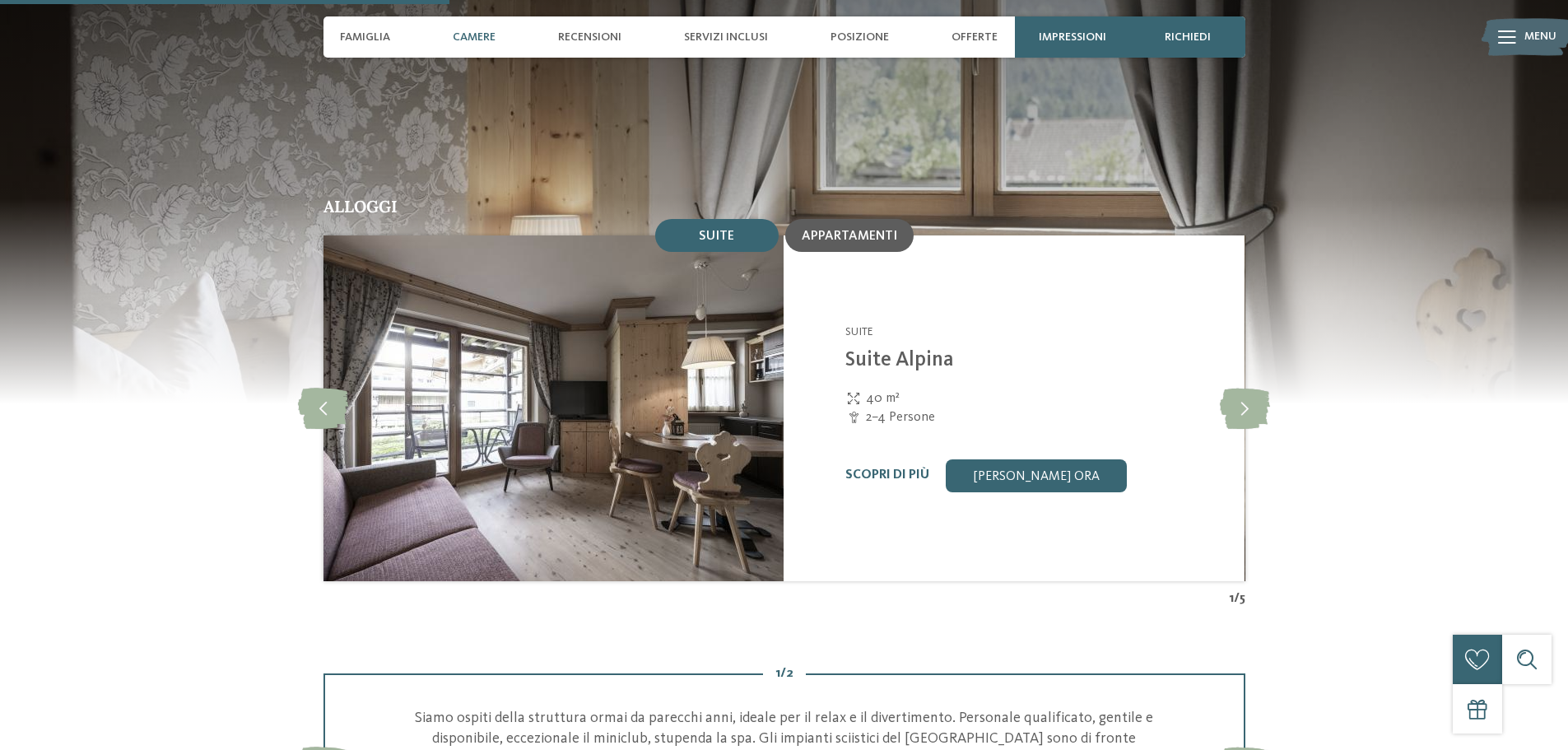
click at [847, 230] on span "Appartamenti" at bounding box center [849, 236] width 95 height 14
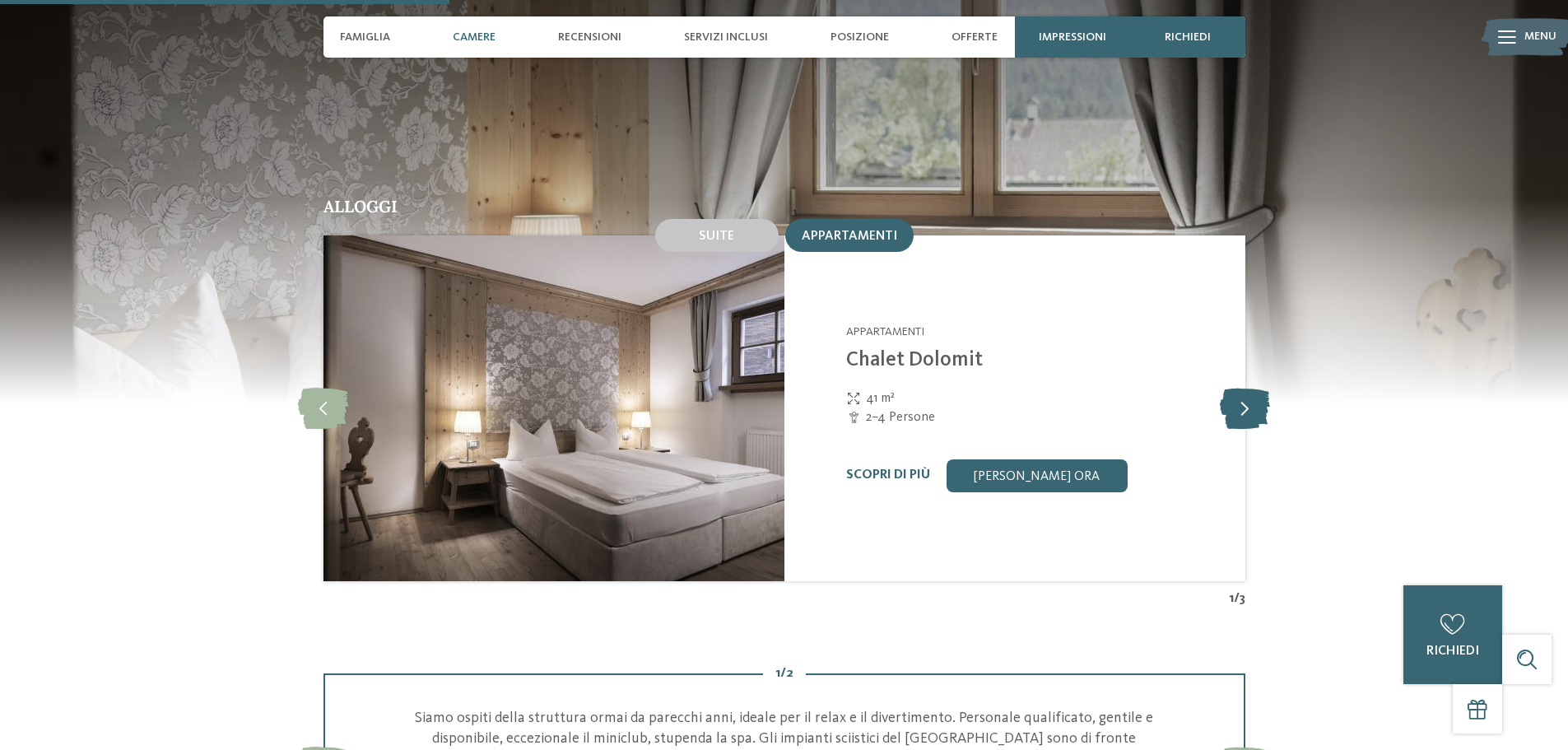
click at [1251, 388] on icon at bounding box center [1244, 408] width 50 height 41
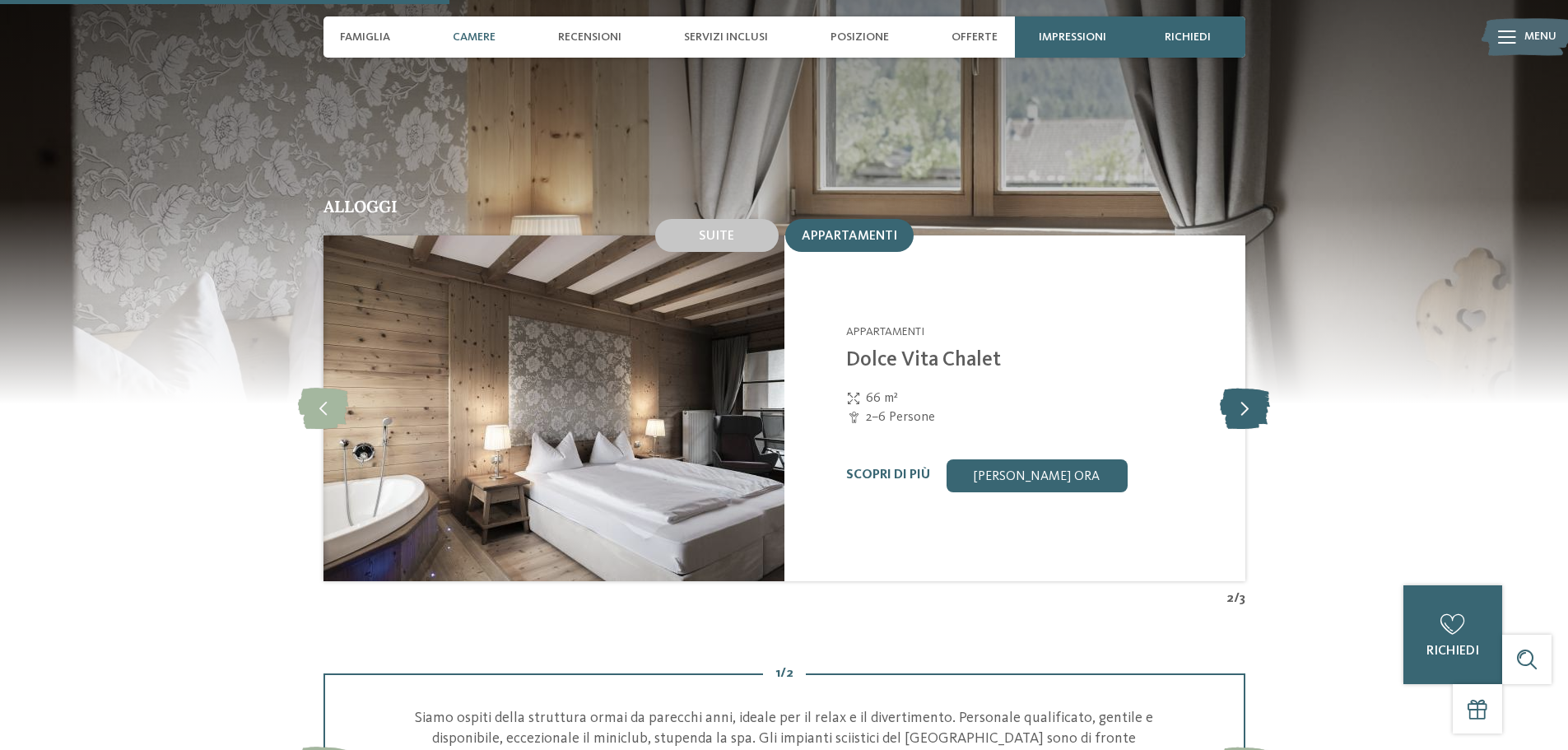
click at [1251, 388] on icon at bounding box center [1244, 408] width 50 height 41
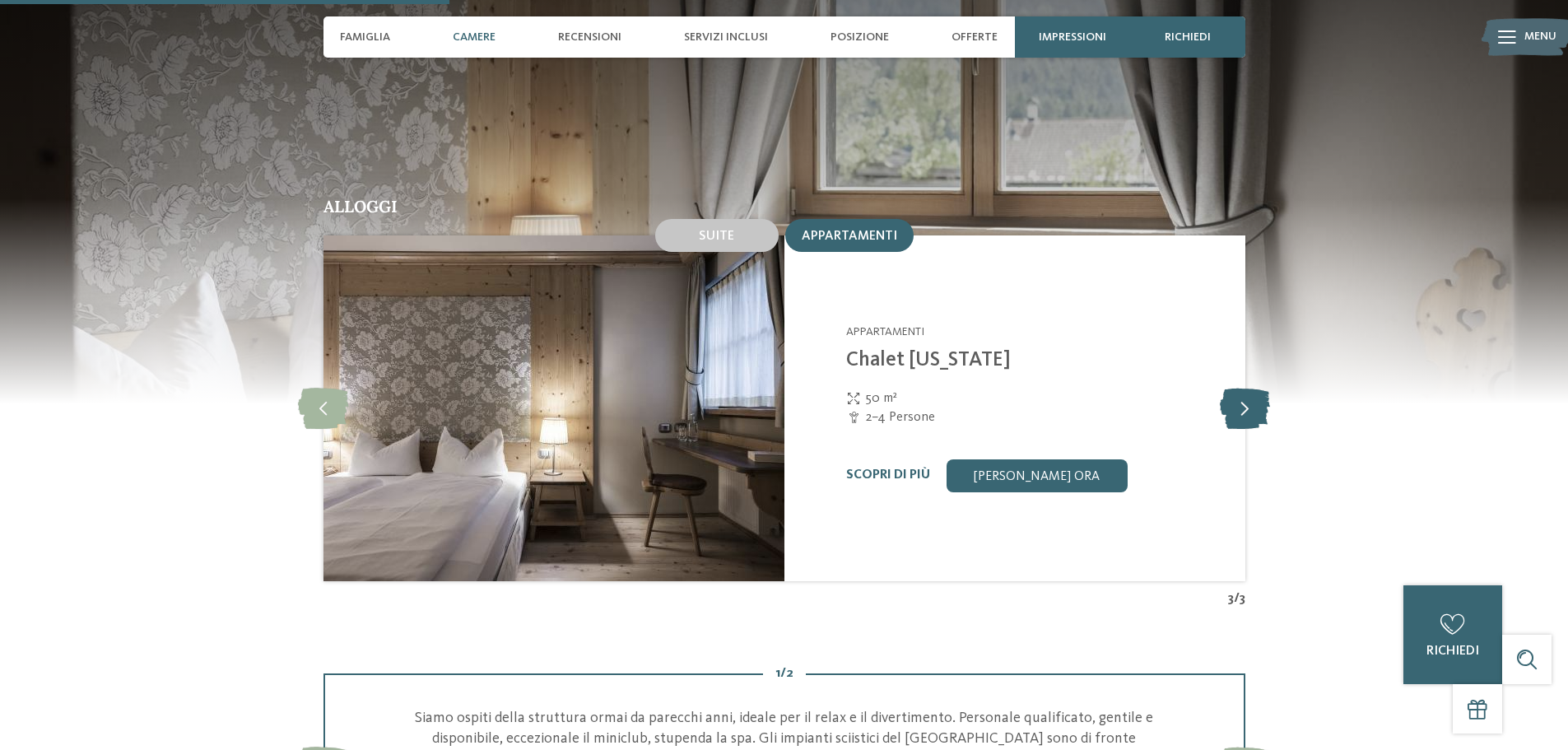
click at [1251, 388] on icon at bounding box center [1244, 408] width 50 height 41
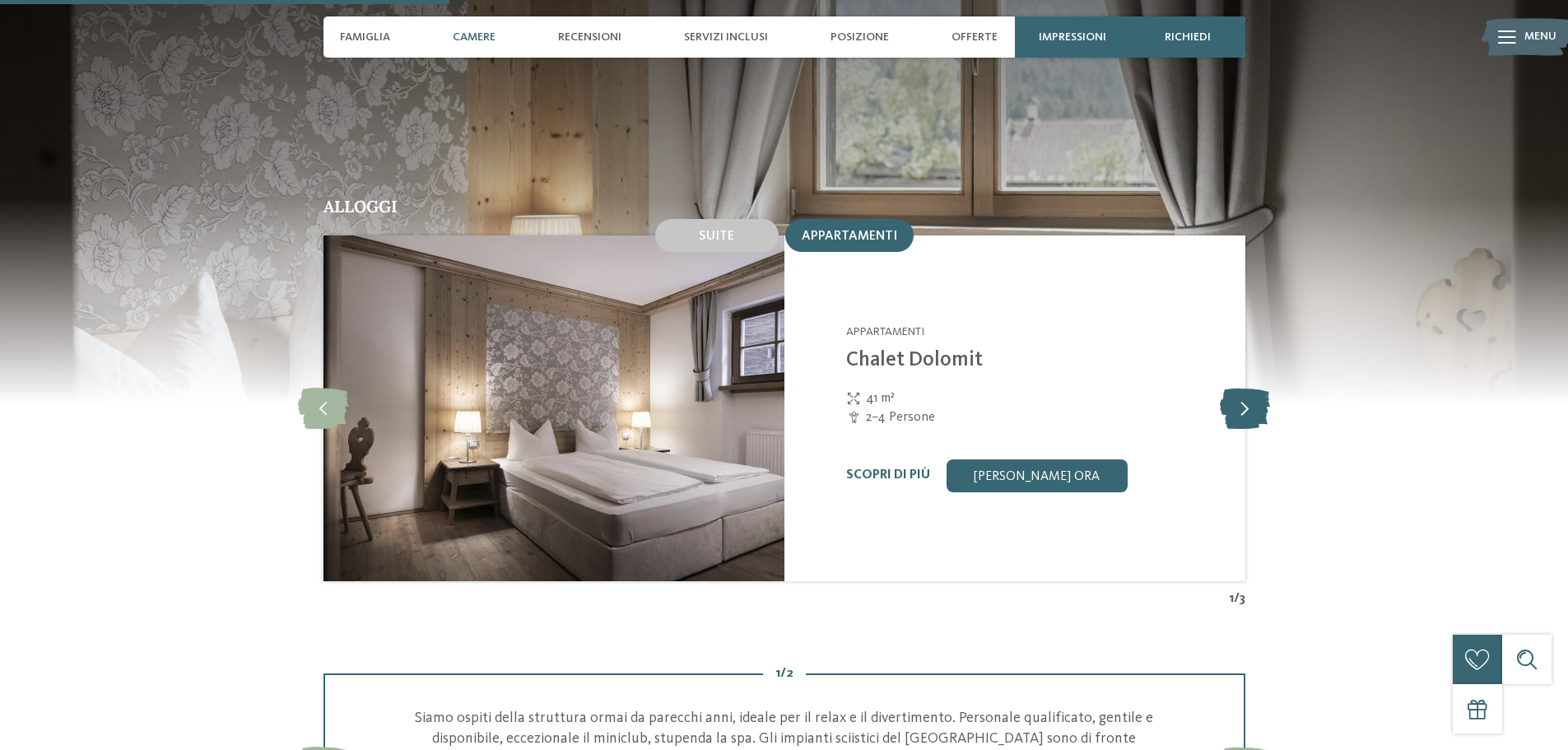
click at [1251, 388] on icon at bounding box center [1244, 408] width 50 height 41
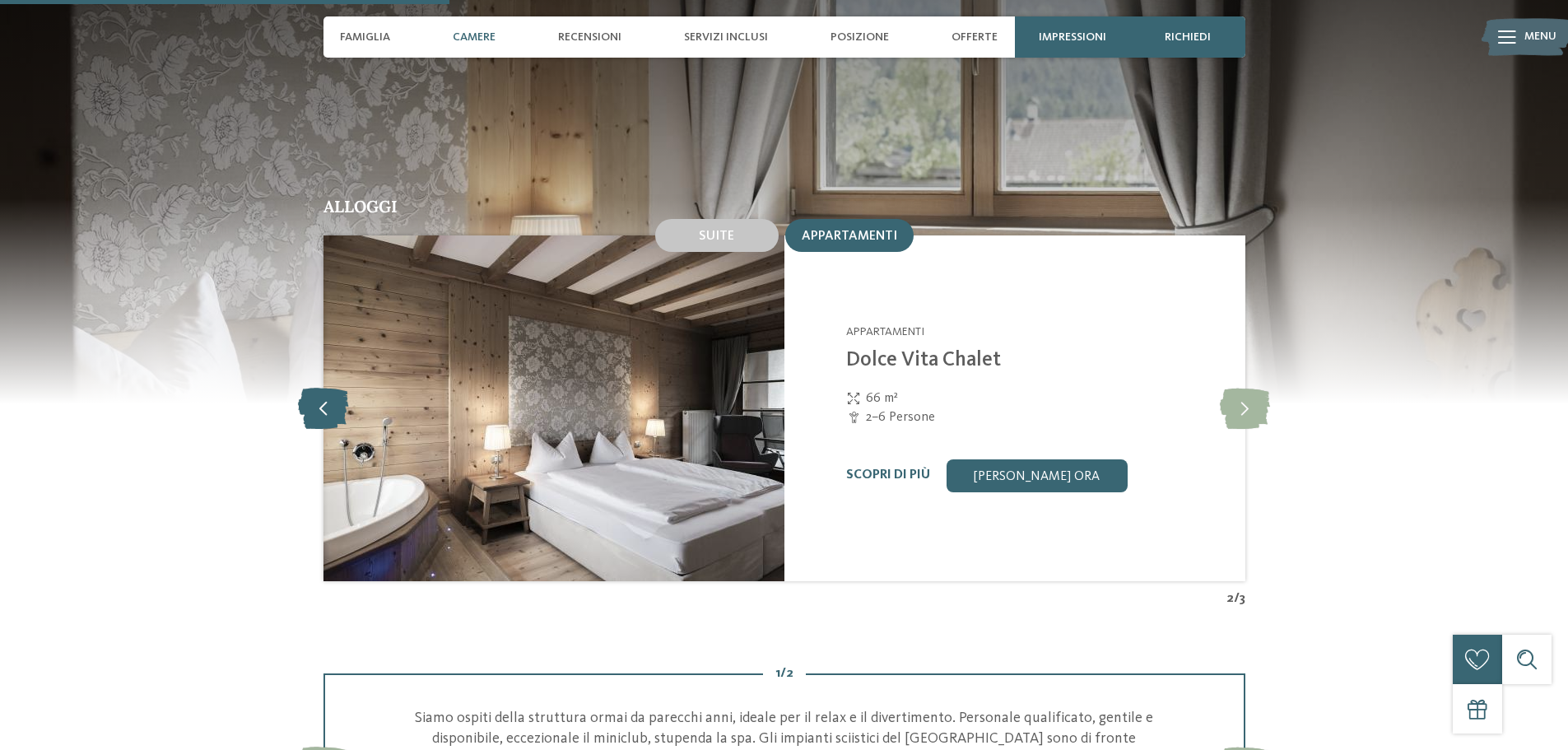
click at [330, 388] on icon at bounding box center [322, 408] width 50 height 41
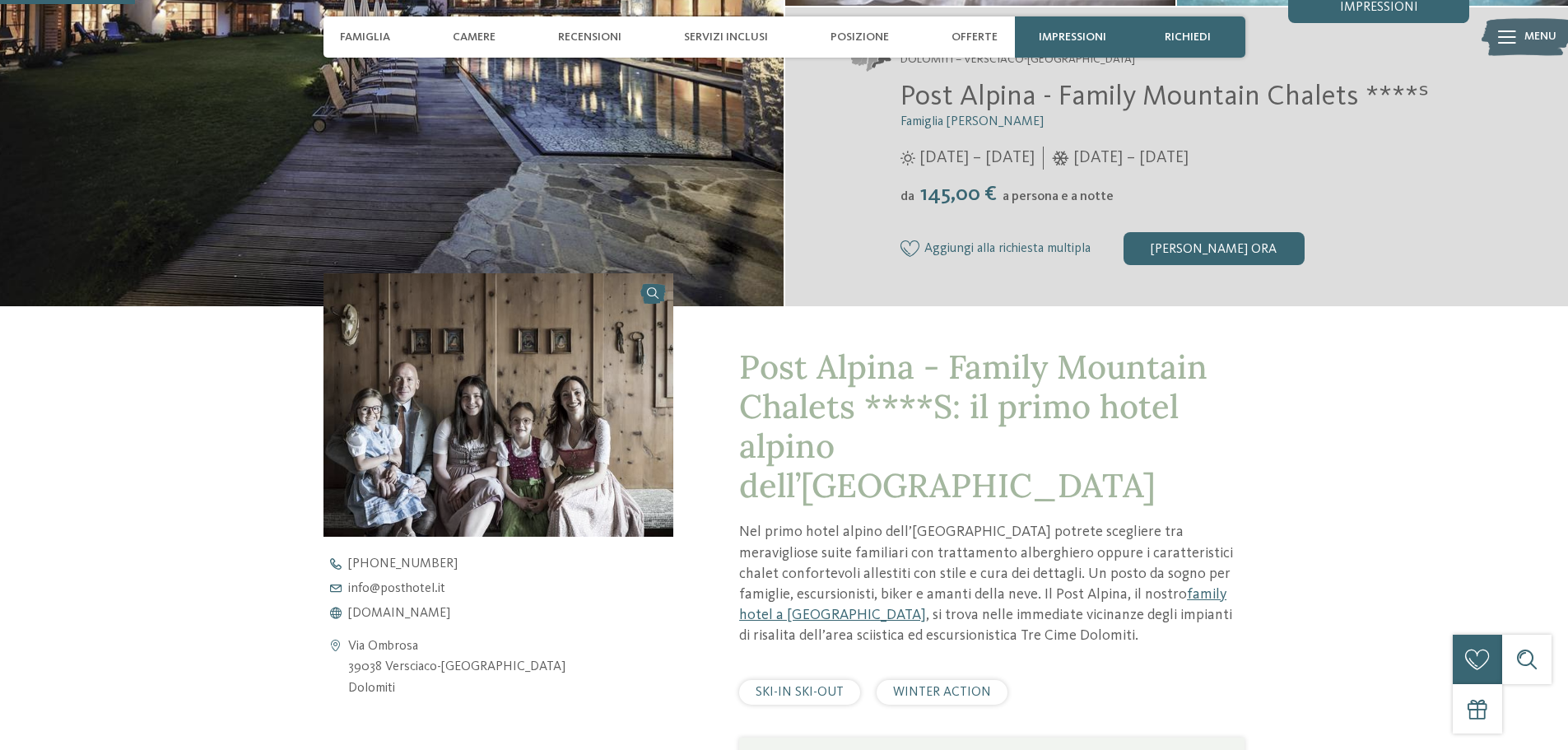
scroll to position [164, 0]
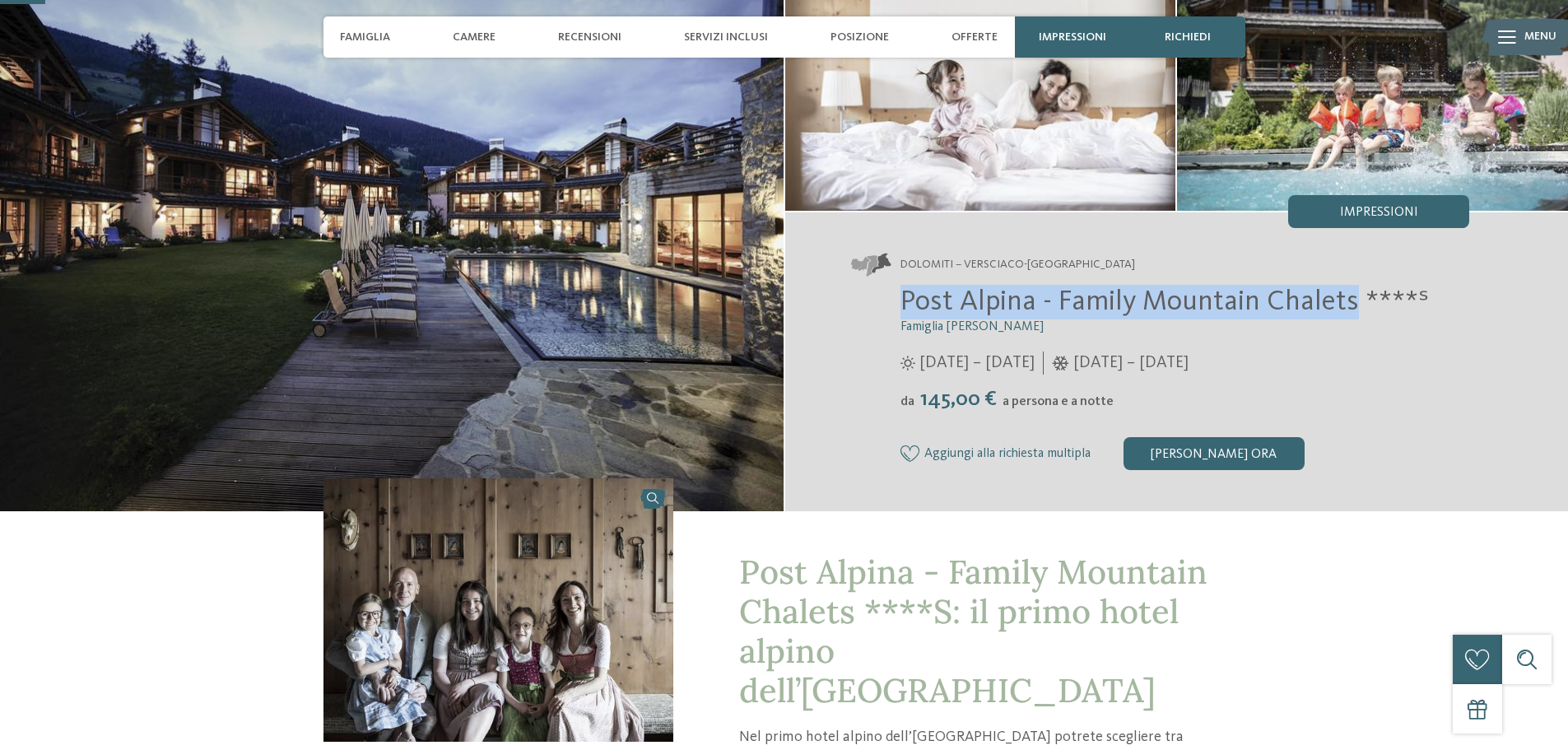
drag, startPoint x: 918, startPoint y: 301, endPoint x: 1351, endPoint y: 291, distance: 433.1
click at [1351, 291] on span "Post Alpina - Family Mountain Chalets ****ˢ" at bounding box center [1164, 302] width 528 height 29
copy span "Post Alpina - Family Mountain Chalets"
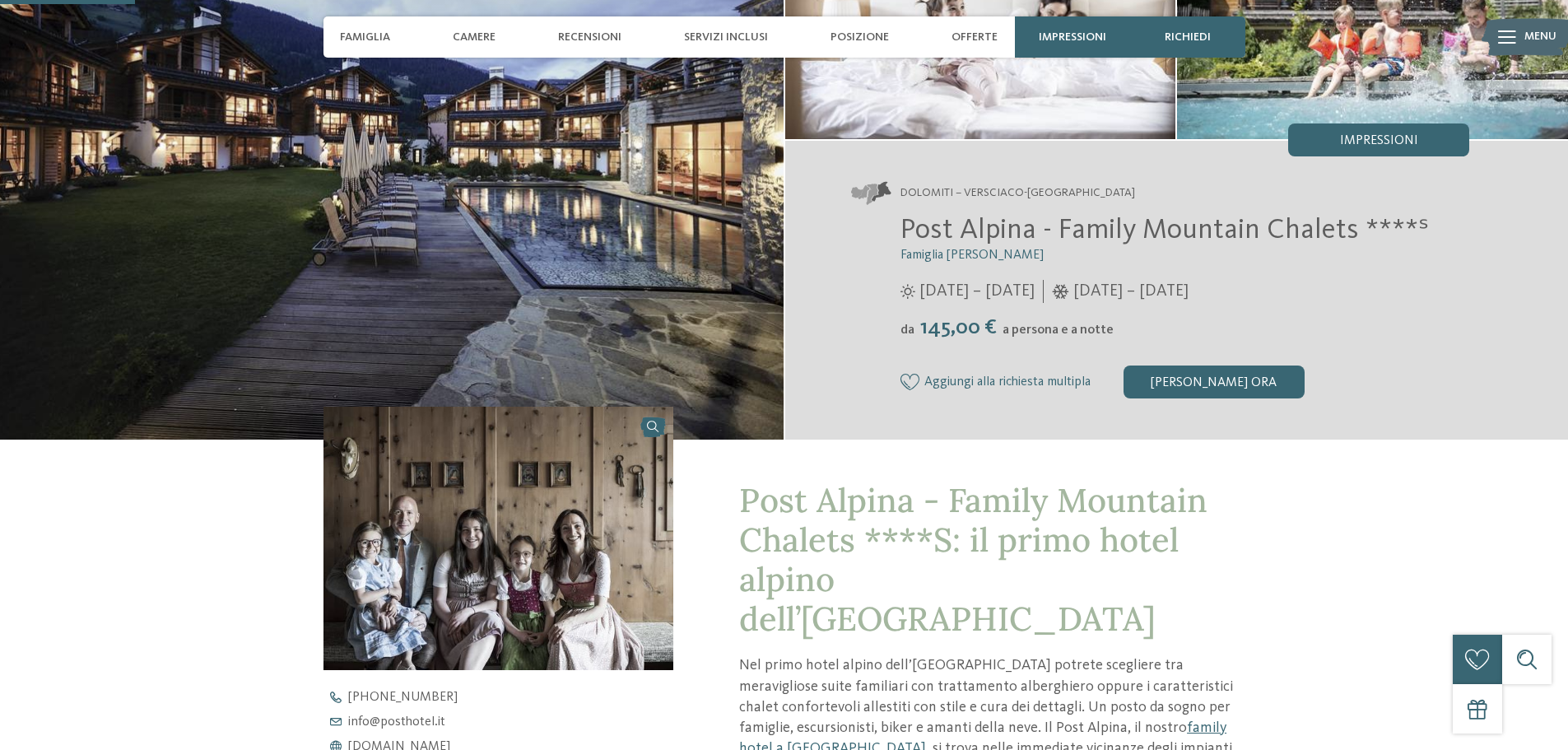
scroll to position [0, 0]
